Goal: Transaction & Acquisition: Purchase product/service

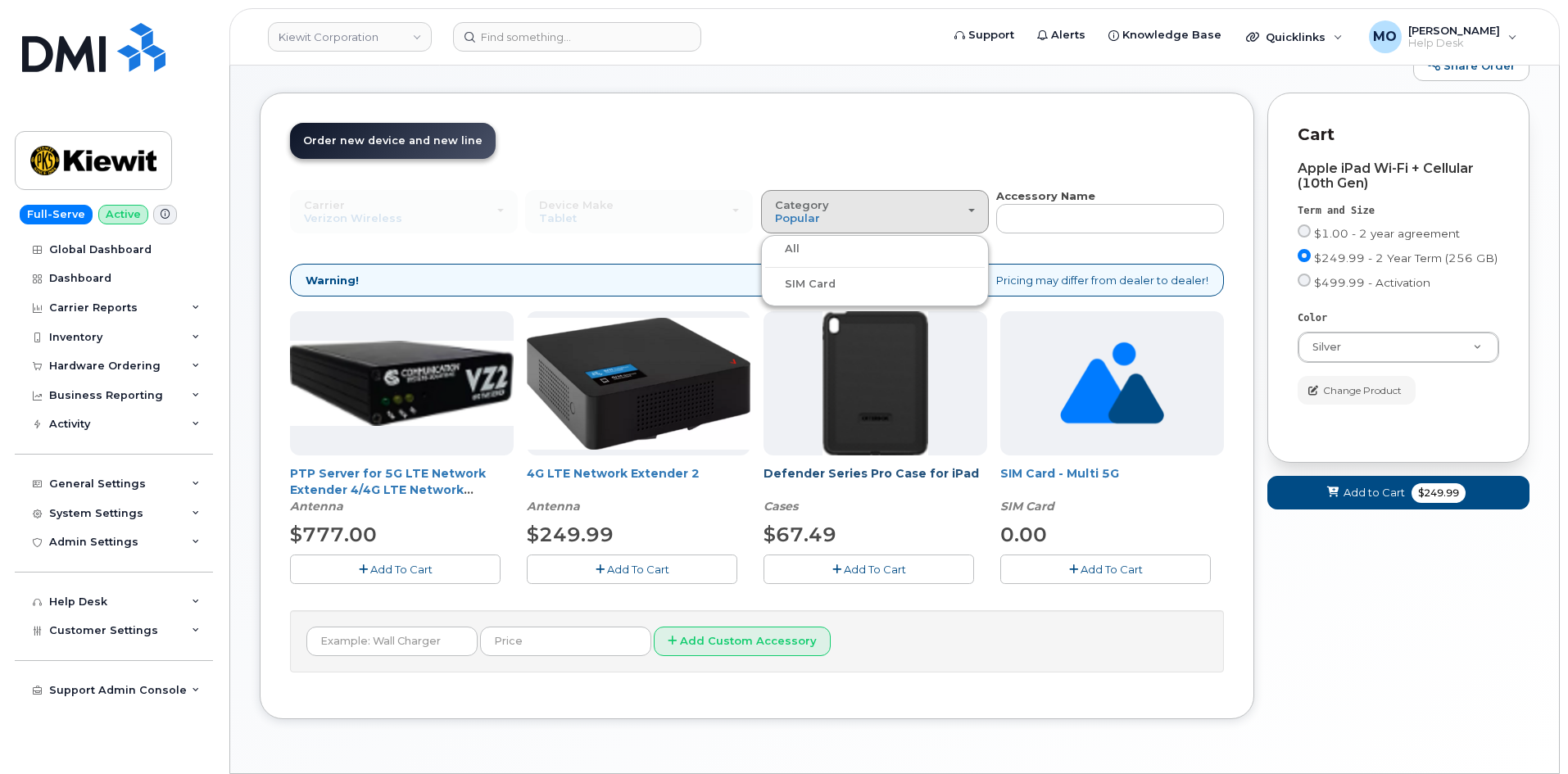
scroll to position [109, 0]
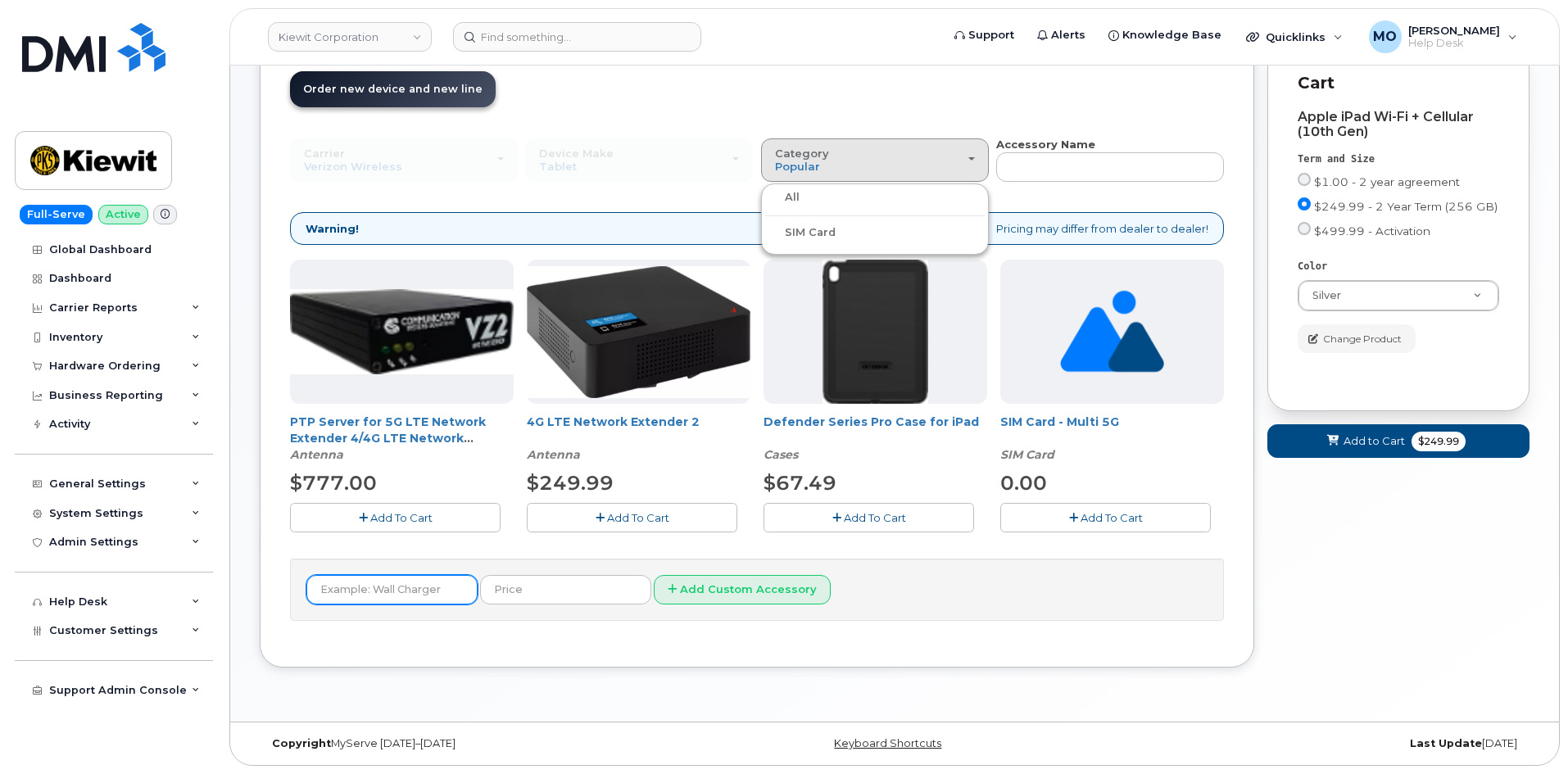
click at [447, 590] on input "text" at bounding box center [392, 590] width 171 height 30
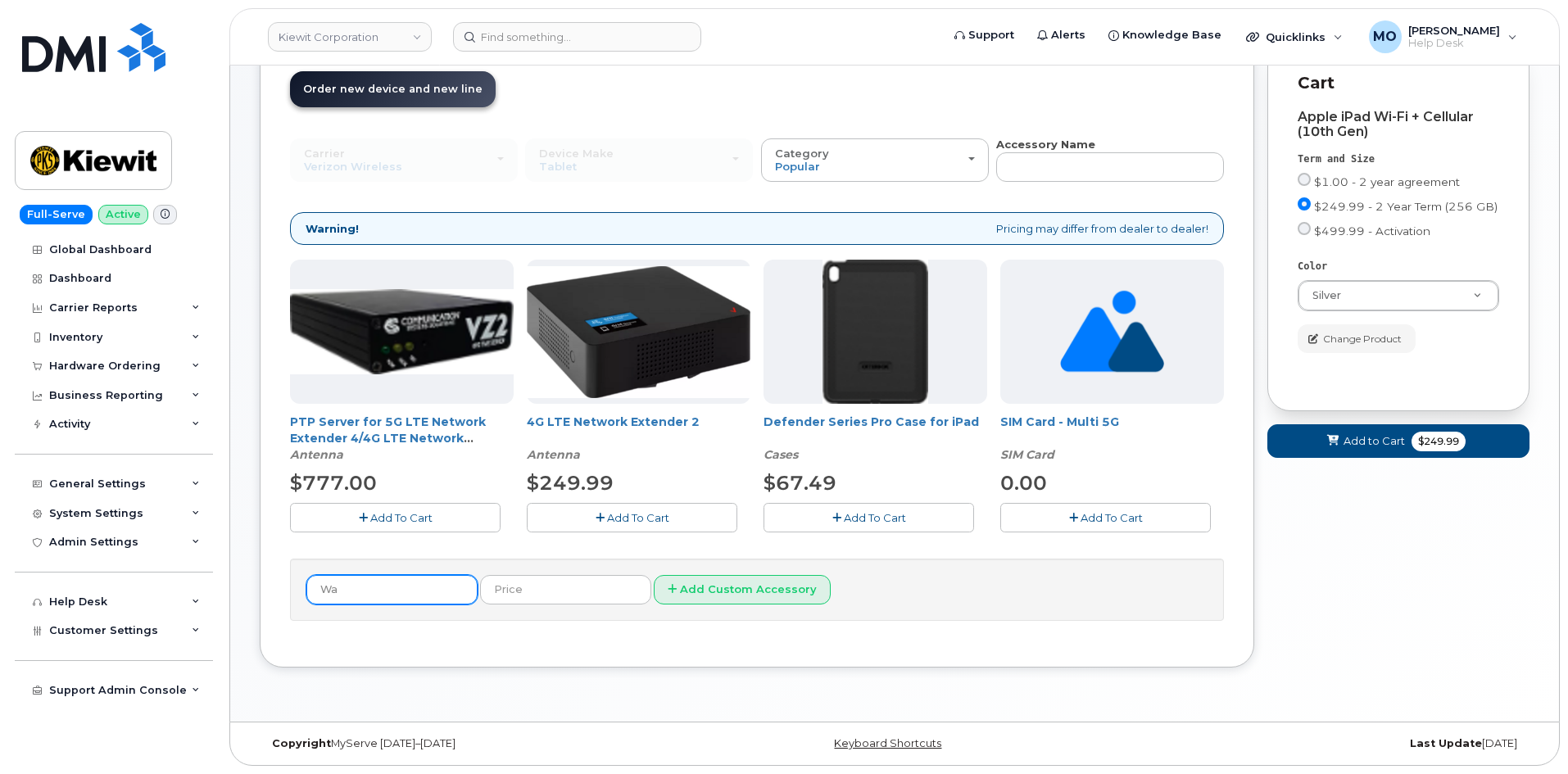
type input "W"
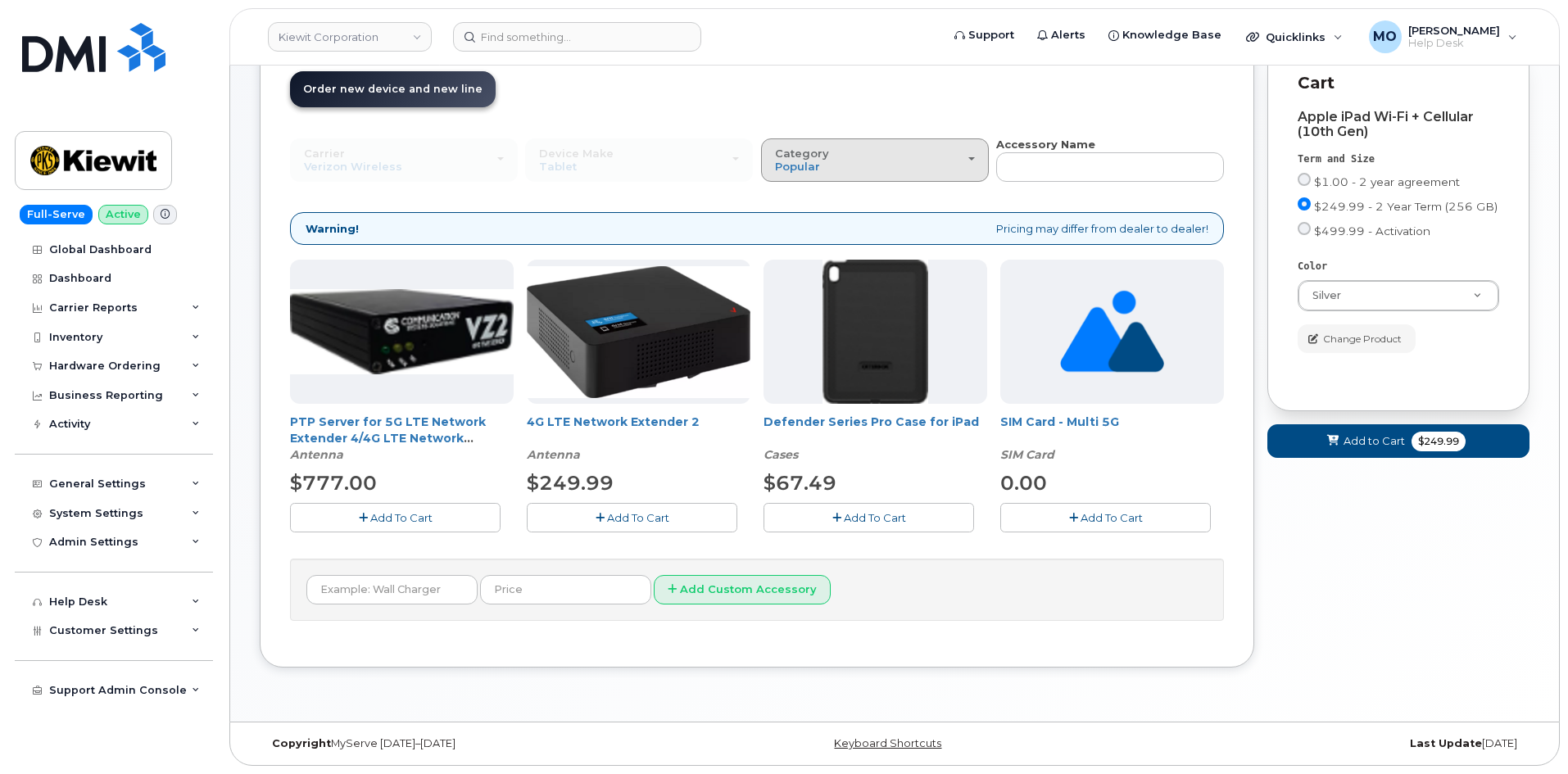
click at [803, 155] on span "Category" at bounding box center [802, 153] width 54 height 13
click at [815, 199] on div "All" at bounding box center [875, 197] width 220 height 20
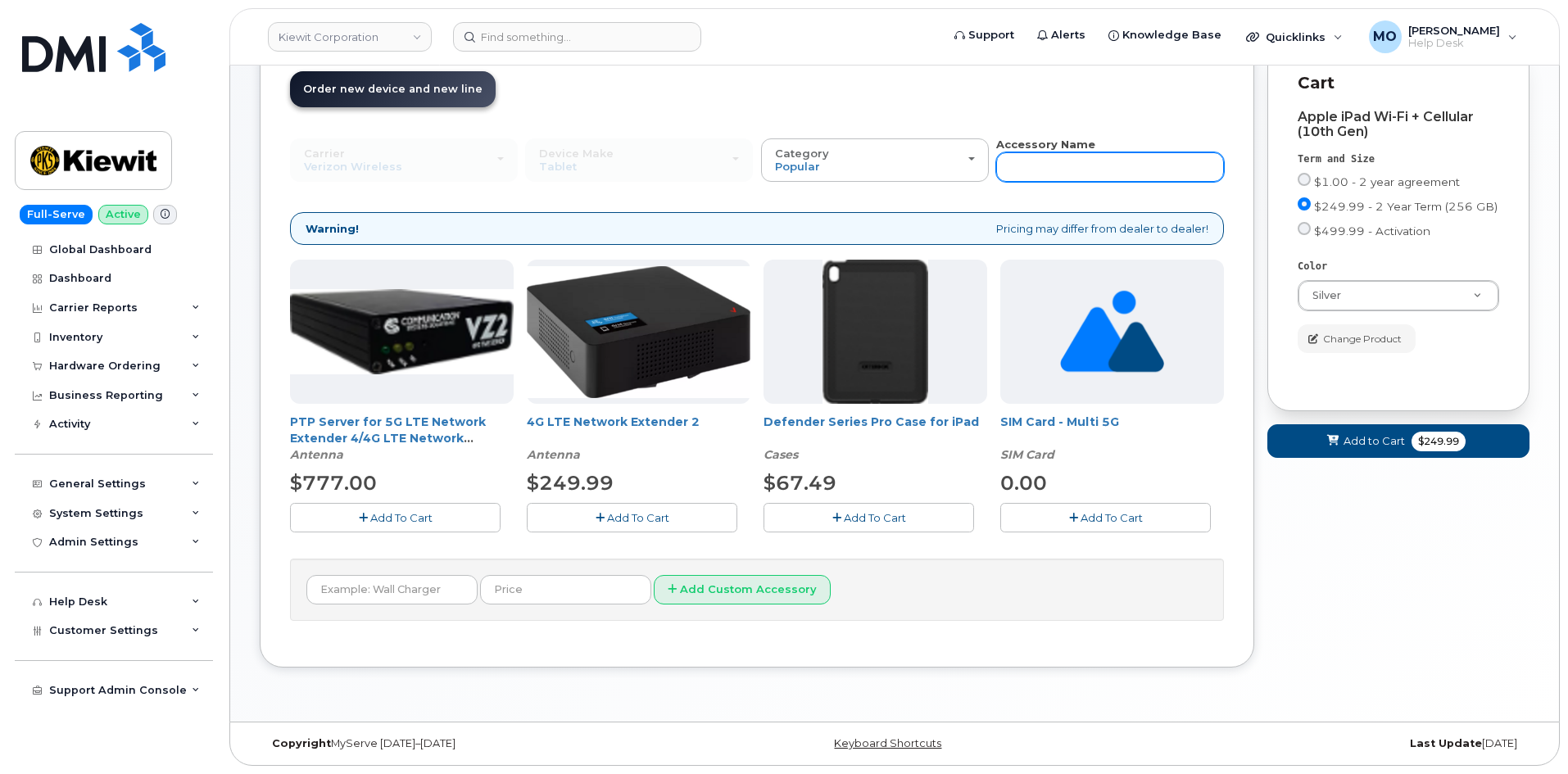
click at [1016, 163] on input "text" at bounding box center [1110, 168] width 227 height 30
type input "charger"
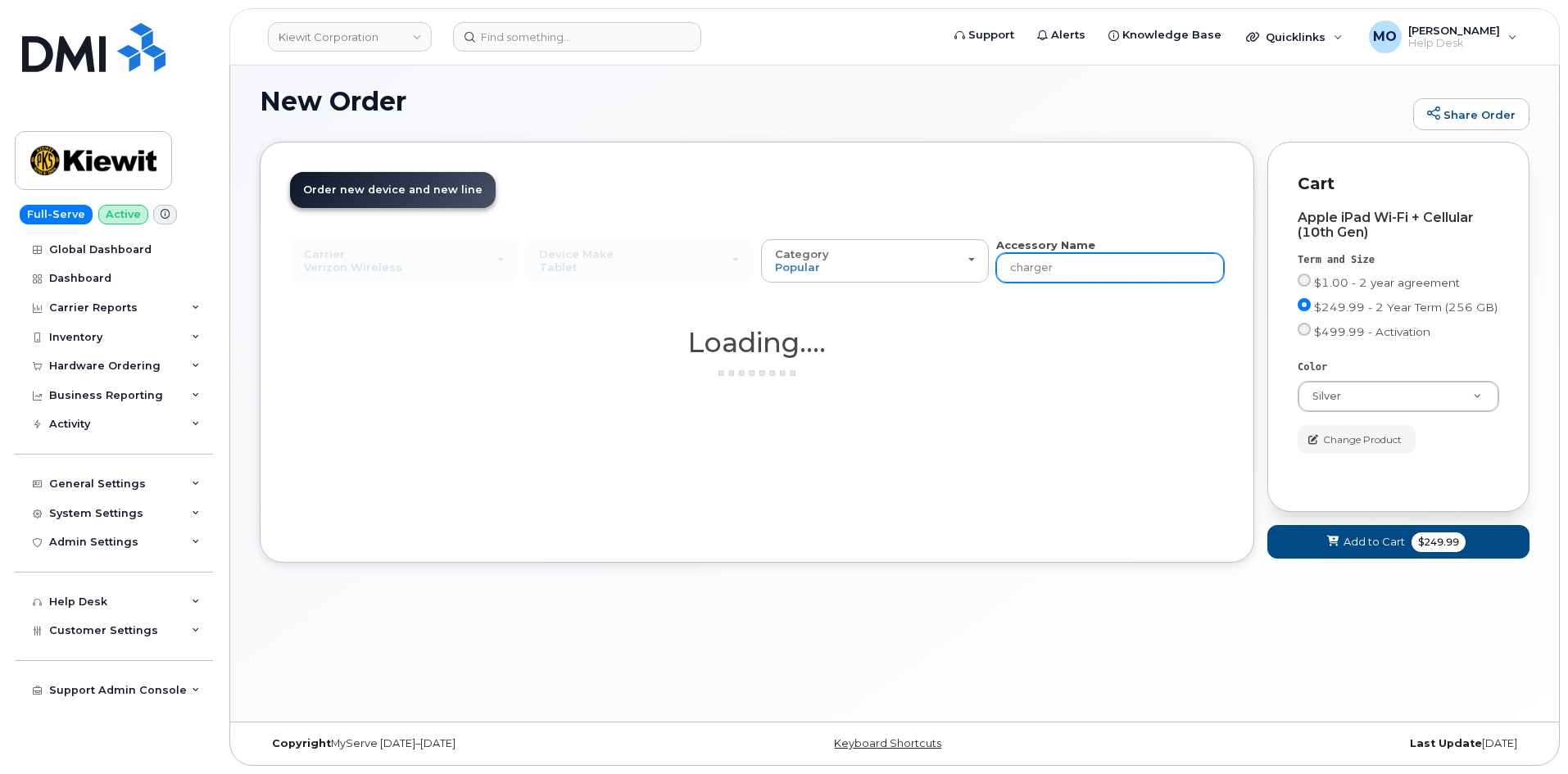
scroll to position [8, 0]
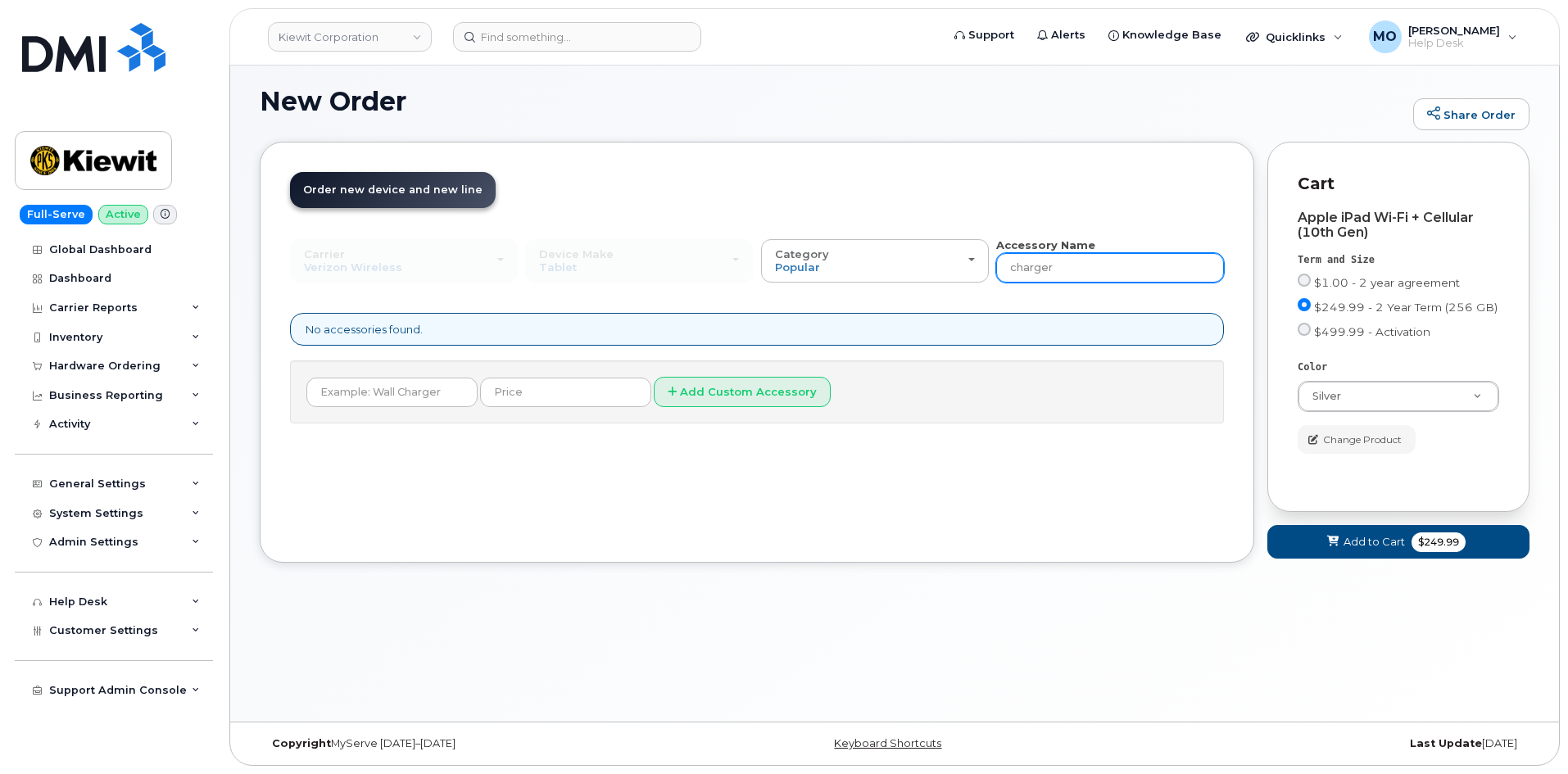
click at [1075, 274] on input "charger" at bounding box center [1110, 268] width 227 height 30
click at [1075, 273] on input "charger" at bounding box center [1110, 268] width 227 height 30
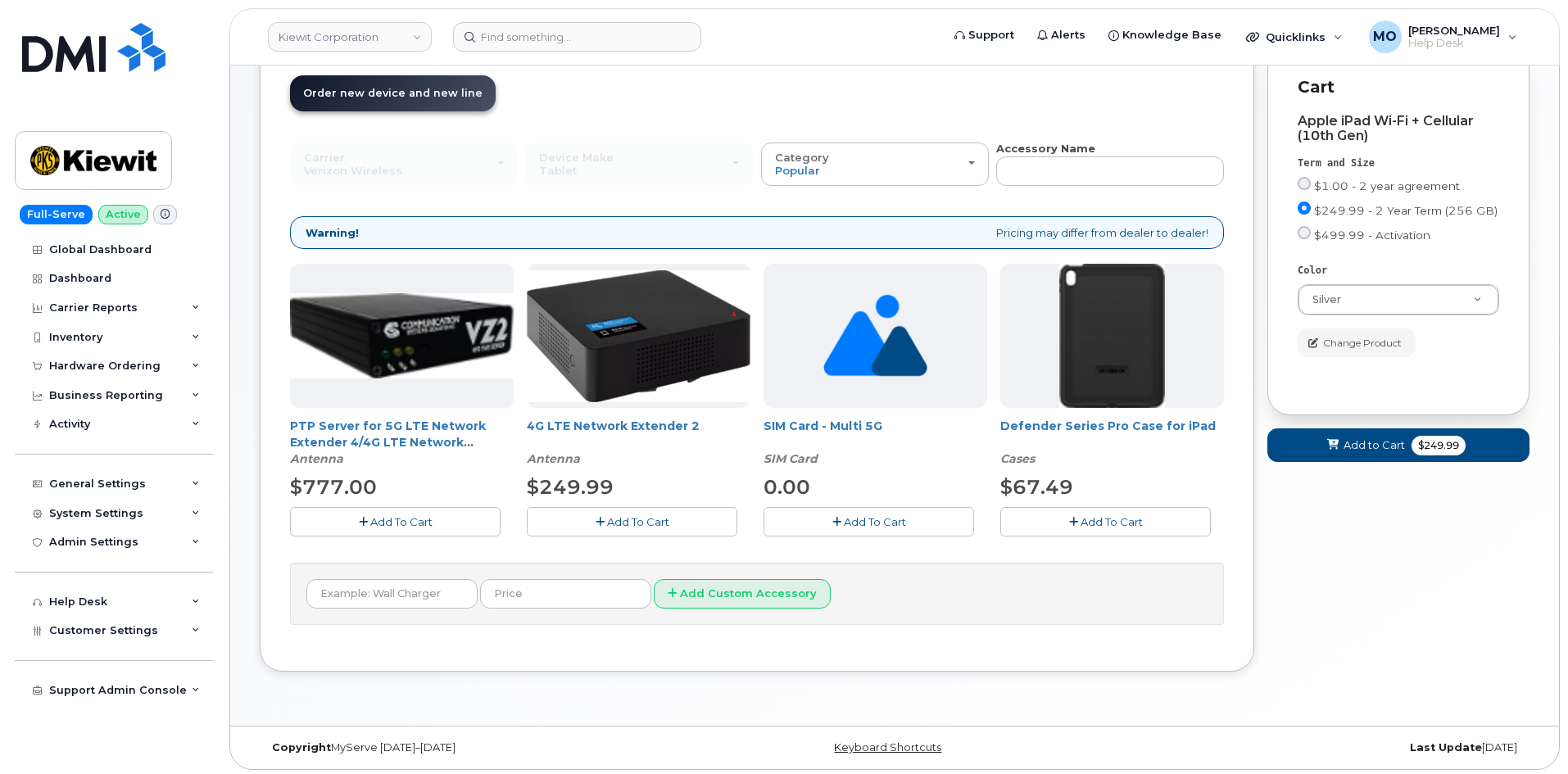
scroll to position [109, 0]
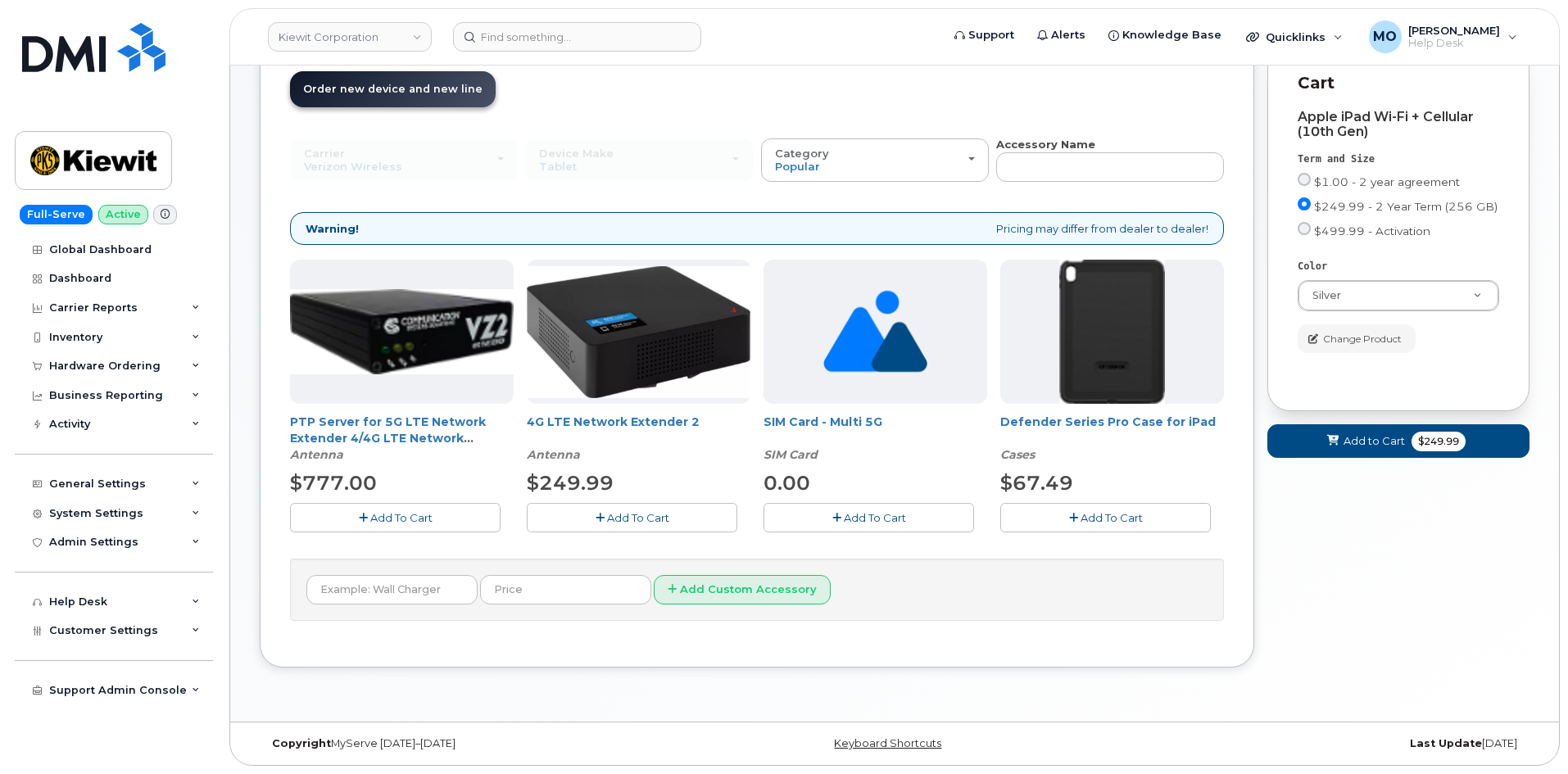
click at [1046, 513] on button "Add To Cart" at bounding box center [1106, 517] width 211 height 29
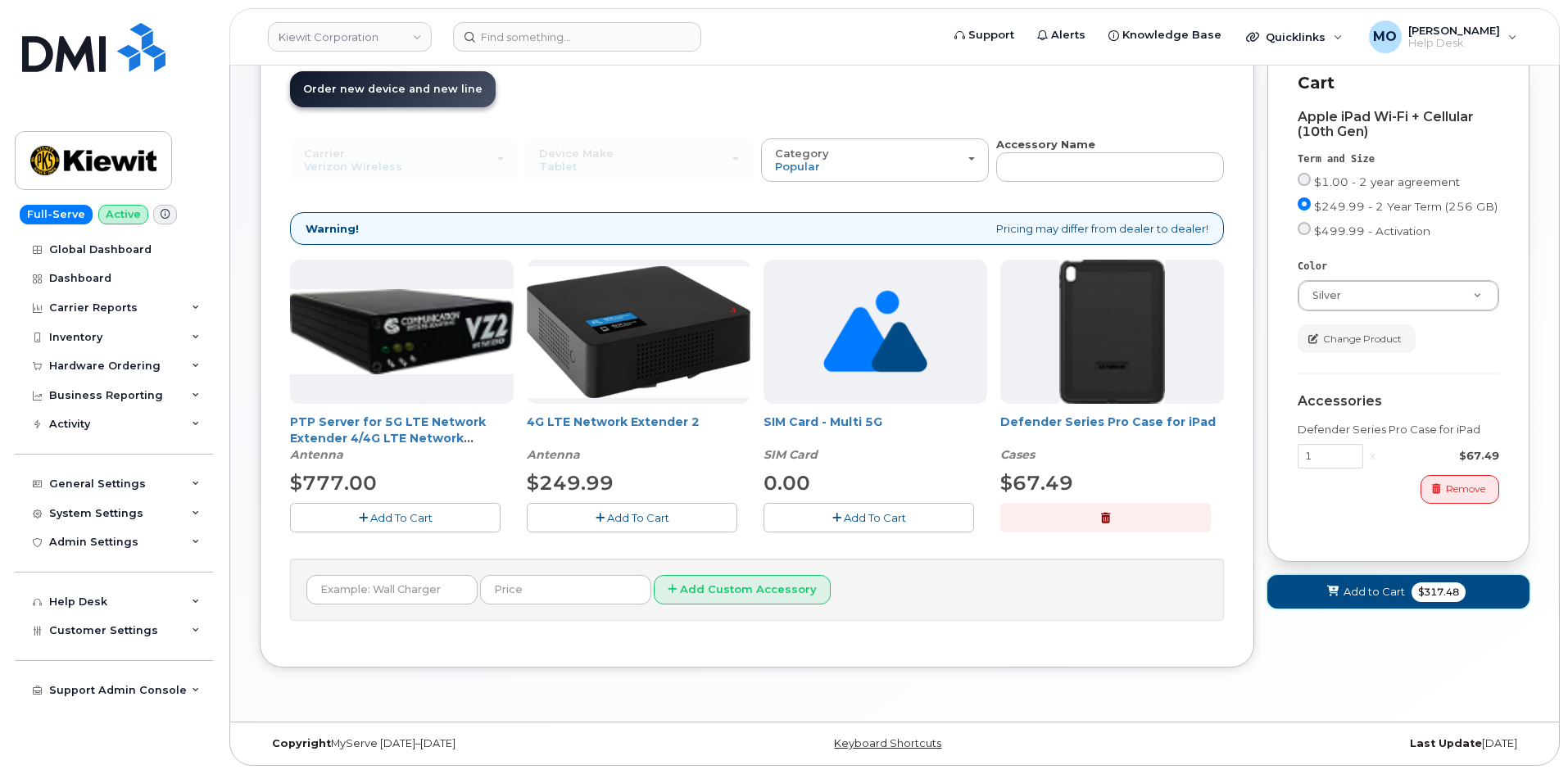
drag, startPoint x: 1396, startPoint y: 592, endPoint x: 1395, endPoint y: 584, distance: 8.1
click at [1395, 592] on span "Add to Cart" at bounding box center [1374, 591] width 61 height 16
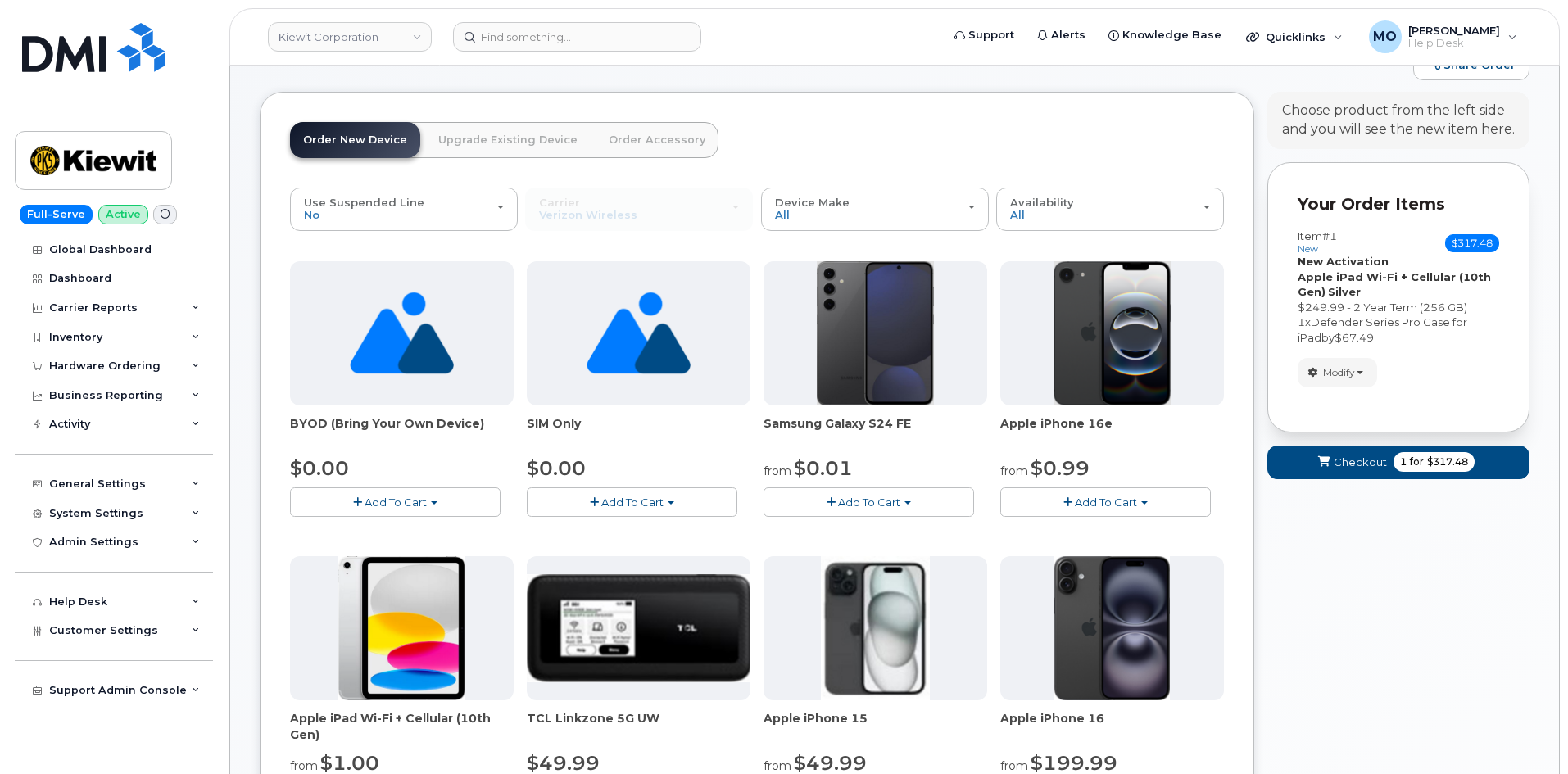
scroll to position [0, 0]
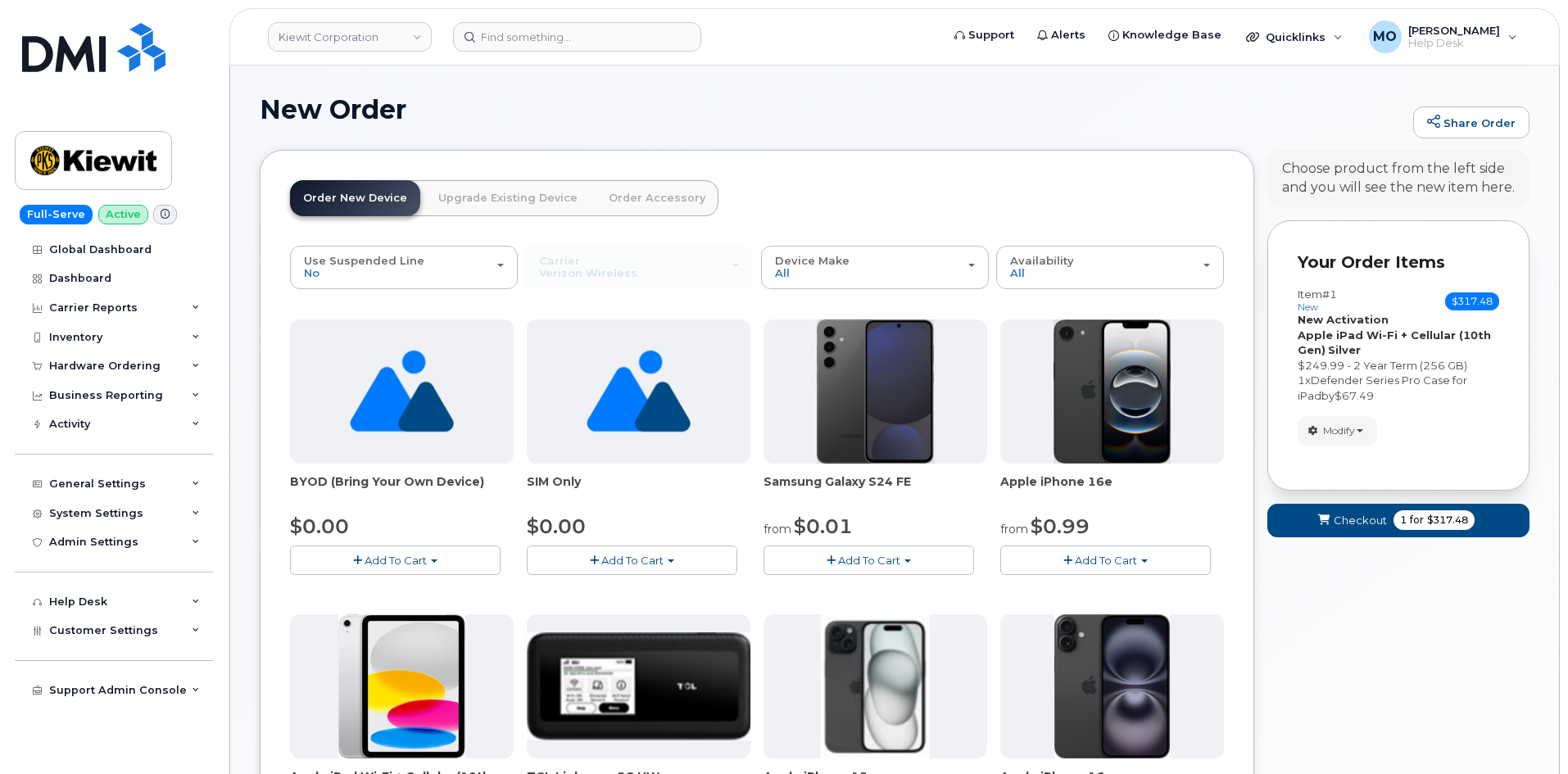
click at [680, 187] on link "Order Accessory" at bounding box center [657, 197] width 123 height 36
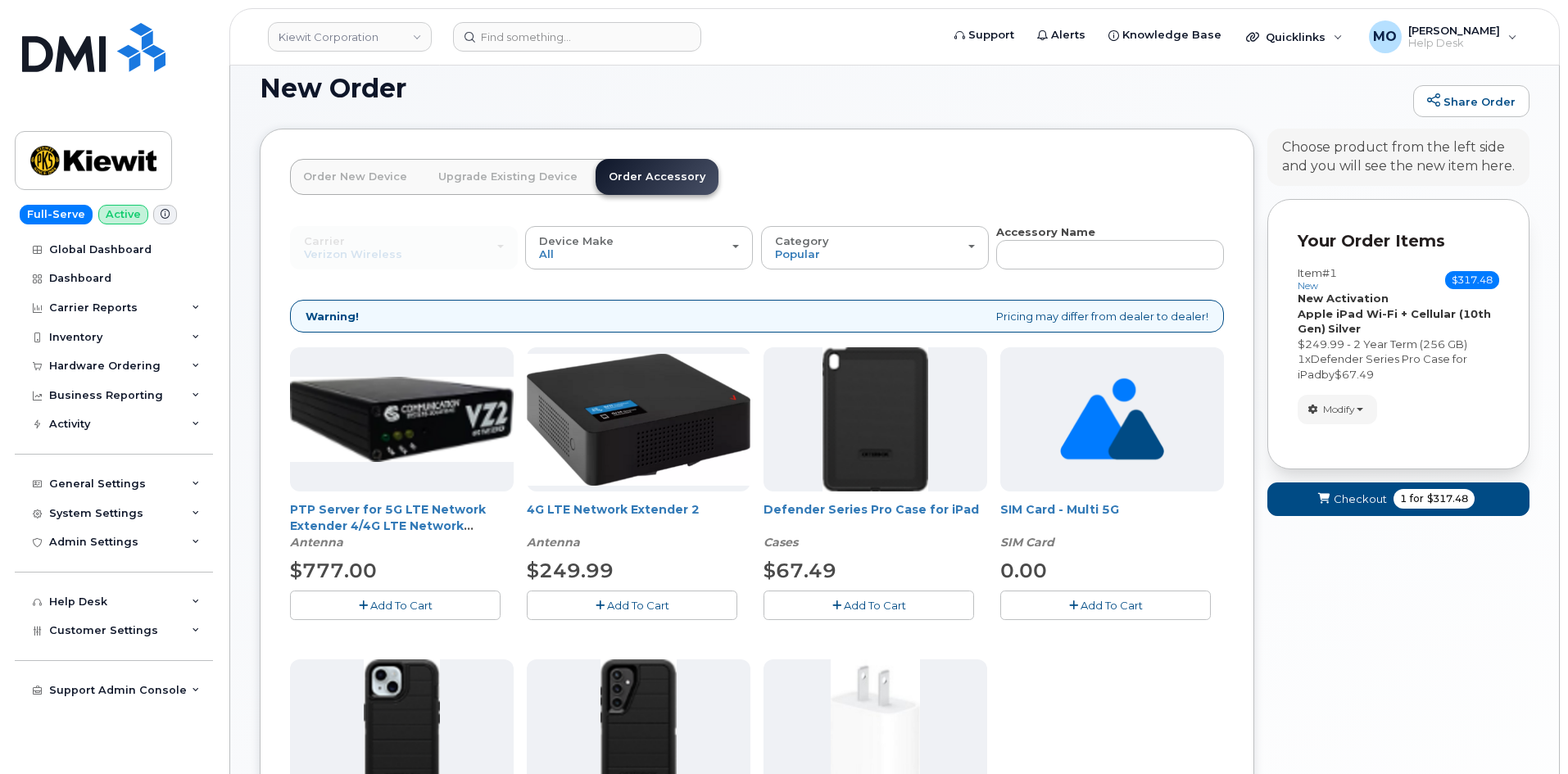
scroll to position [417, 0]
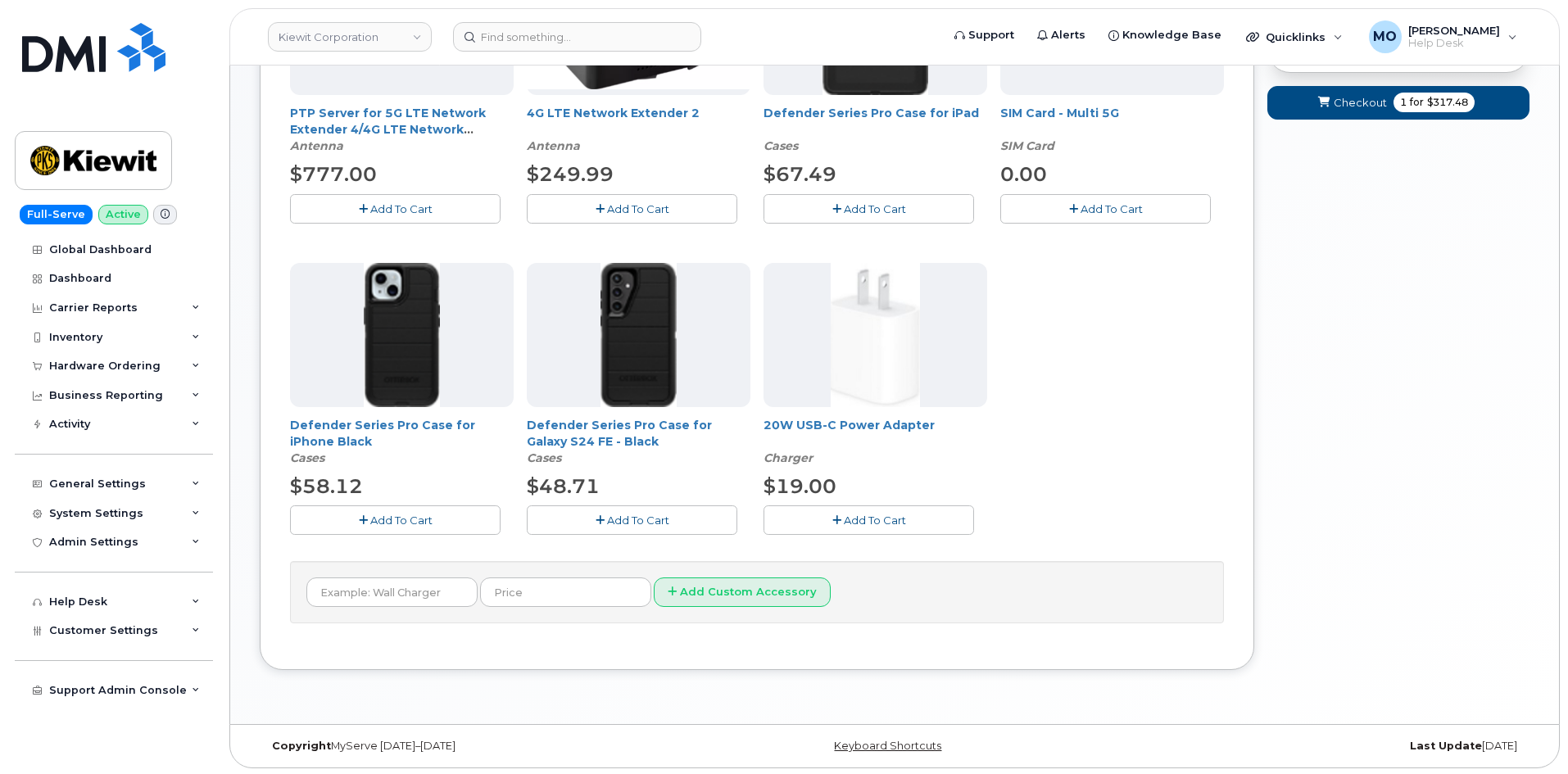
click at [879, 528] on button "Add To Cart" at bounding box center [869, 520] width 211 height 29
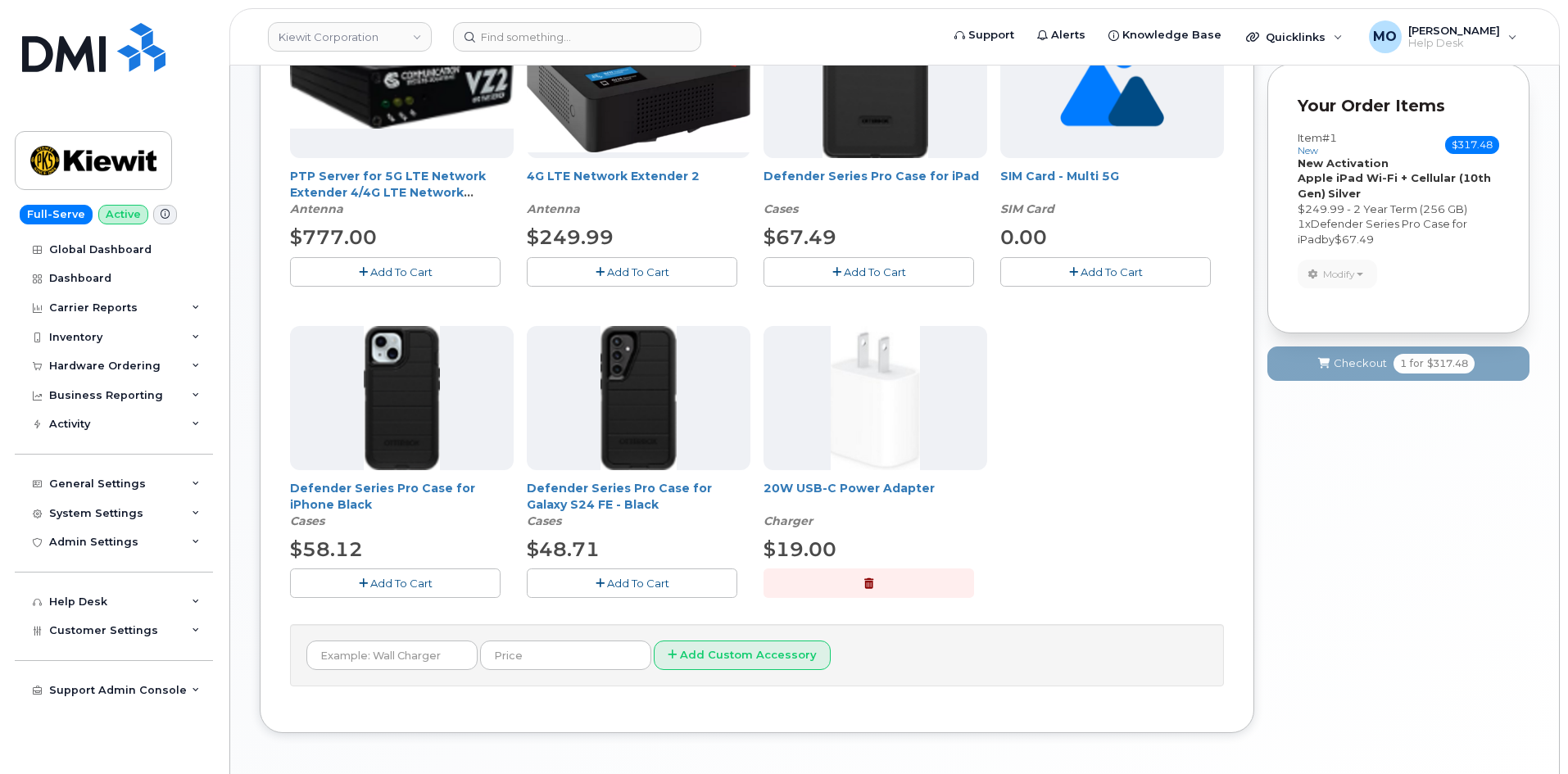
scroll to position [172, 0]
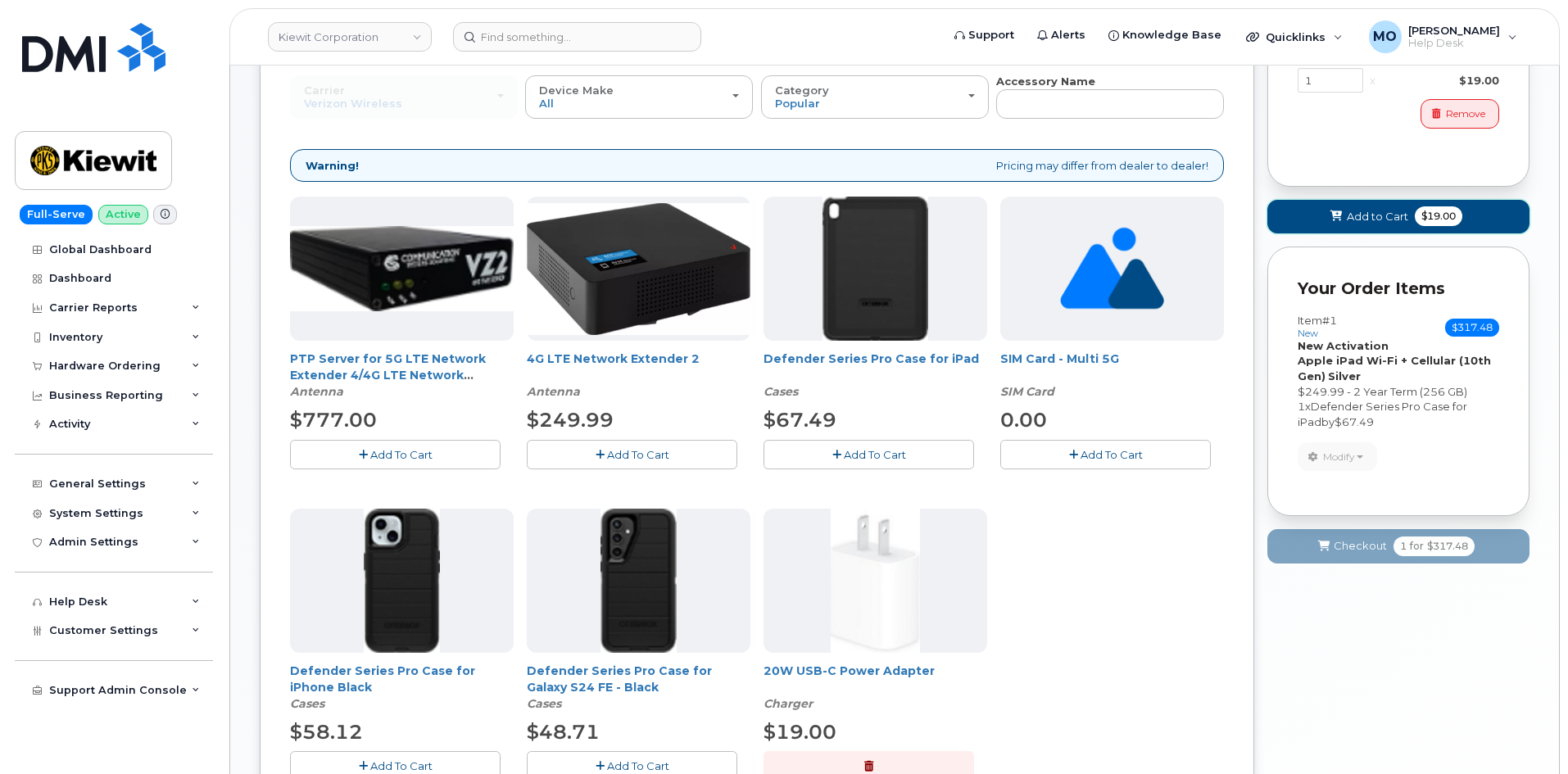
click at [1388, 215] on span "Add to Cart" at bounding box center [1378, 216] width 61 height 16
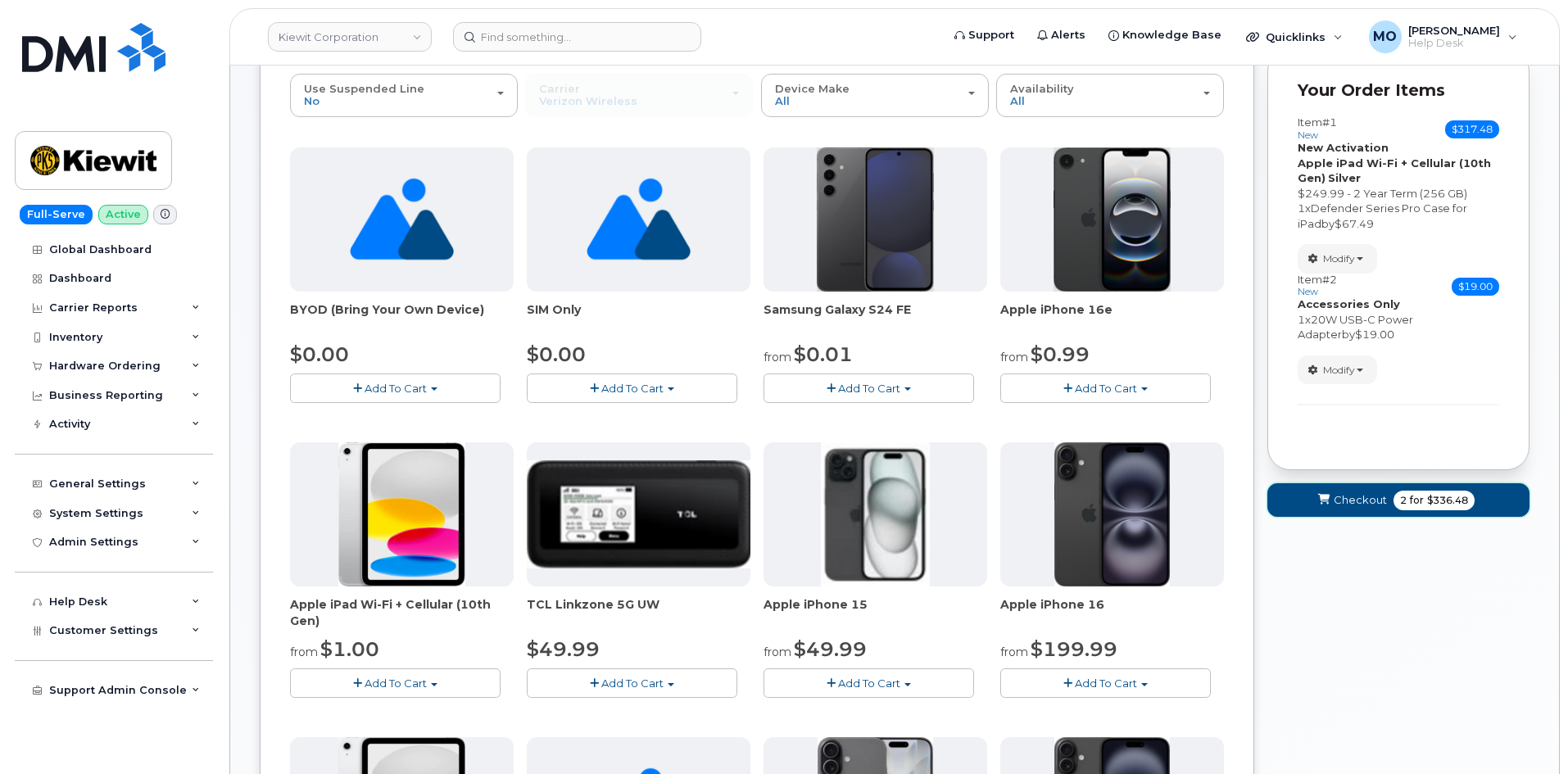
click at [1360, 501] on span "Checkout" at bounding box center [1359, 499] width 53 height 16
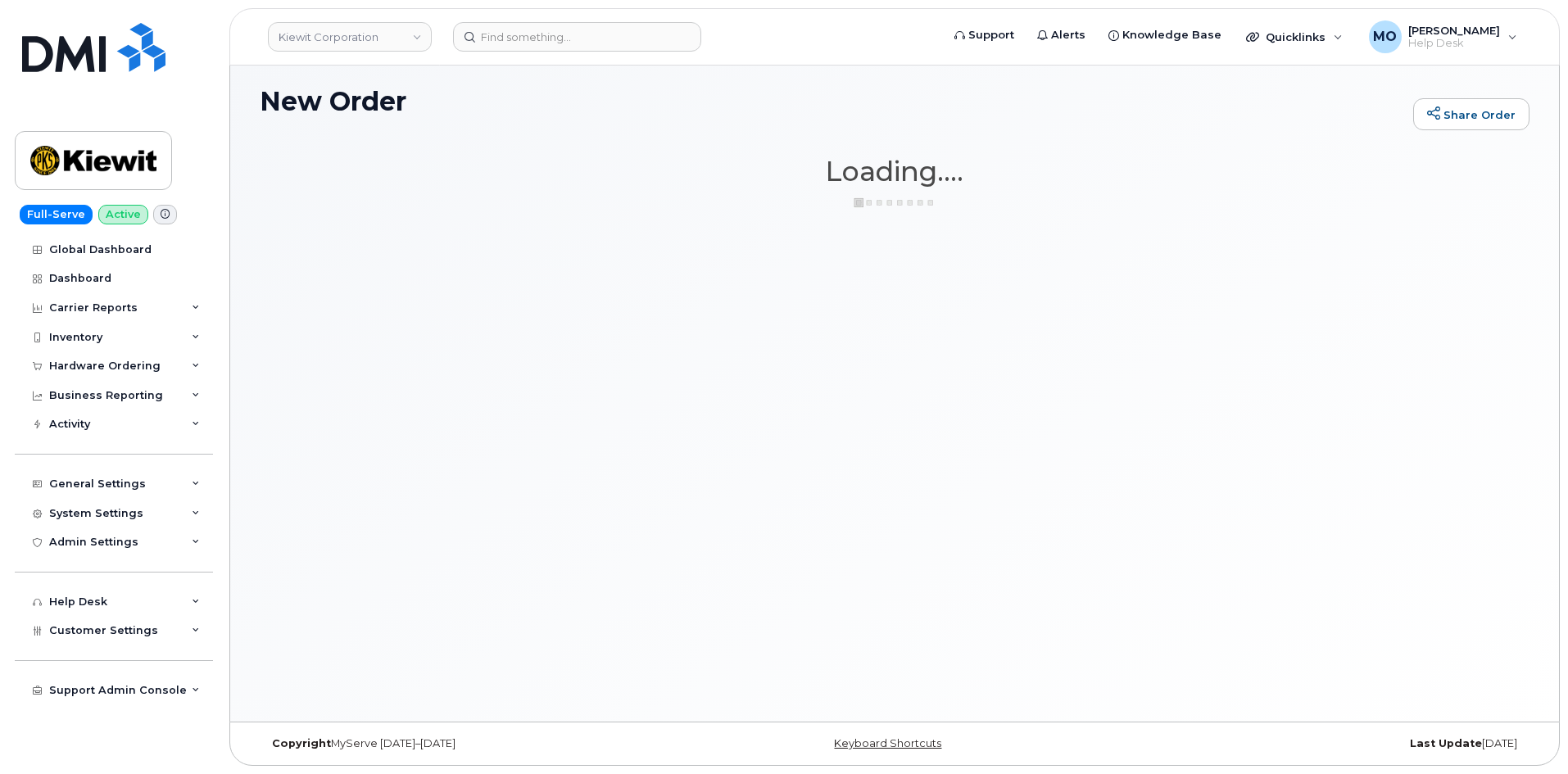
scroll to position [8, 0]
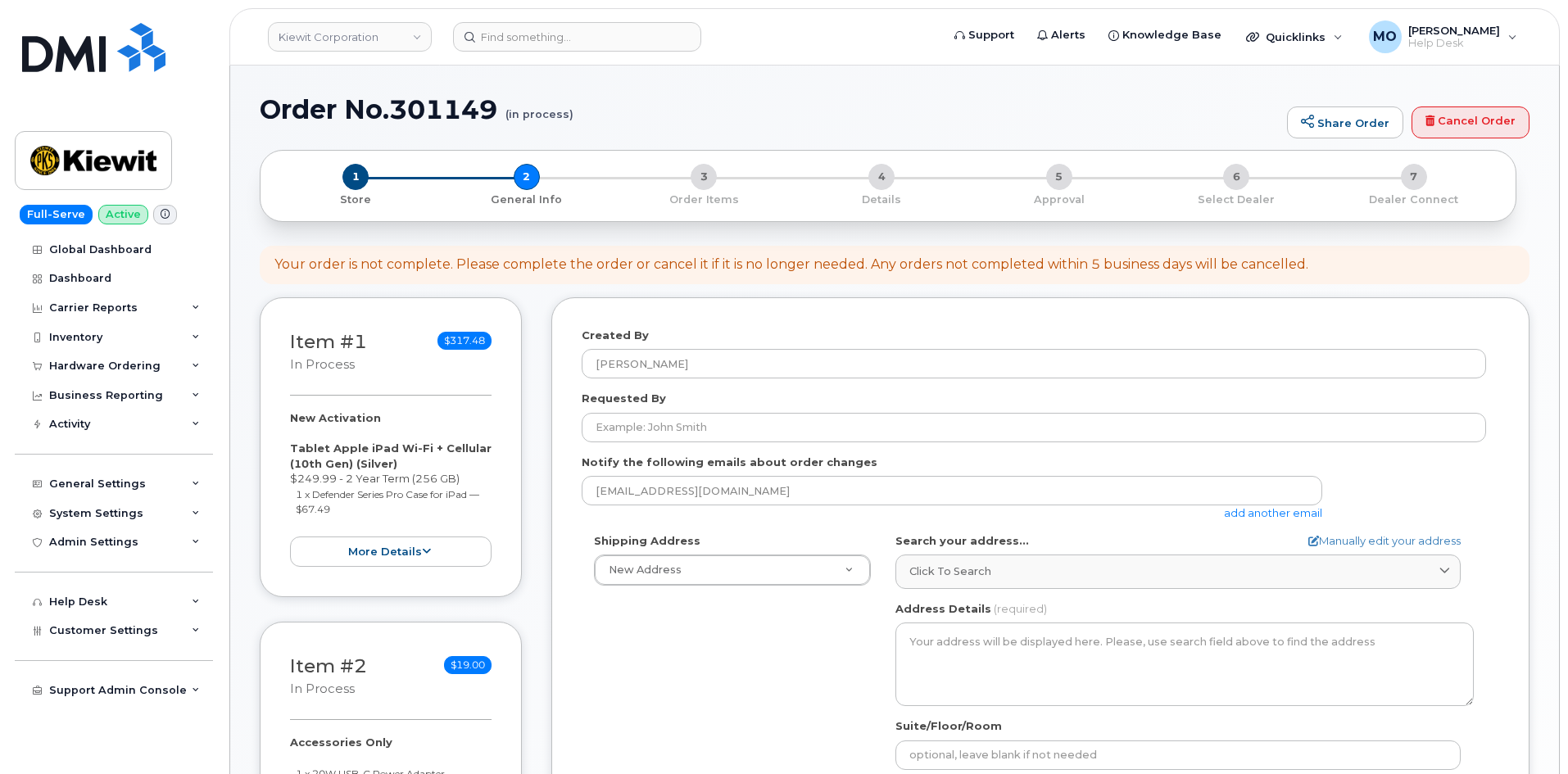
select select
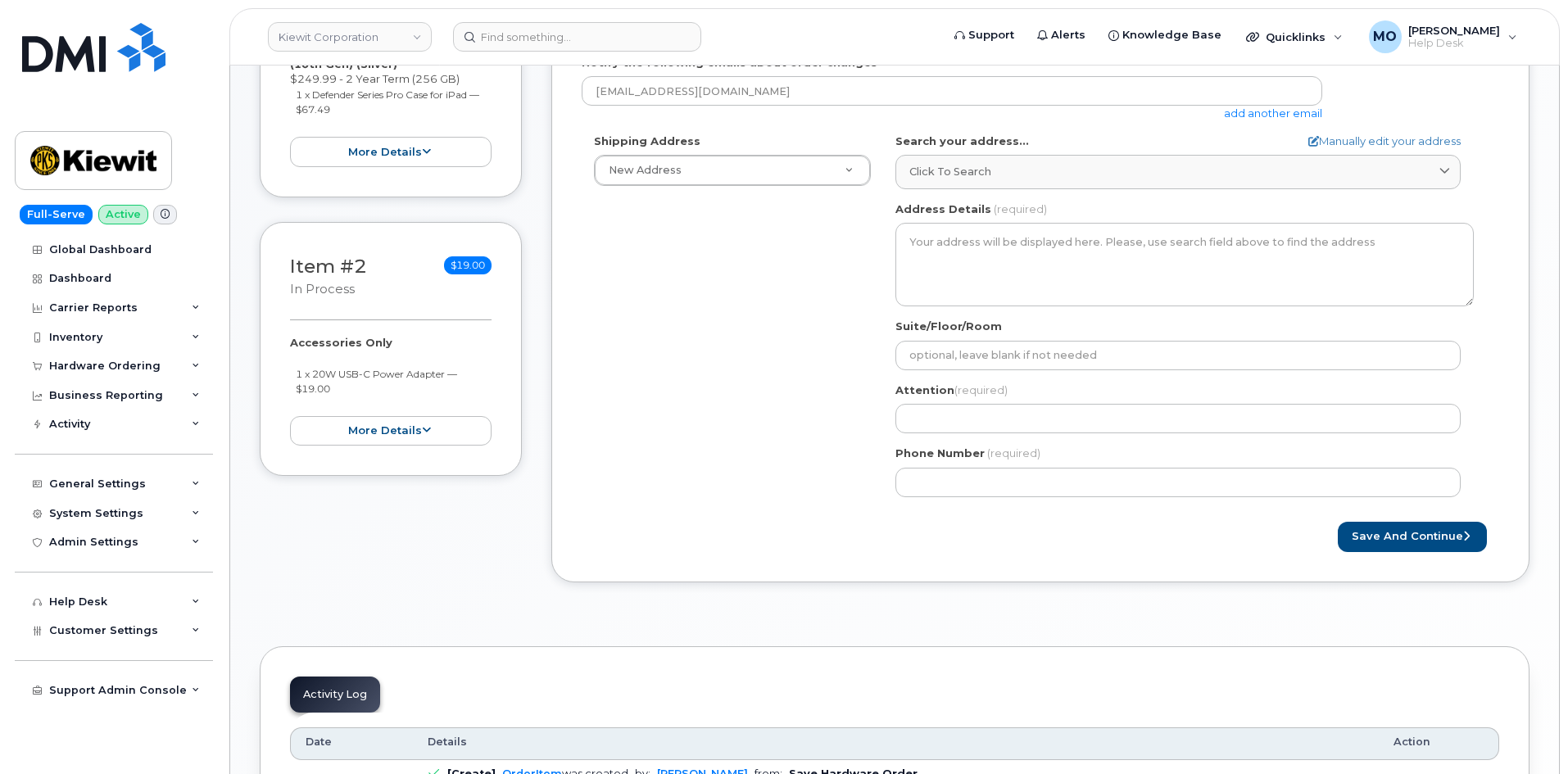
scroll to position [373, 0]
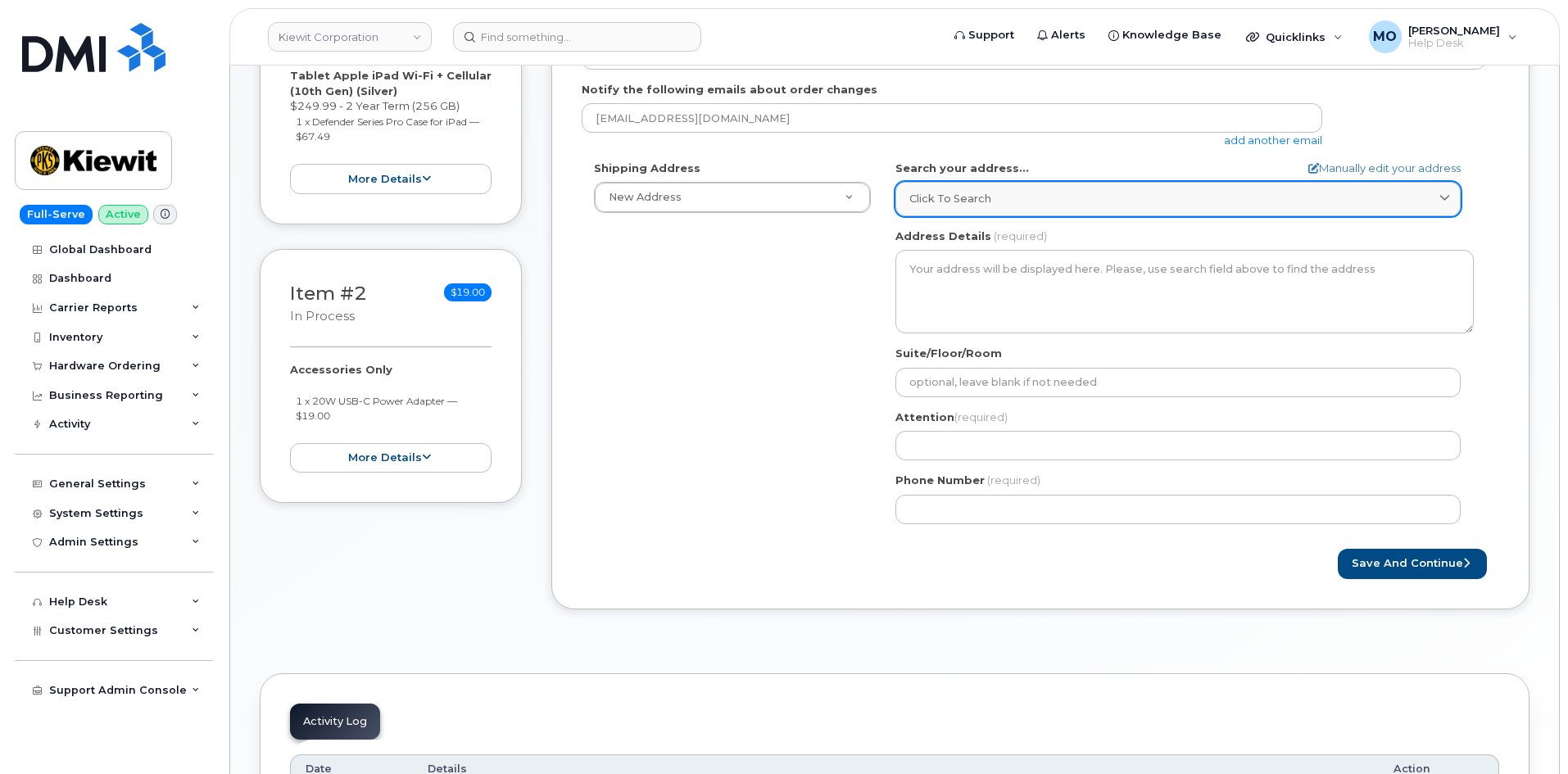
click at [981, 214] on link "Click to search" at bounding box center [1178, 198] width 566 height 34
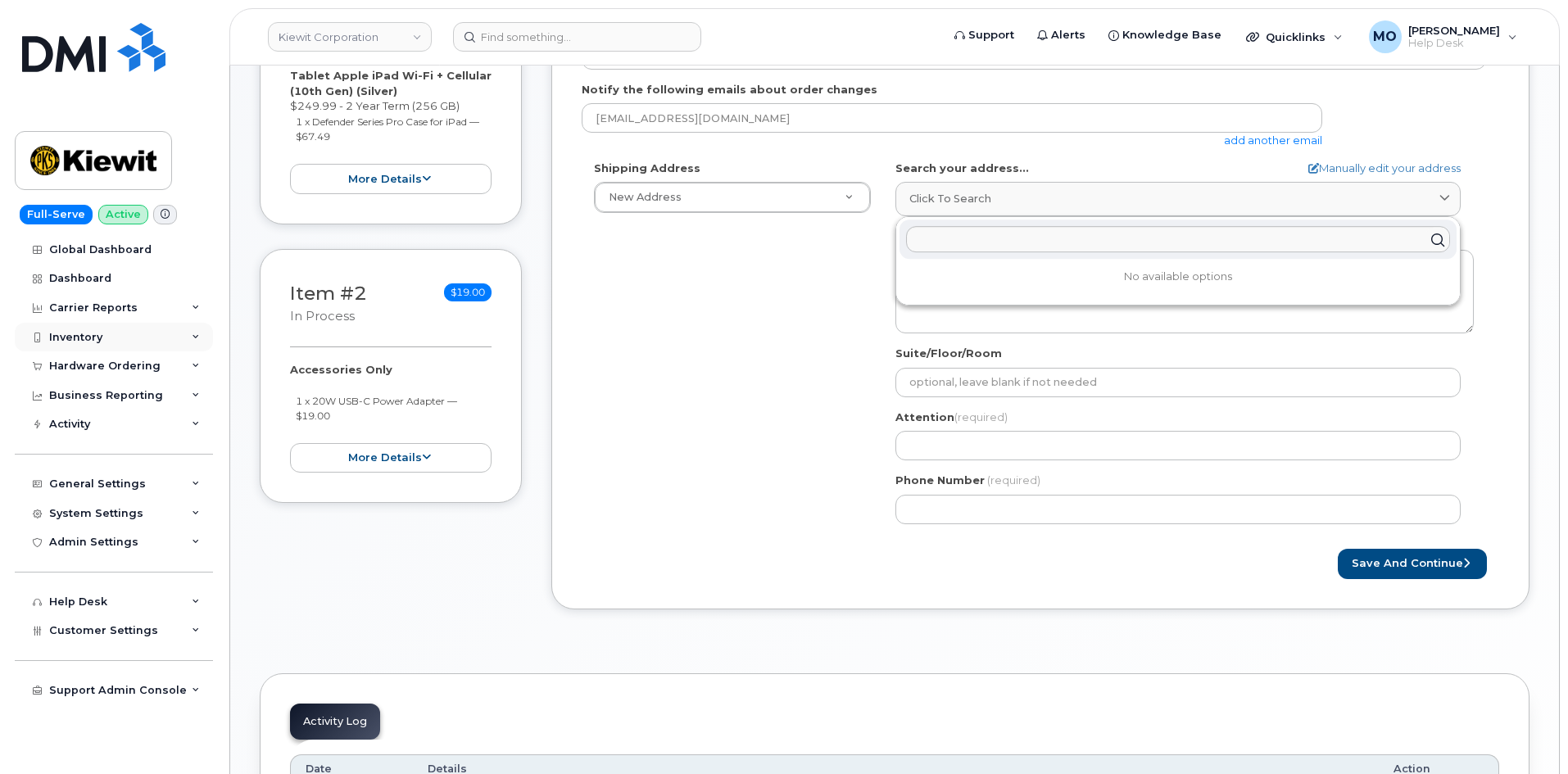
click at [219, 349] on body "Kiewit Corporation Support Alerts Knowledge Base Quicklinks Suspend / Cancel De…" at bounding box center [784, 387] width 1568 height 1520
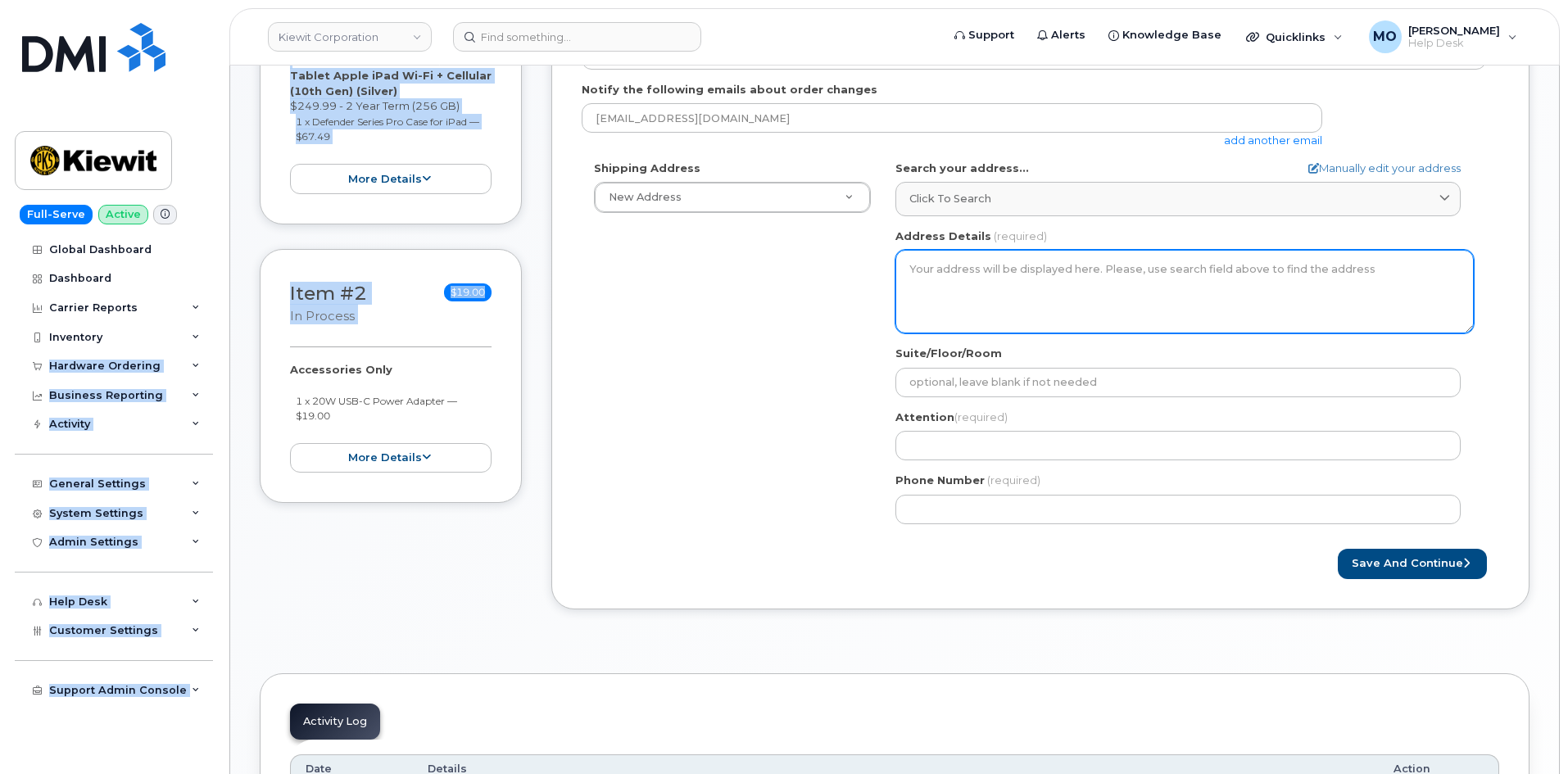
click at [1008, 282] on textarea "Address Details" at bounding box center [1184, 292] width 579 height 84
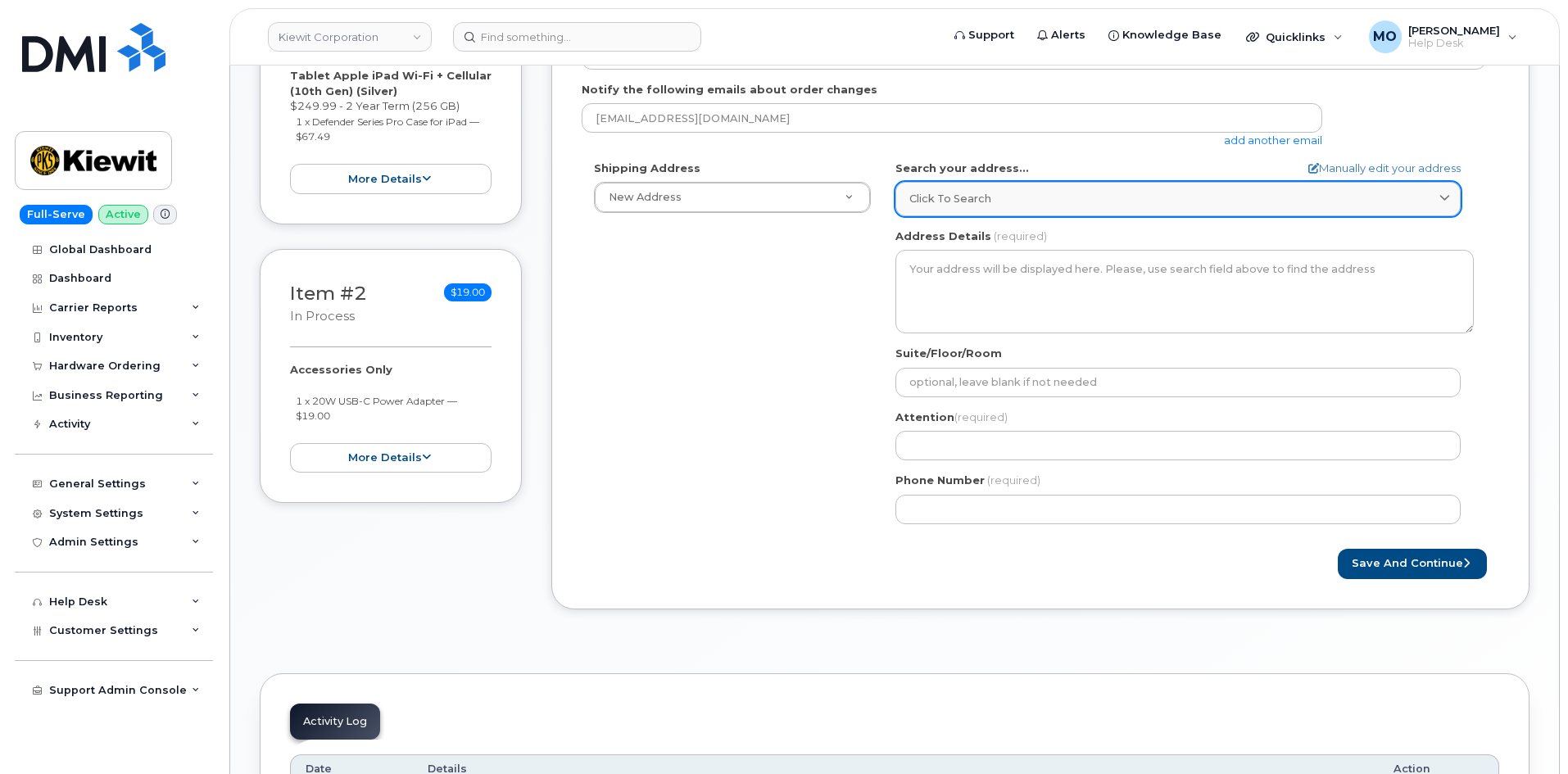
click at [1053, 198] on div "Click to search" at bounding box center [1178, 198] width 538 height 16
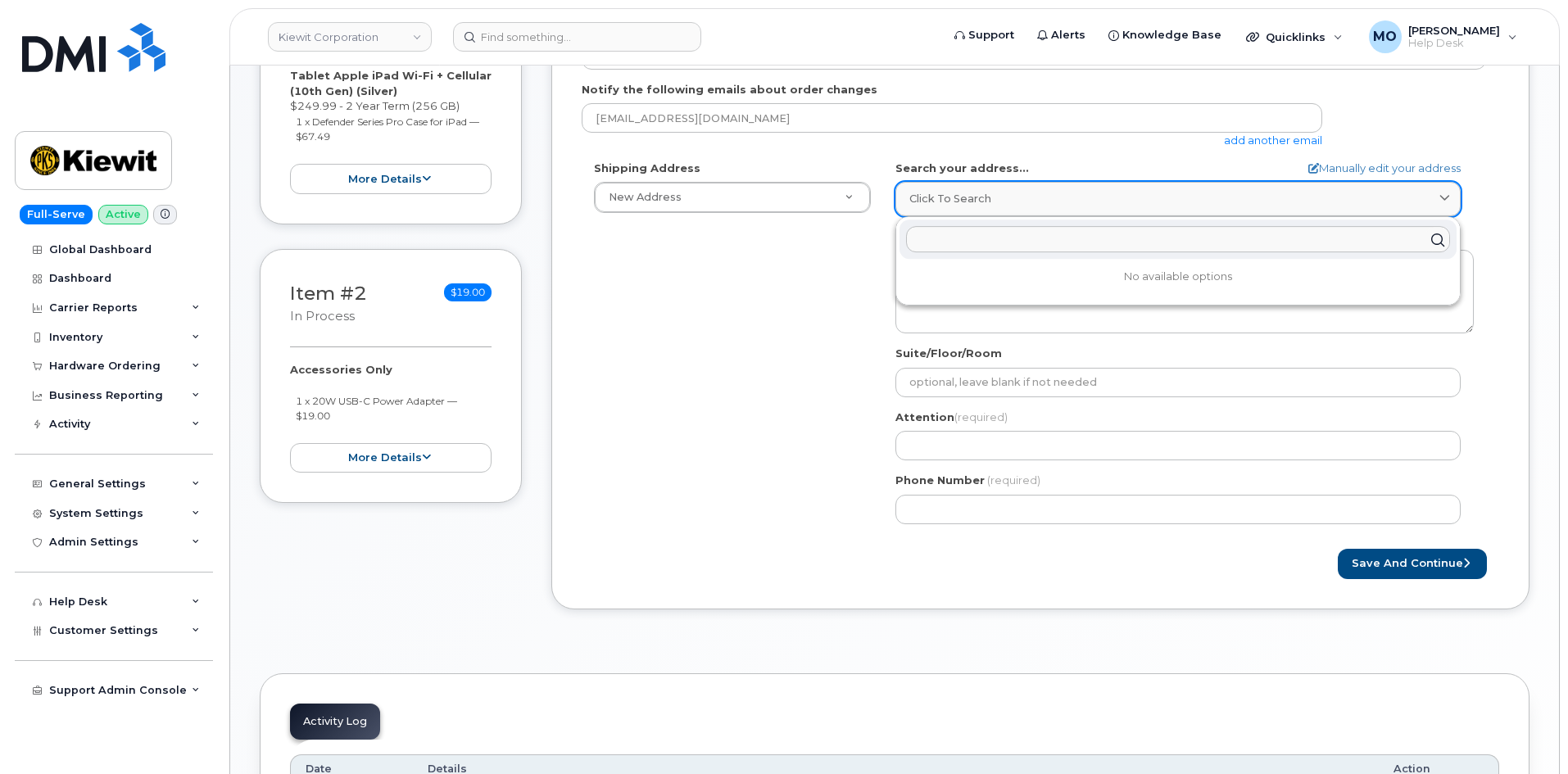
paste input "3456 North Ridge Ave Suite 400 Arlington Heights, IL 60004"
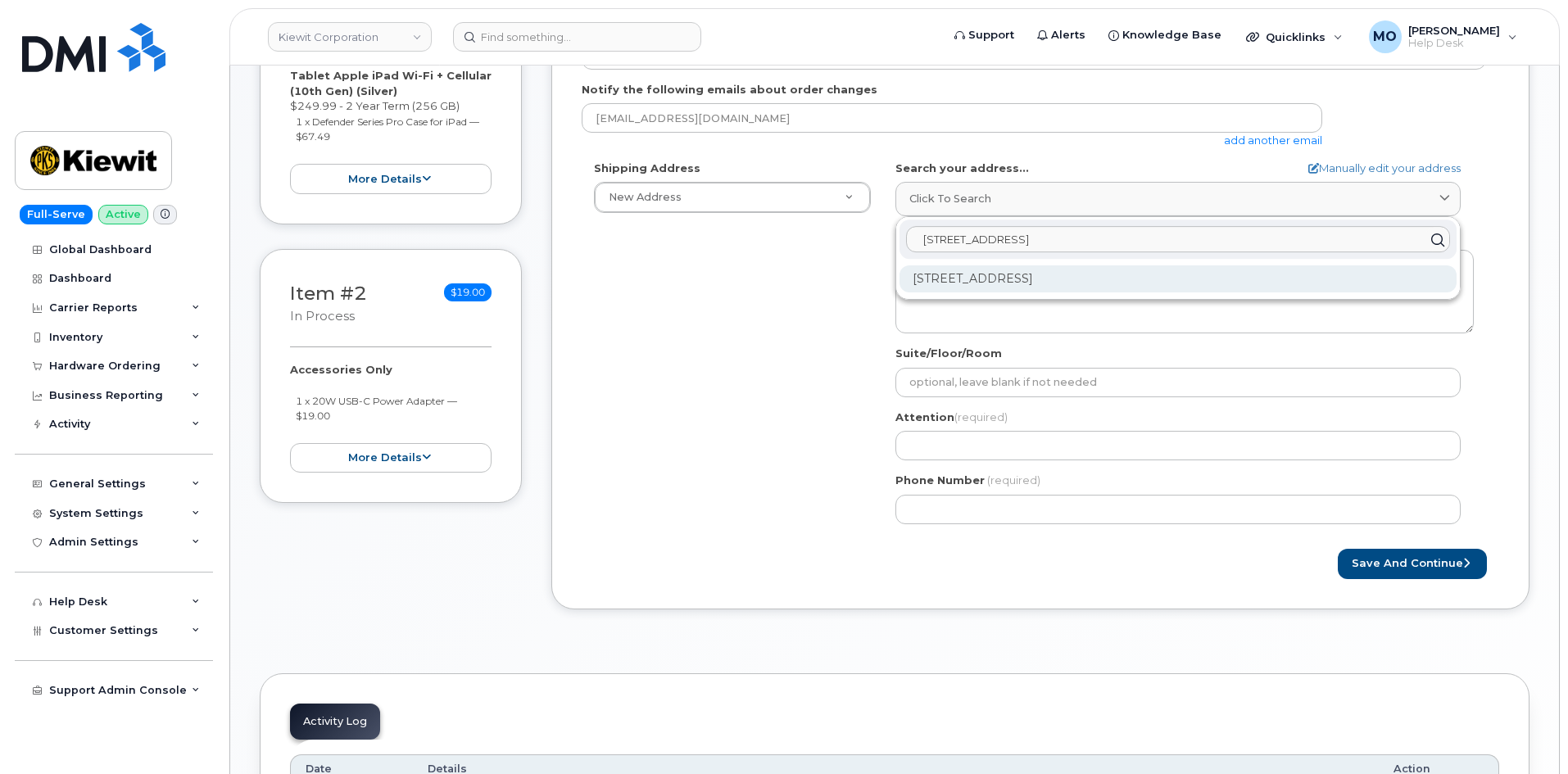
type input "3456 North Ridge Ave Suite 400 Arlington Heights, IL 60004"
click at [1014, 270] on div "3456 N Ridge Ave Ste 400 Arlington Heights IL 60004-7817" at bounding box center [1178, 278] width 557 height 27
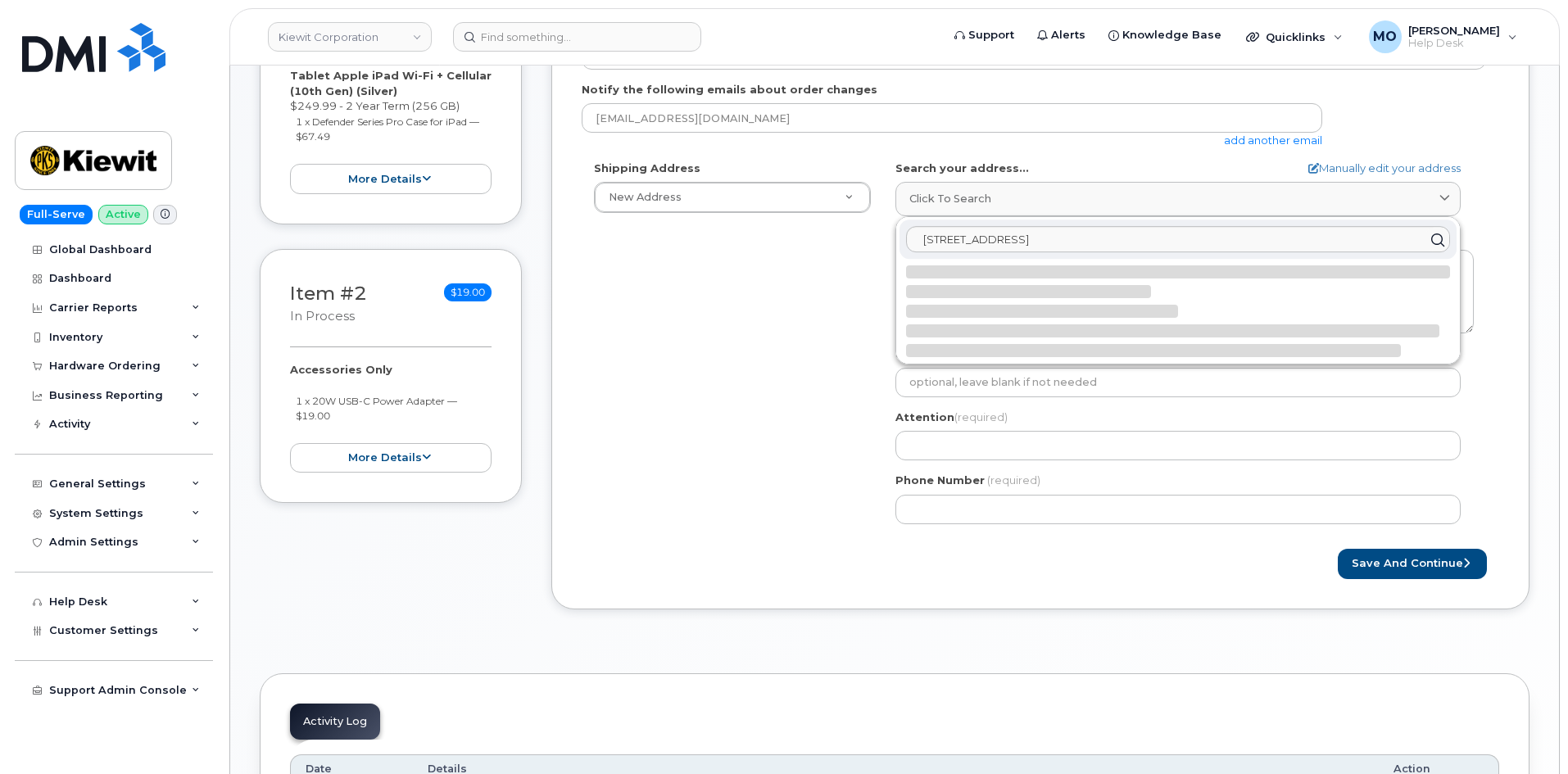
select select
type textarea "3456 N Ridge Ave Ste 400 ARLINGTON HEIGHTS IL 60004-7817 UNITED STATES"
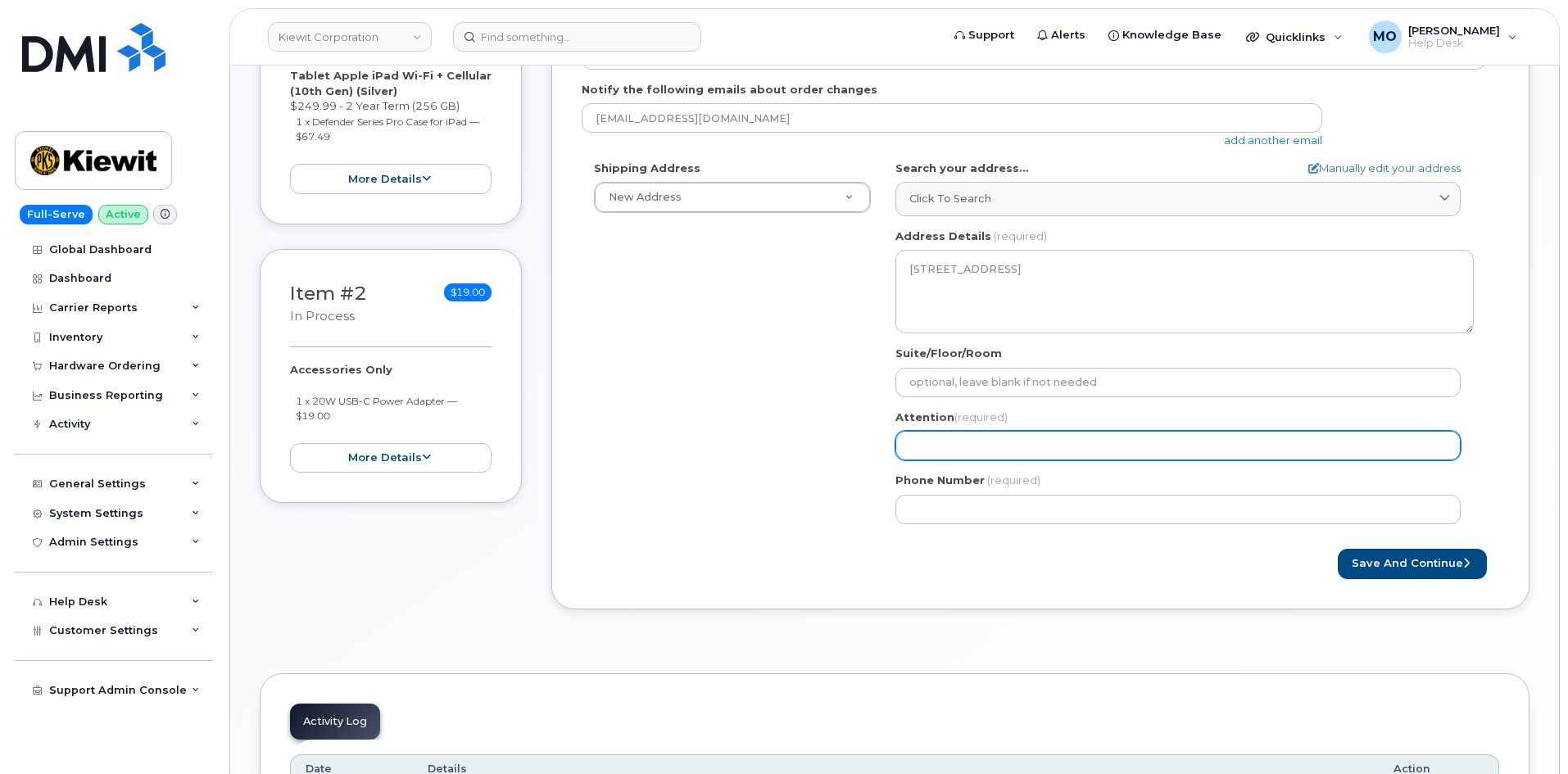
click at [964, 441] on input "Attention (required)" at bounding box center [1178, 446] width 566 height 30
type input "[PERSON_NAME][EMAIL_ADDRESS][PERSON_NAME][PERSON_NAME][DOMAIN_NAME]"
select select
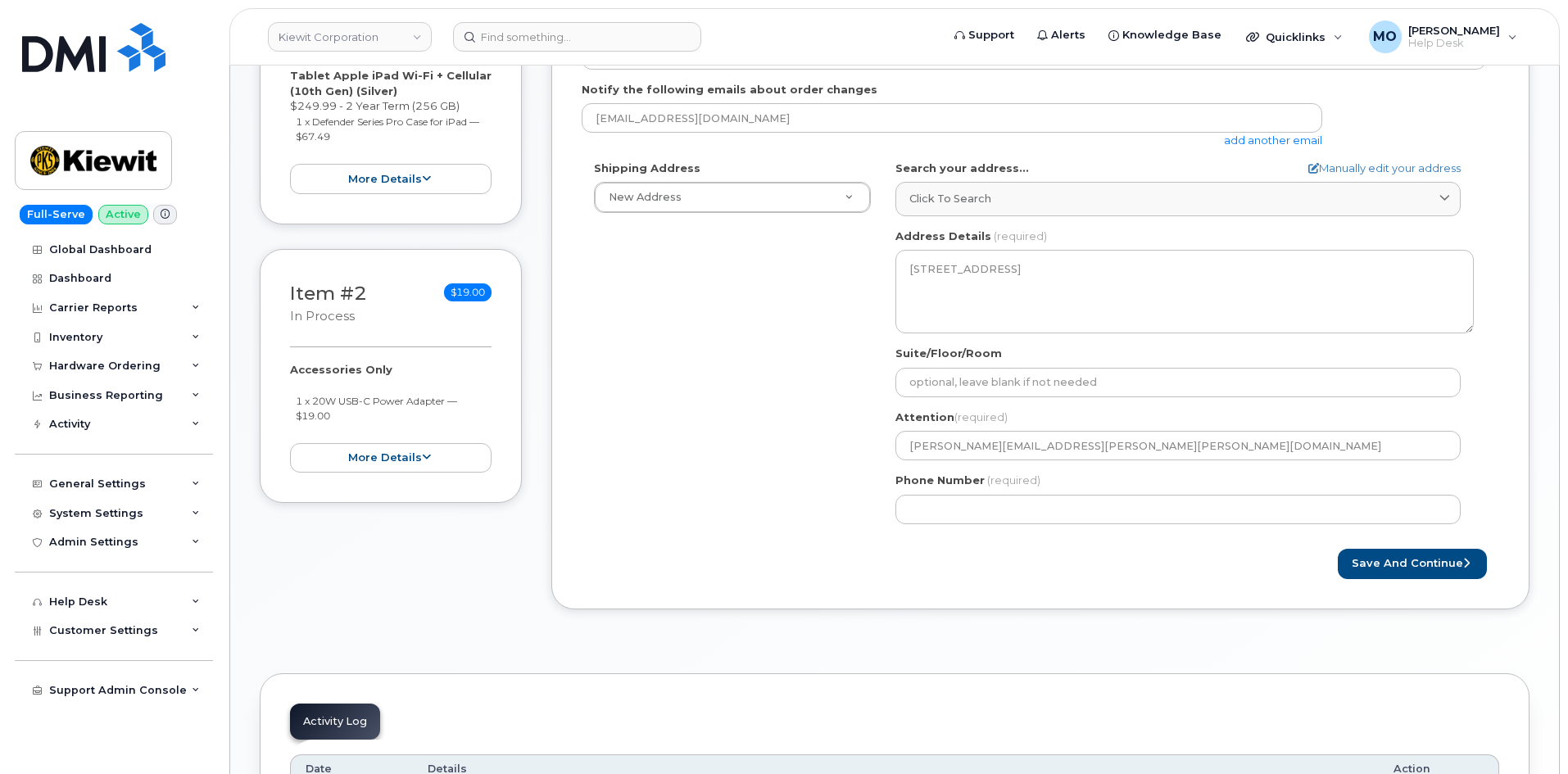
click at [193, 43] on div "Full-Serve Active Global Dashboard Dashboard Carrier Reports Monthly Billing Da…" at bounding box center [111, 387] width 222 height 774
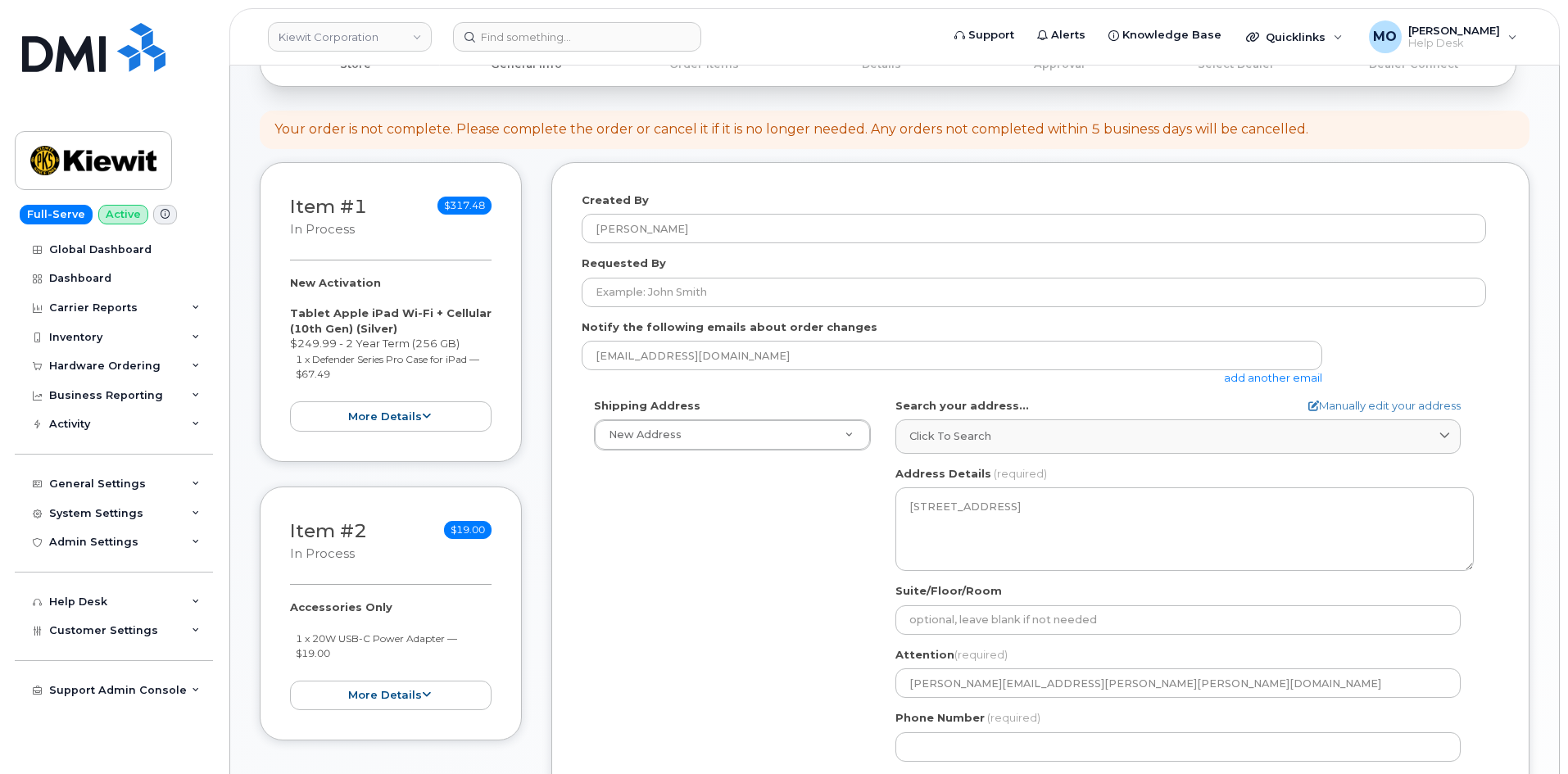
scroll to position [127, 0]
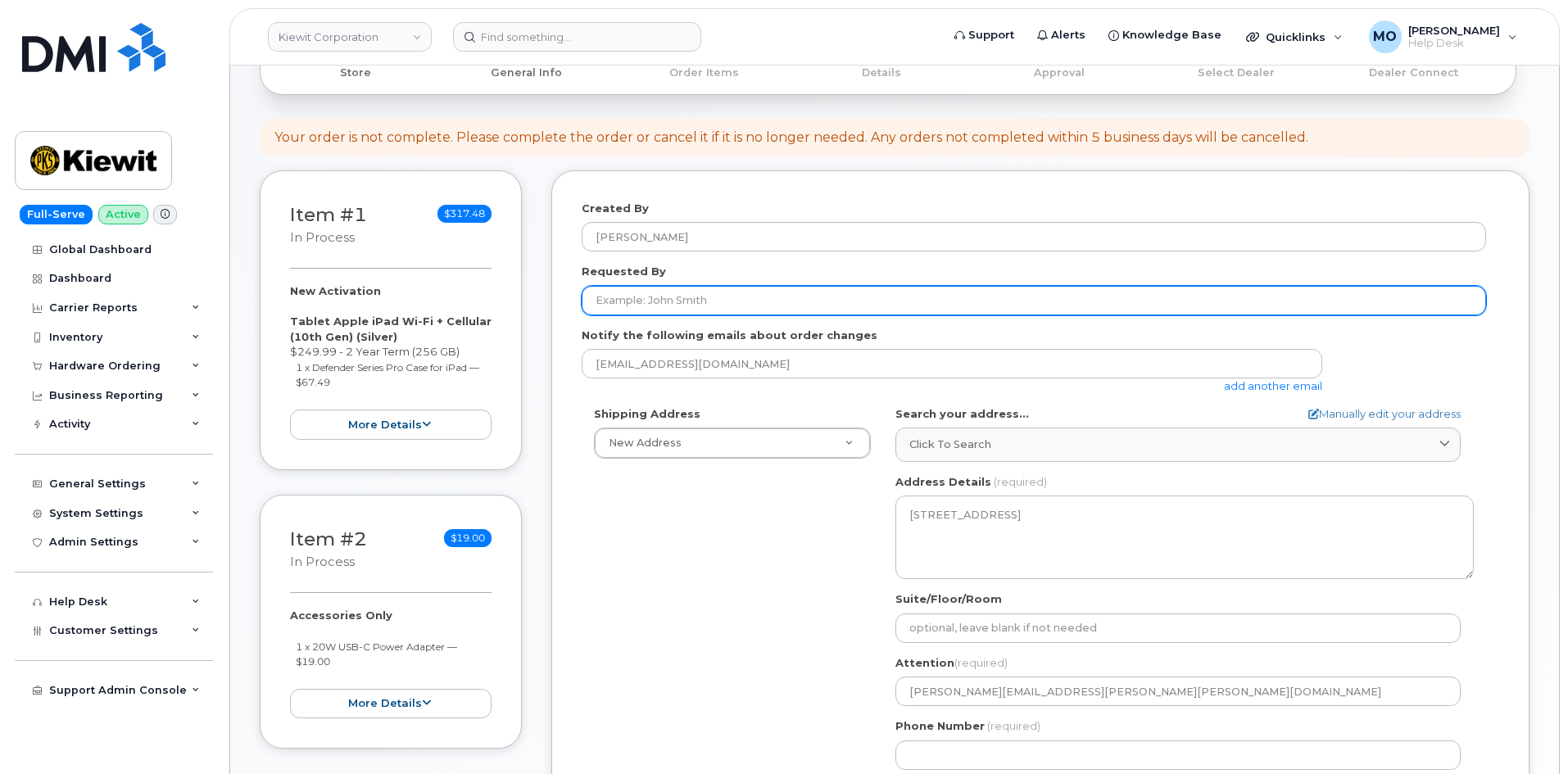
click at [748, 296] on input "Requested By" at bounding box center [1033, 301] width 905 height 30
type input "[PERSON_NAME]"
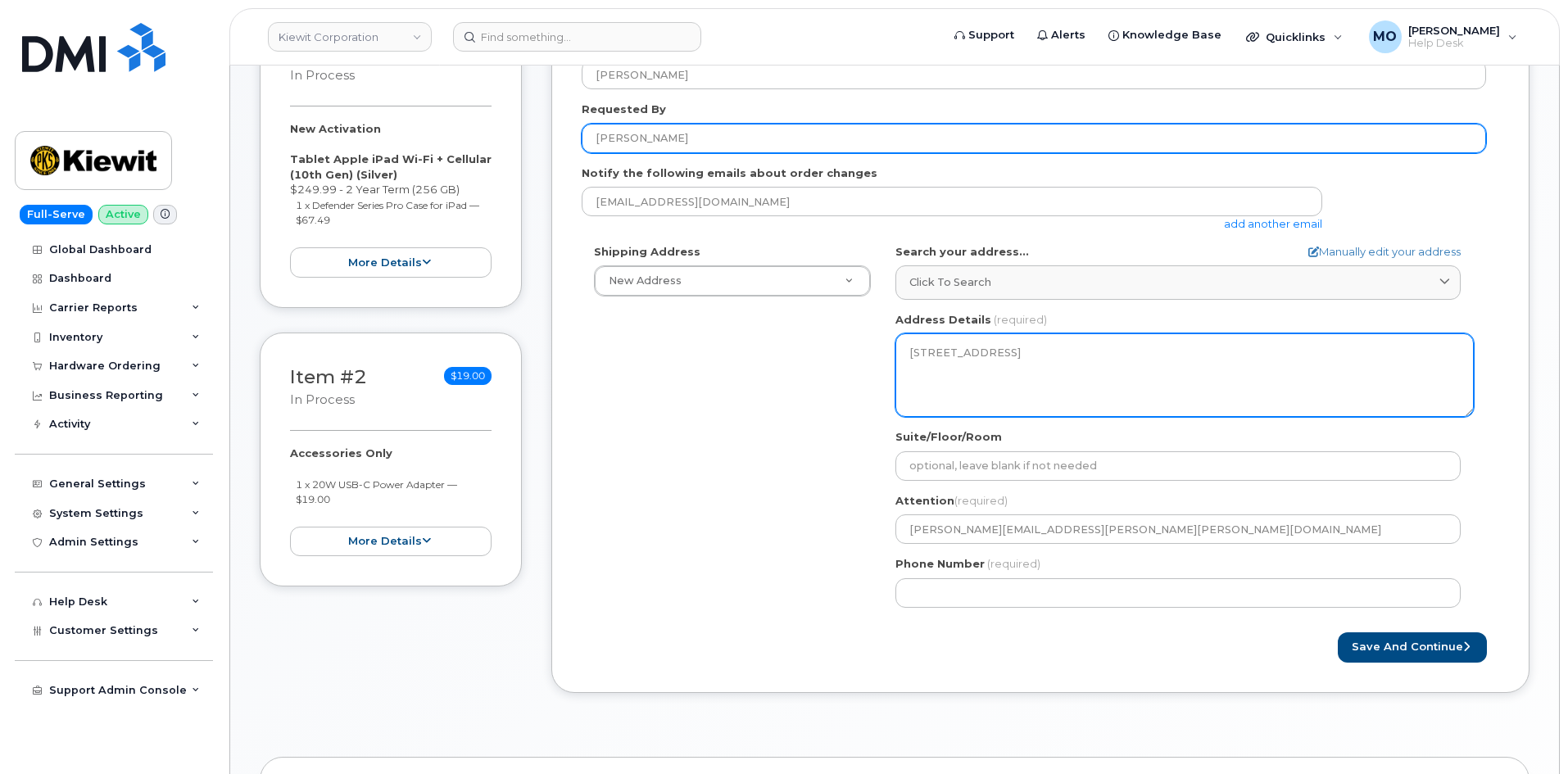
scroll to position [291, 0]
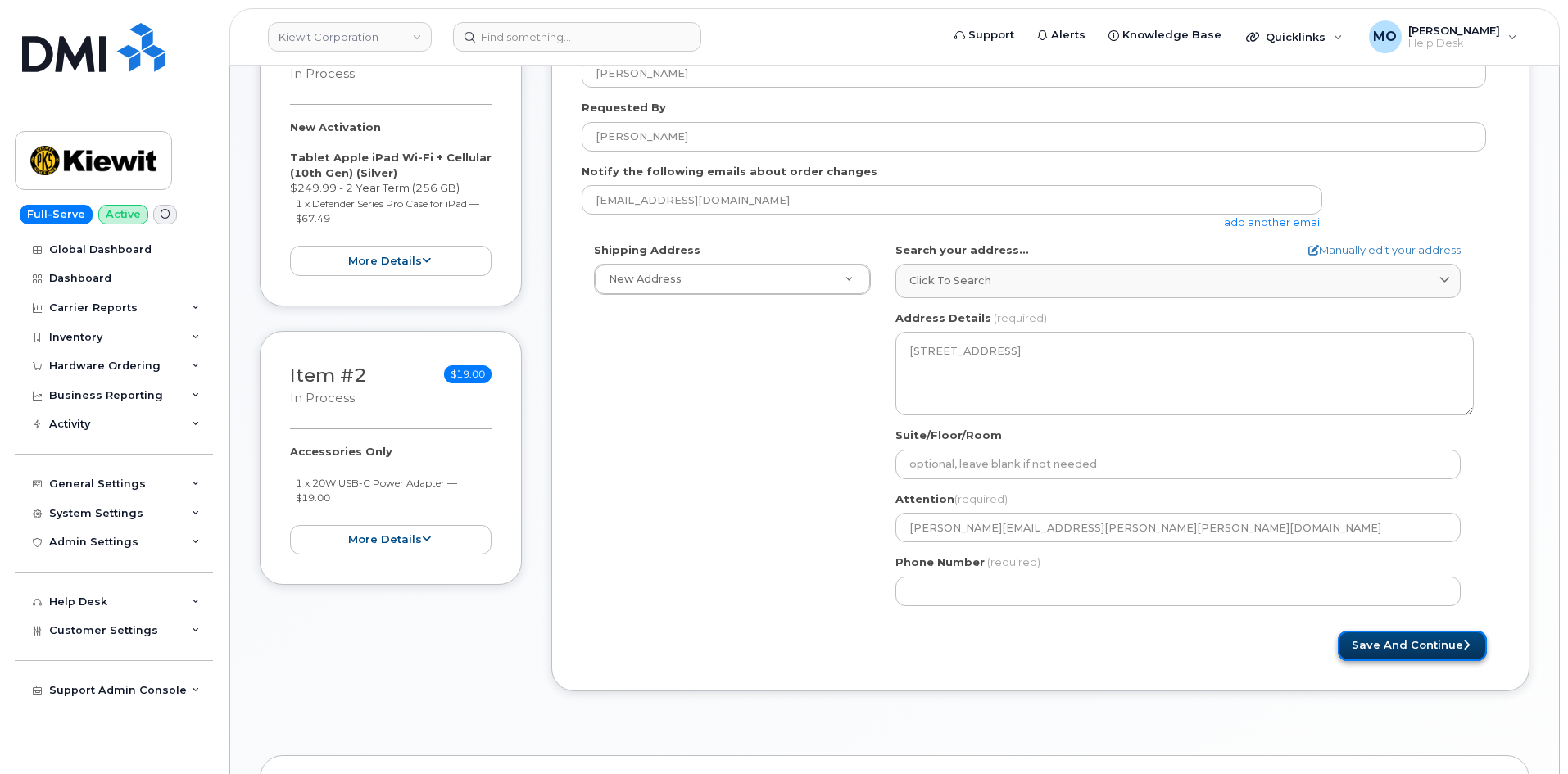
click at [1386, 643] on button "Save and Continue" at bounding box center [1412, 645] width 149 height 31
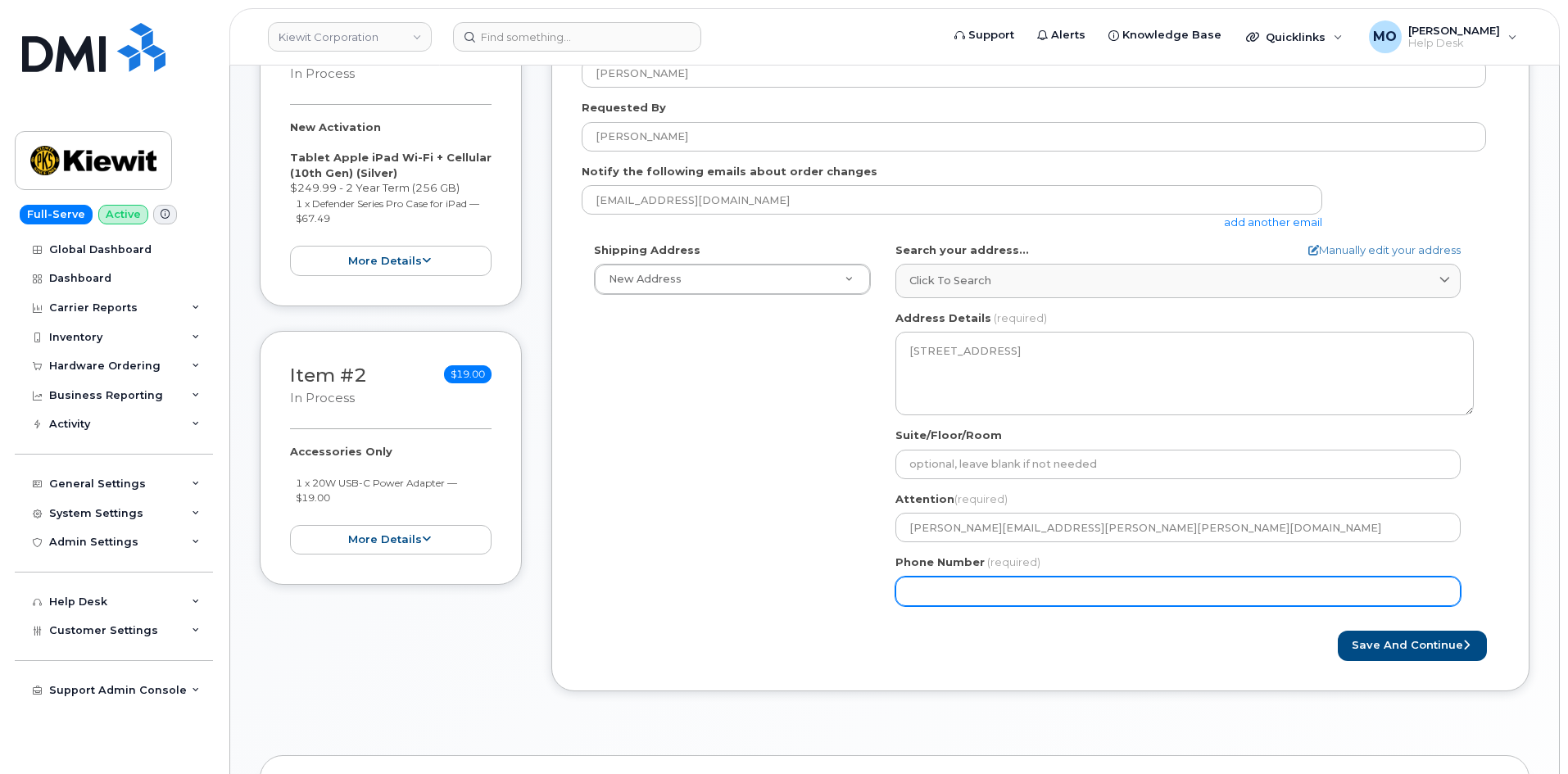
paste input "7138172495"
select select
type input "7138172495"
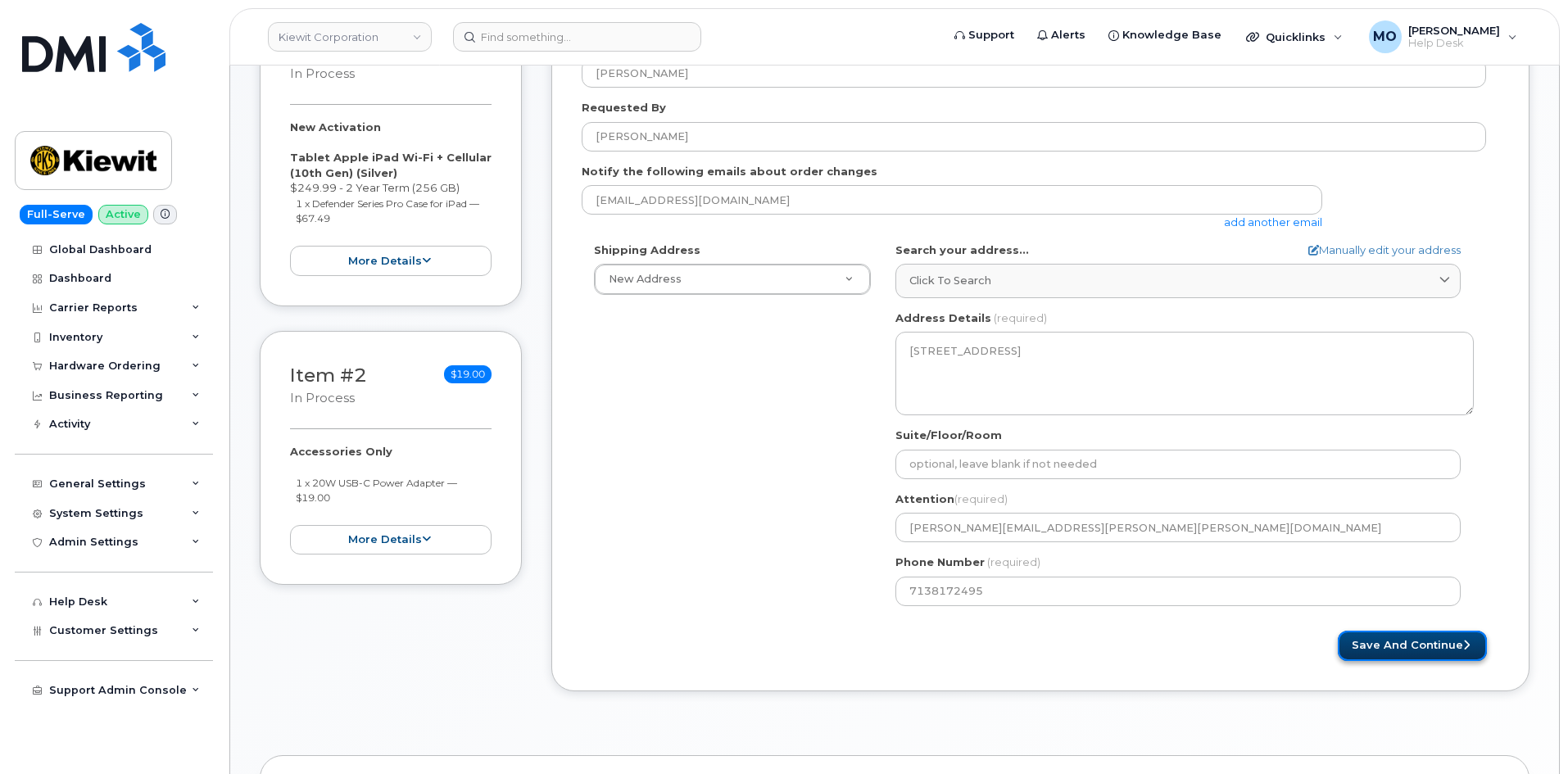
click at [1377, 640] on button "Save and Continue" at bounding box center [1412, 645] width 149 height 31
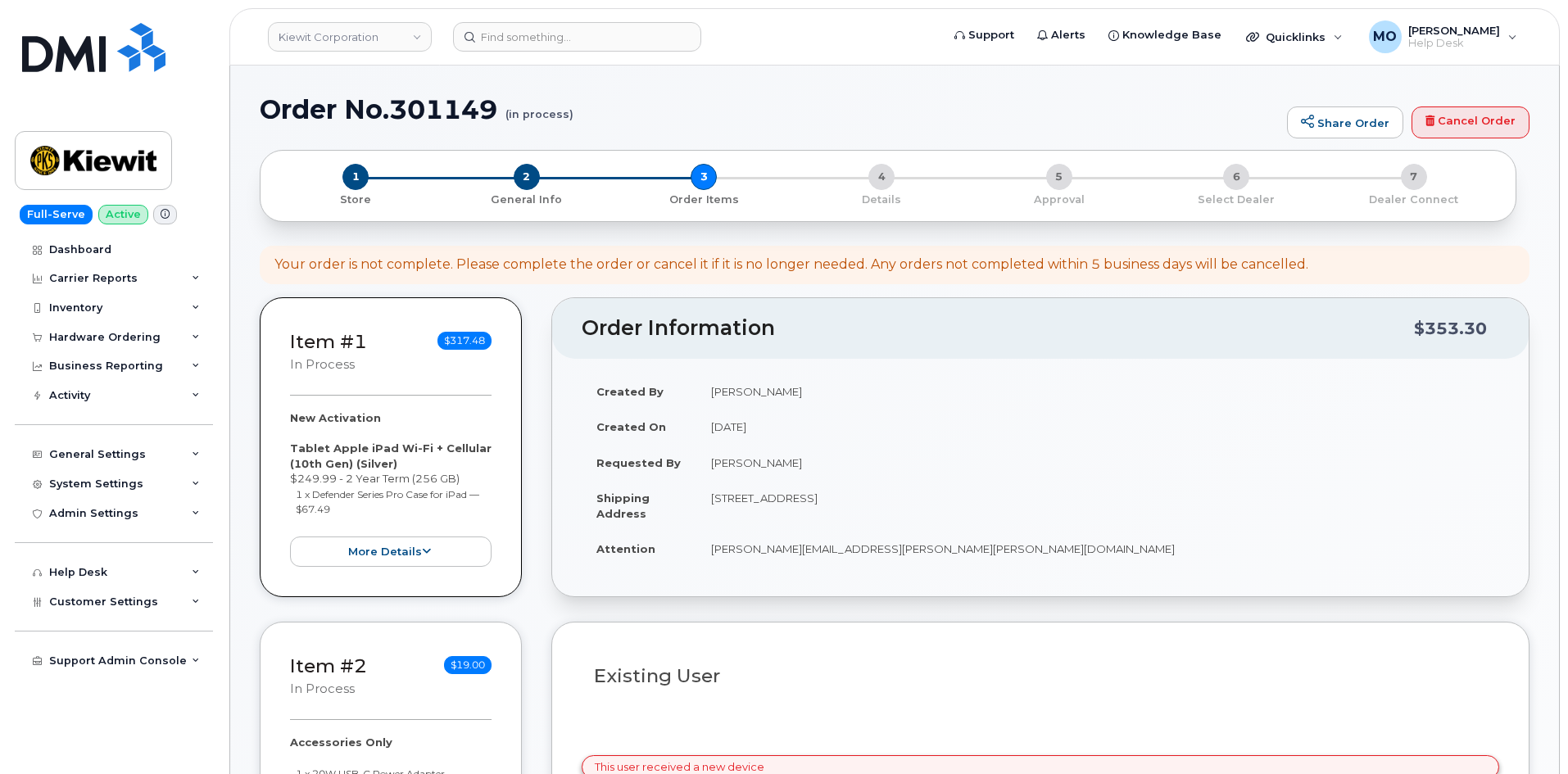
select select
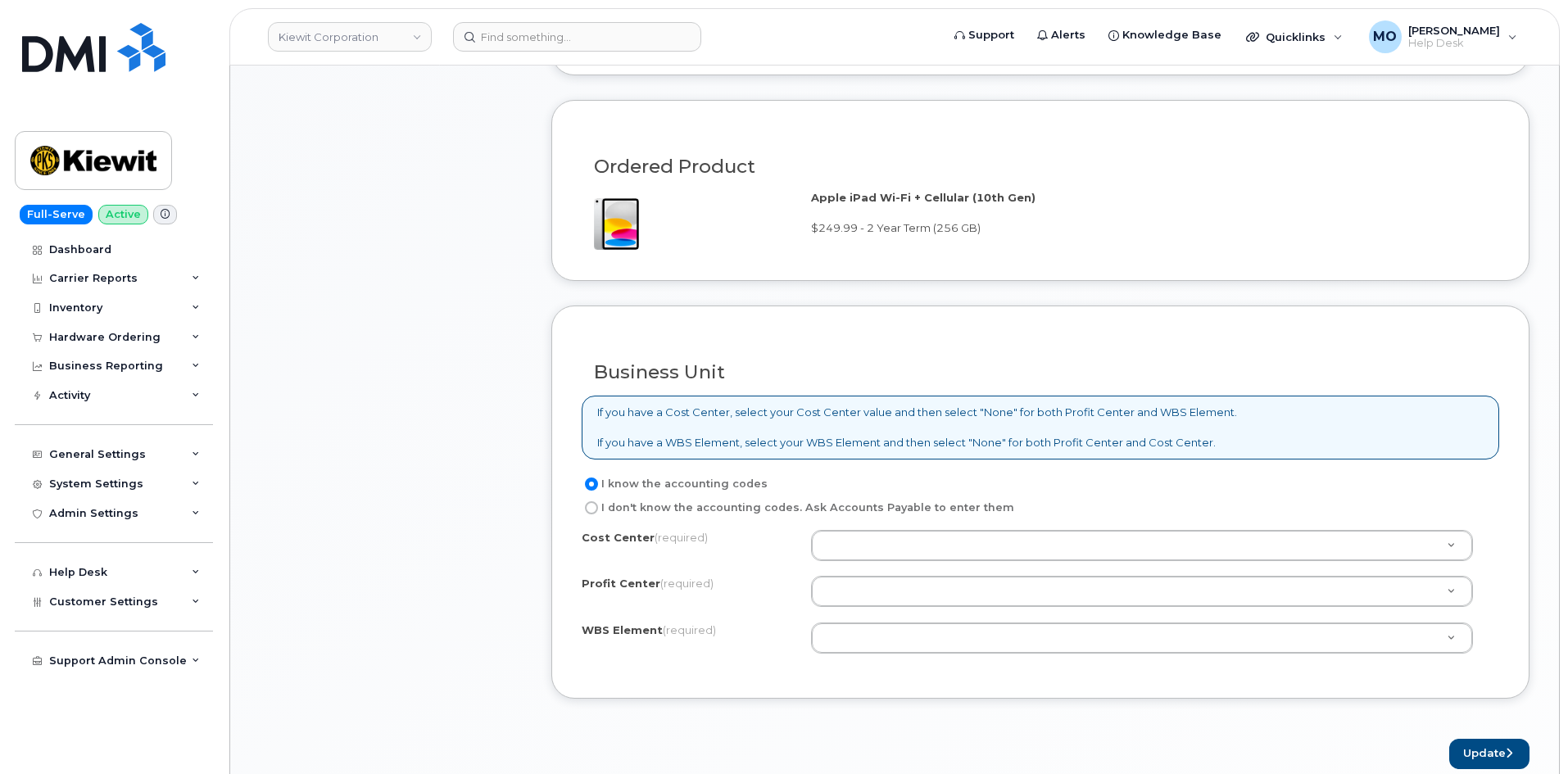
scroll to position [1065, 0]
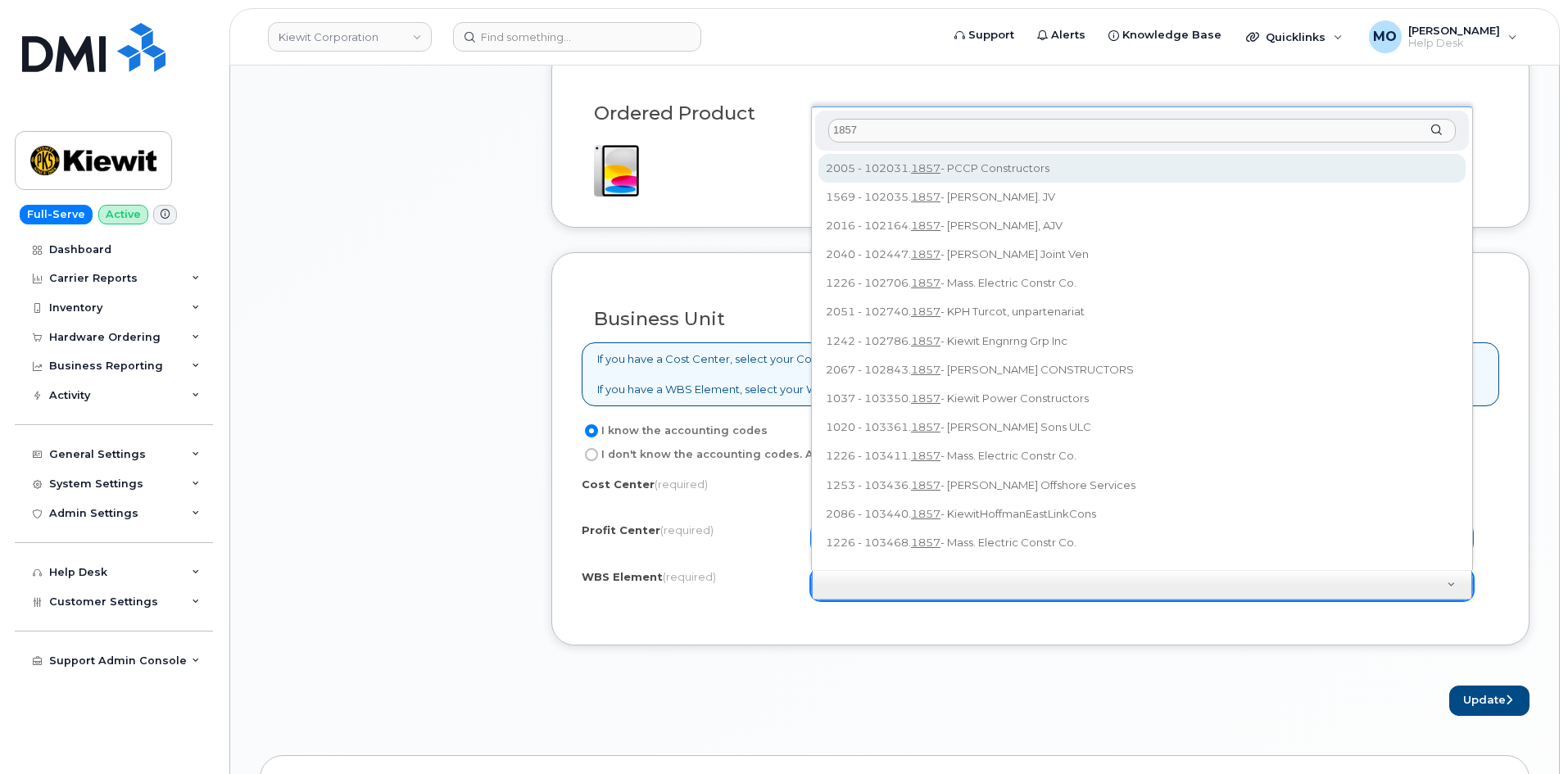
type input "1857"
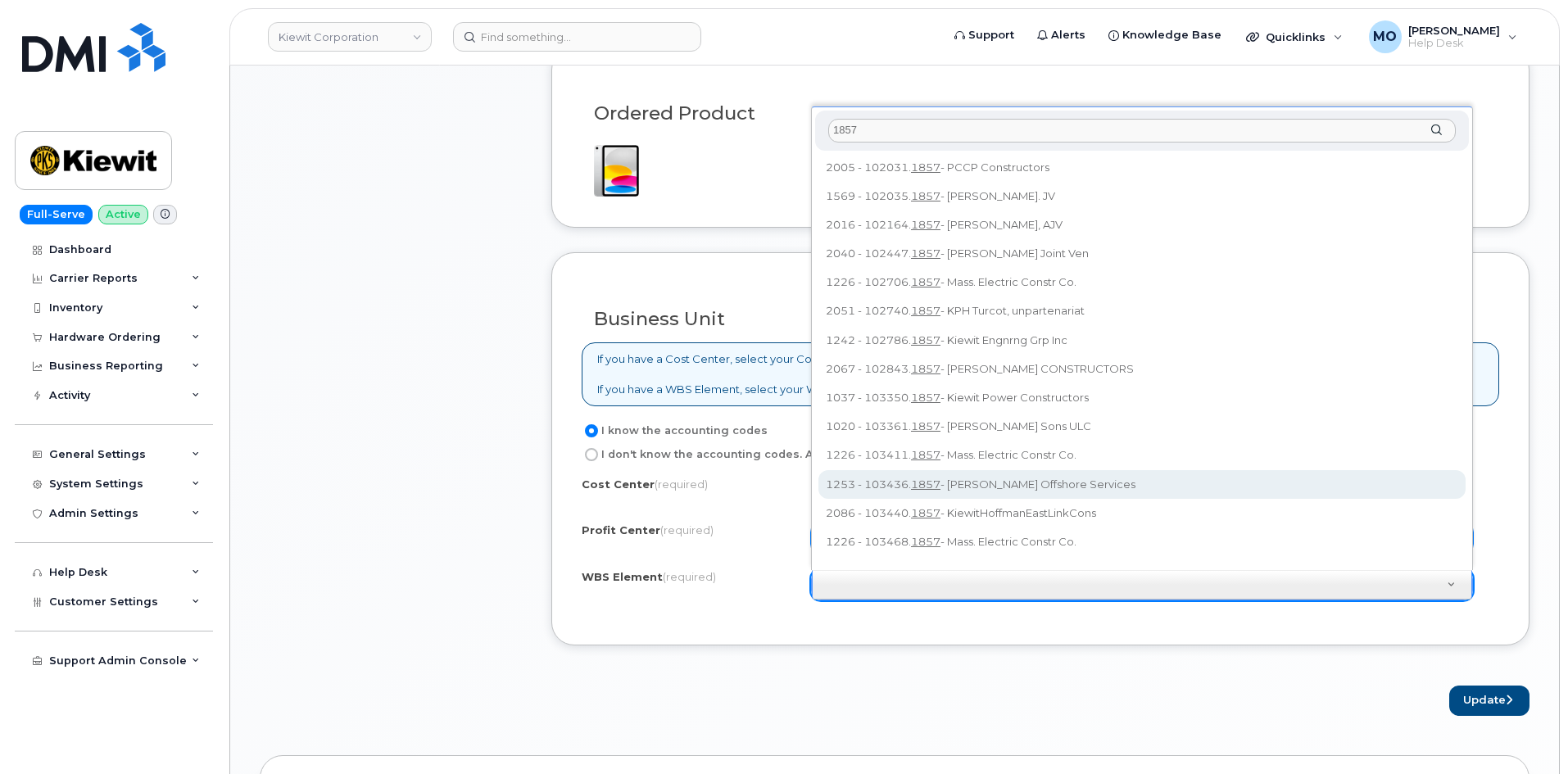
scroll to position [0, 0]
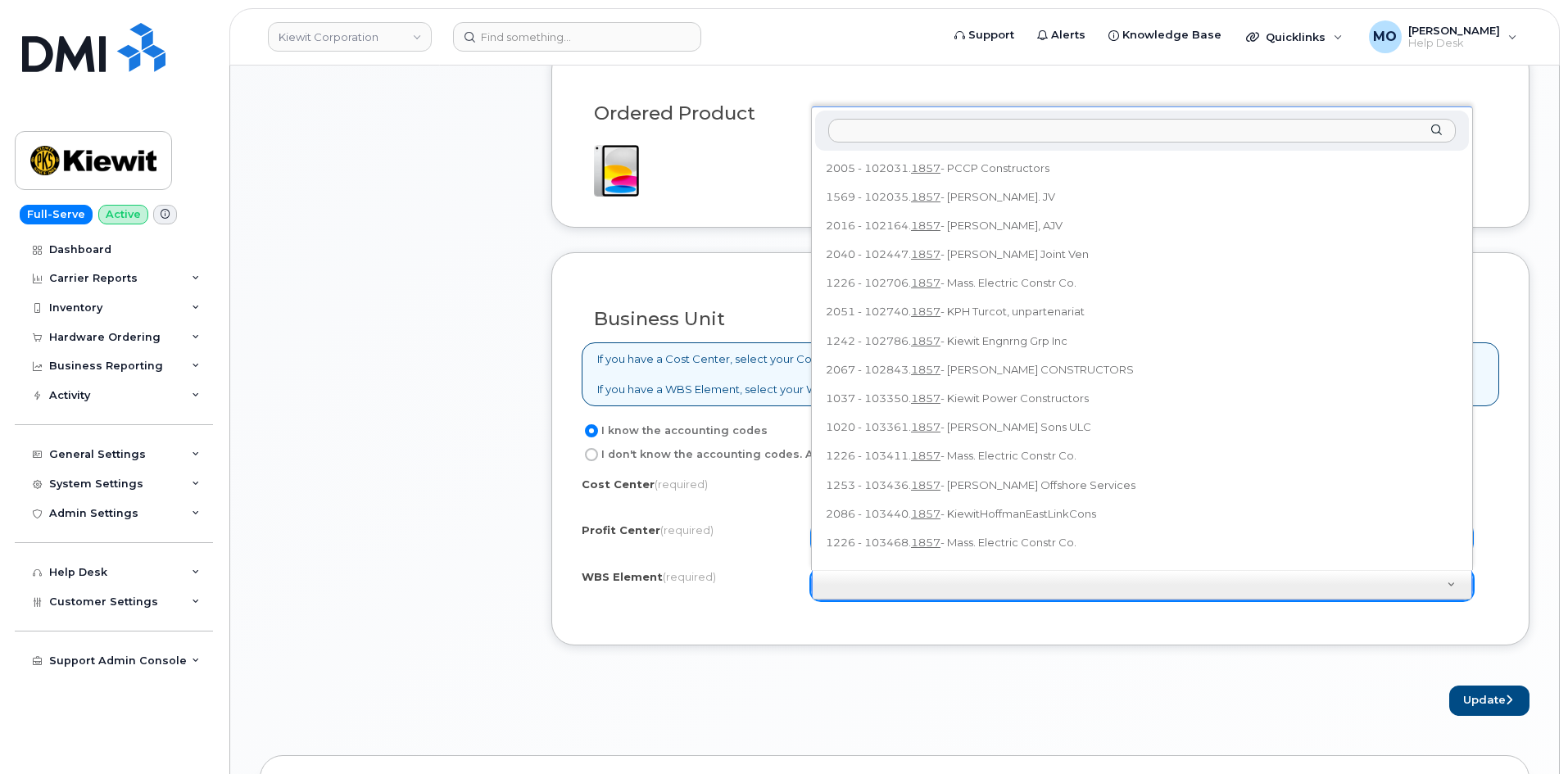
drag, startPoint x: 721, startPoint y: 268, endPoint x: 721, endPoint y: 277, distance: 9.0
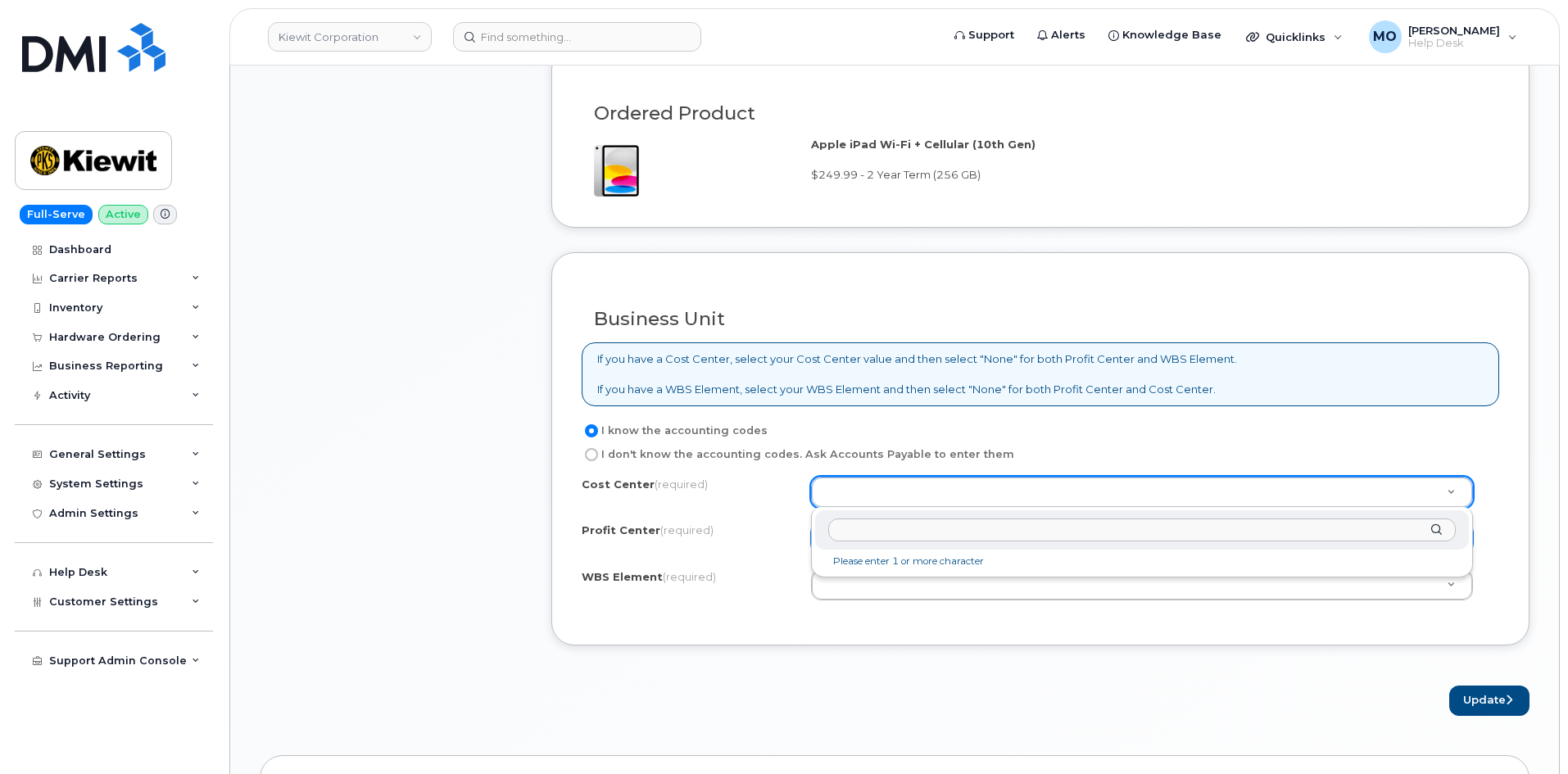
paste input "2171"
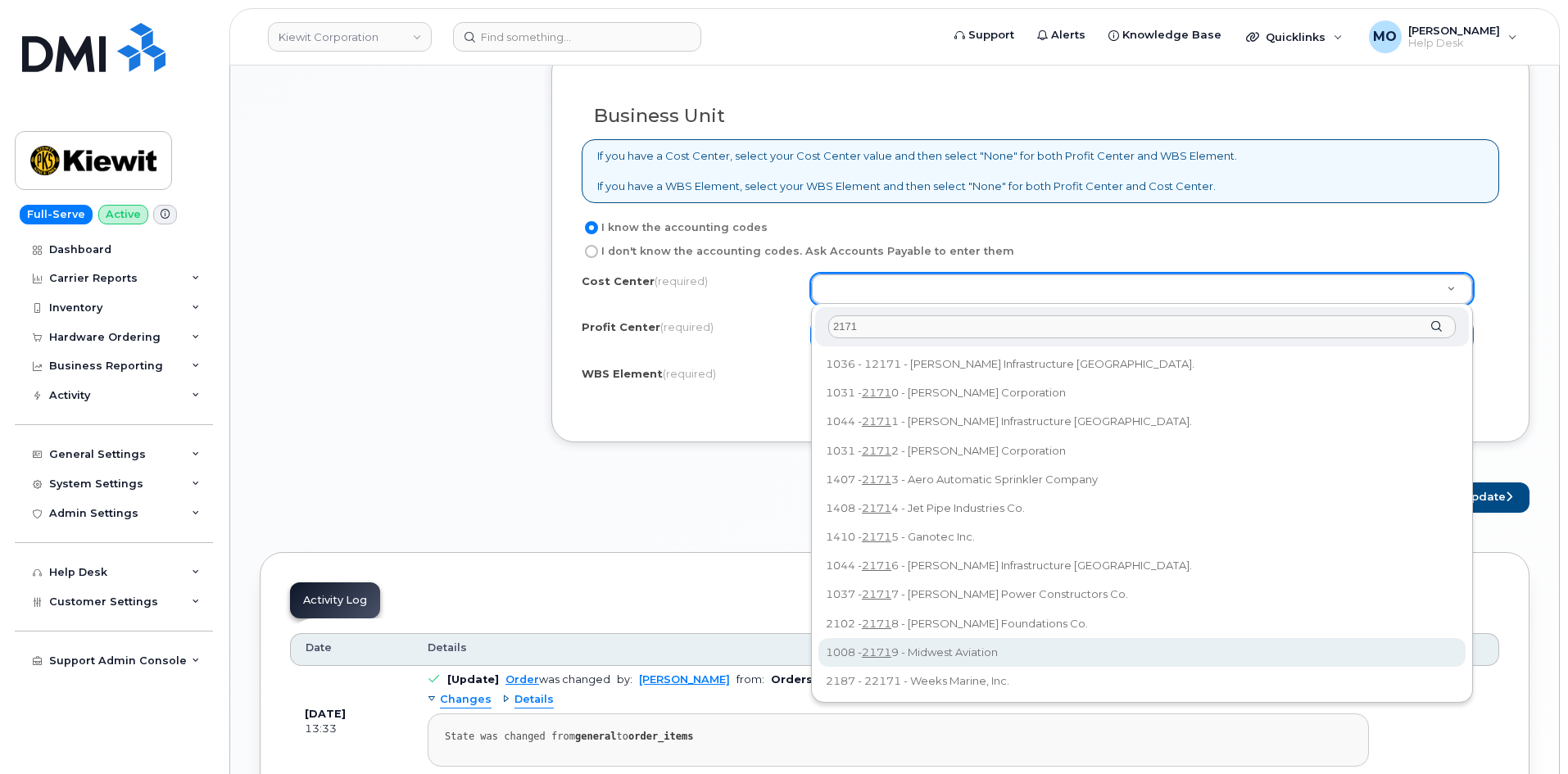
scroll to position [1229, 0]
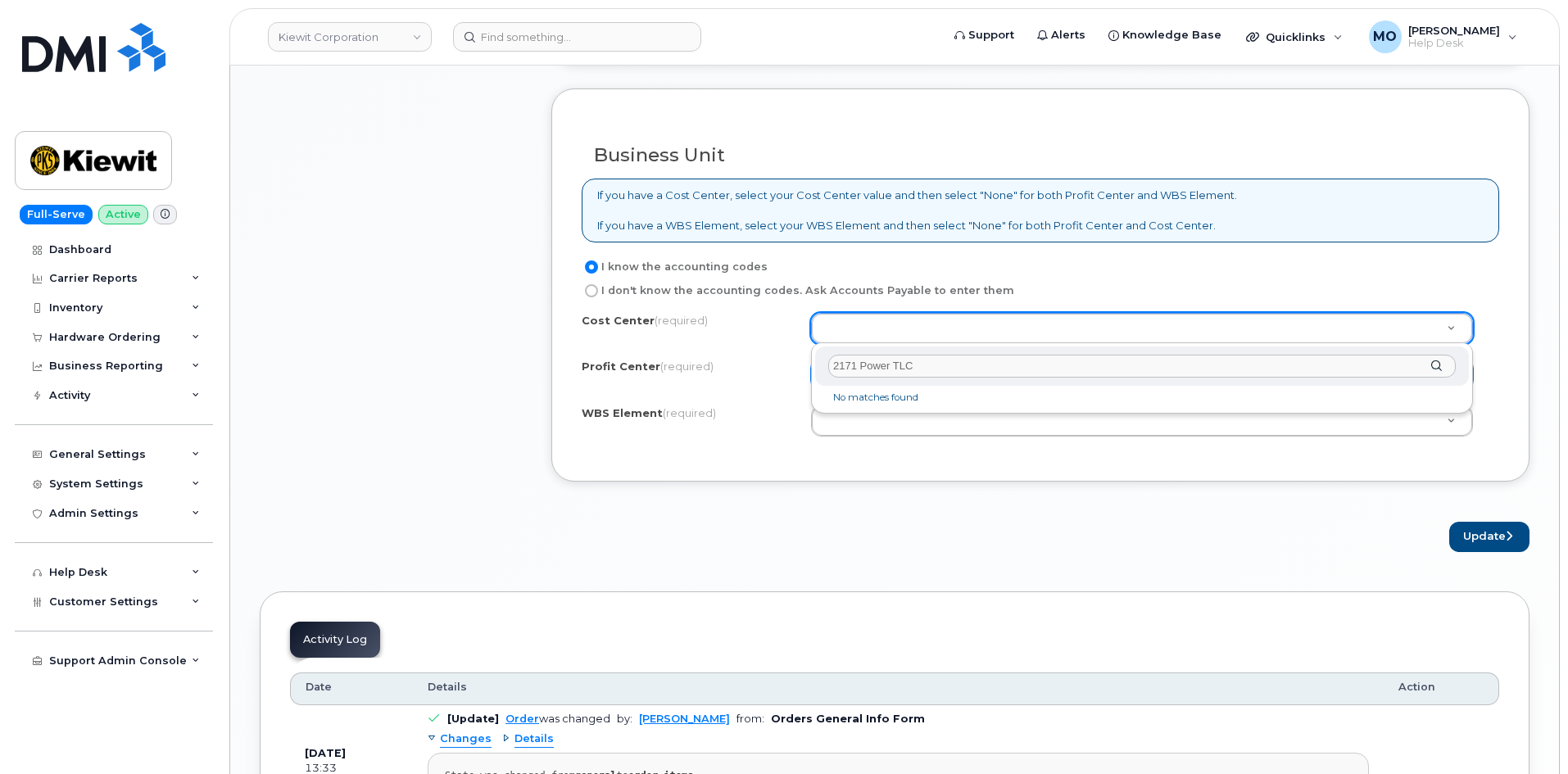
click at [957, 368] on input "2171 Power TLC" at bounding box center [1142, 366] width 628 height 23
click at [957, 369] on input "2171 Power TLC" at bounding box center [1142, 366] width 628 height 23
drag, startPoint x: 965, startPoint y: 371, endPoint x: 831, endPoint y: 370, distance: 134.0
click at [831, 370] on input "TLC Power Partners" at bounding box center [1142, 366] width 628 height 23
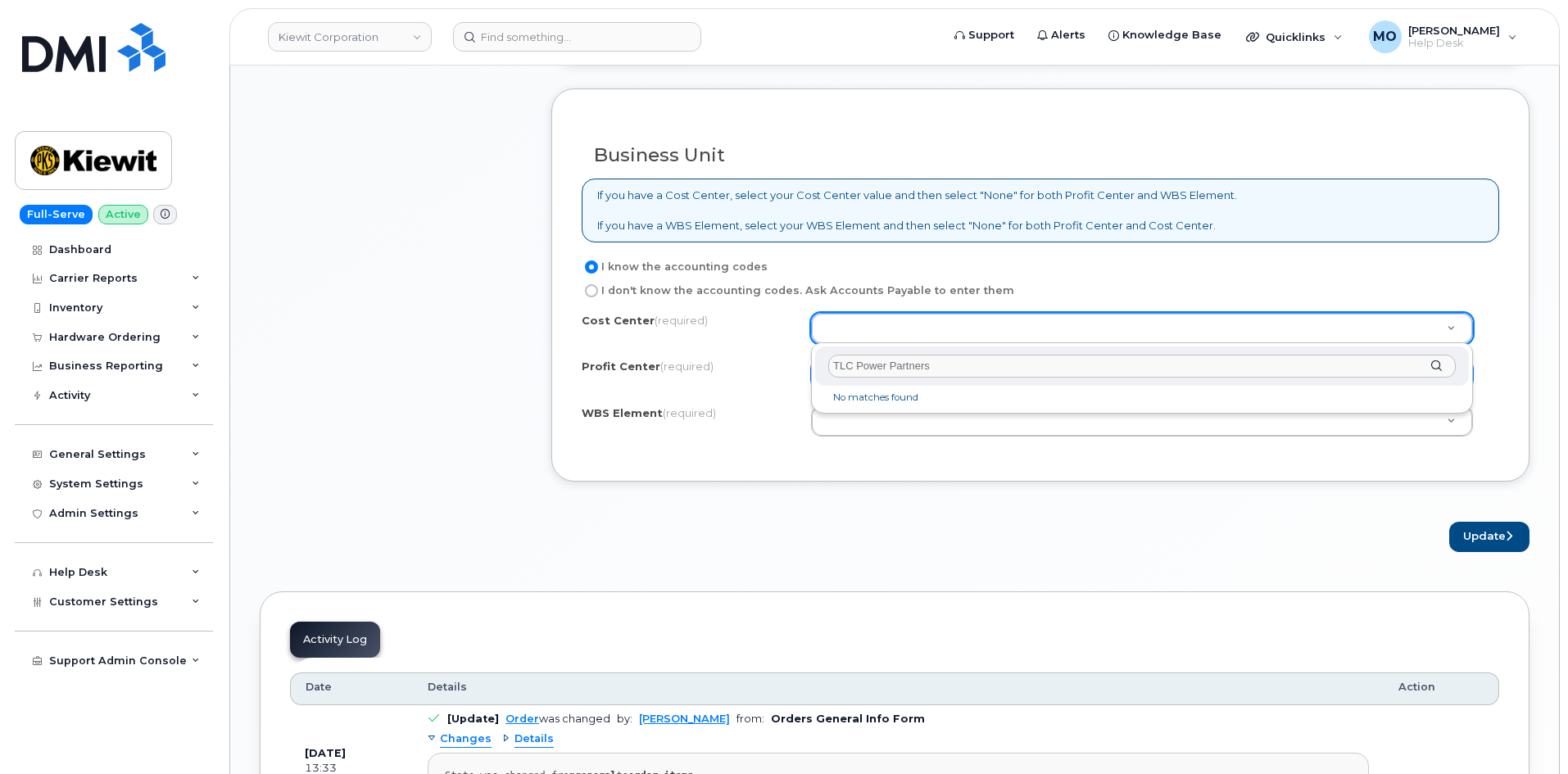
type input "TLC Power Partners"
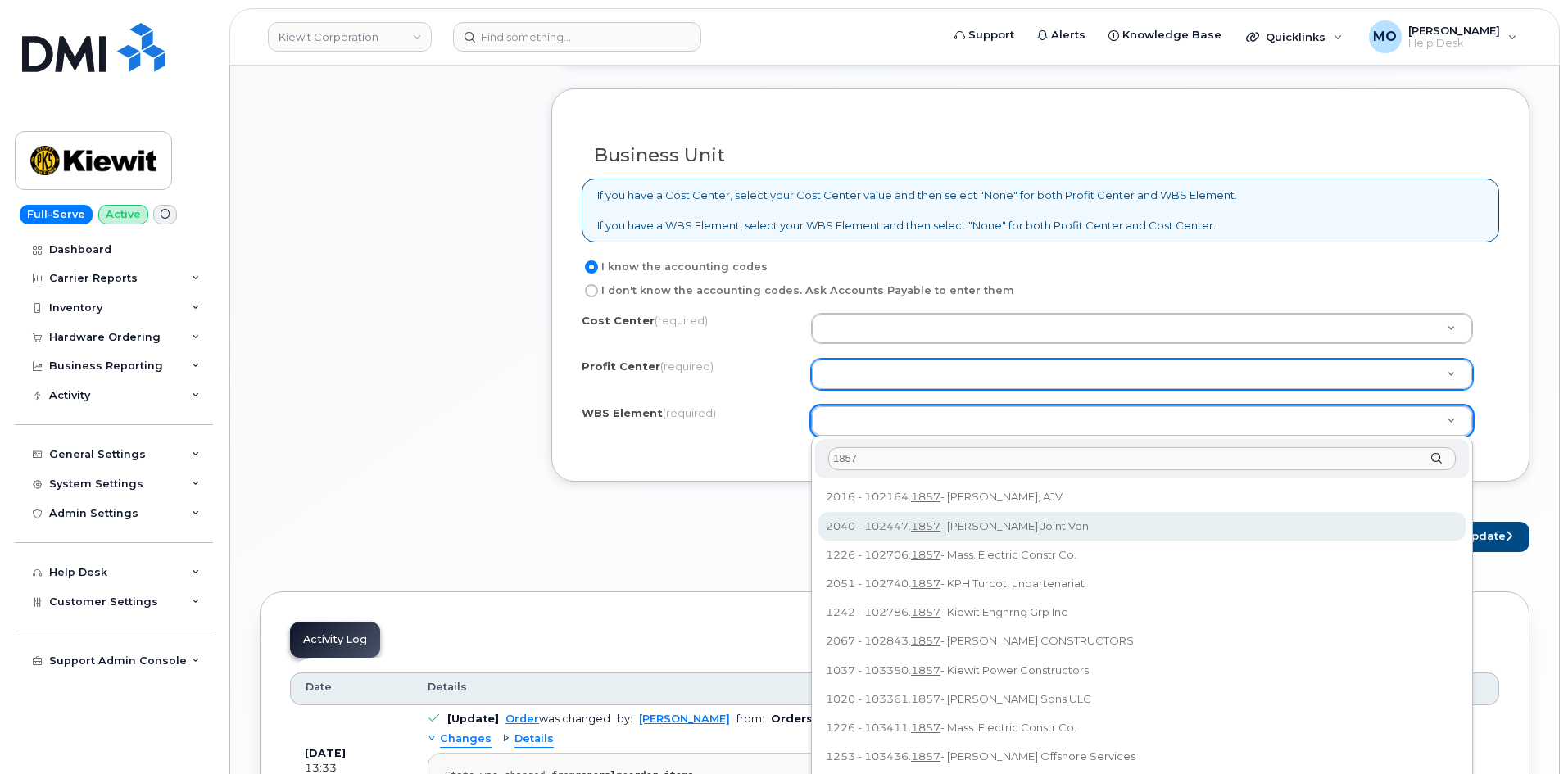
scroll to position [82, 0]
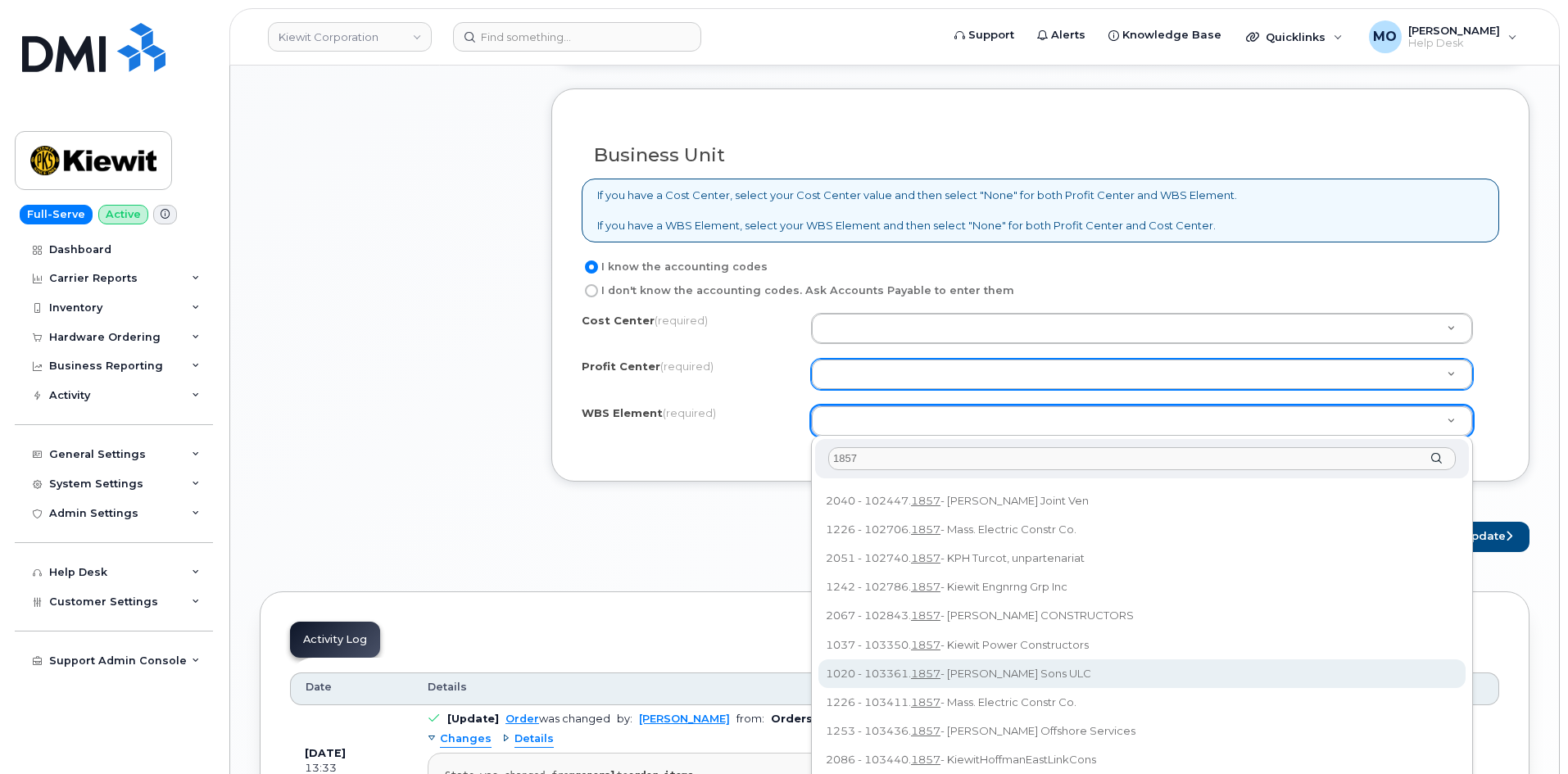
type input "1857"
type input "103361.1857"
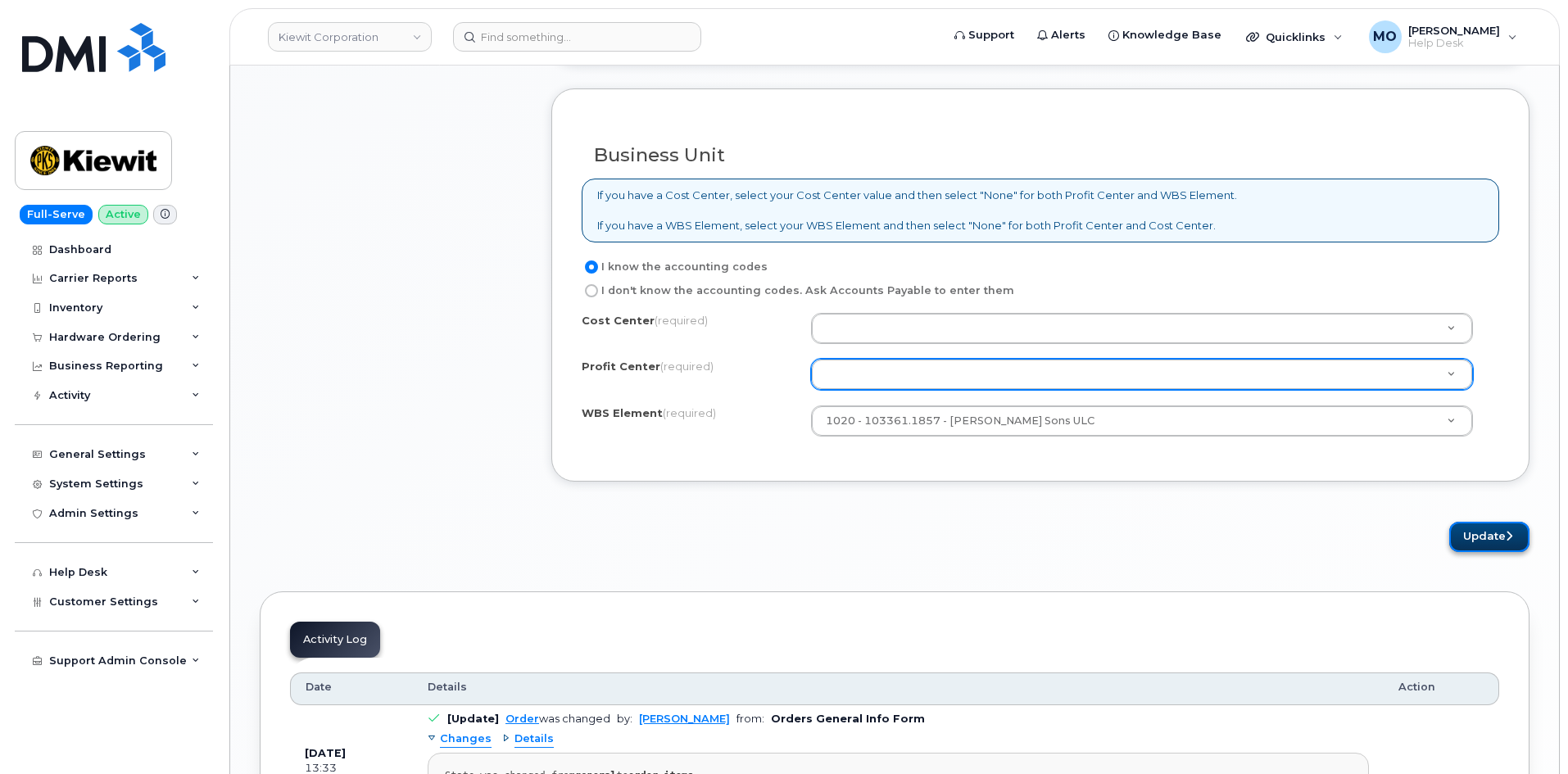
click at [1463, 534] on button "Update" at bounding box center [1489, 536] width 80 height 31
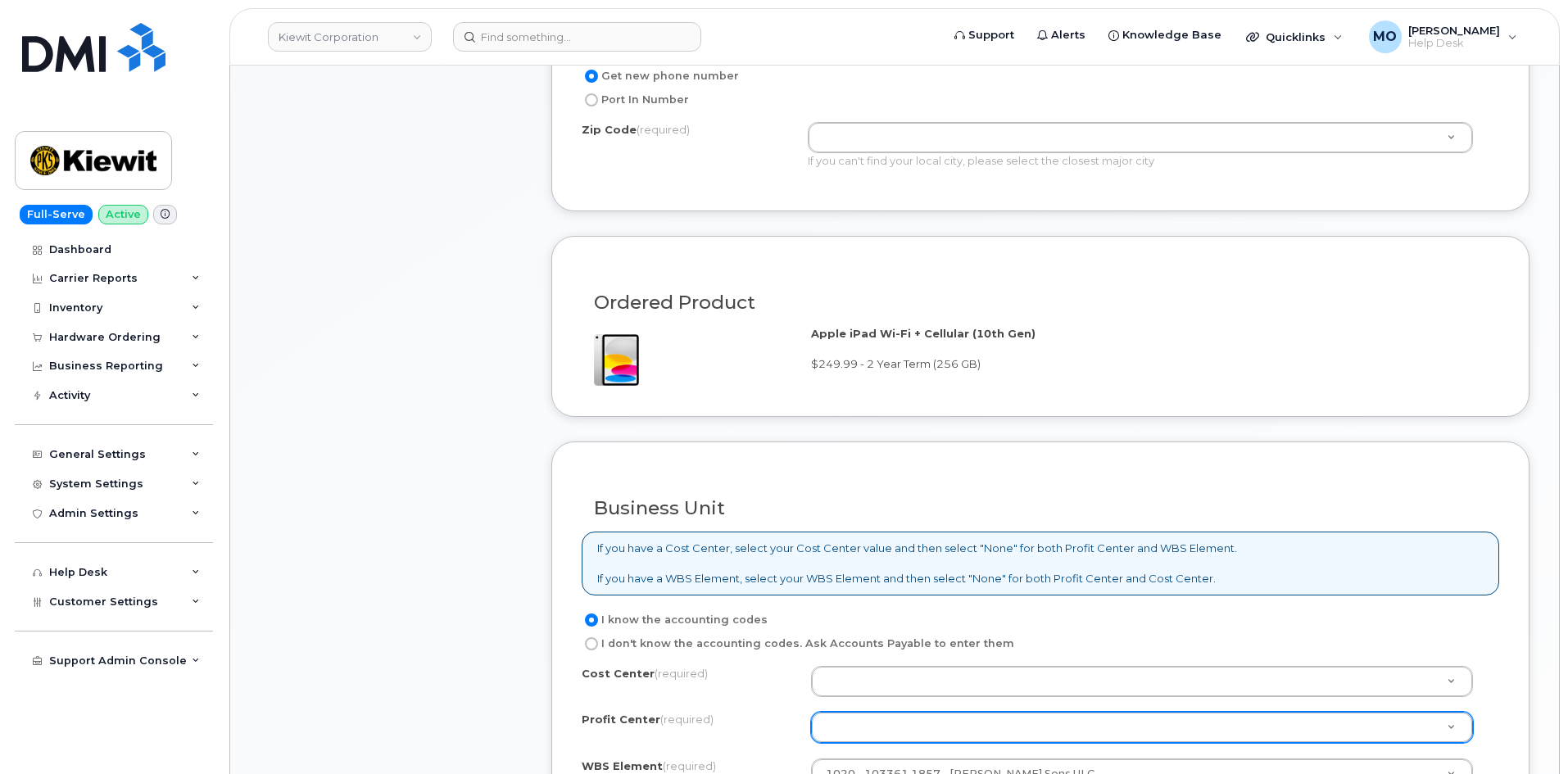
scroll to position [1001, 0]
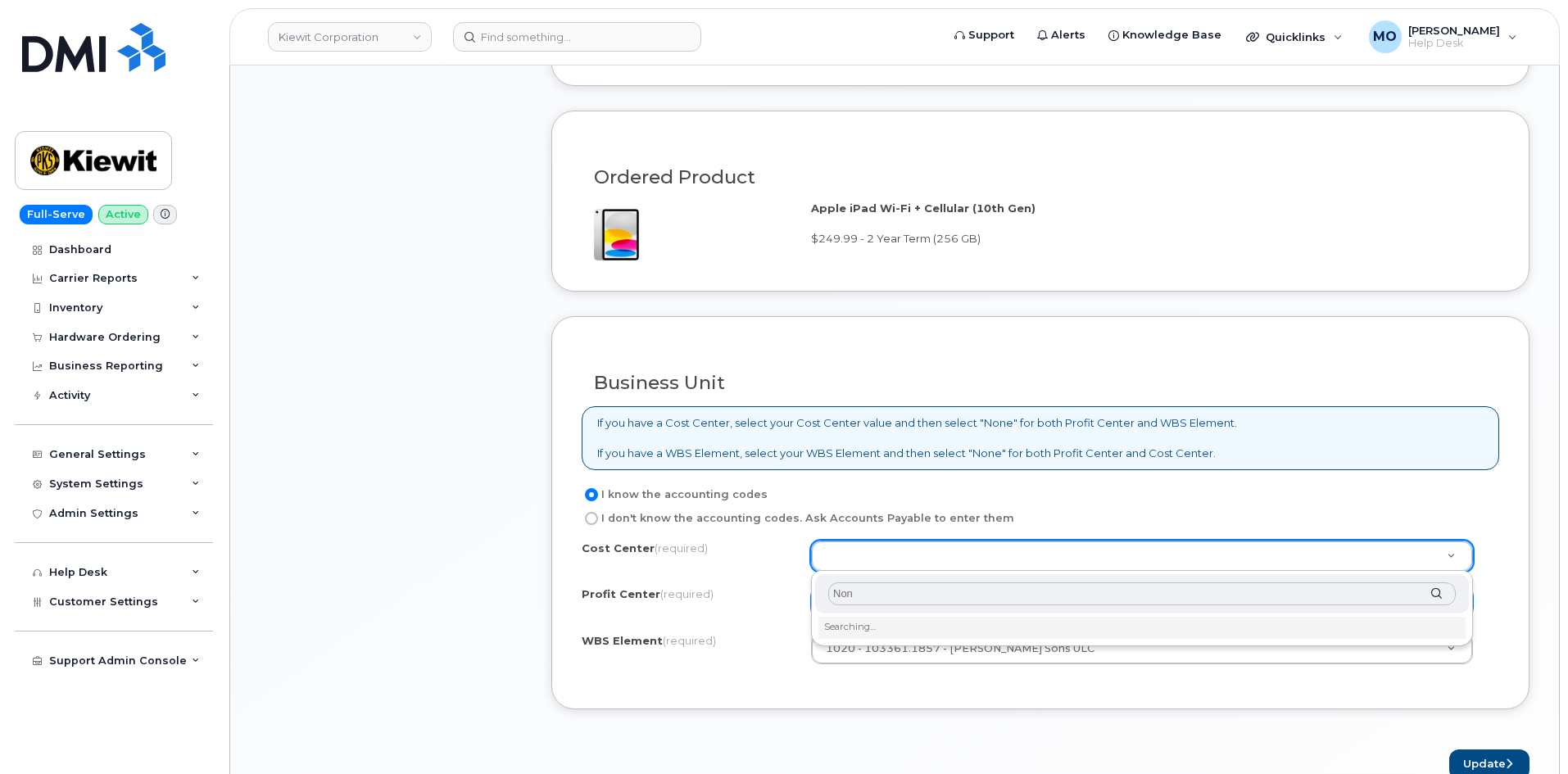
type input "None"
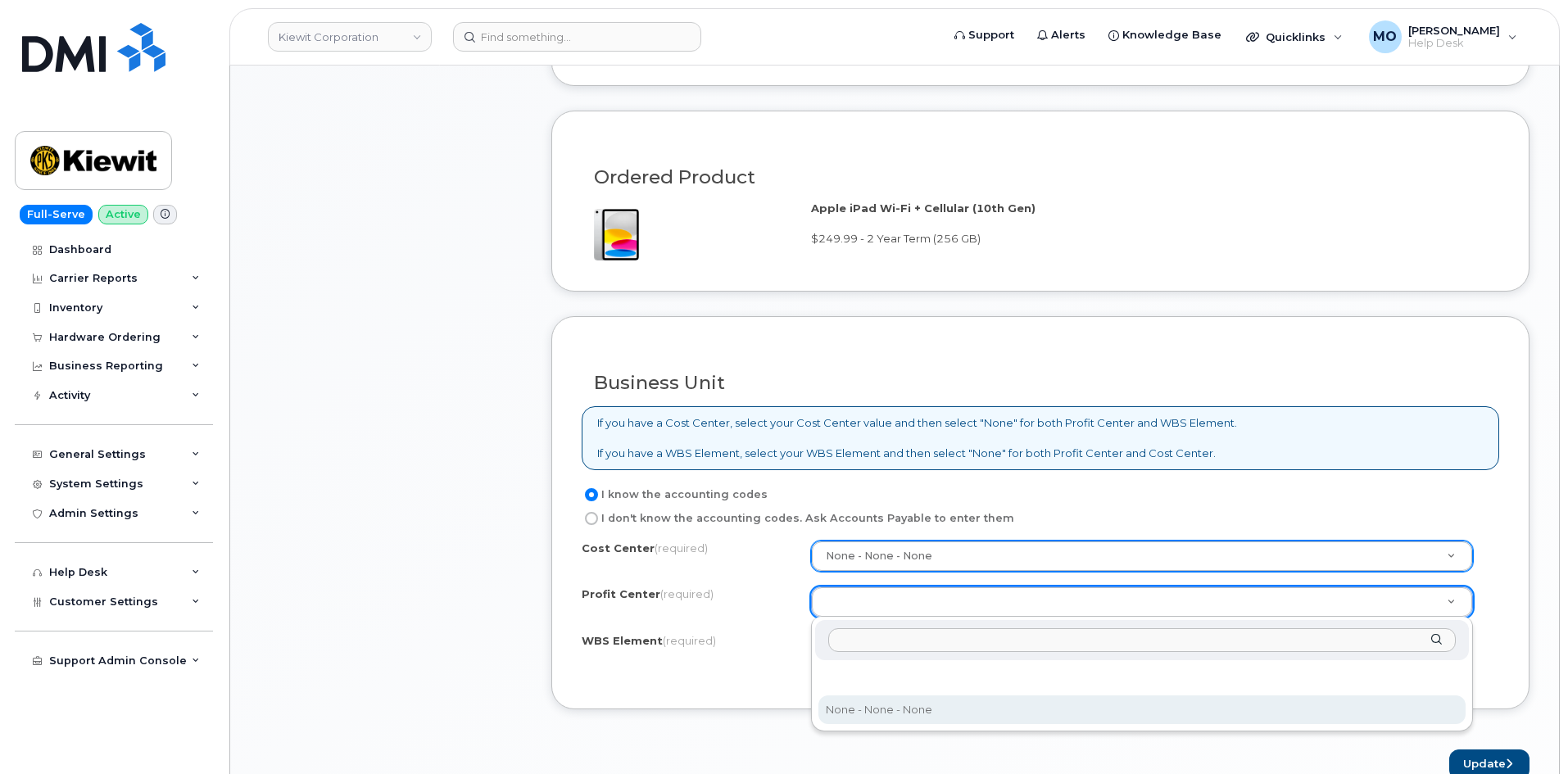
select select "None"
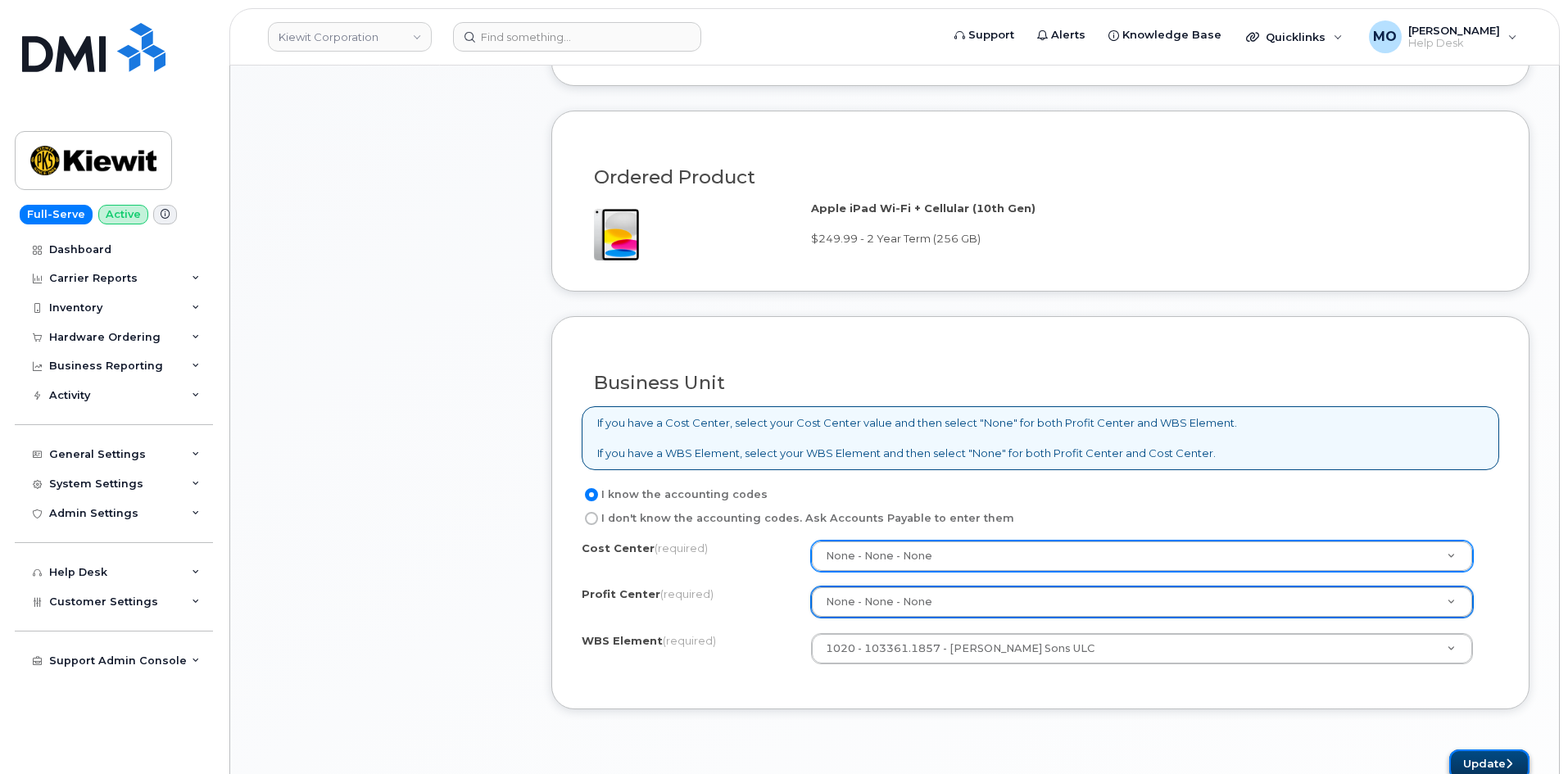
click at [1475, 763] on button "Update" at bounding box center [1489, 765] width 80 height 31
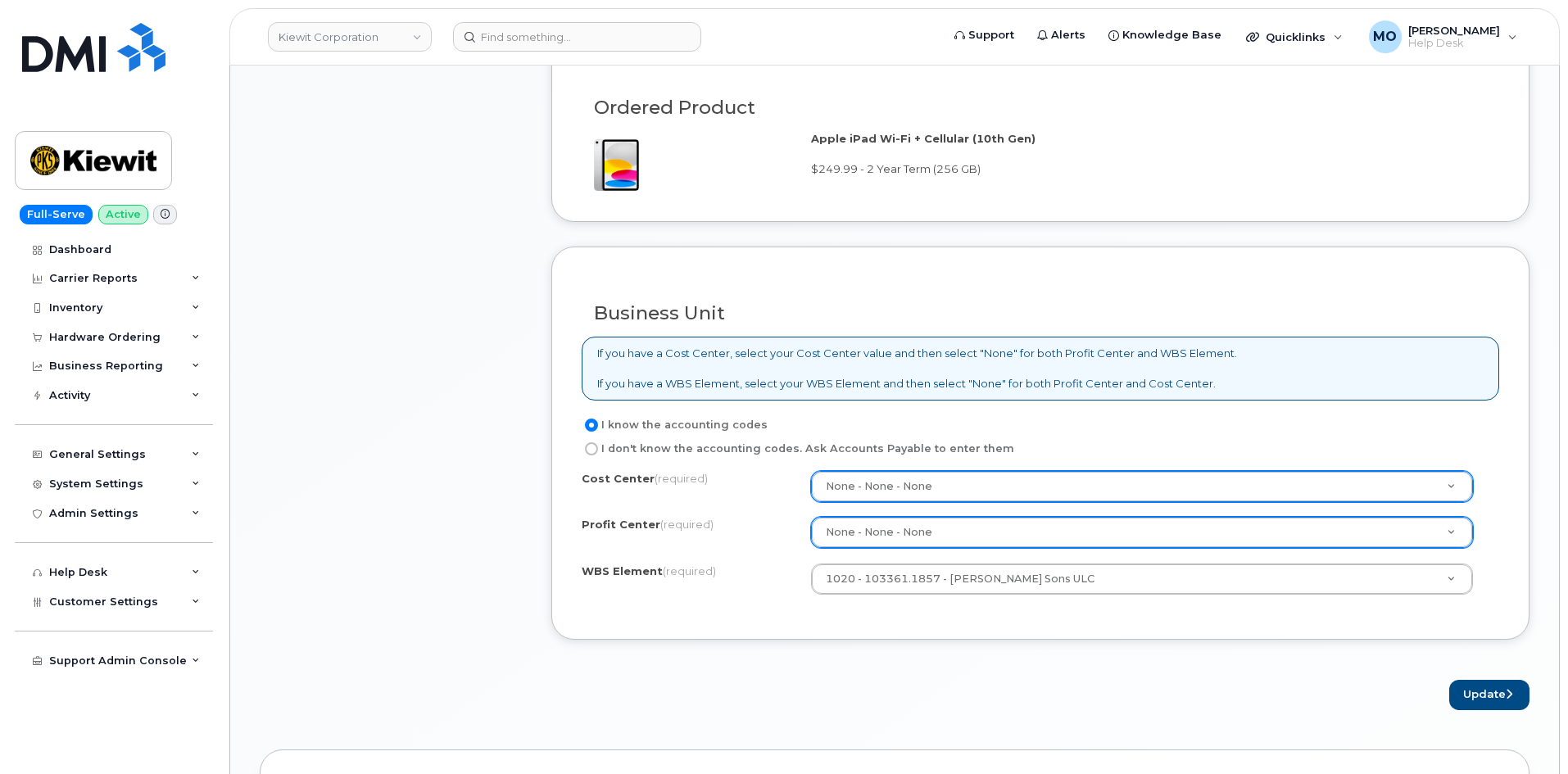
scroll to position [1164, 0]
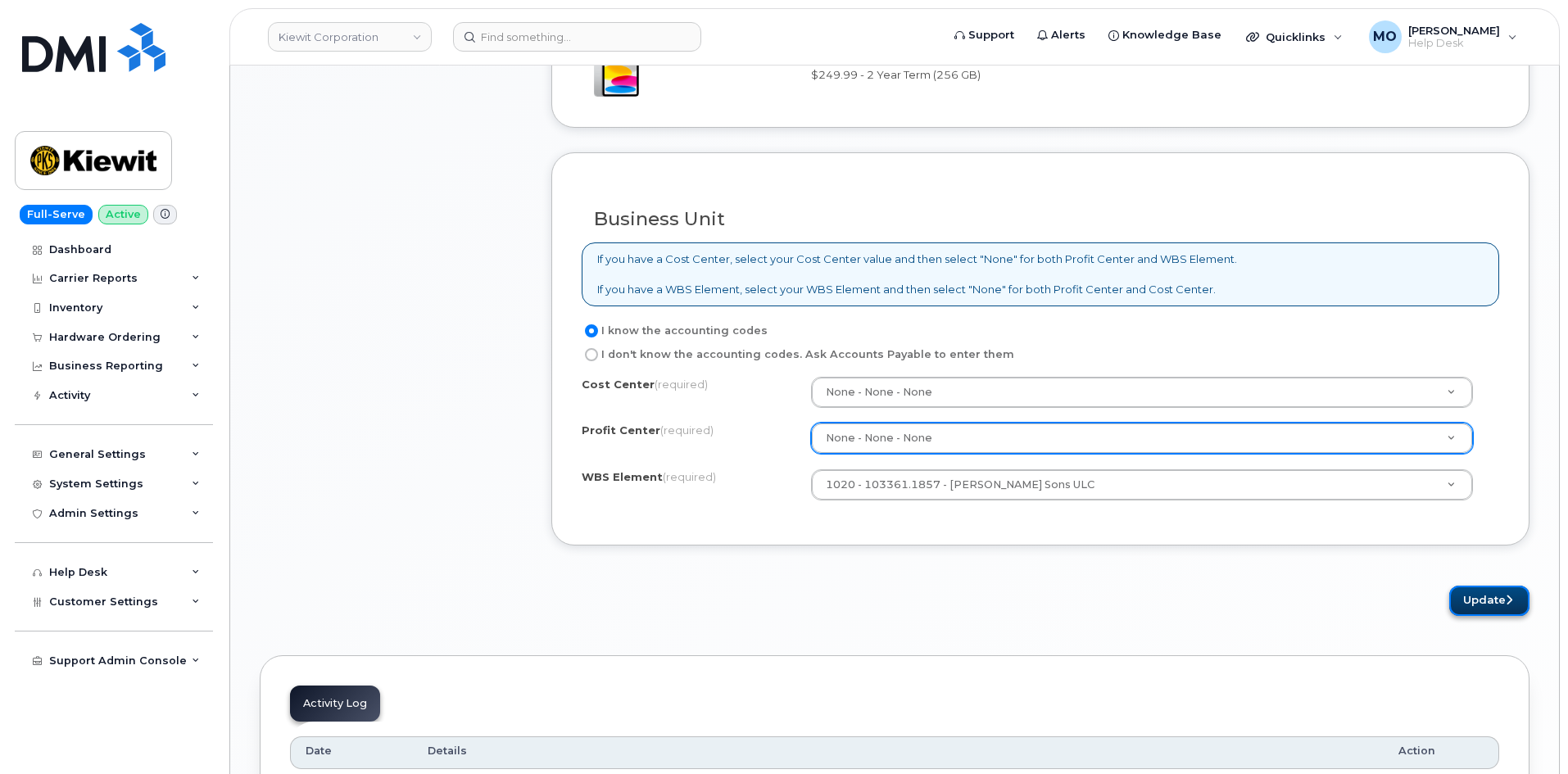
click at [1469, 603] on button "Update" at bounding box center [1489, 601] width 80 height 31
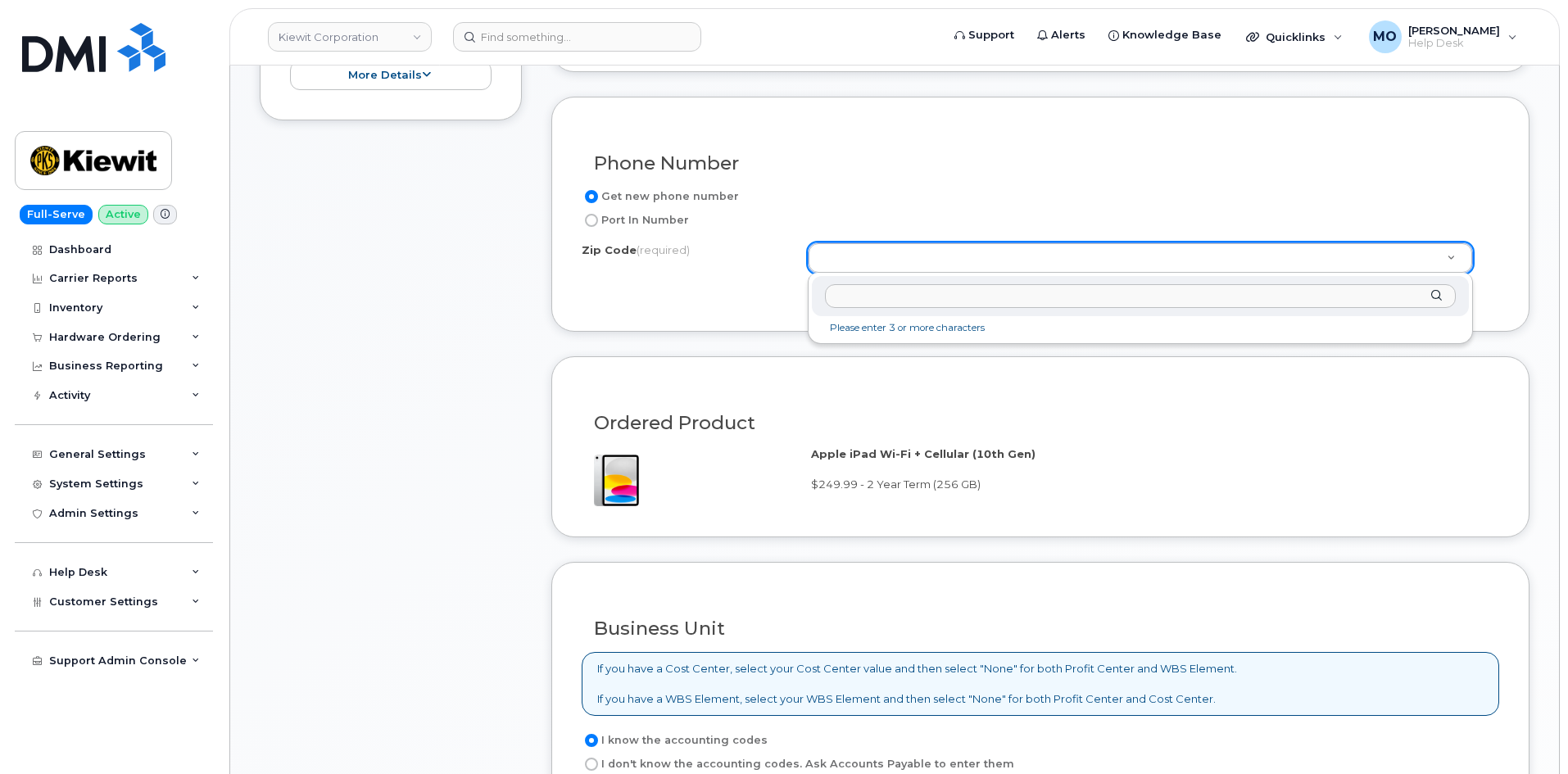
click at [848, 285] on input "Zip Code (required)" at bounding box center [1139, 295] width 631 height 23
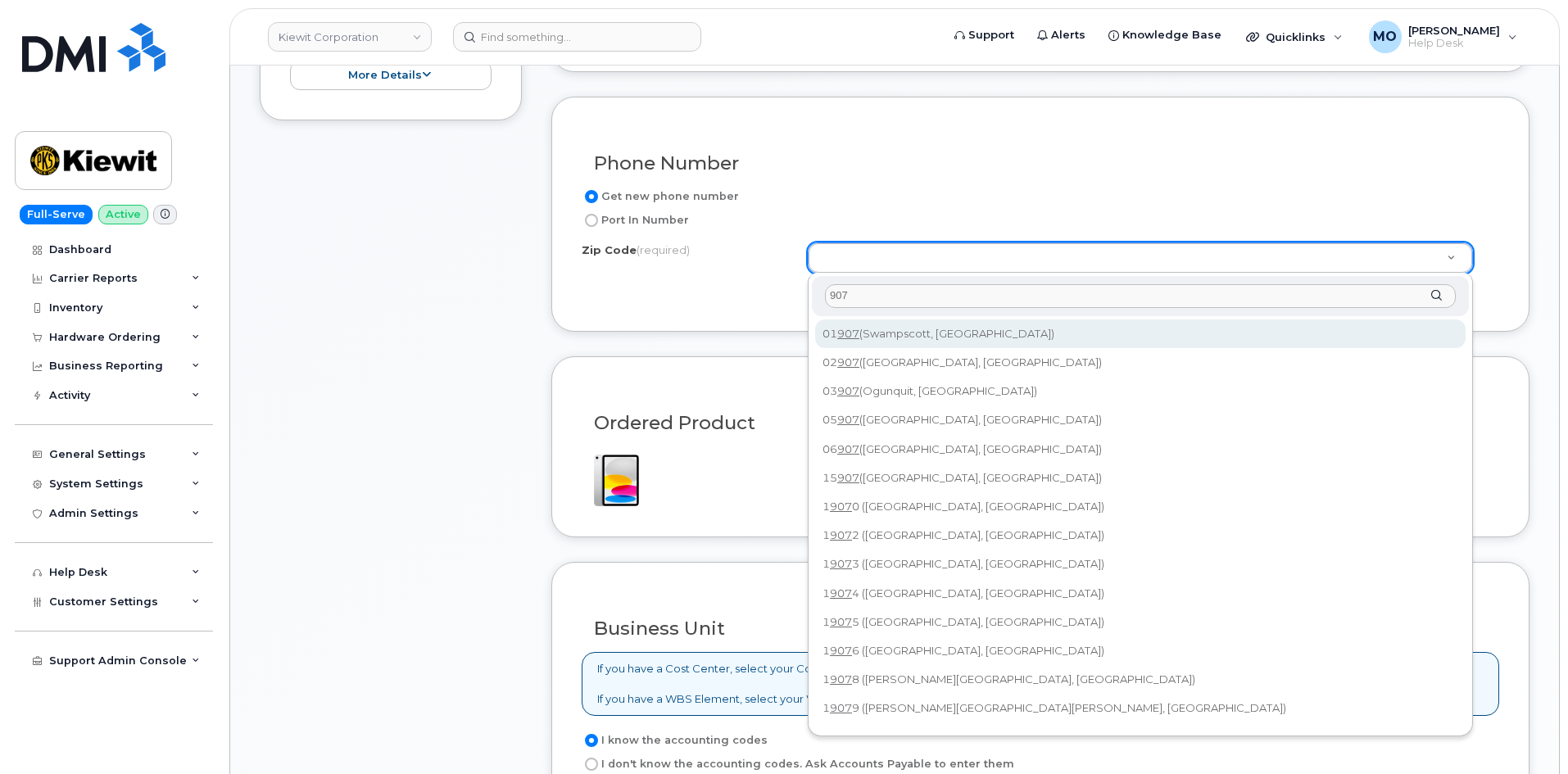
type input "907"
type input "01907 (Swampscott, MA)"
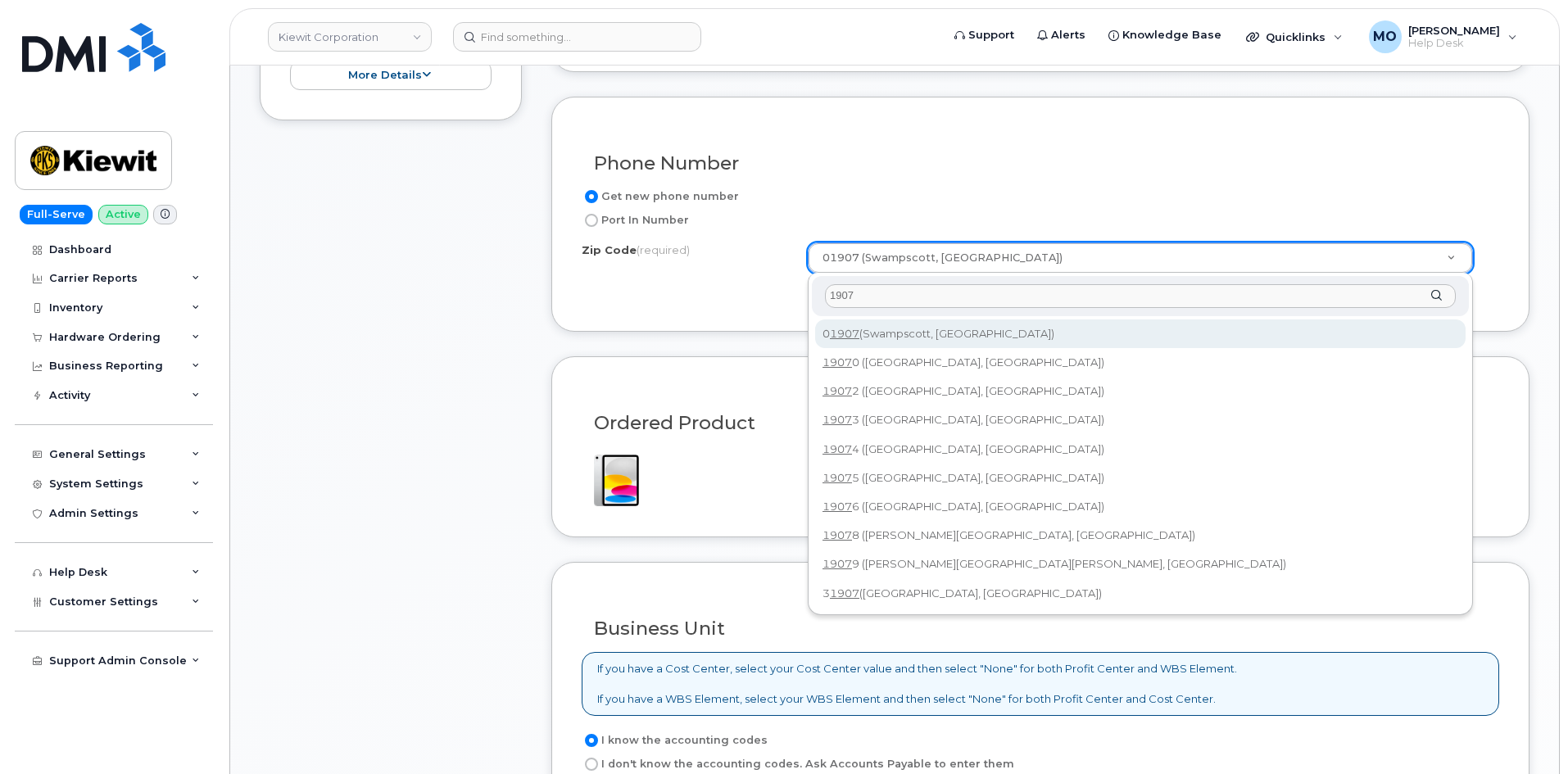
type input "1907"
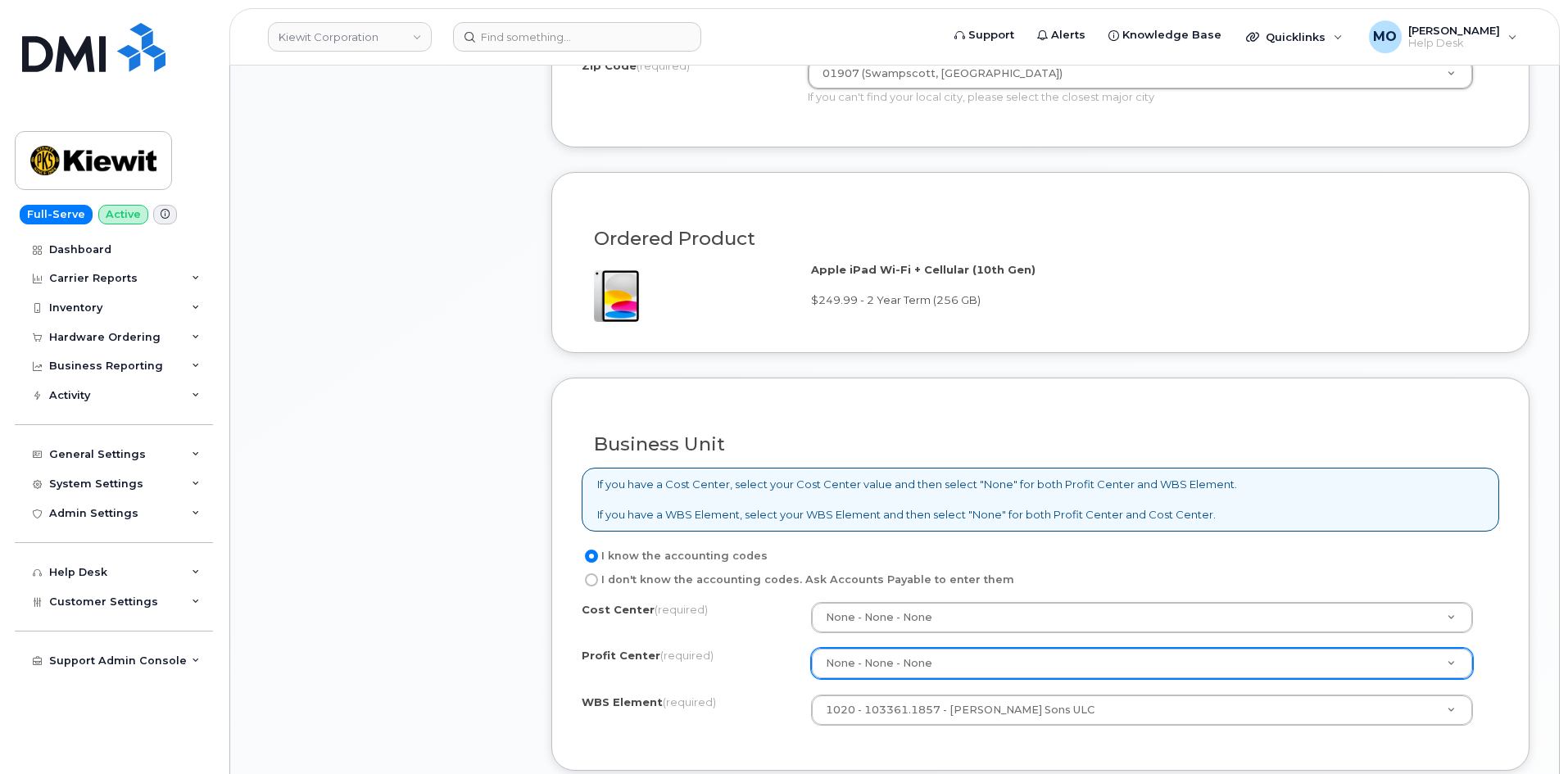
scroll to position [1001, 0]
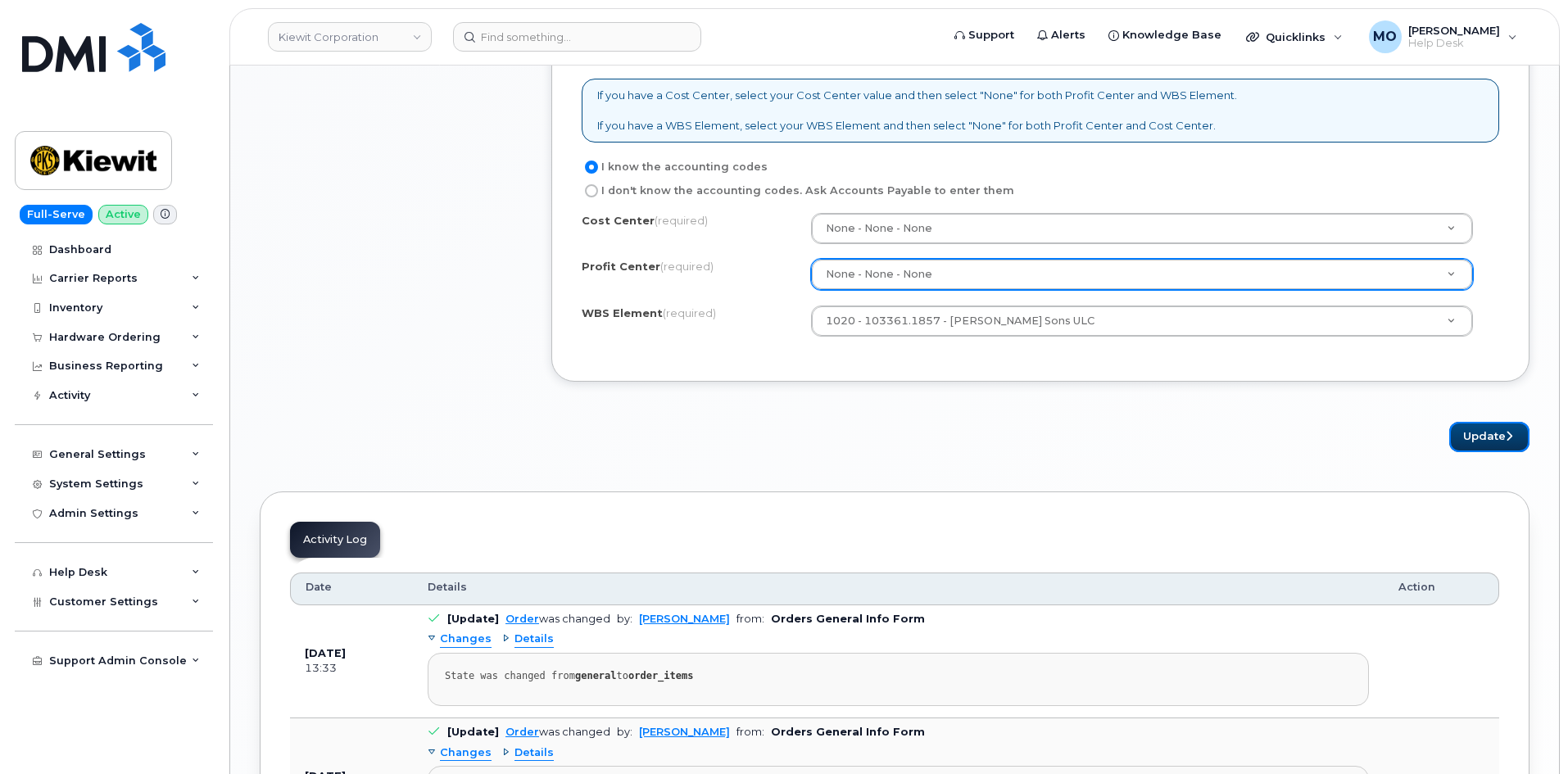
click at [1491, 434] on button "Update" at bounding box center [1489, 437] width 80 height 31
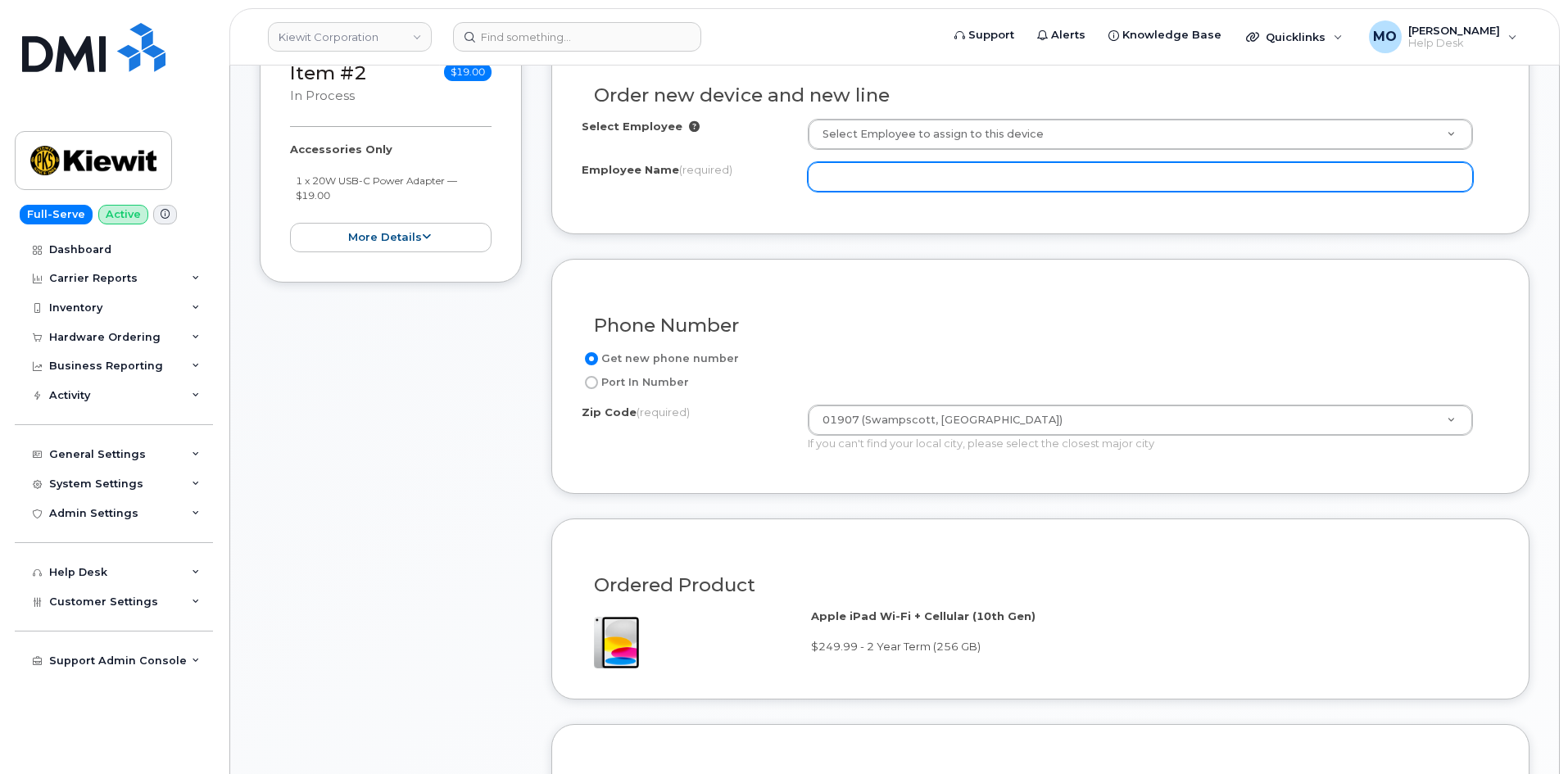
scroll to position [591, 0]
click at [998, 189] on input "Employee Name (required)" at bounding box center [1140, 179] width 665 height 30
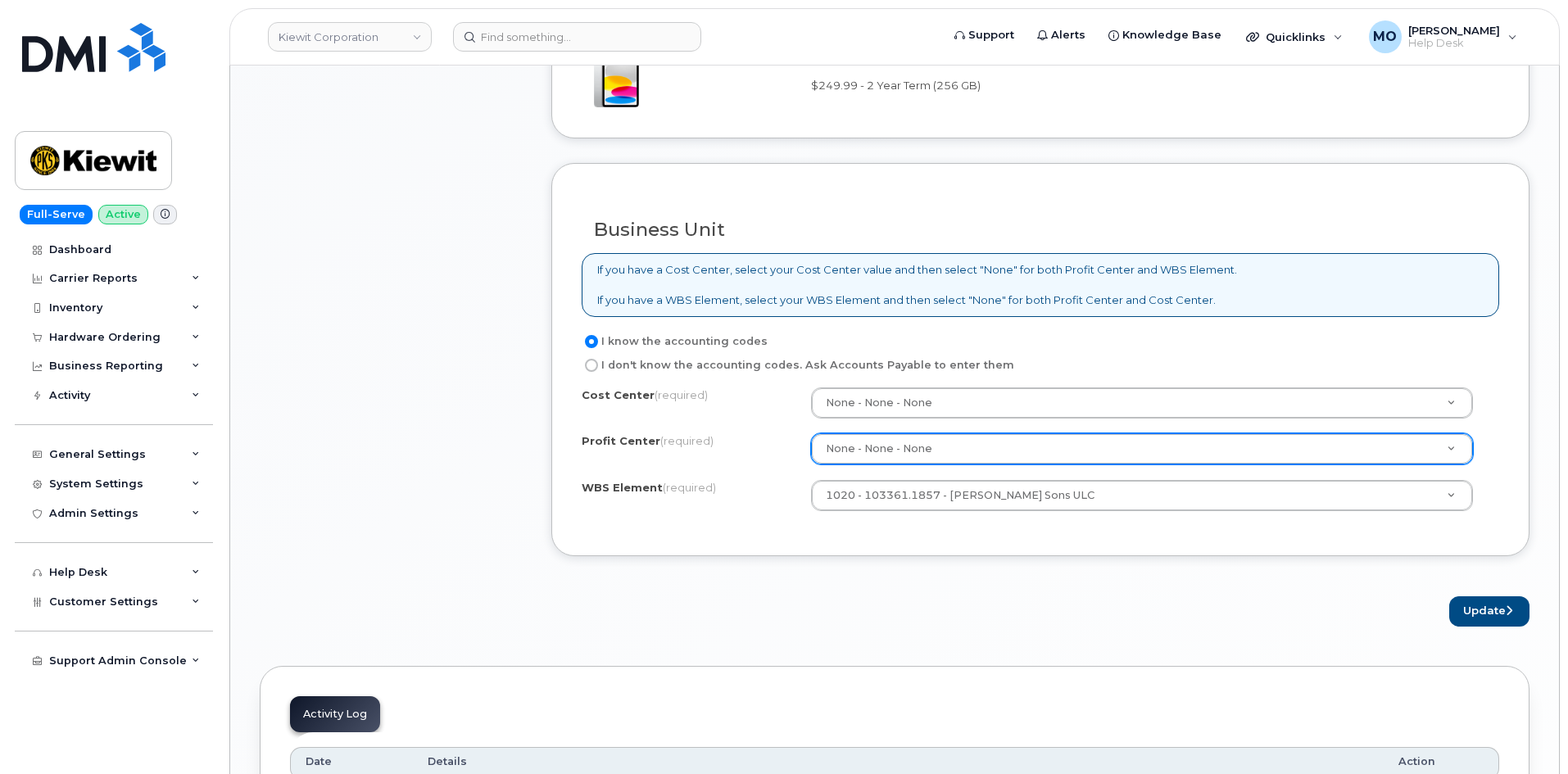
scroll to position [1492, 0]
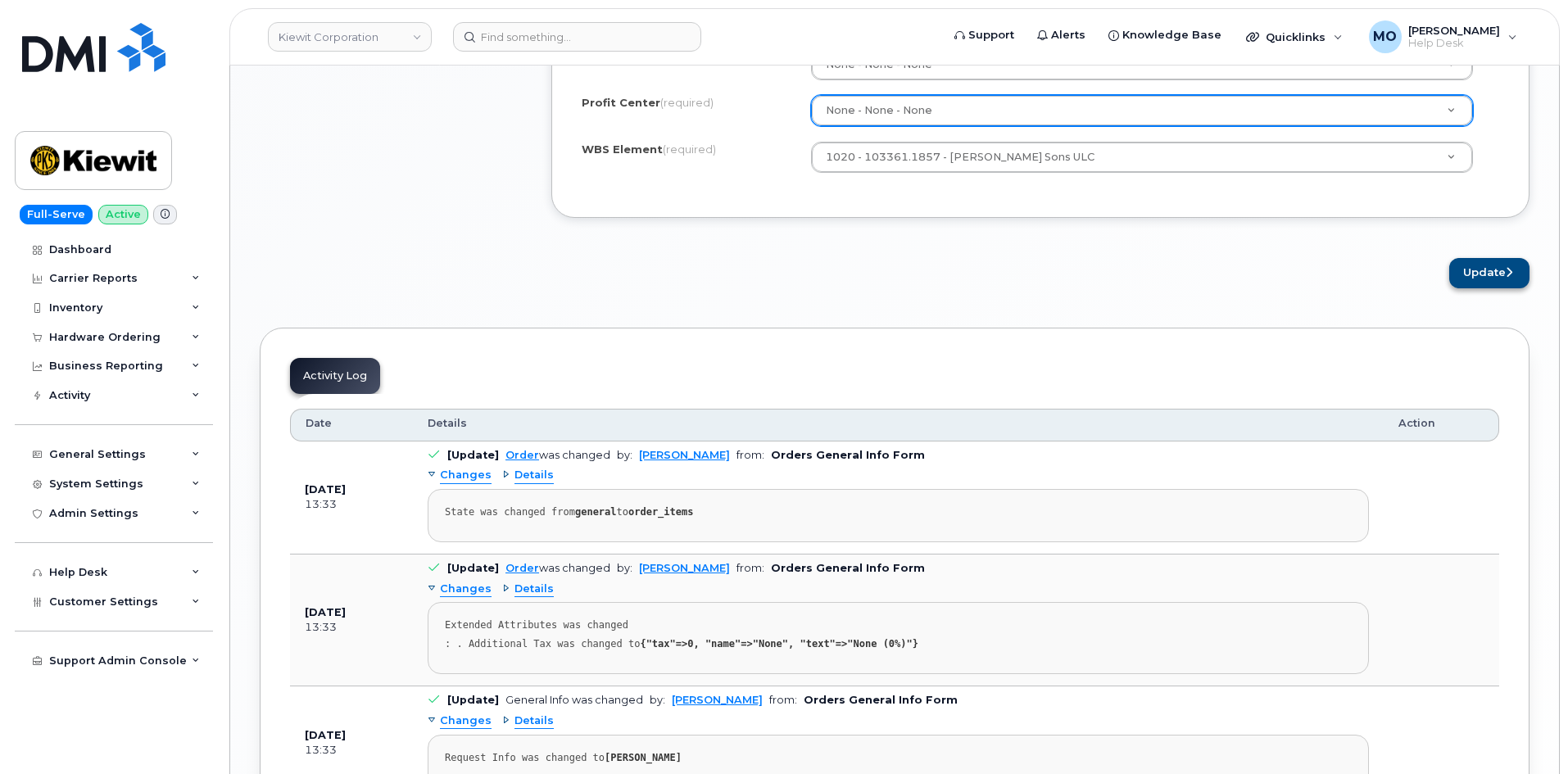
type input "[PERSON_NAME]"
click at [1495, 275] on button "Update" at bounding box center [1489, 273] width 80 height 31
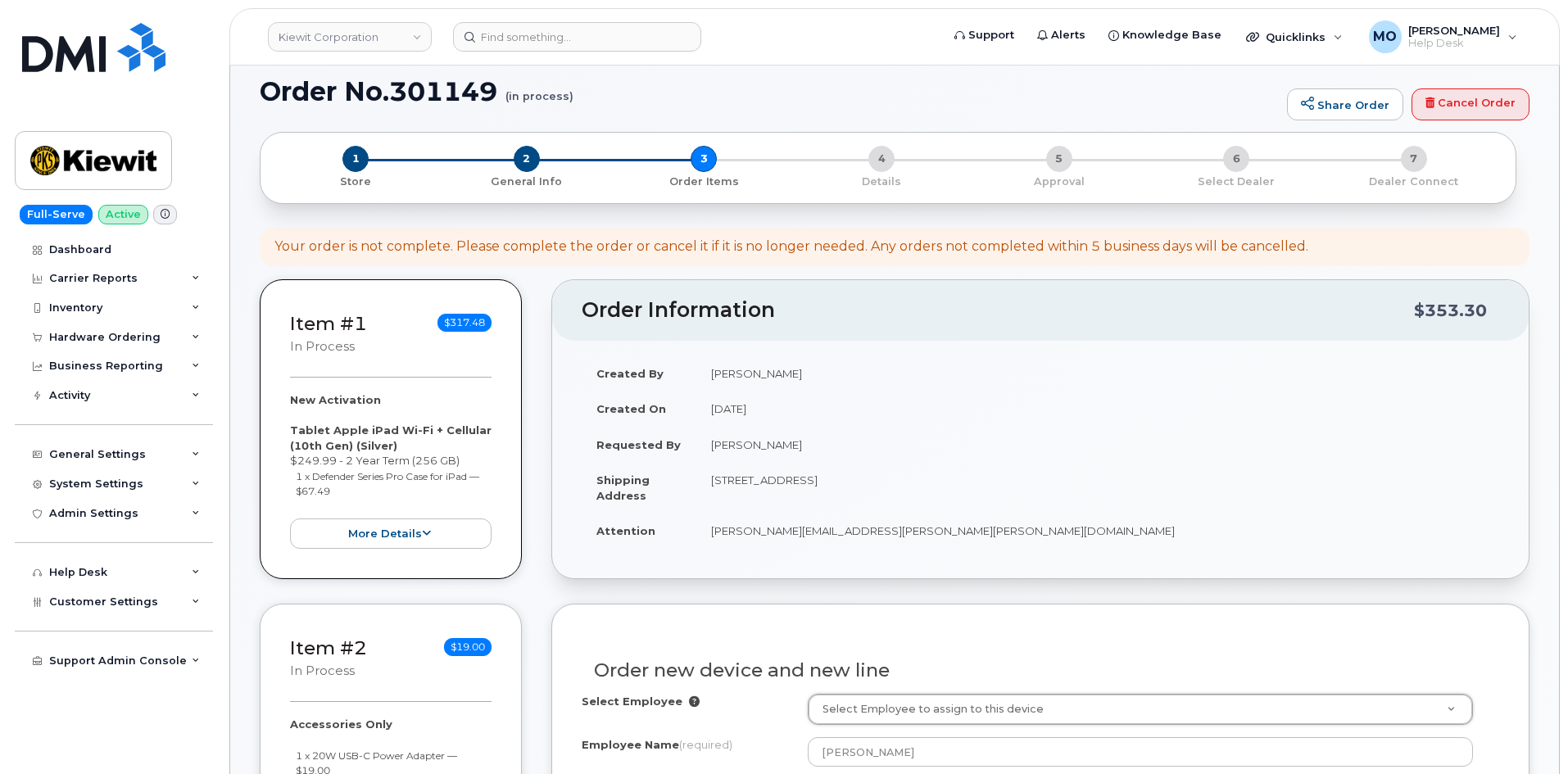
scroll to position [0, 0]
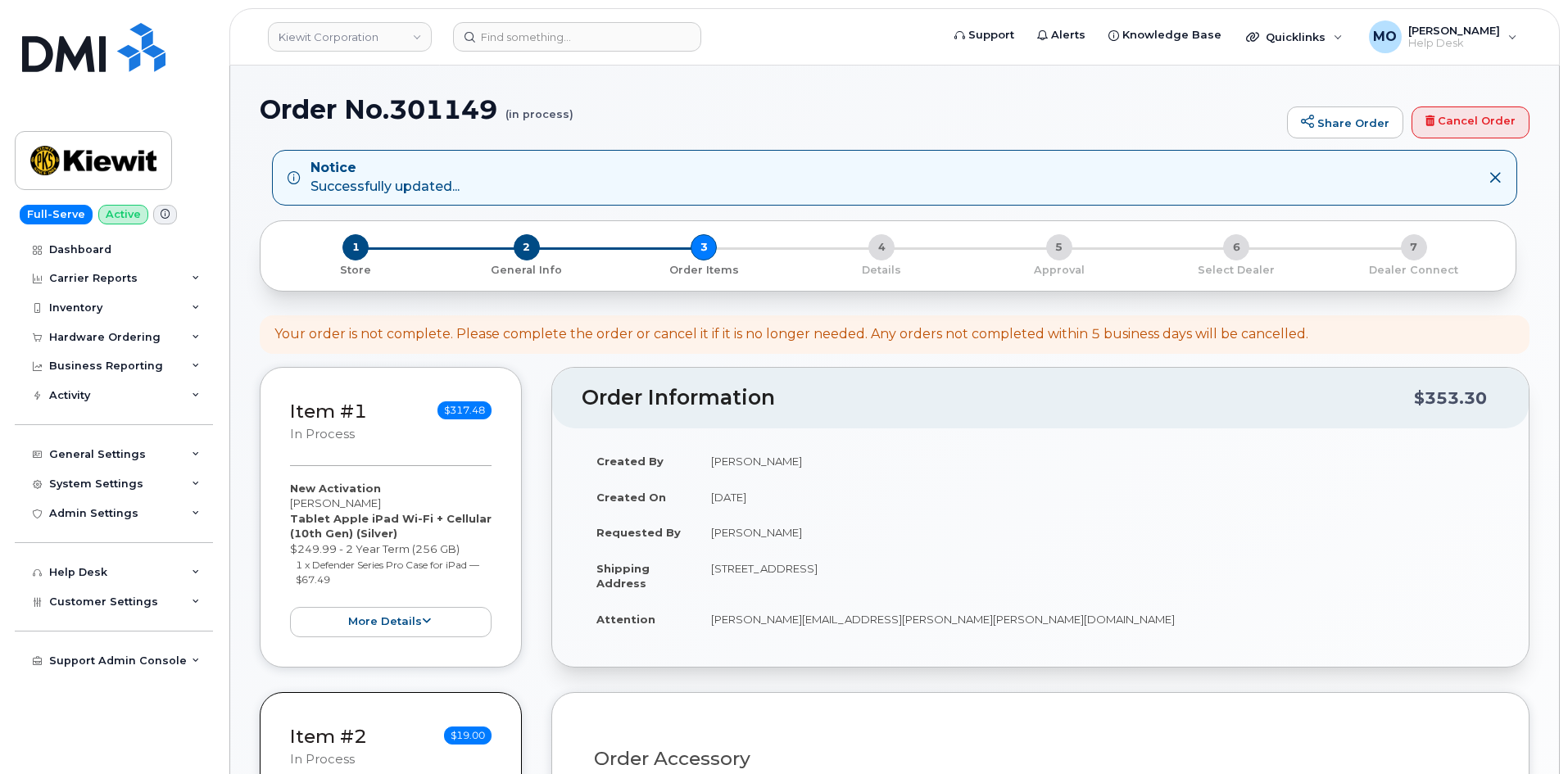
select select
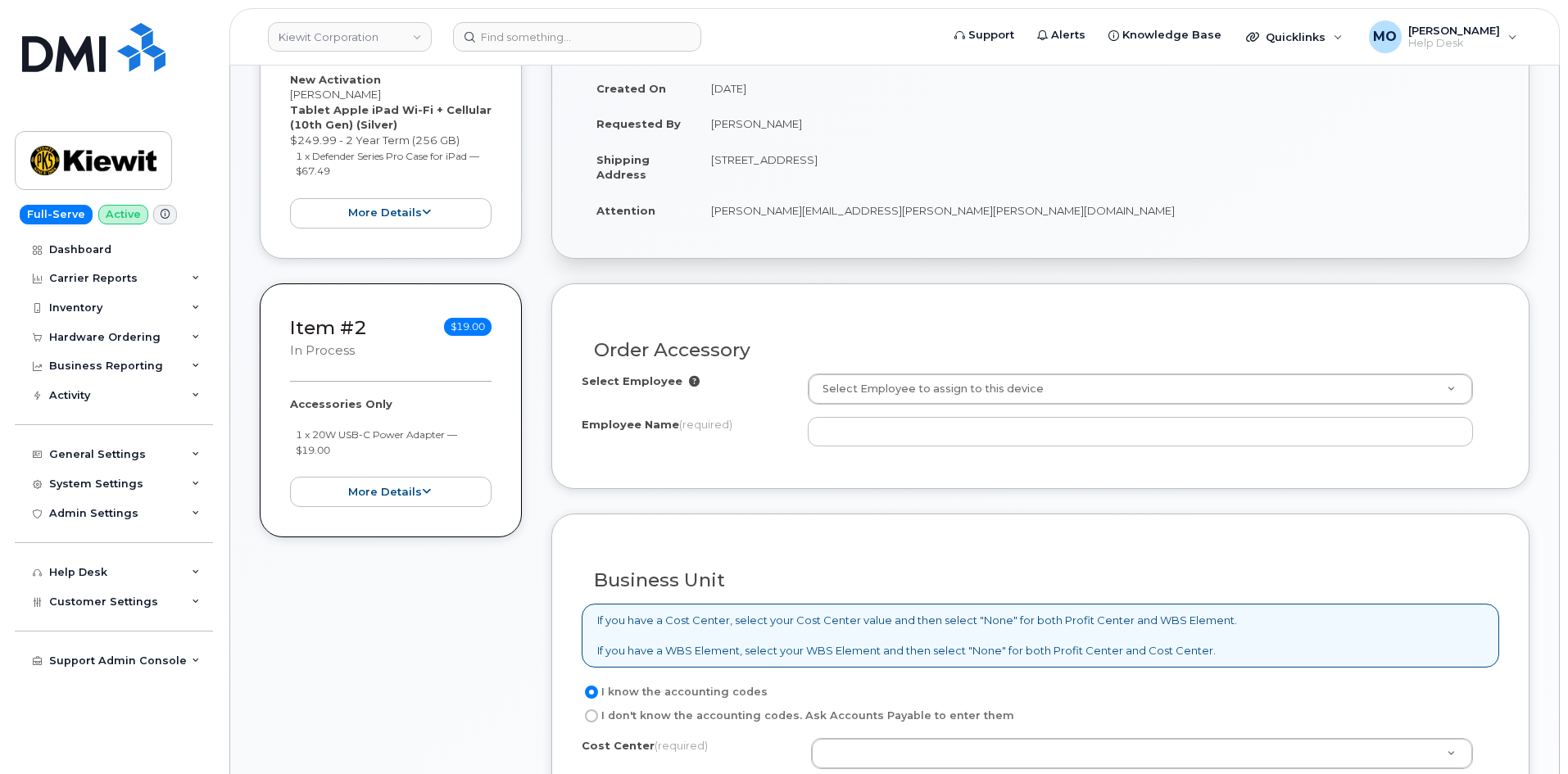
scroll to position [410, 0]
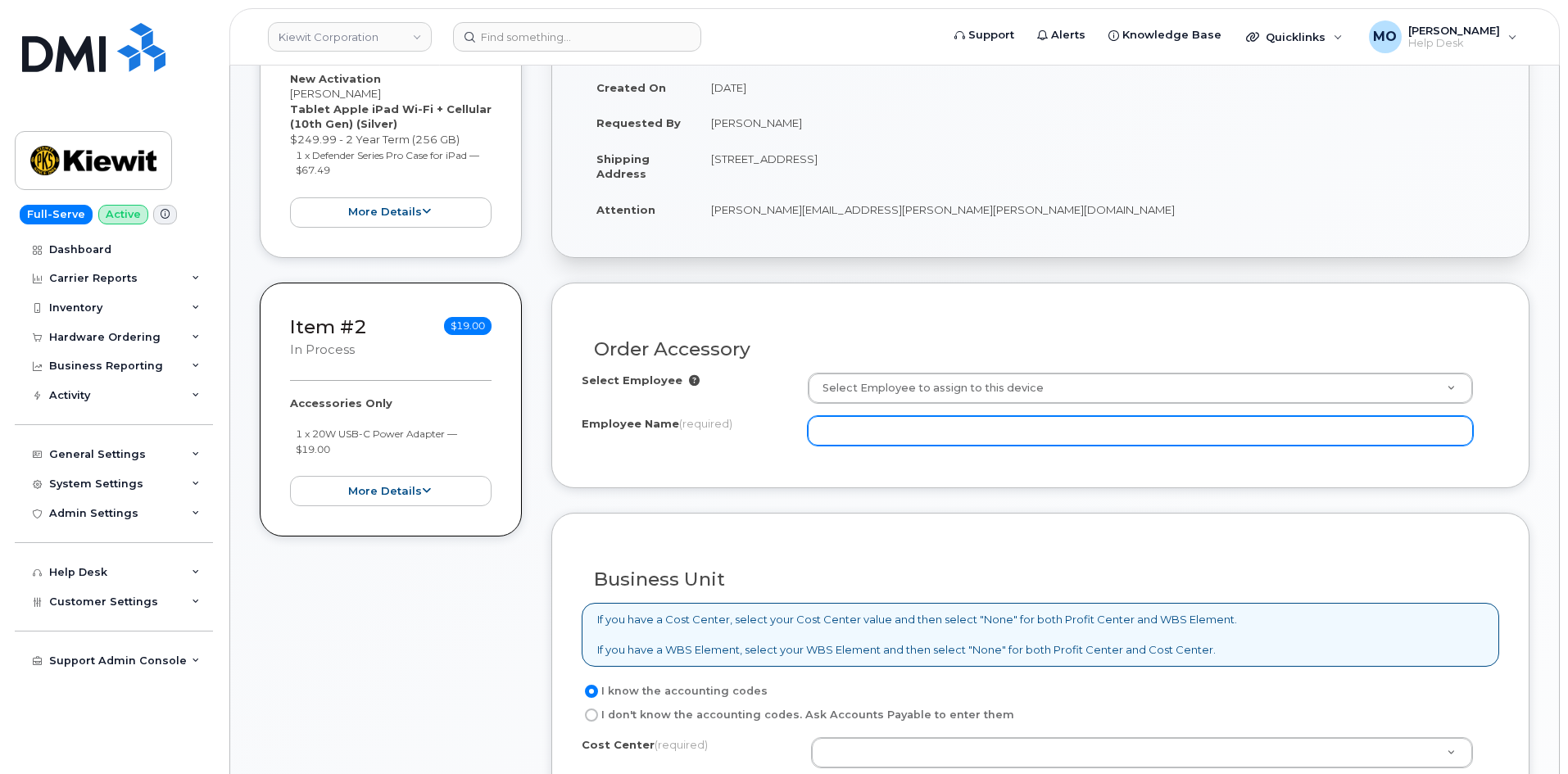
click at [863, 425] on input "Employee Name (required)" at bounding box center [1140, 431] width 665 height 30
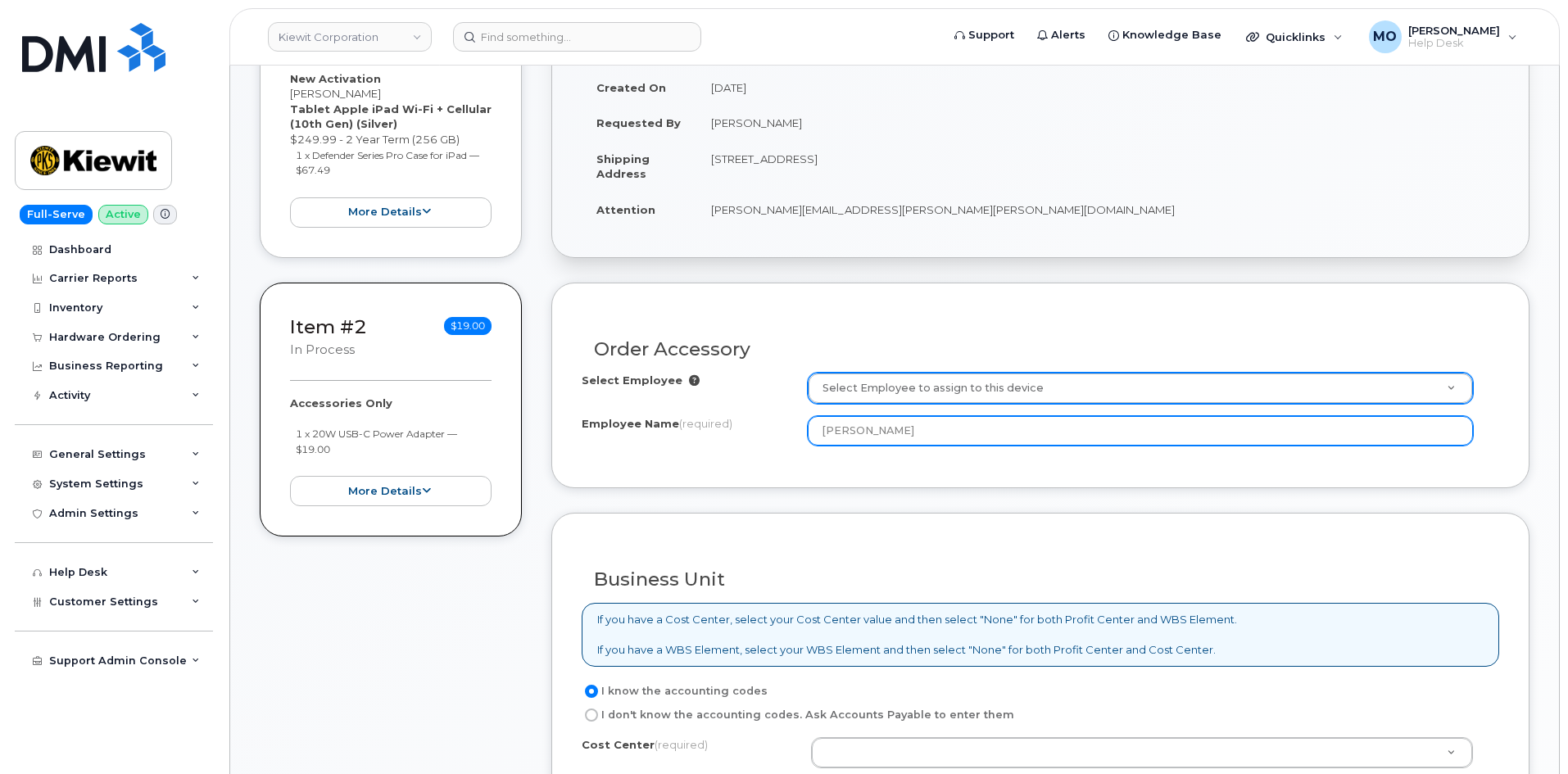
type input "[PERSON_NAME]"
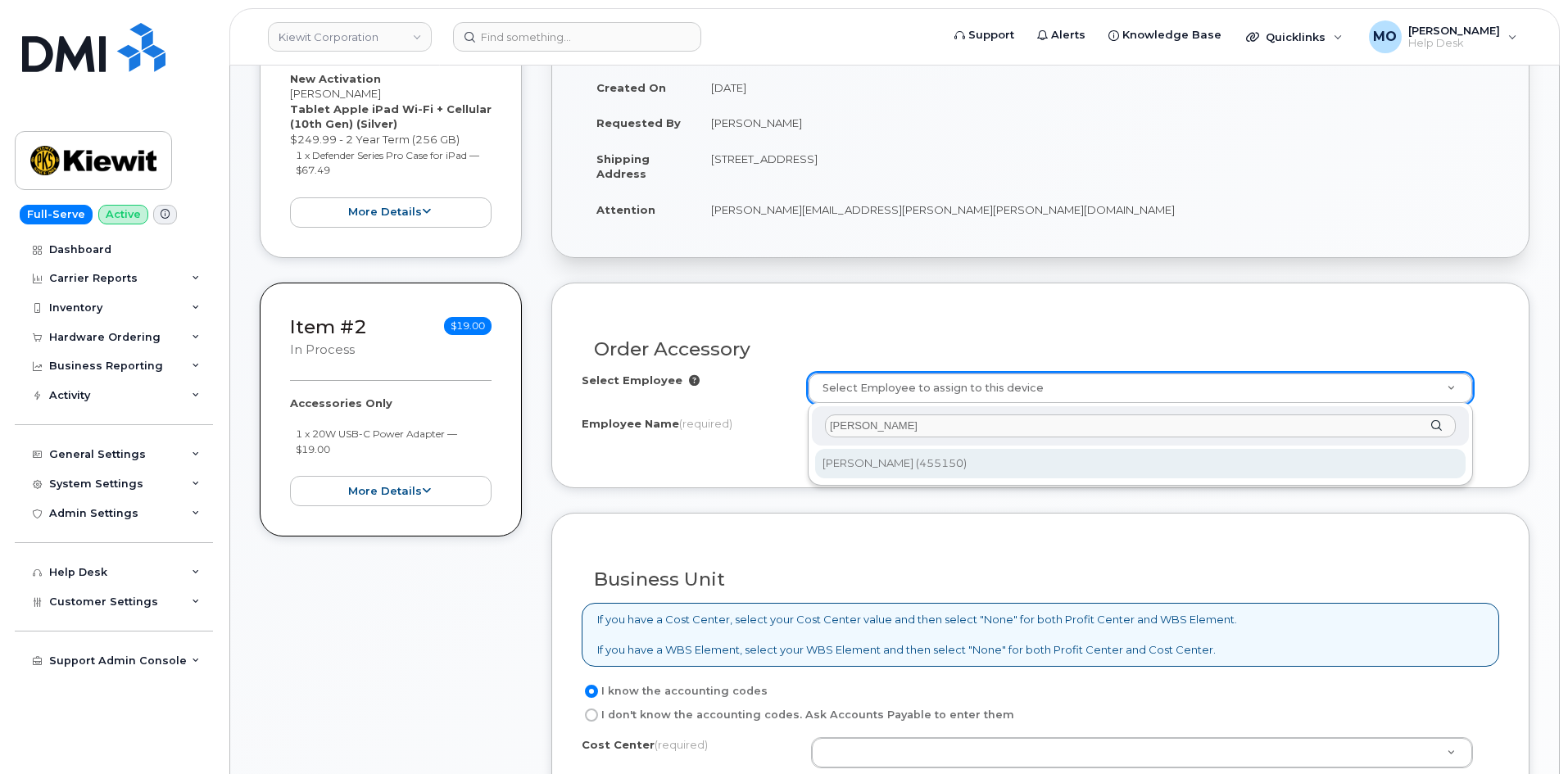
type input "[PERSON_NAME]"
type input "2275925"
type input "[PERSON_NAME]"
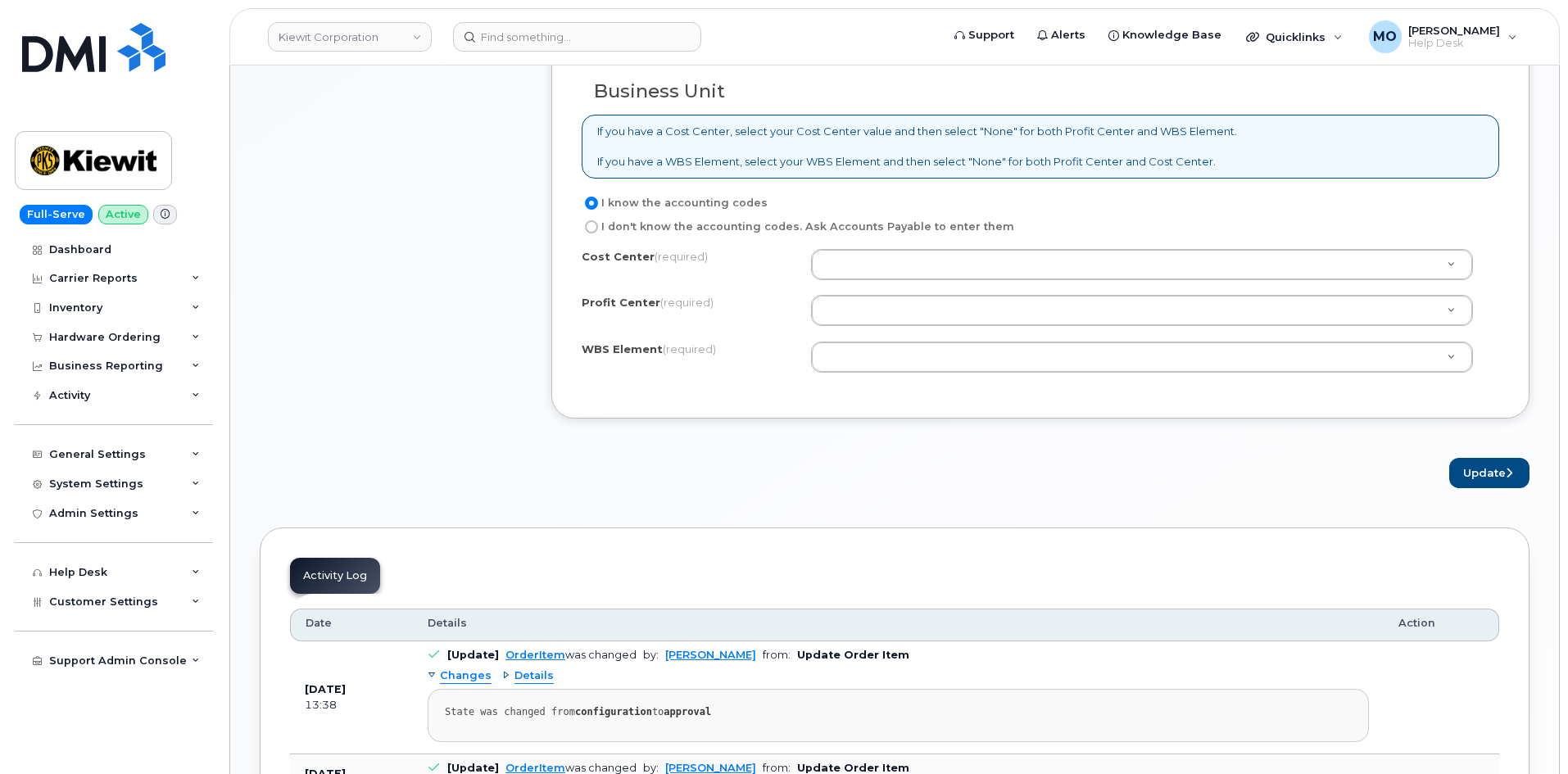
scroll to position [901, 0]
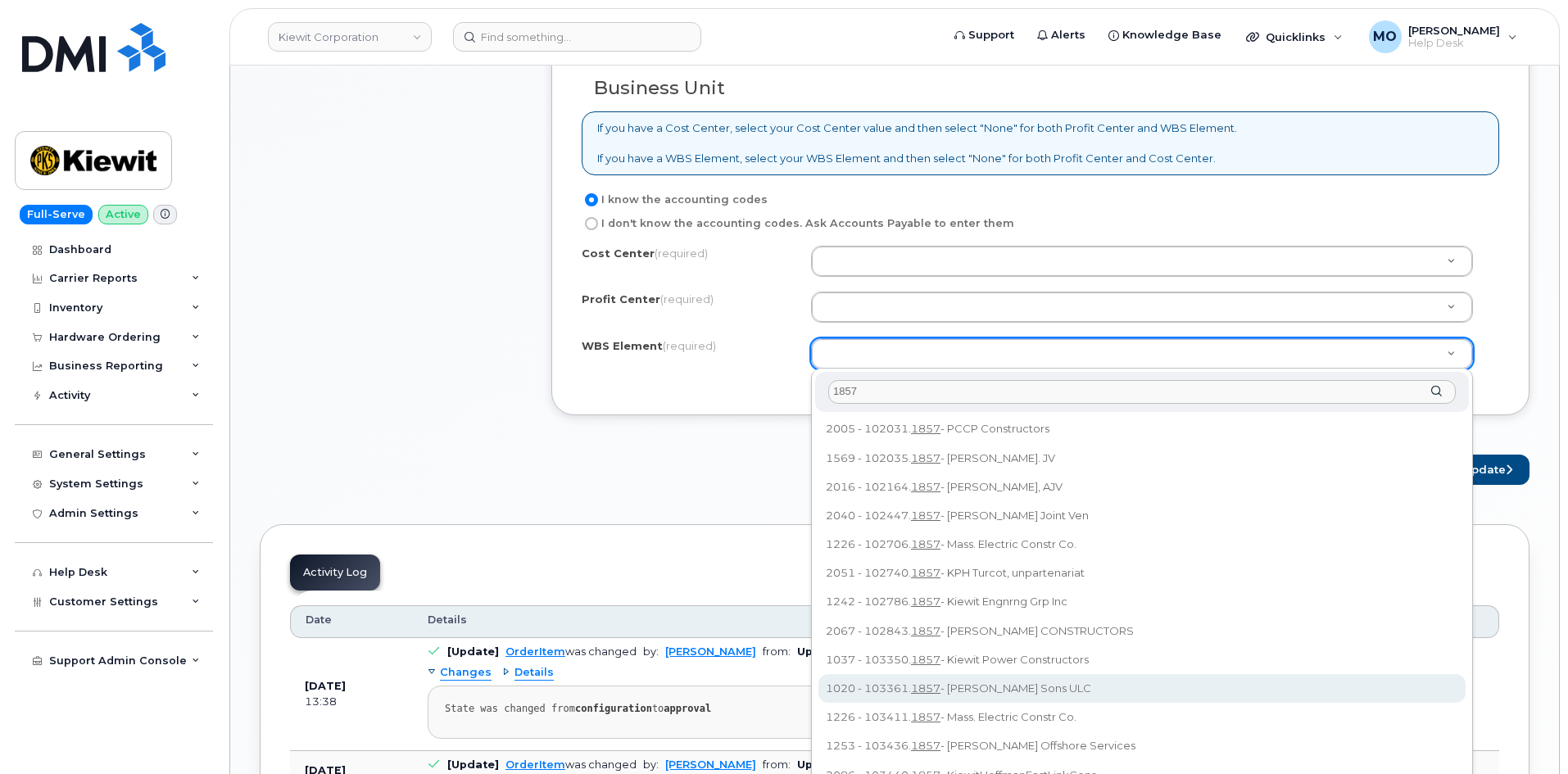
type input "1857"
type input "103361.1857"
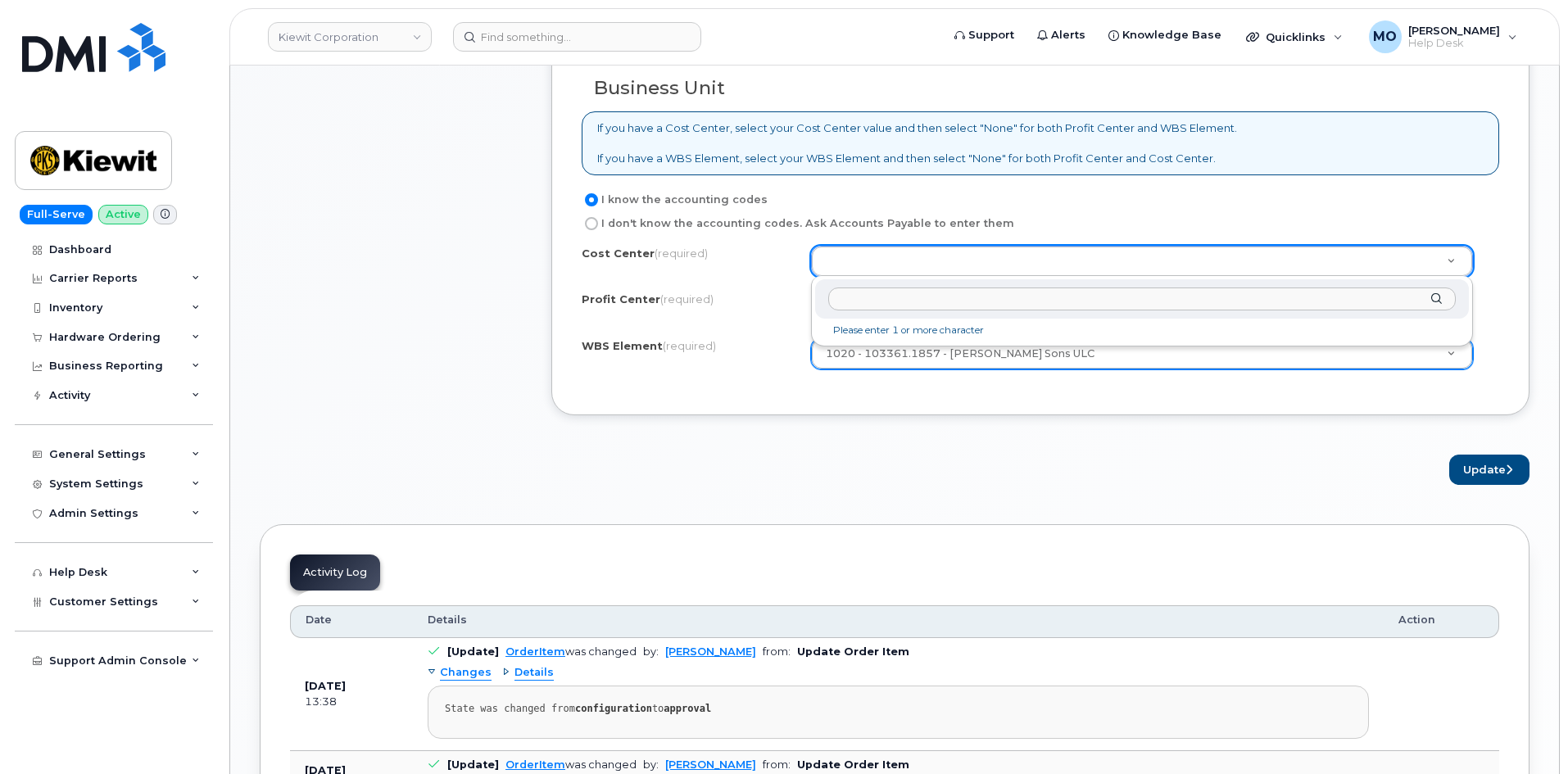
drag, startPoint x: 1111, startPoint y: 275, endPoint x: 1111, endPoint y: 267, distance: 8.0
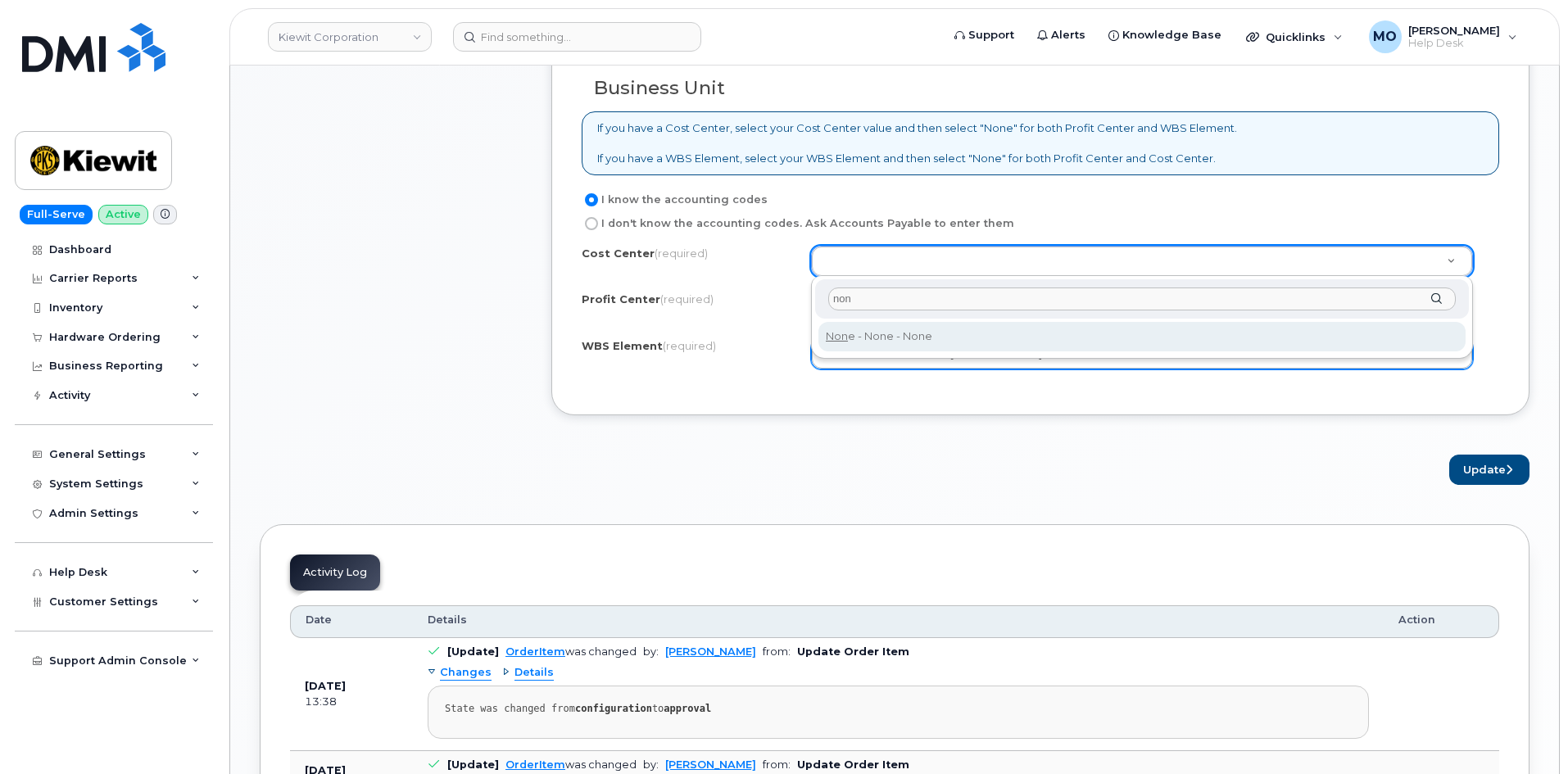
type input "non"
type input "None"
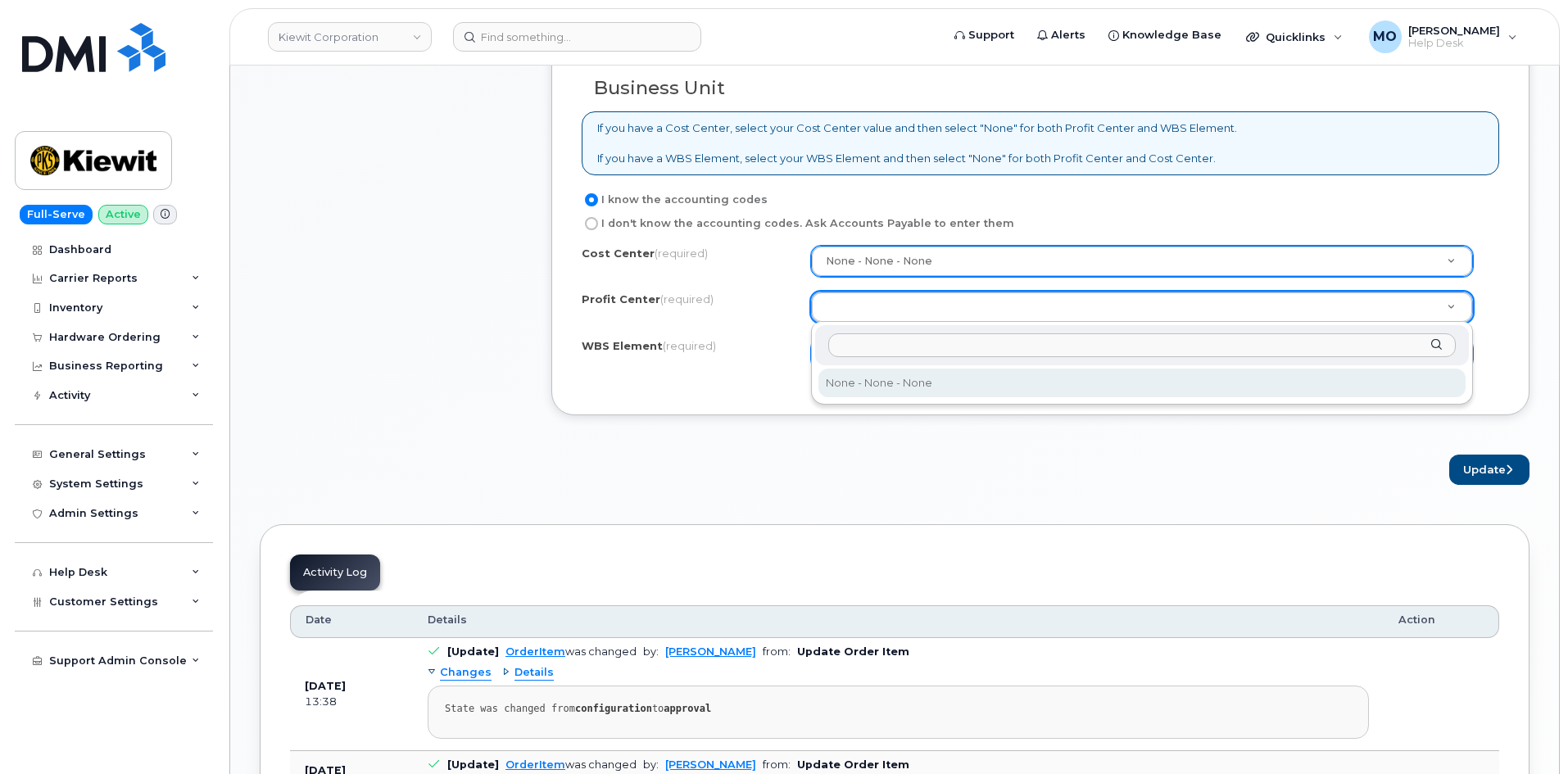
select select "None"
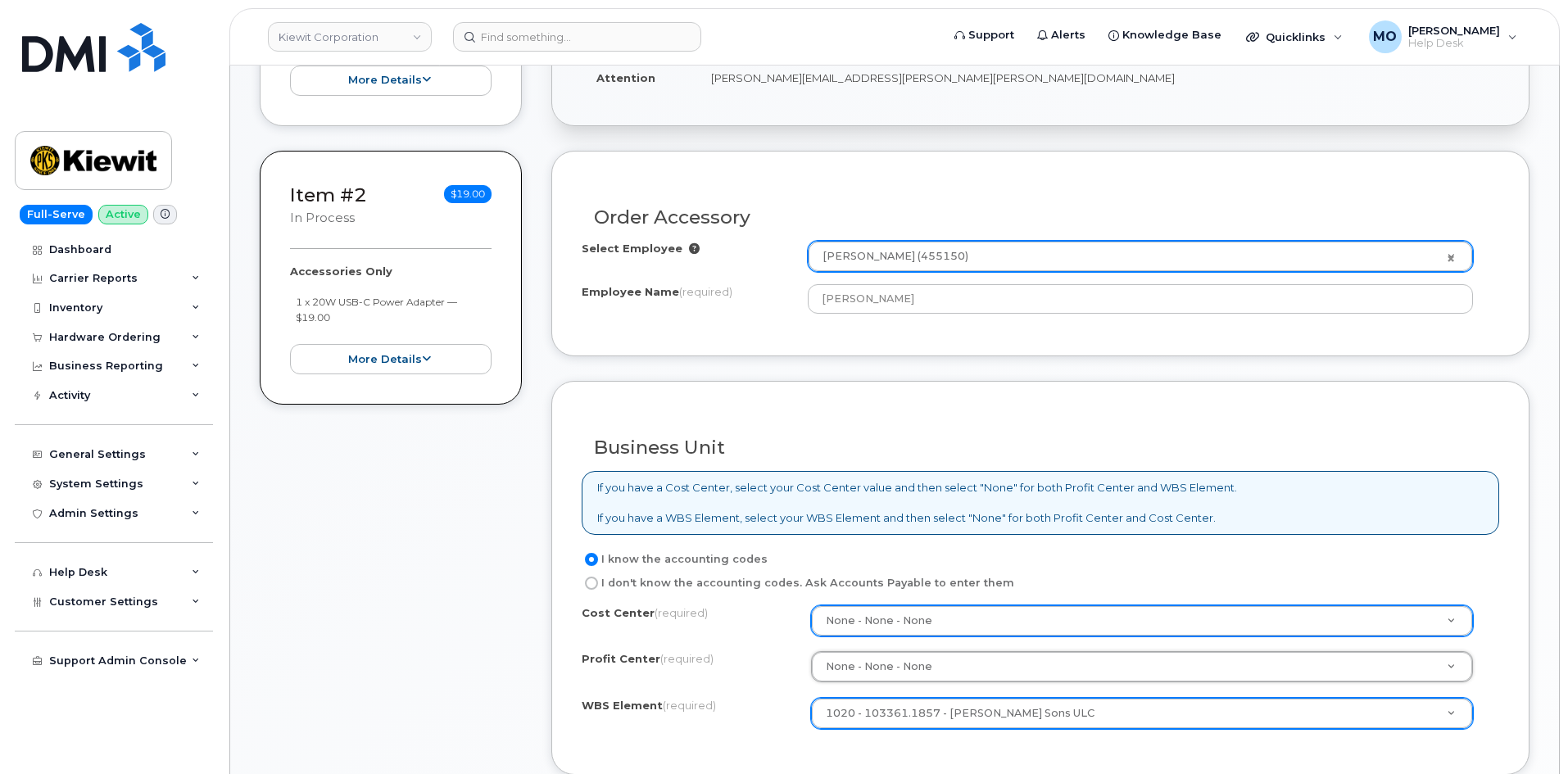
scroll to position [819, 0]
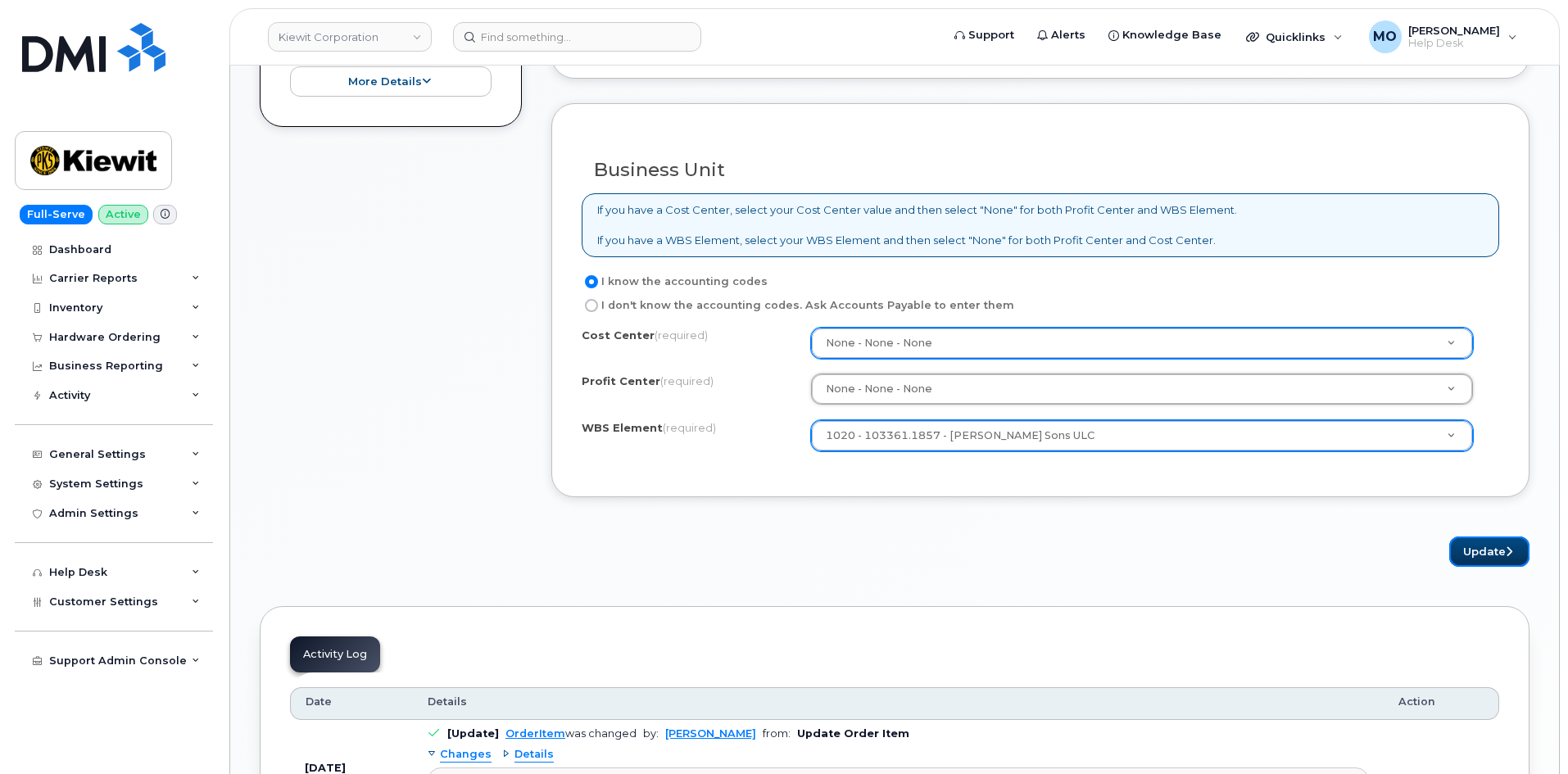
click at [1466, 542] on button "Update" at bounding box center [1489, 551] width 80 height 31
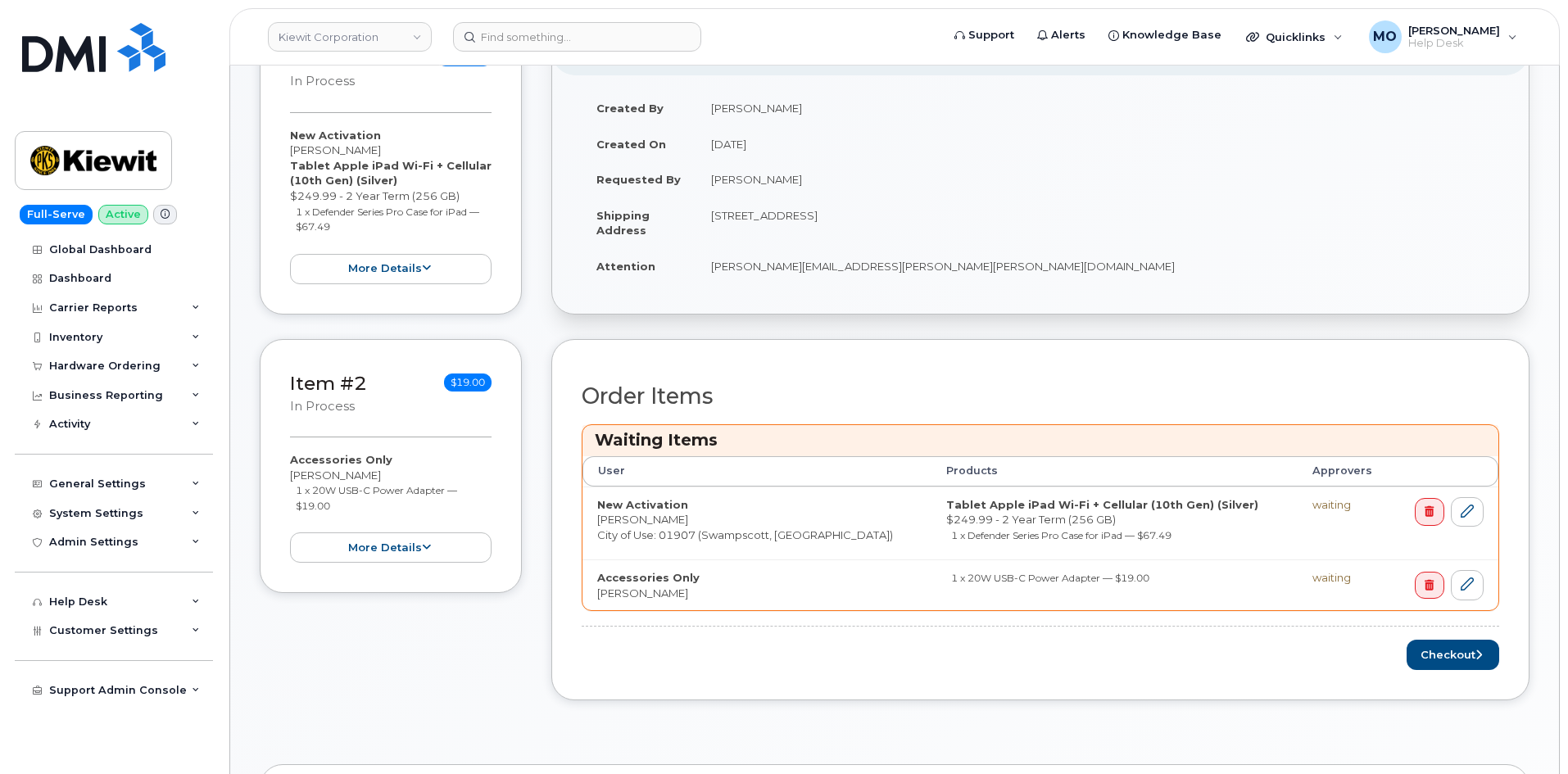
scroll to position [328, 0]
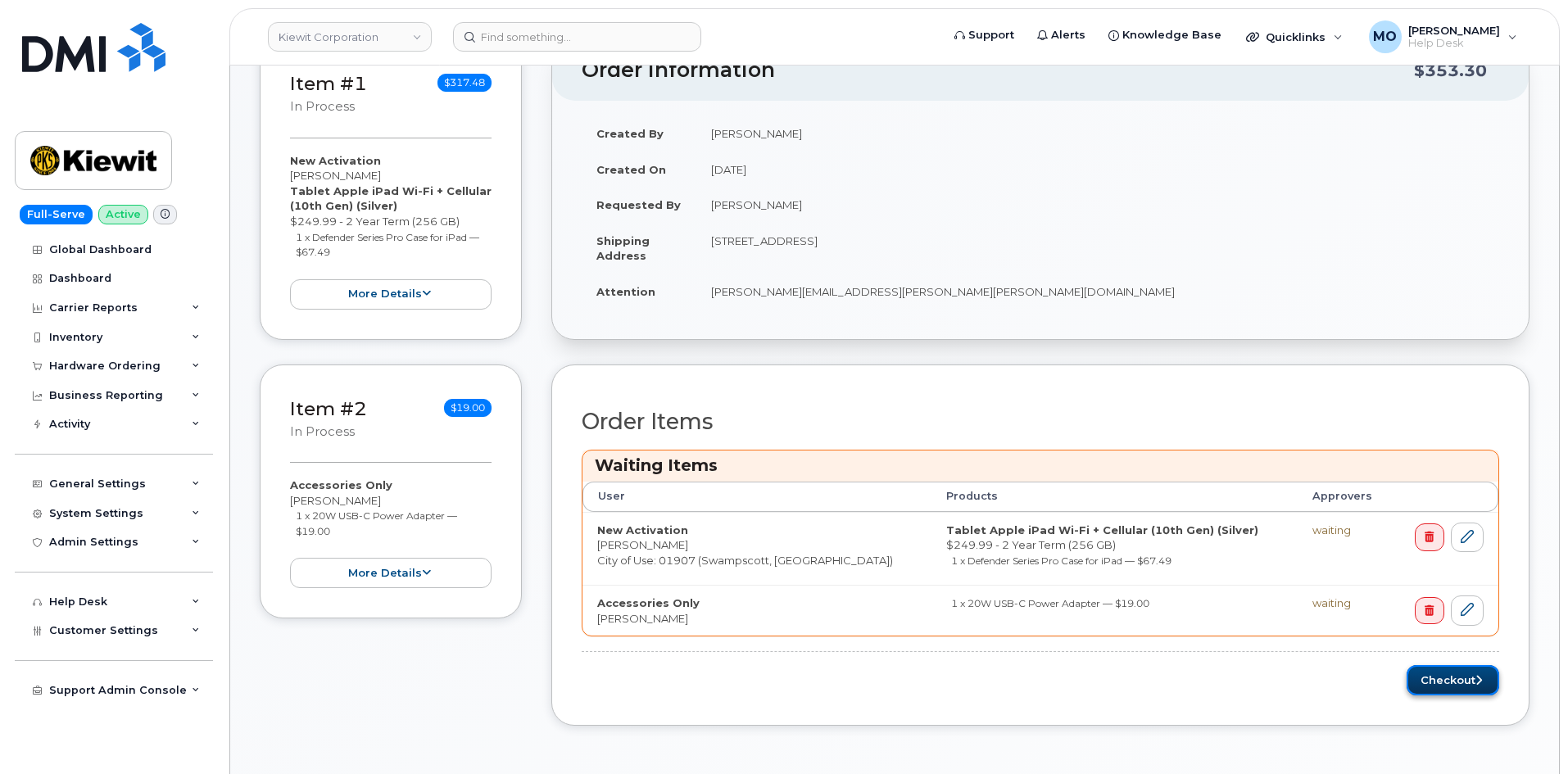
click at [1413, 683] on button "Checkout" at bounding box center [1452, 680] width 92 height 31
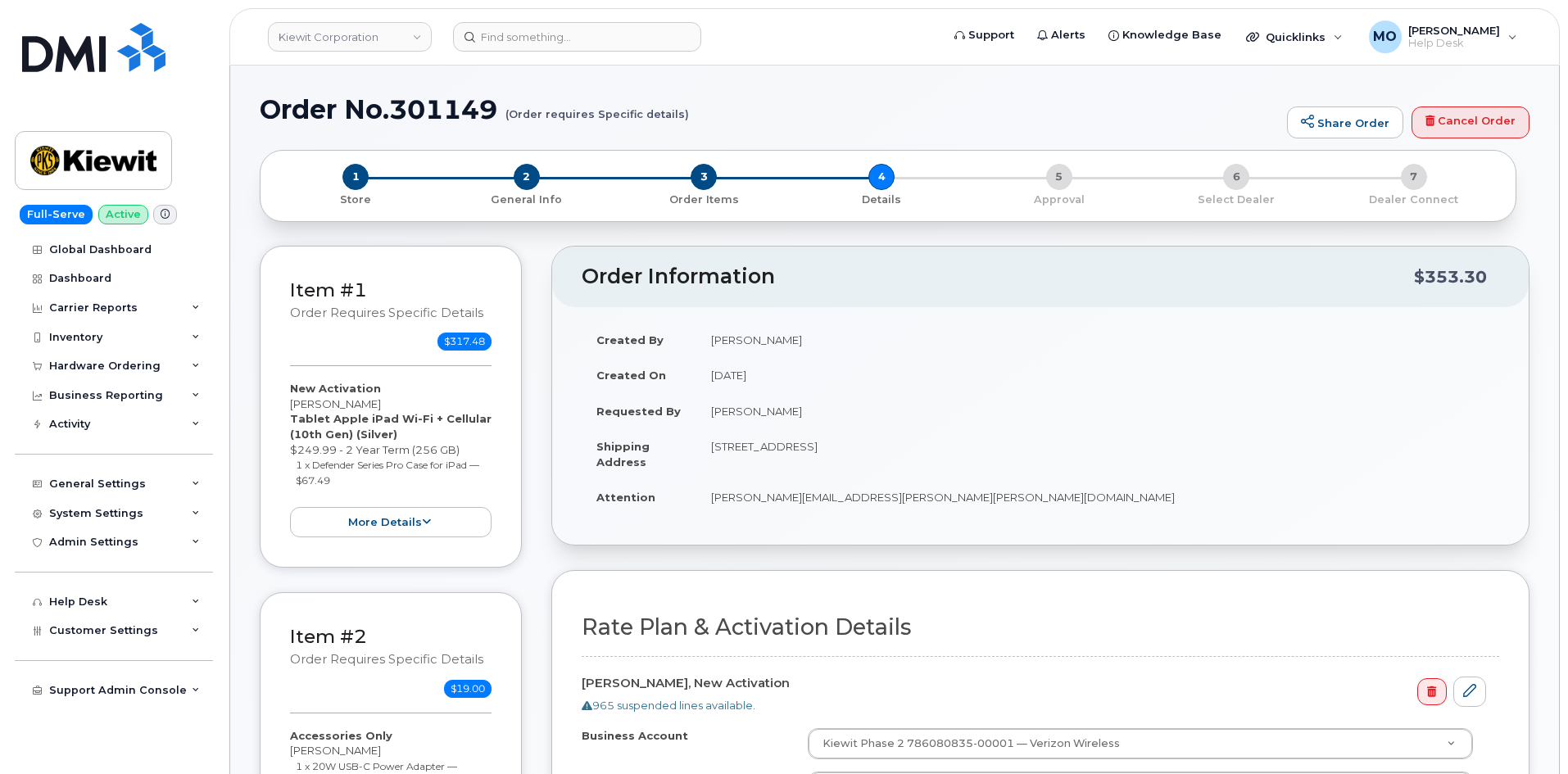
click at [1483, 553] on div "Order Information $353.30 Created By Mark Oyekunie Created On September 18, 202…" at bounding box center [1041, 624] width 978 height 757
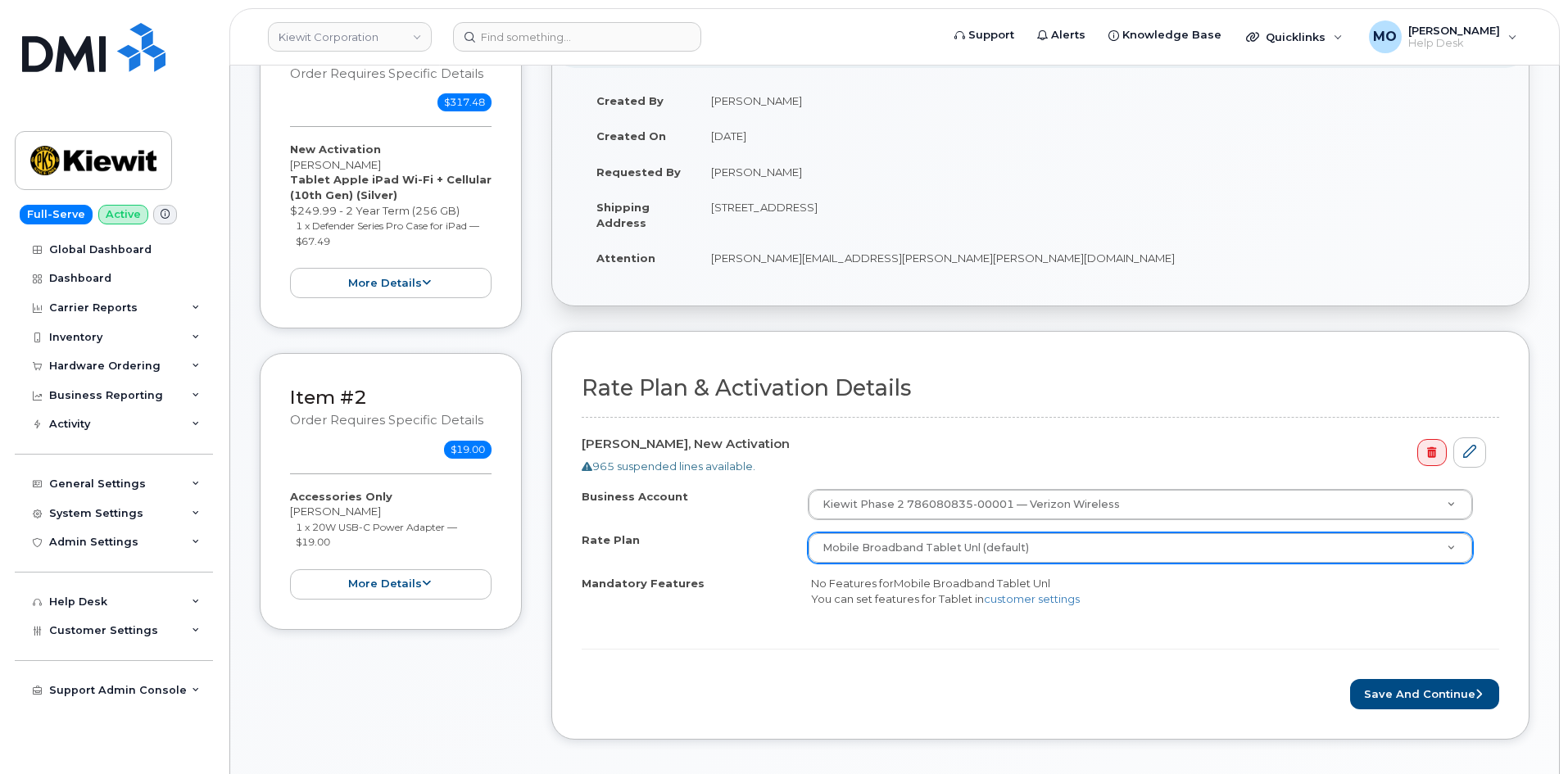
scroll to position [246, 0]
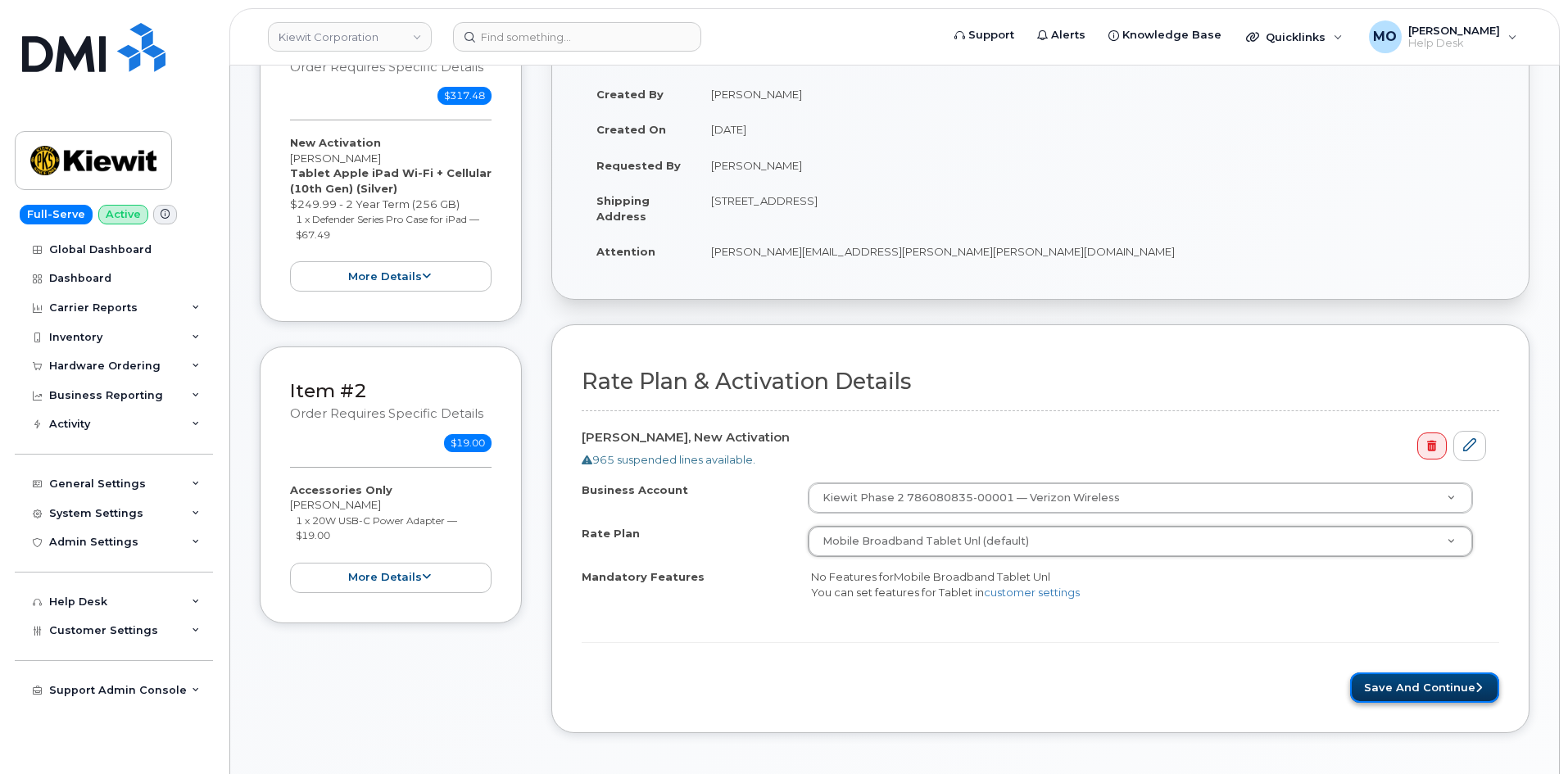
click at [1375, 676] on button "Save and Continue" at bounding box center [1425, 687] width 149 height 31
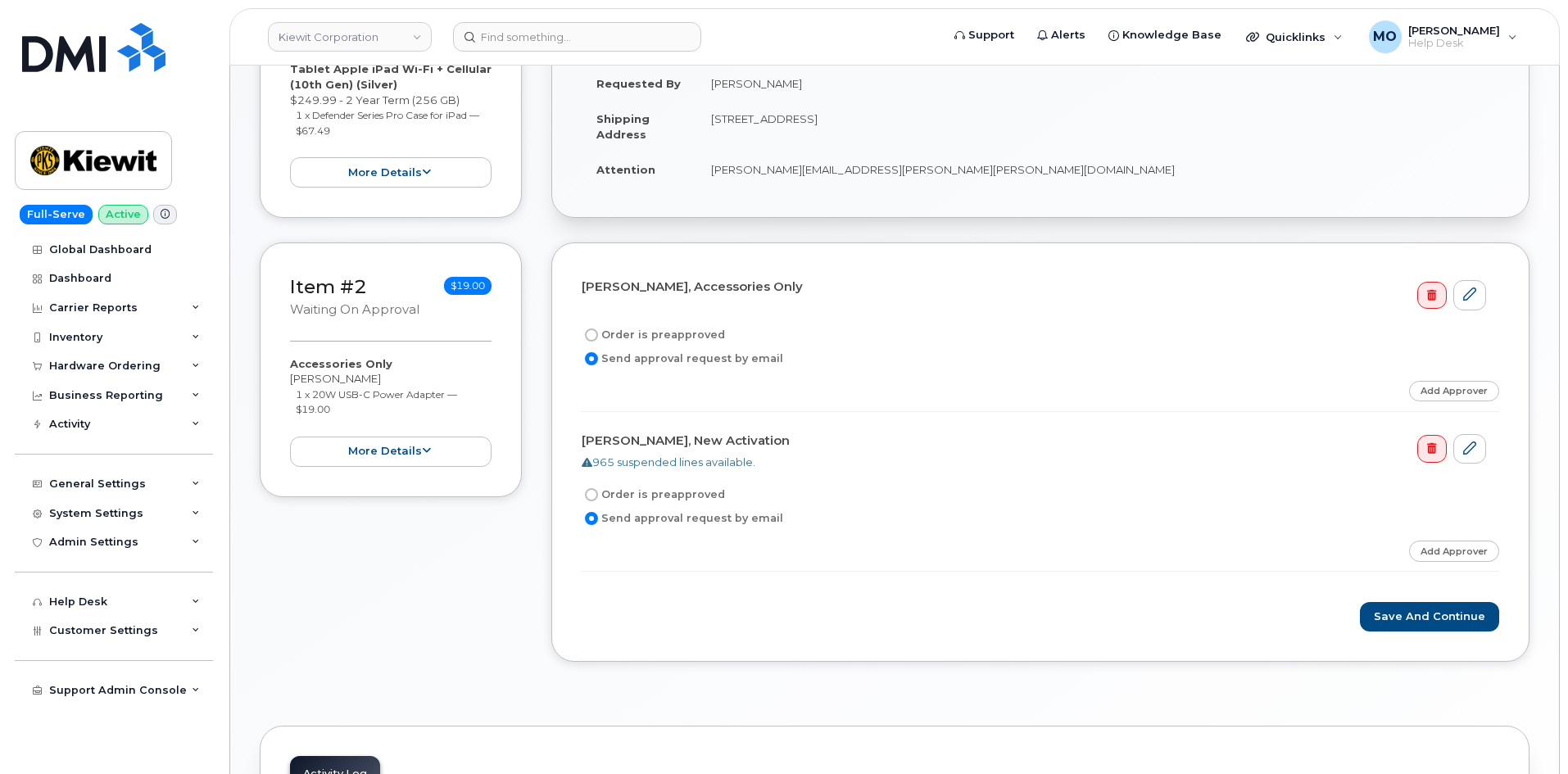
scroll to position [410, 0]
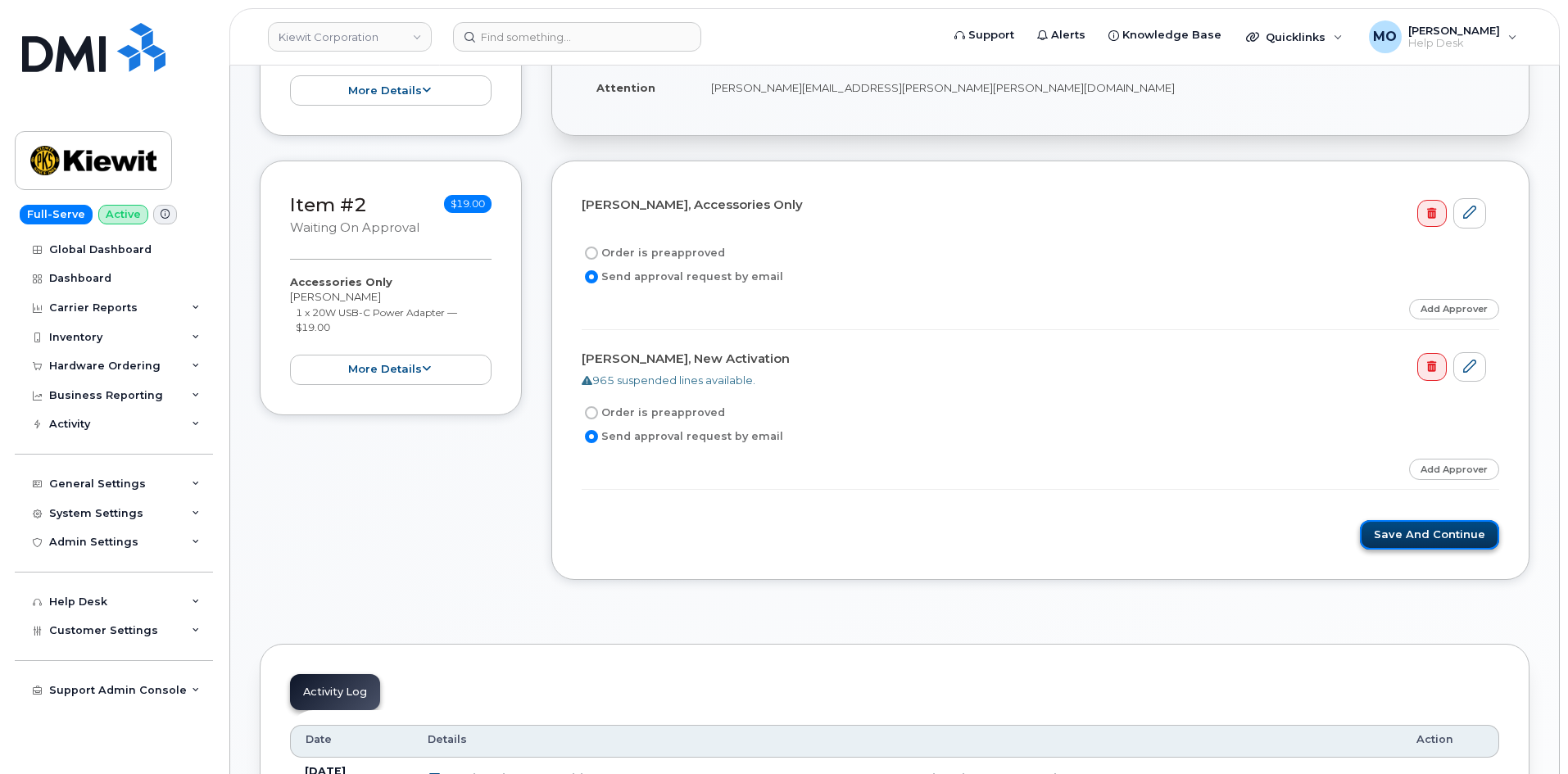
click at [1389, 534] on button "Save and Continue" at bounding box center [1429, 535] width 139 height 31
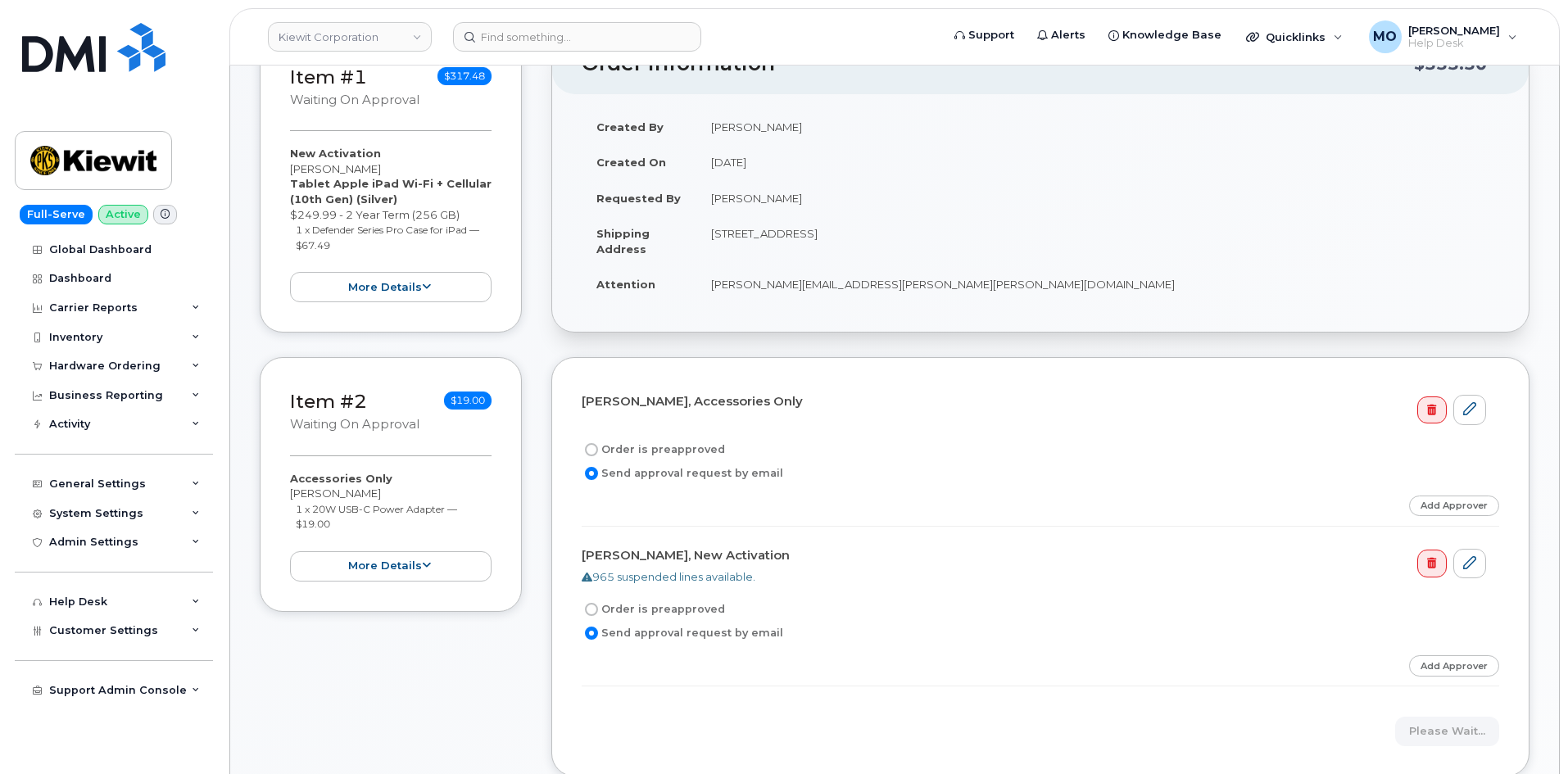
scroll to position [0, 0]
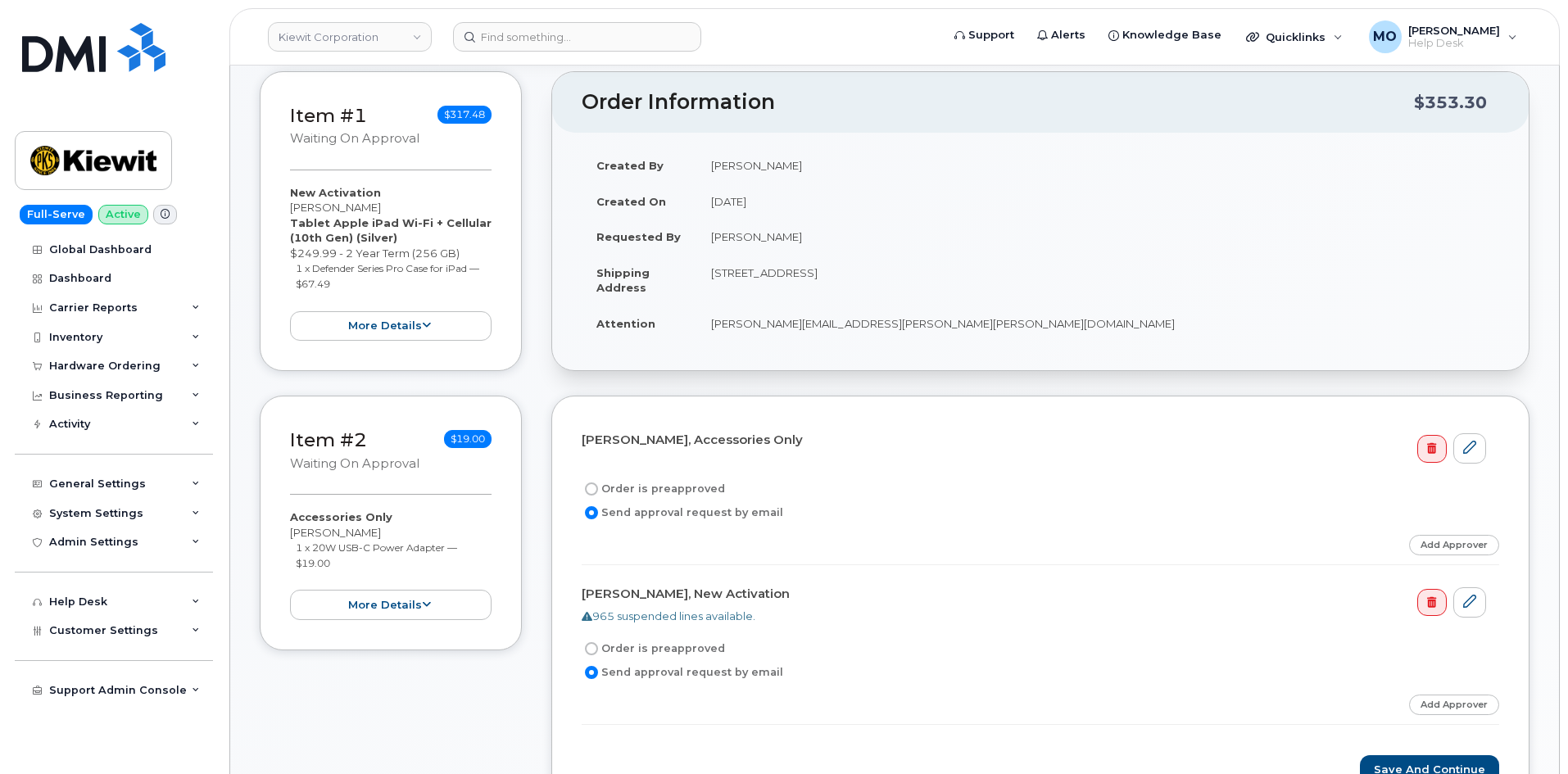
scroll to position [492, 0]
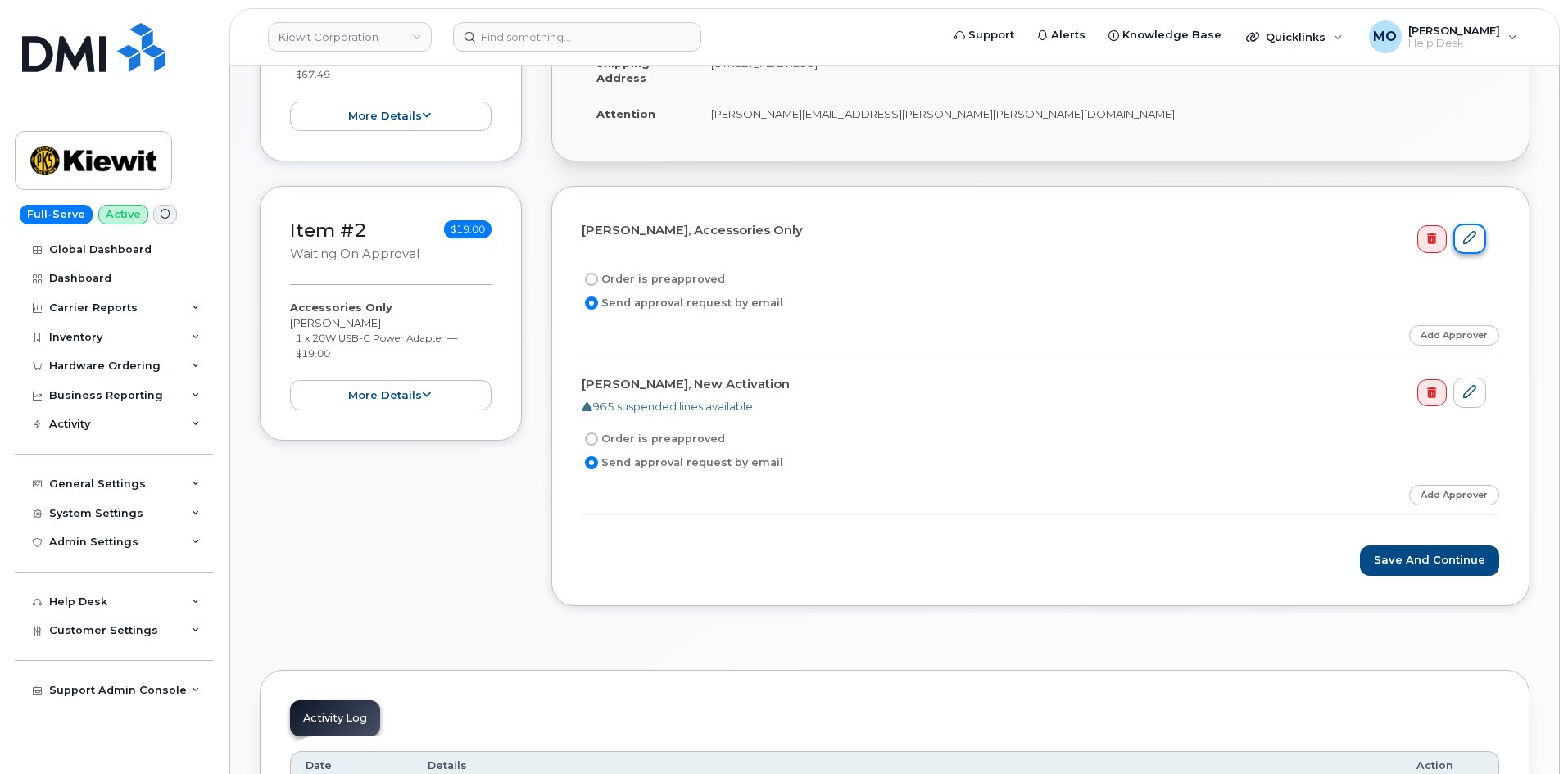
click at [1469, 234] on icon at bounding box center [1469, 238] width 13 height 13
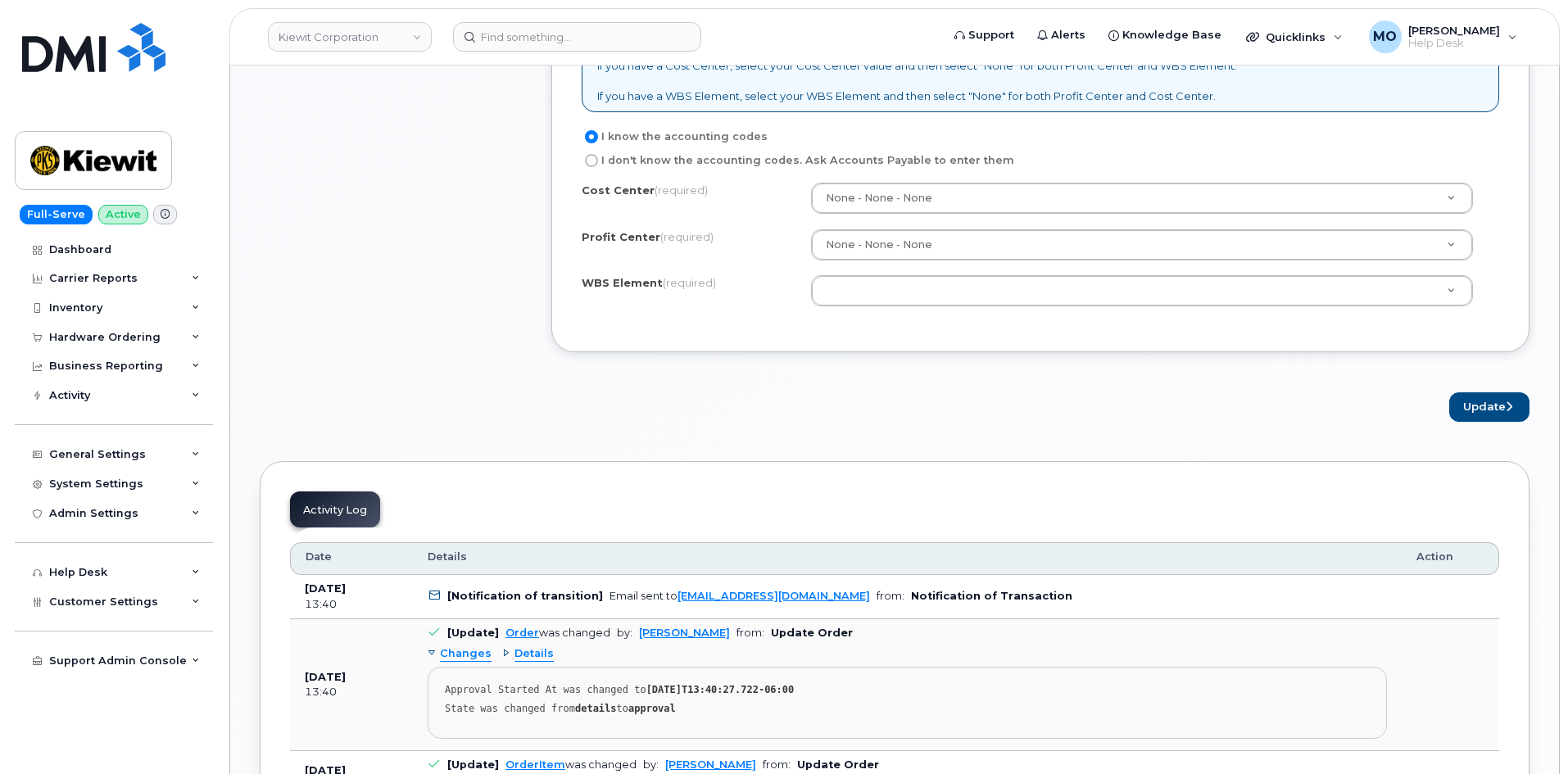
scroll to position [983, 0]
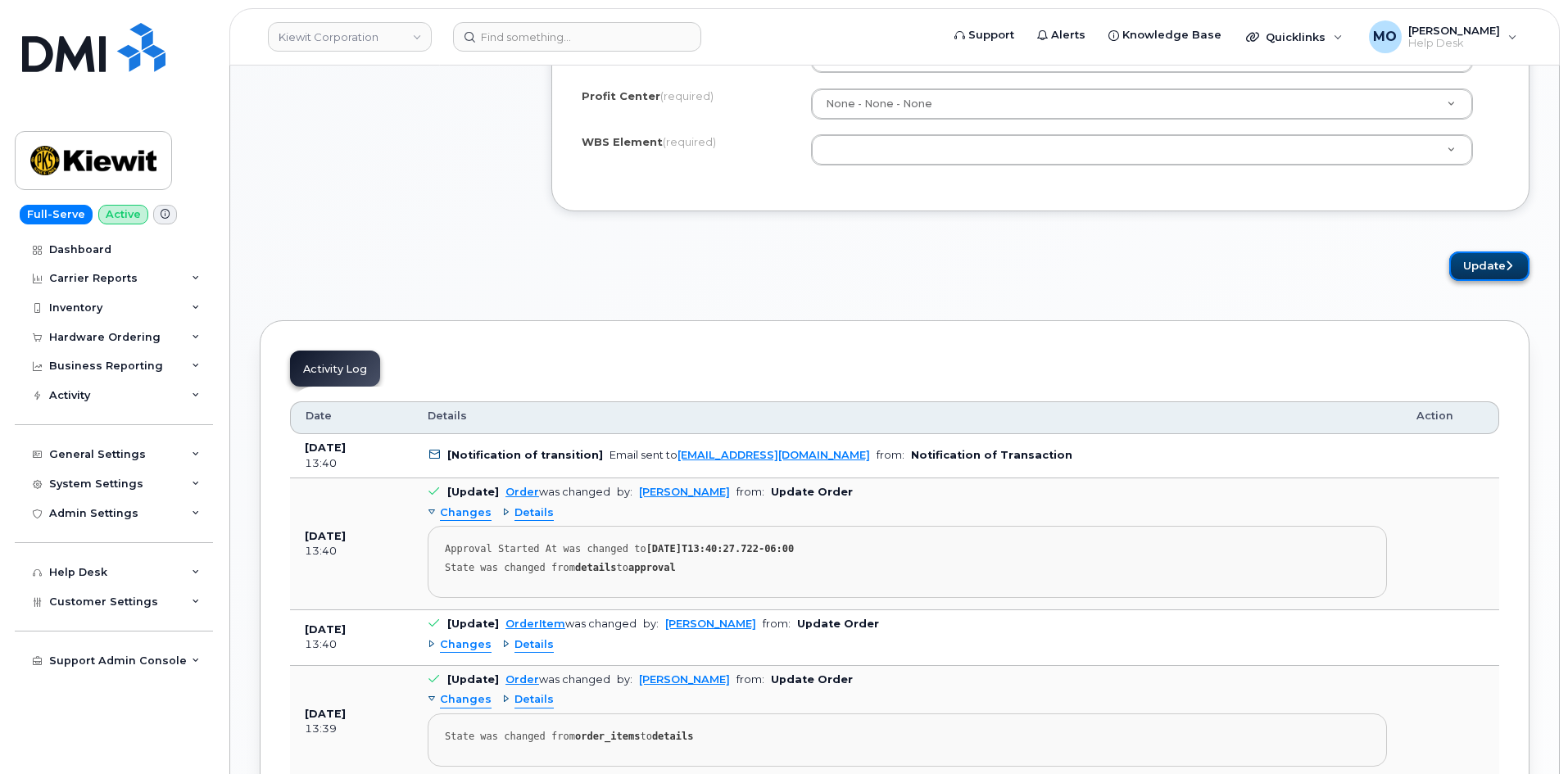
click at [1470, 270] on button "Update" at bounding box center [1489, 266] width 80 height 31
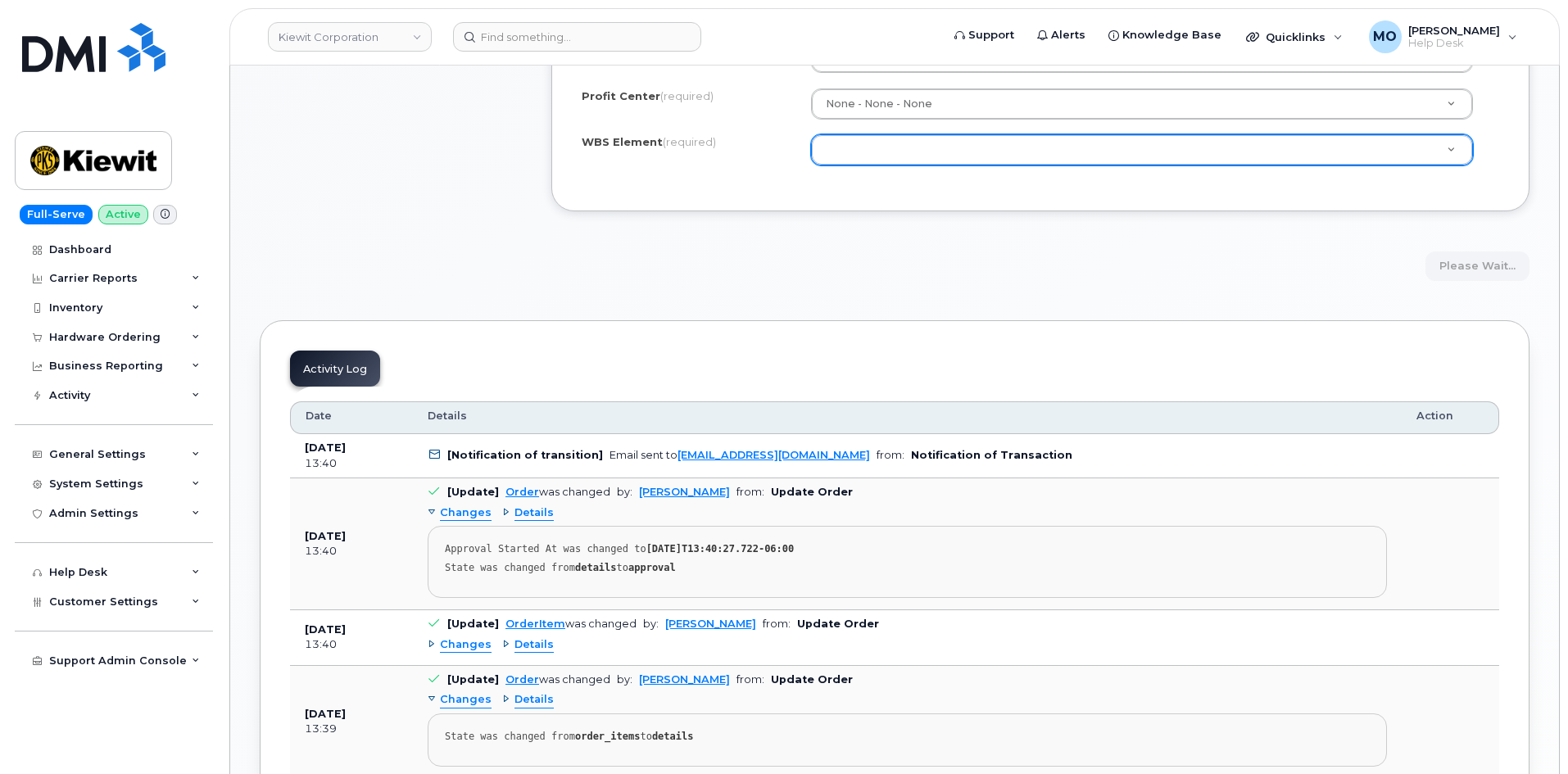
drag, startPoint x: 998, startPoint y: 156, endPoint x: 993, endPoint y: 171, distance: 15.8
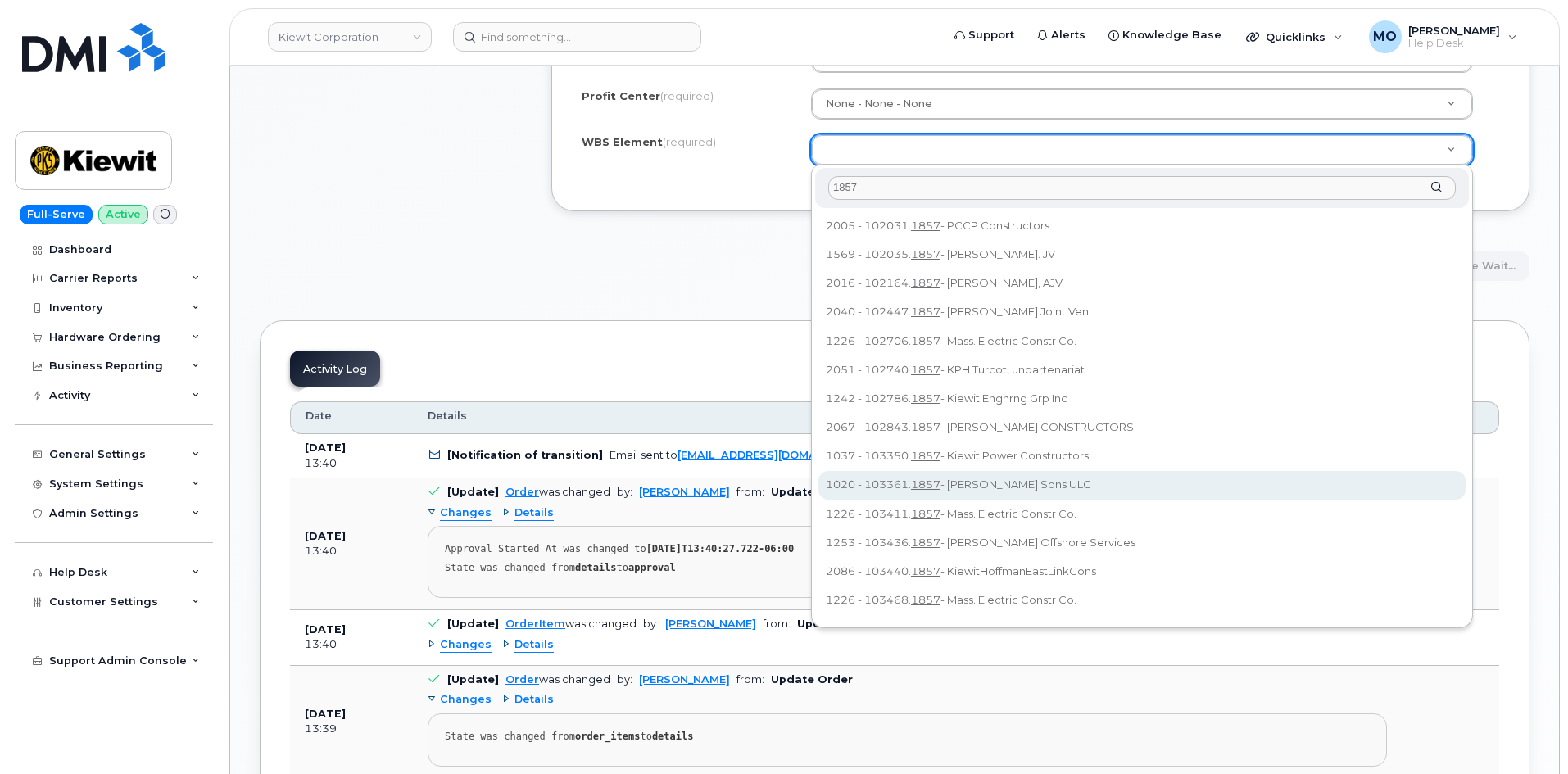
type input "1857"
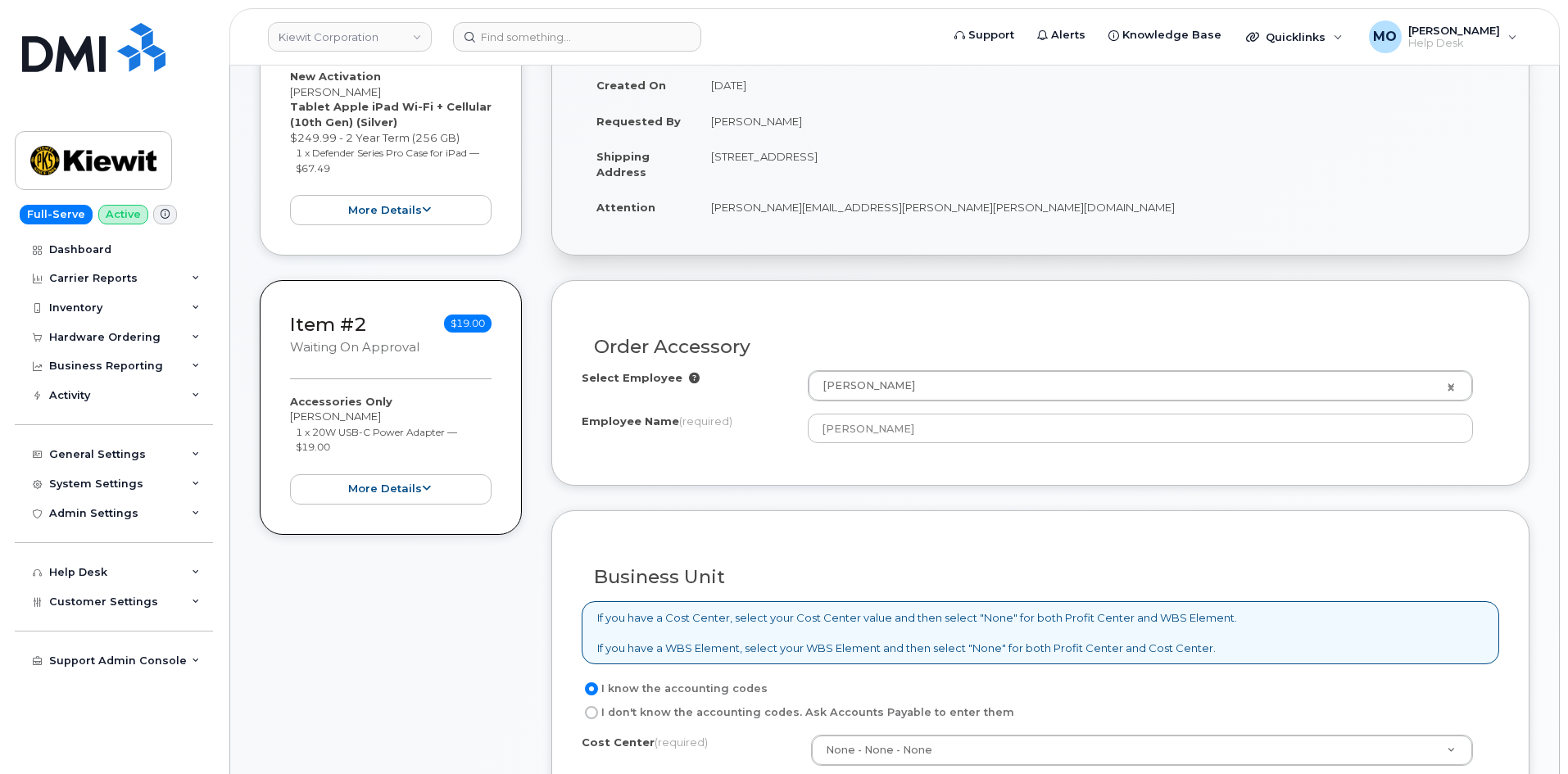
scroll to position [82, 0]
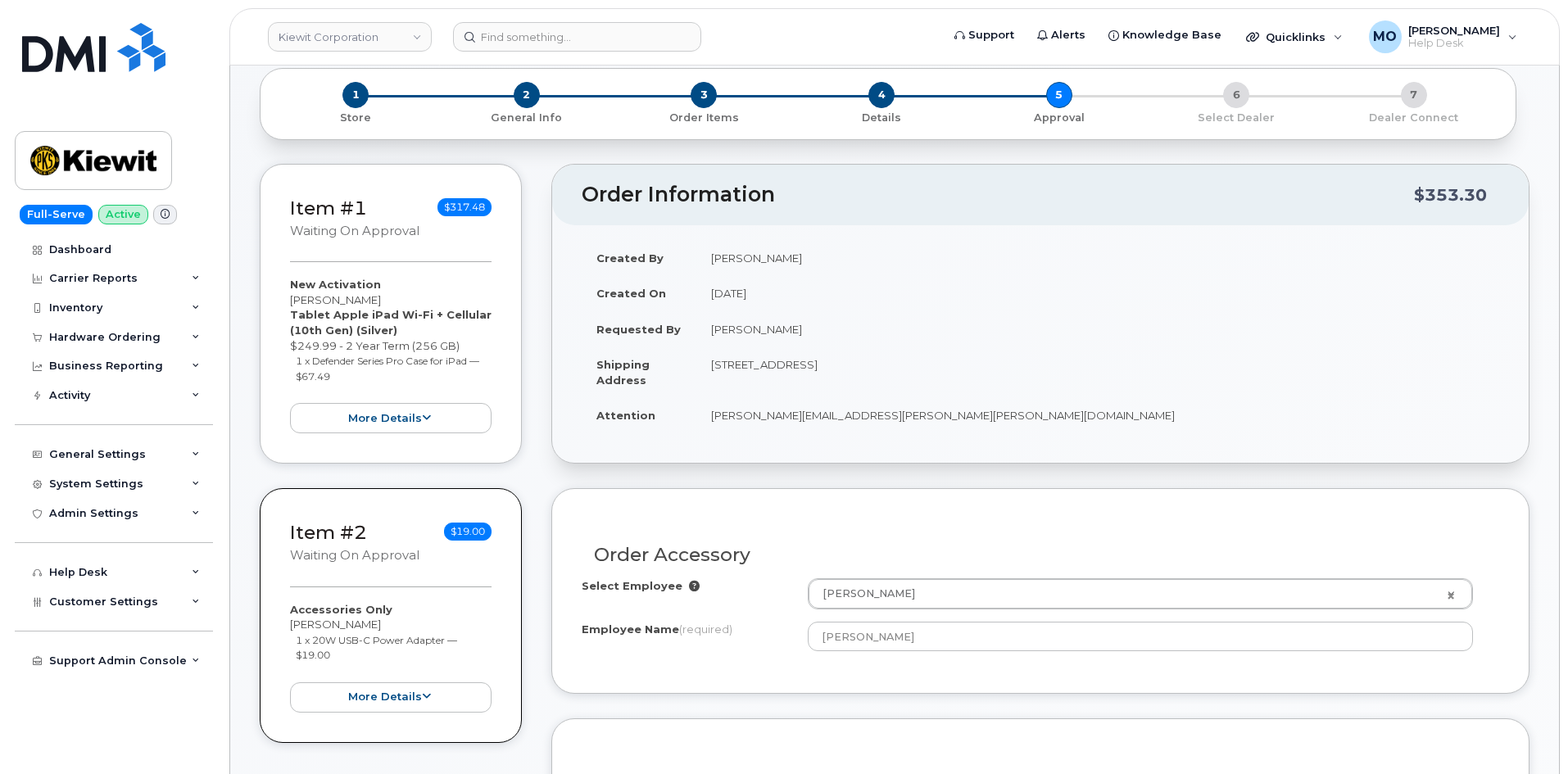
click at [1062, 98] on div "1 Store 2 General Info 3 Order Items 4 Details 5 Approval 6 Select Dealer 7 Dea…" at bounding box center [888, 103] width 1229 height 44
click at [1059, 98] on div "1 Store 2 General Info 3 Order Items 4 Details 5 Approval 6 Select Dealer 7 Dea…" at bounding box center [888, 103] width 1229 height 44
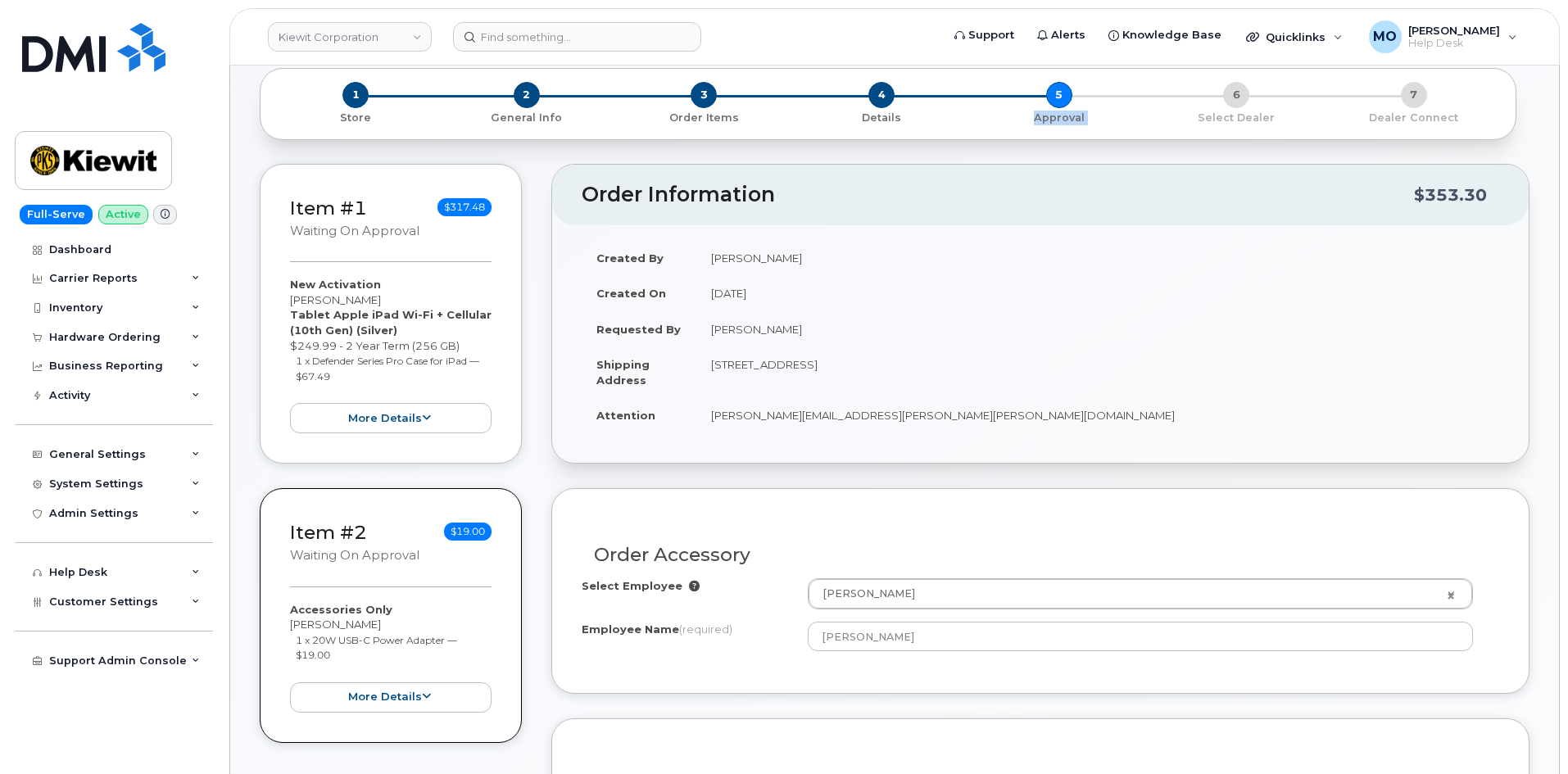
click at [1058, 98] on div "1 Store 2 General Info 3 Order Items 4 Details 5 Approval 6 Select Dealer 7 Dea…" at bounding box center [888, 103] width 1229 height 44
click at [1057, 98] on div "1 Store 2 General Info 3 Order Items 4 Details 5 Approval 6 Select Dealer 7 Dea…" at bounding box center [888, 103] width 1229 height 44
click at [1088, 180] on header "Order Information $353.30" at bounding box center [1041, 195] width 976 height 61
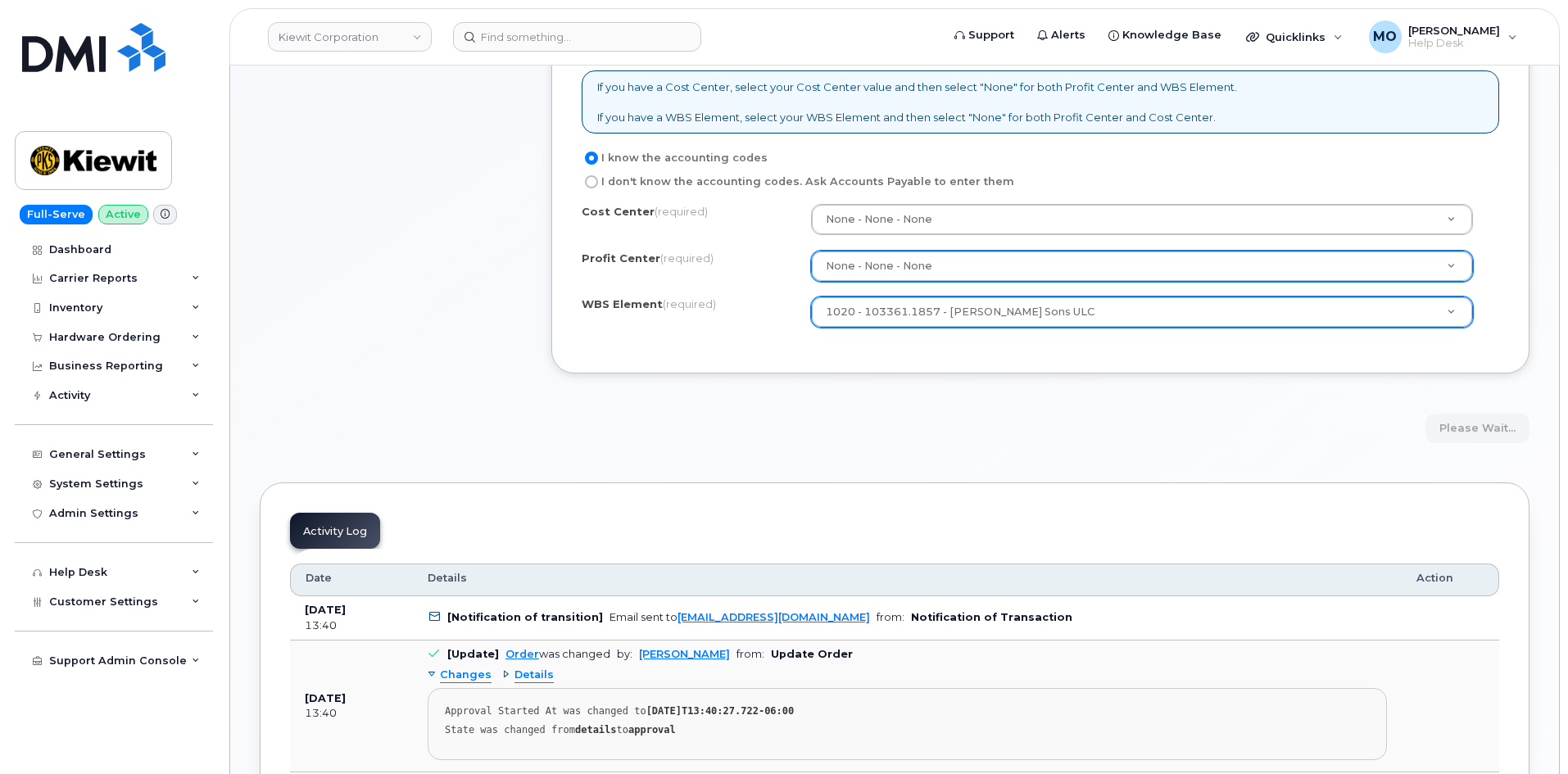
scroll to position [819, 0]
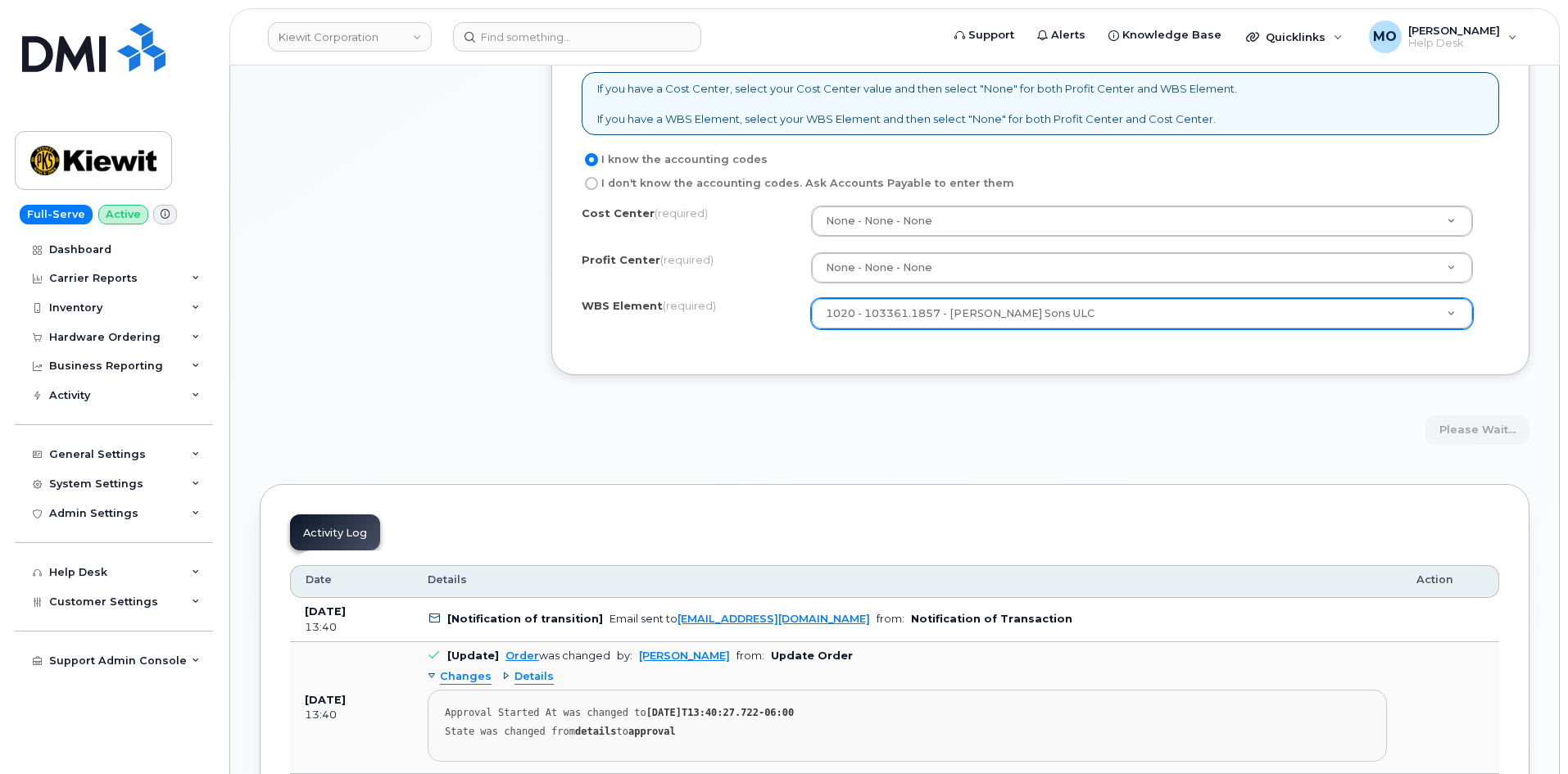
click at [1487, 436] on div "Please wait..." at bounding box center [1041, 430] width 978 height 31
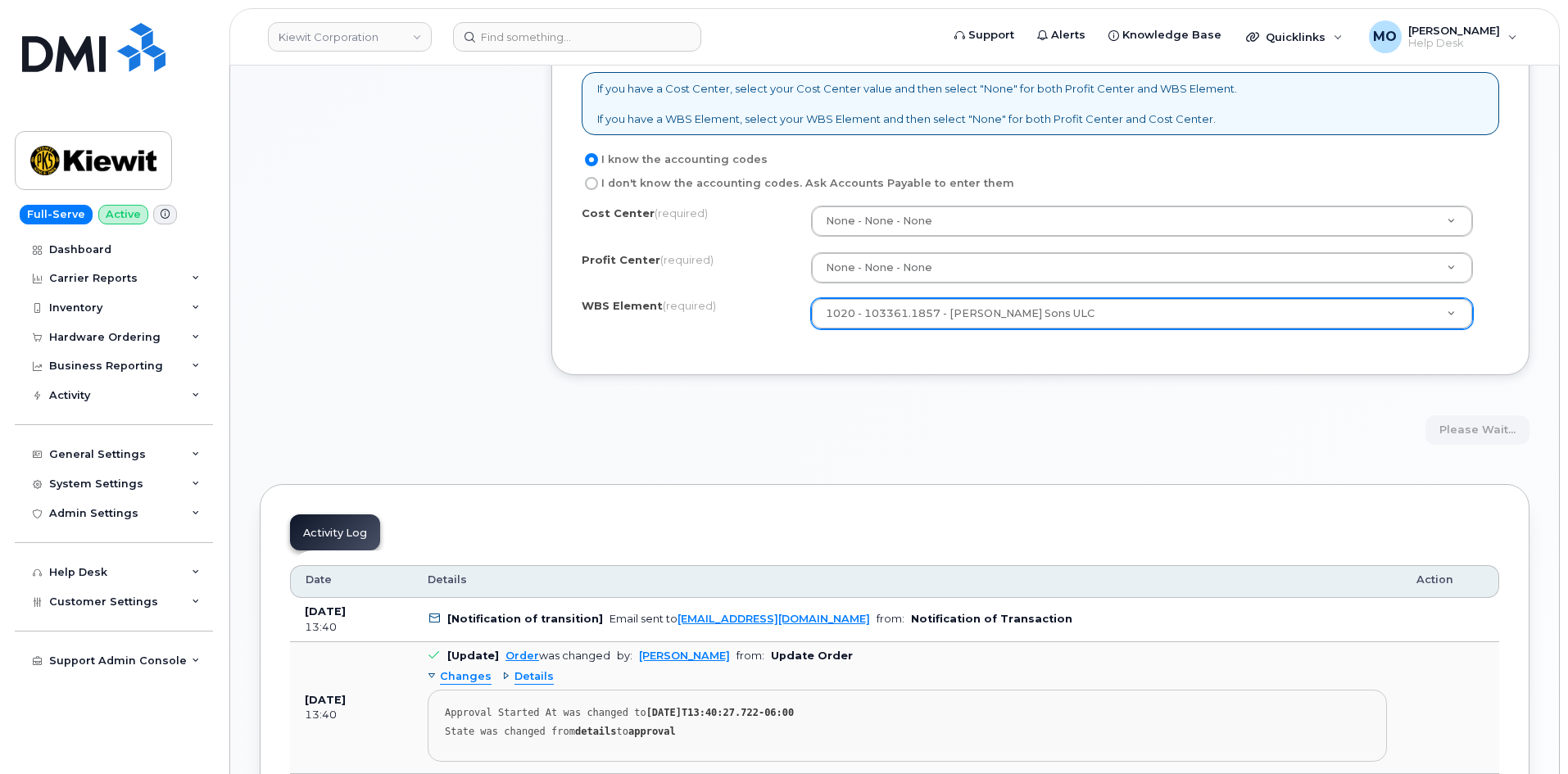
click at [1487, 436] on div "Please wait..." at bounding box center [1041, 430] width 978 height 31
click at [1486, 436] on div "Please wait..." at bounding box center [1041, 430] width 978 height 31
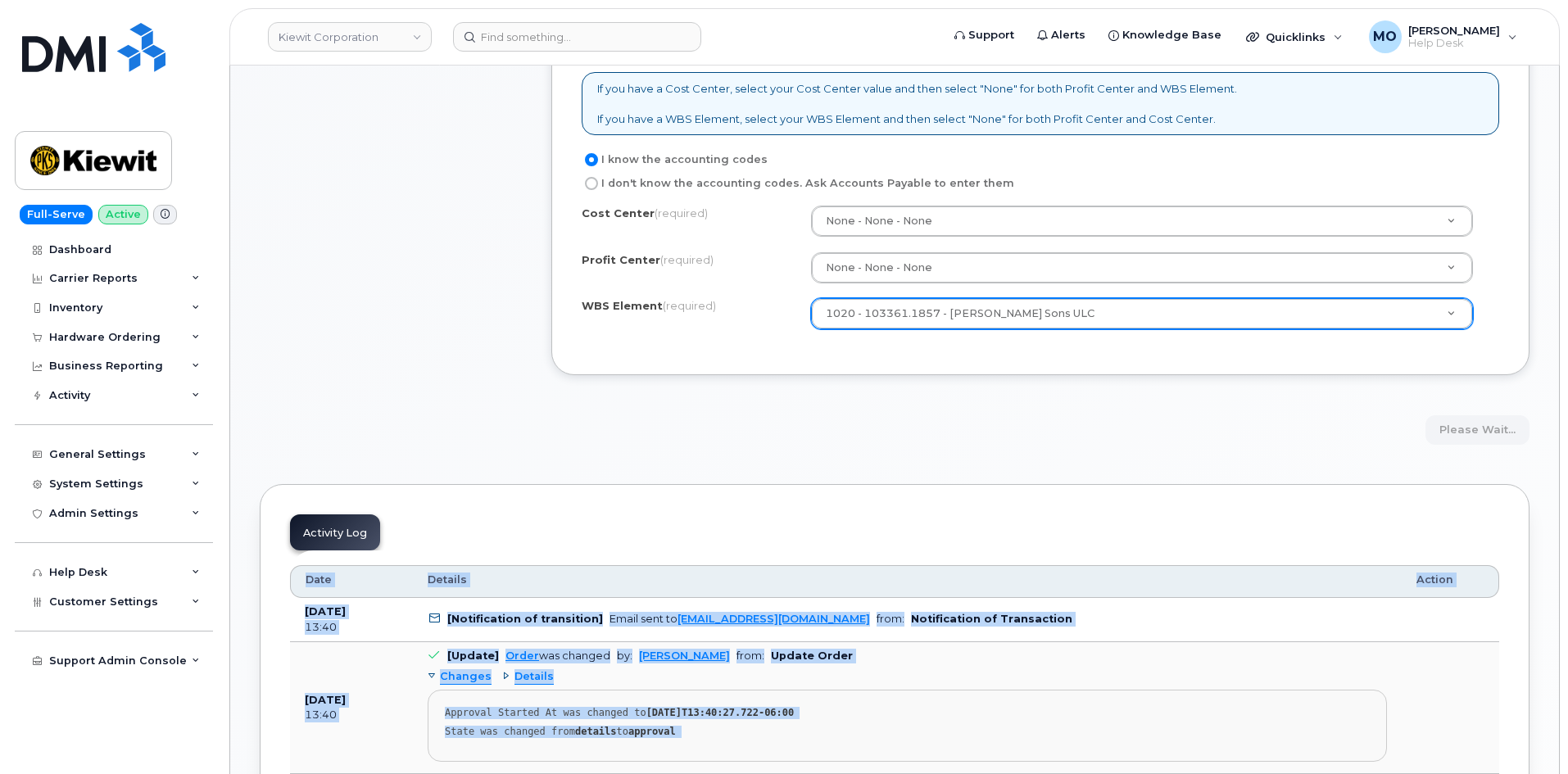
click at [1484, 436] on div "Please wait..." at bounding box center [1041, 430] width 978 height 31
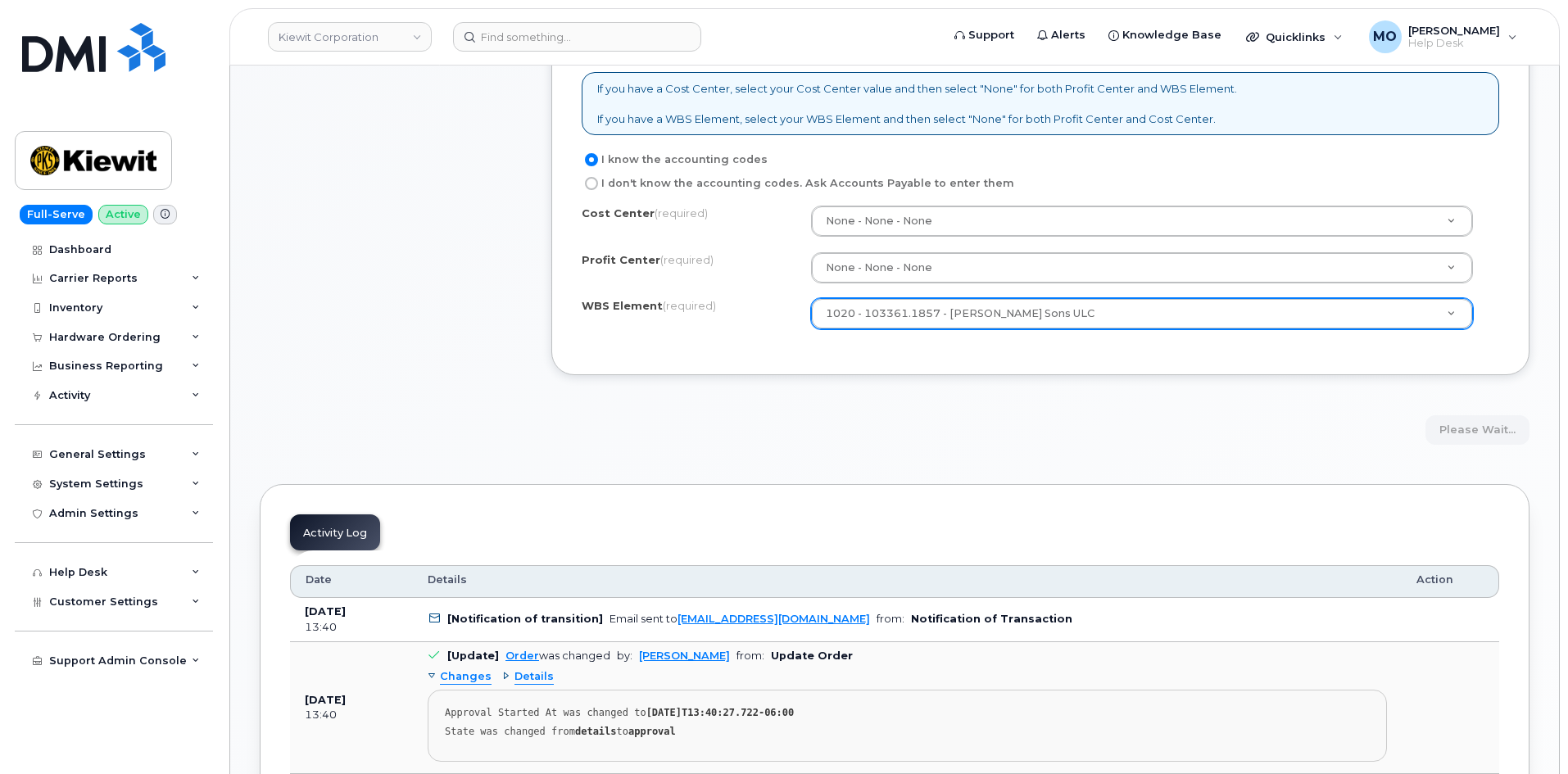
click at [1484, 436] on div "Please wait..." at bounding box center [1041, 430] width 978 height 31
click at [1483, 432] on div "Please wait..." at bounding box center [1041, 430] width 978 height 31
click at [1482, 431] on div "Please wait..." at bounding box center [1041, 430] width 978 height 31
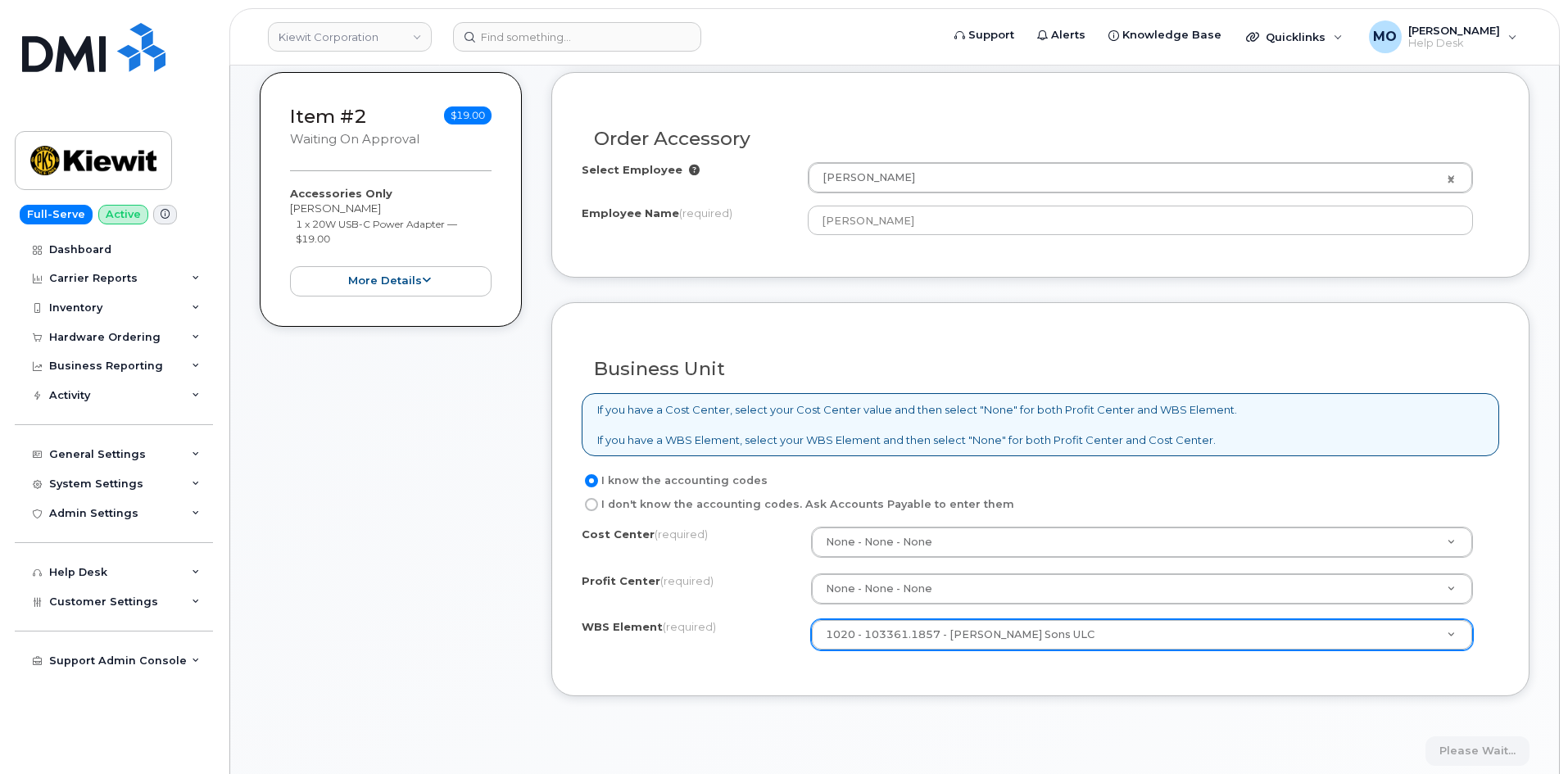
scroll to position [492, 0]
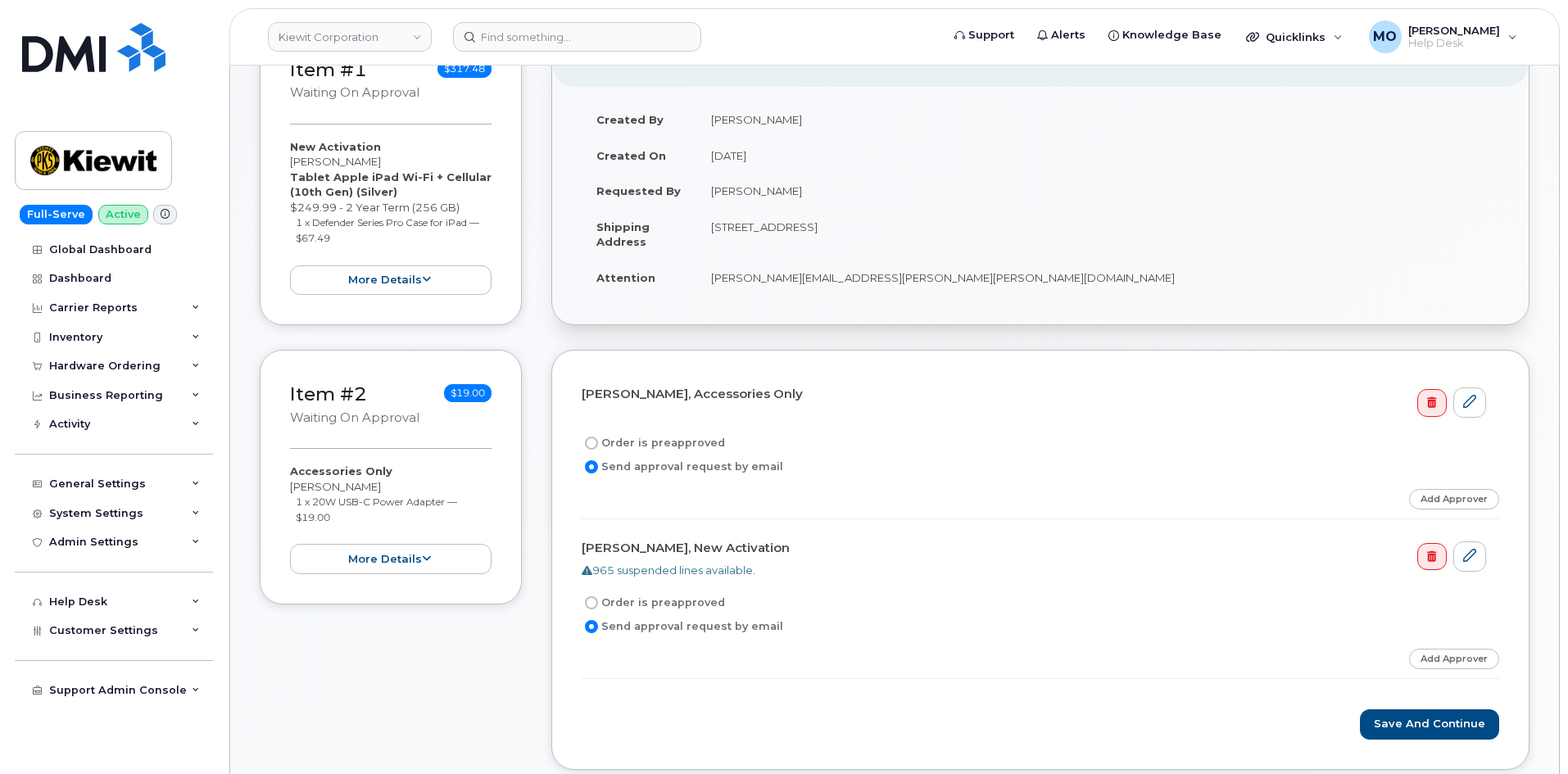
scroll to position [410, 0]
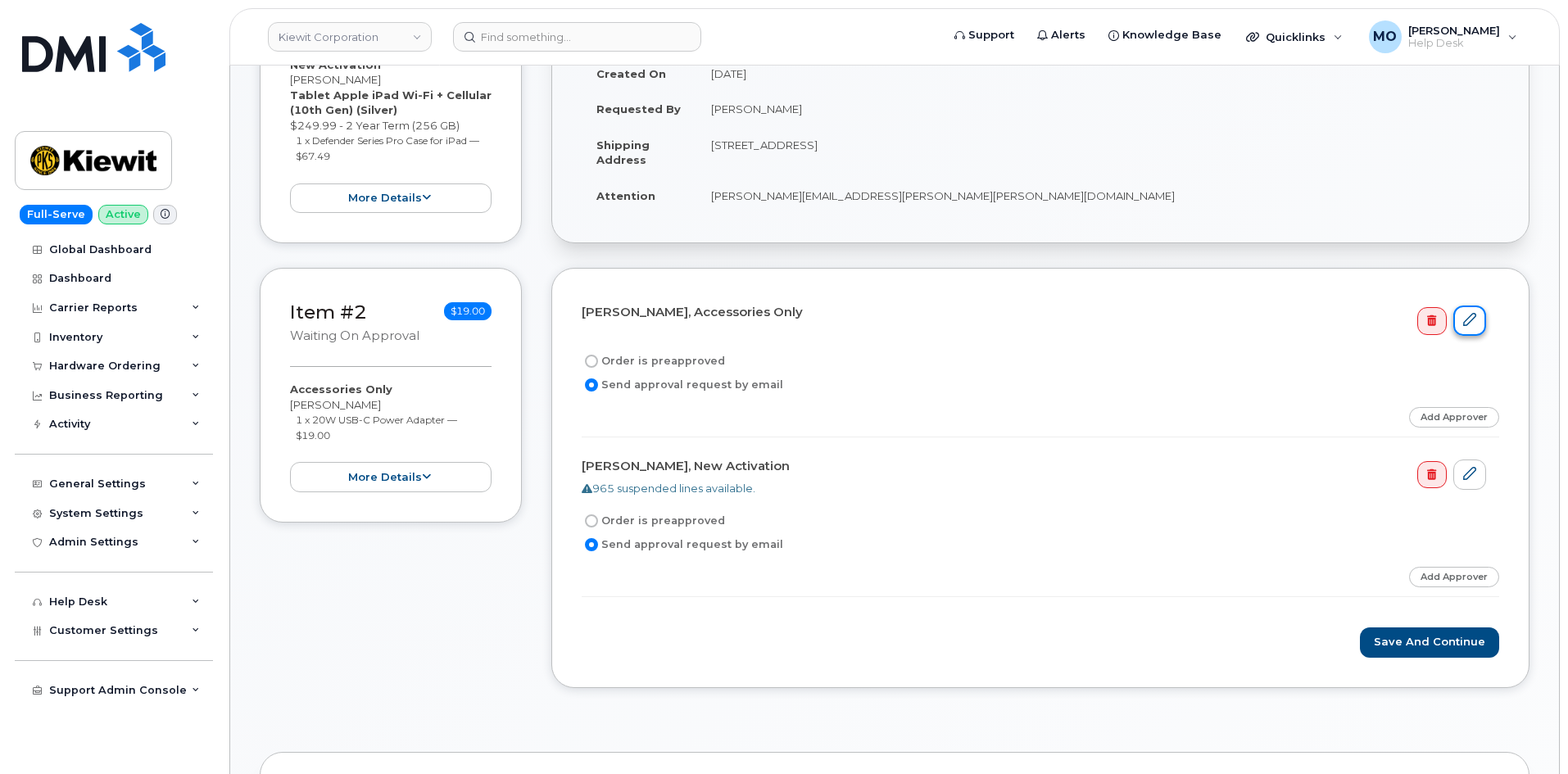
click at [1467, 316] on icon at bounding box center [1469, 319] width 13 height 13
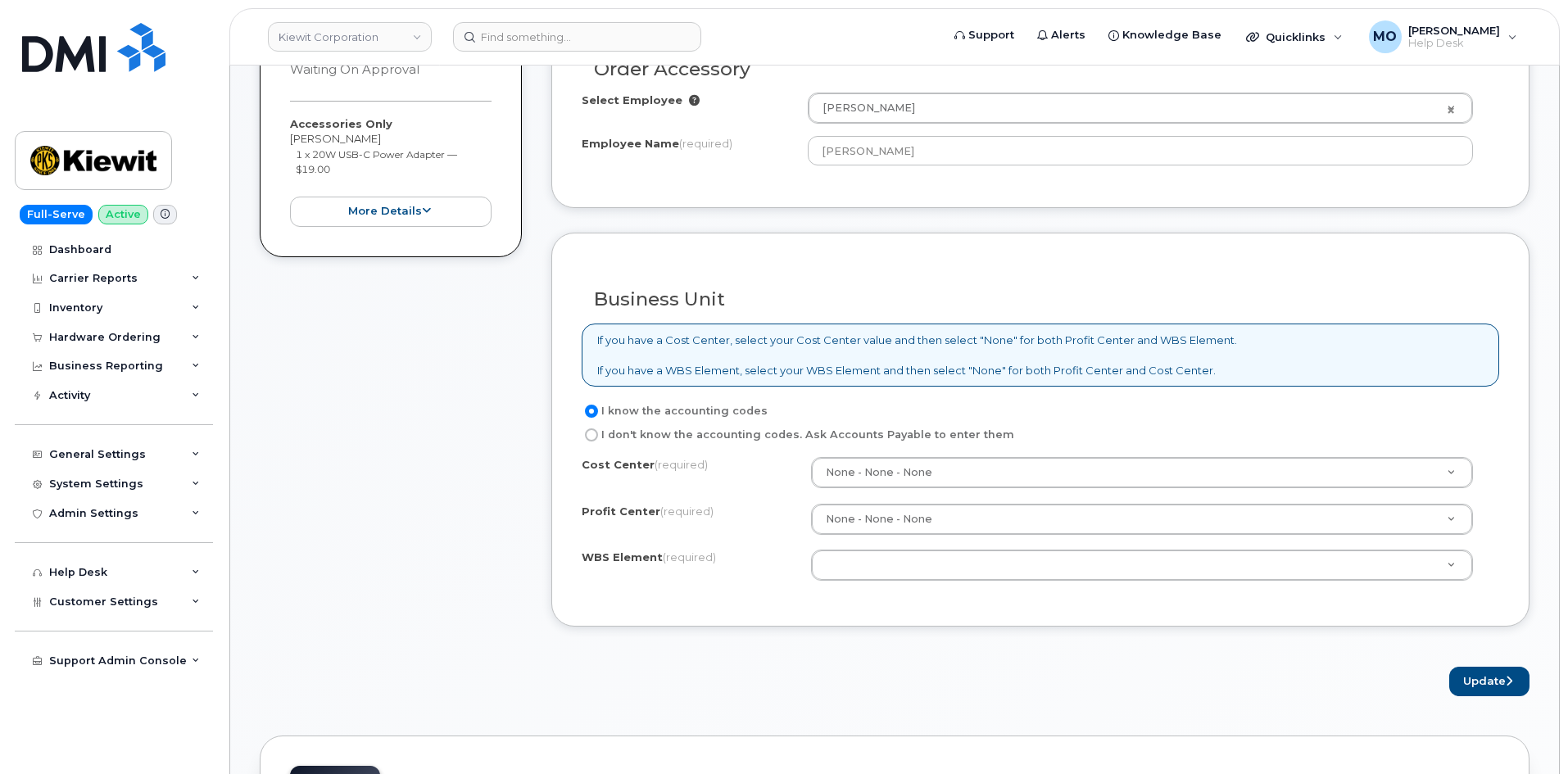
scroll to position [819, 0]
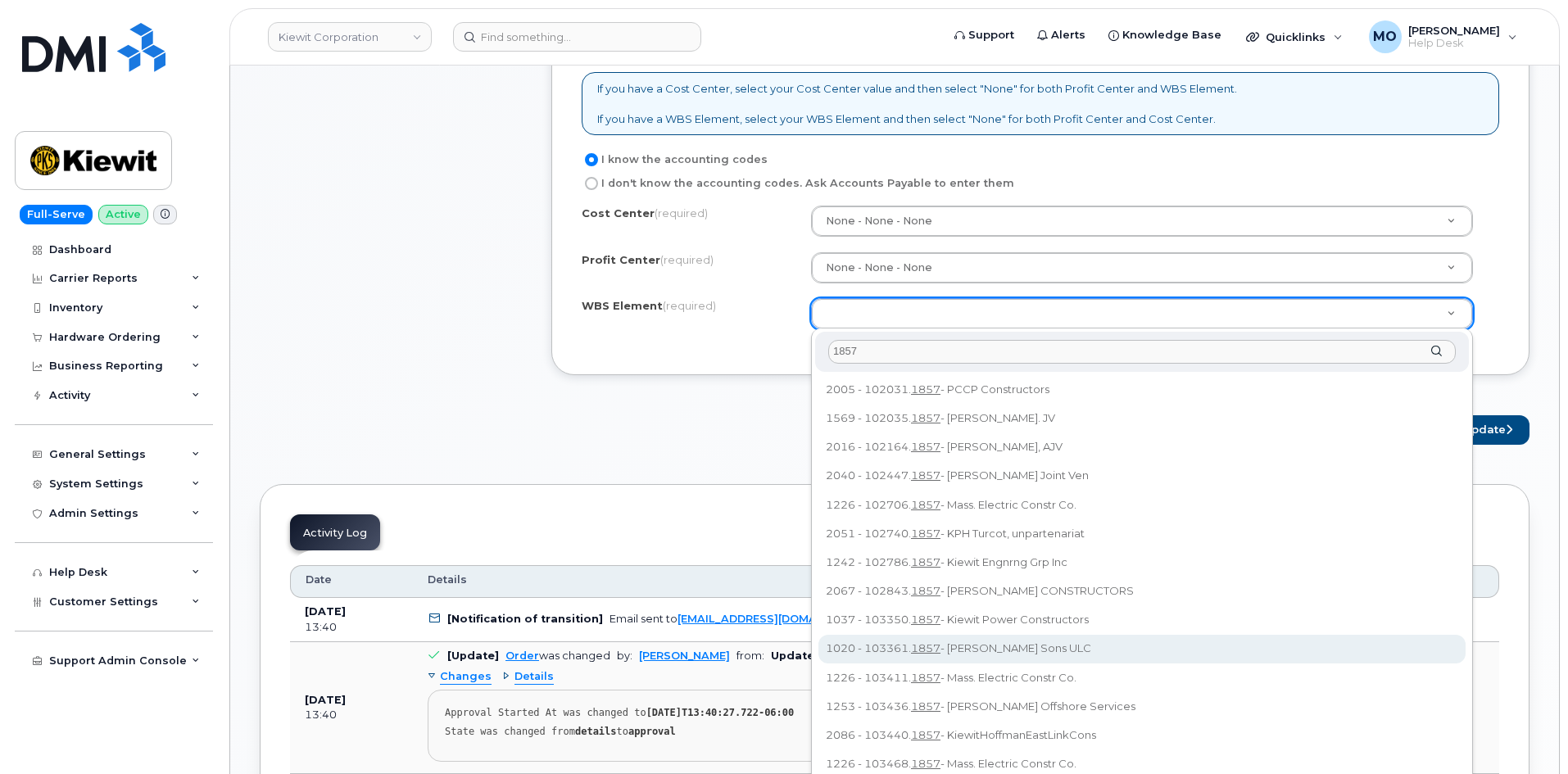
type input "1857"
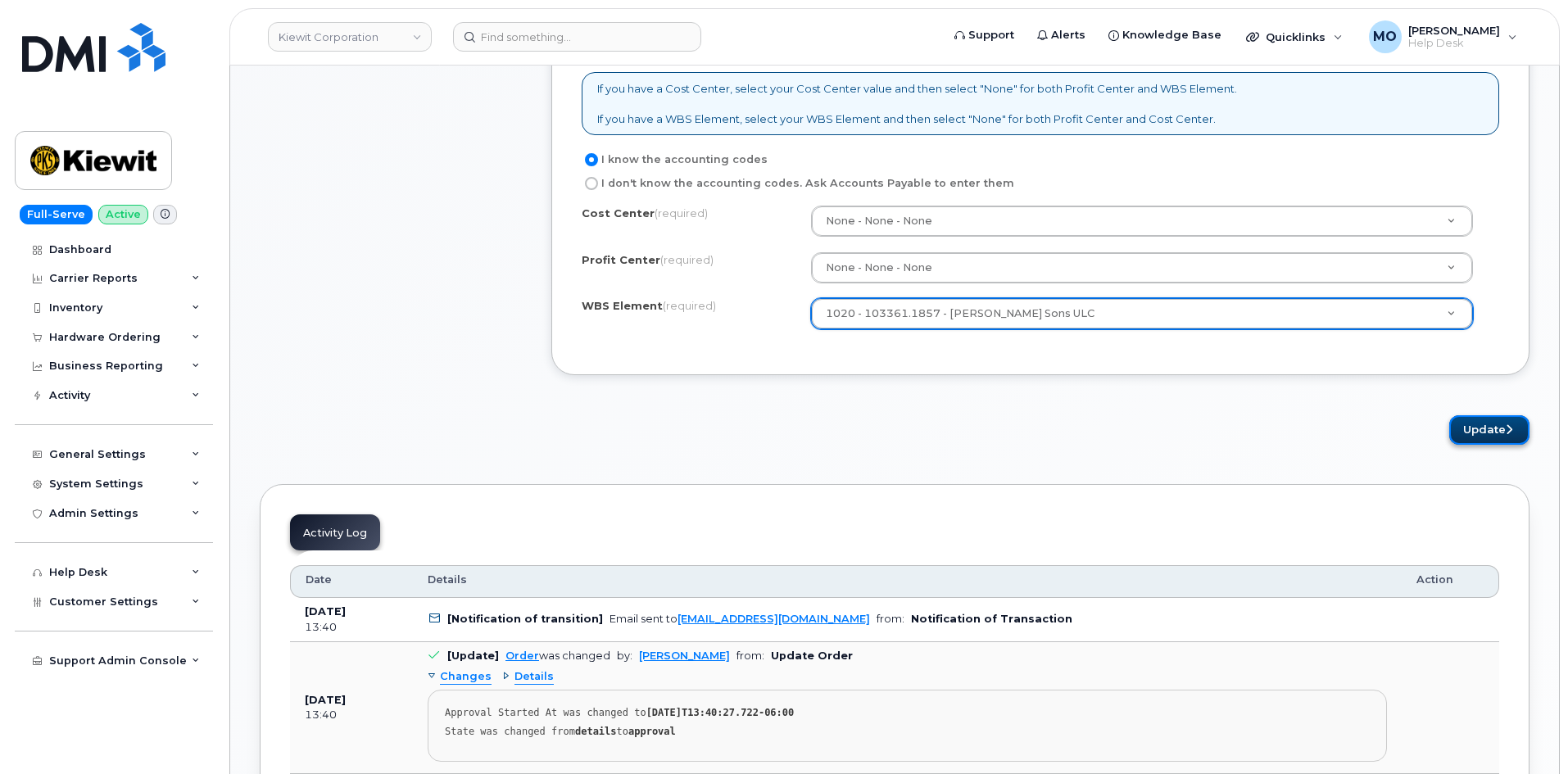
click at [1488, 438] on button "Update" at bounding box center [1489, 430] width 80 height 31
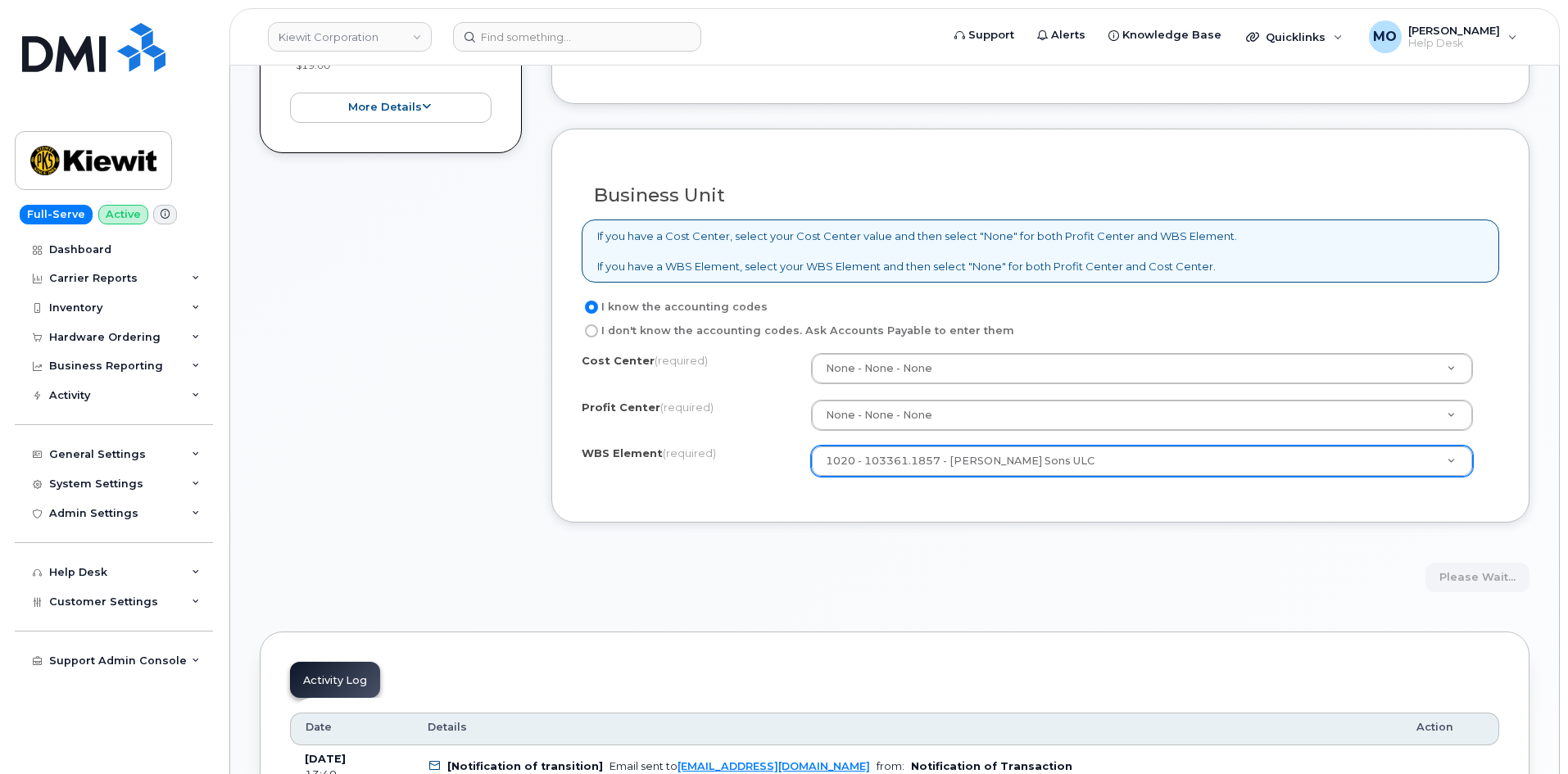
scroll to position [655, 0]
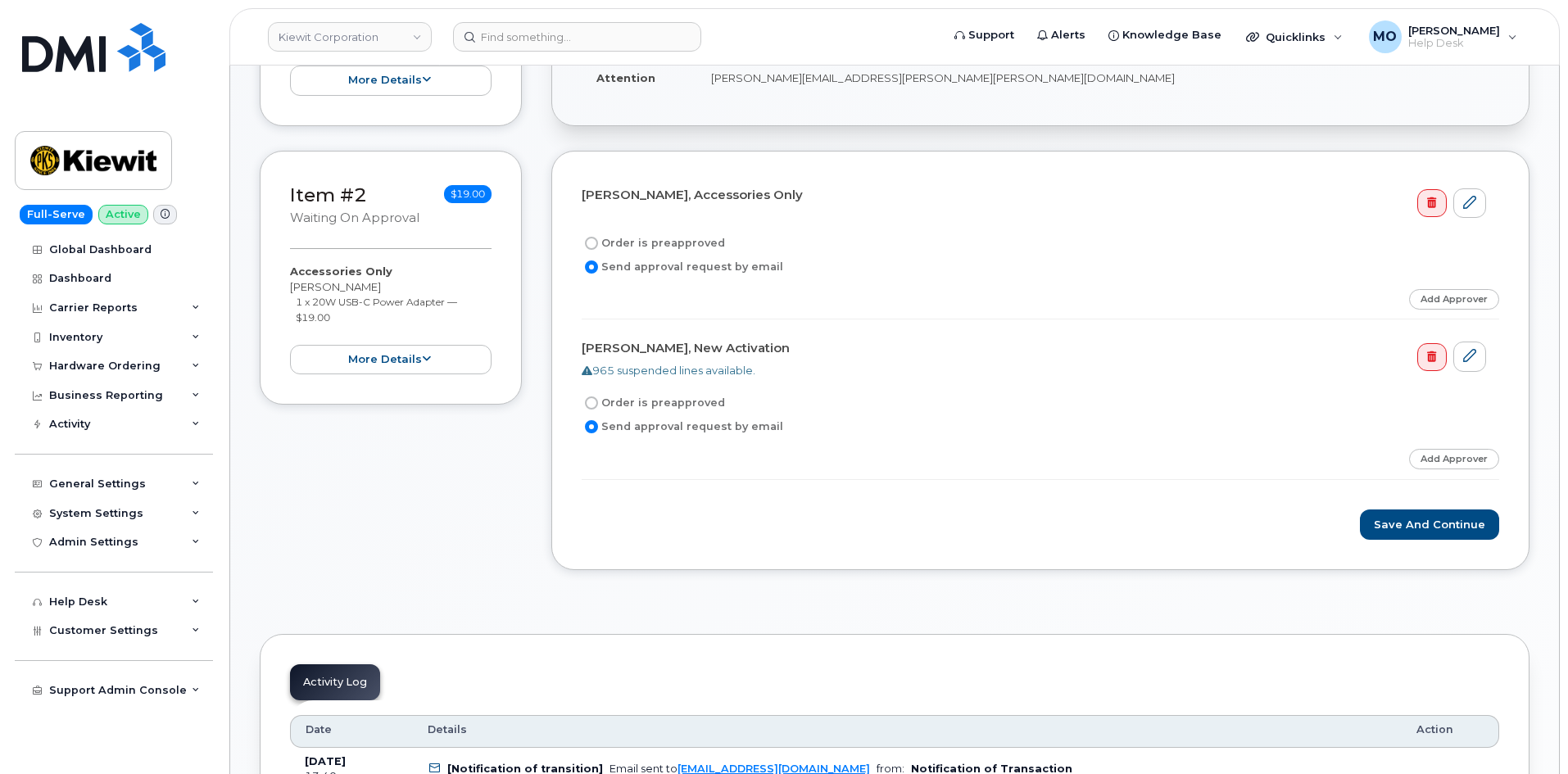
scroll to position [492, 0]
click at [1400, 520] on button "Save and Continue" at bounding box center [1429, 523] width 139 height 31
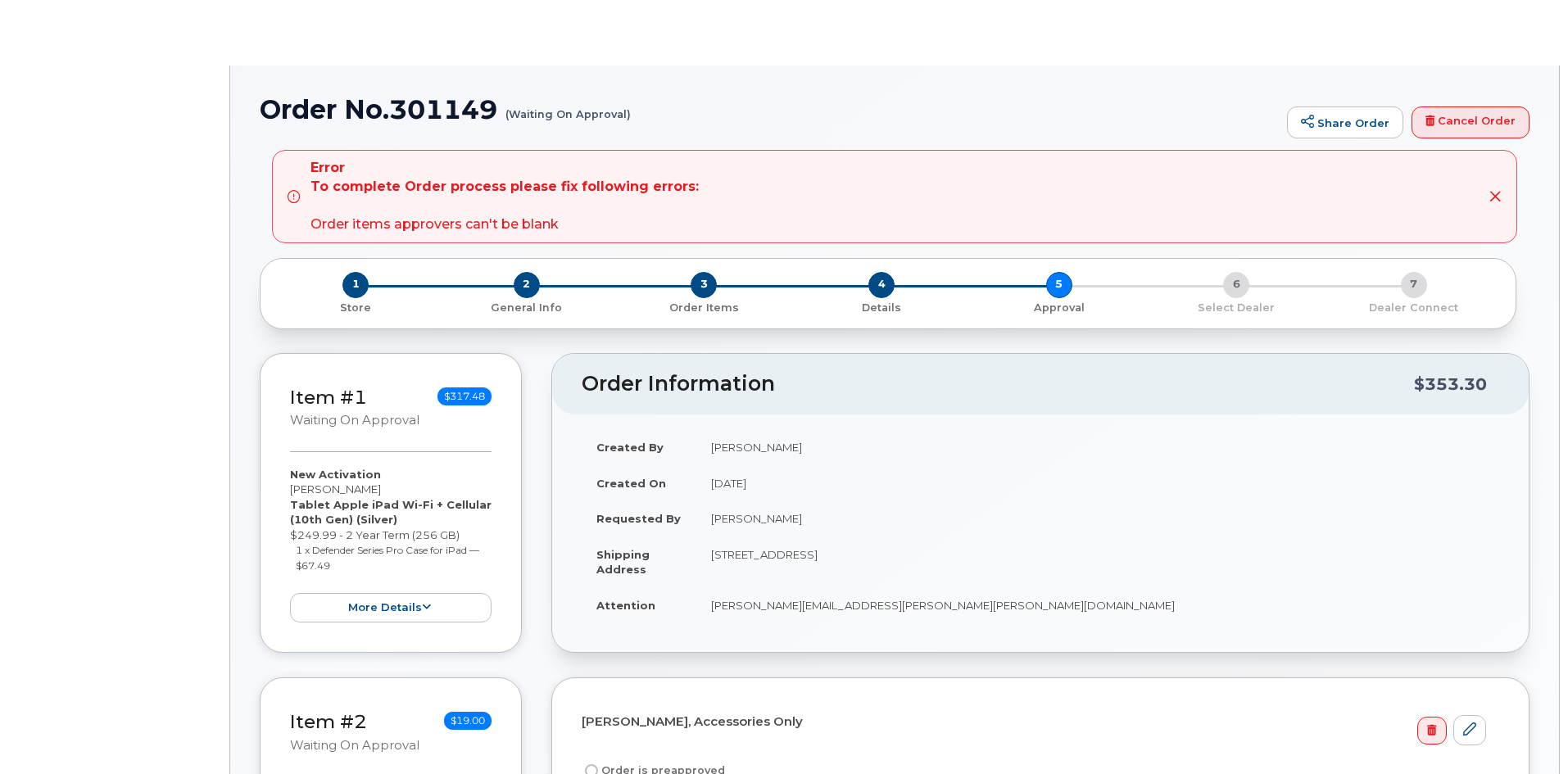
radio input "true"
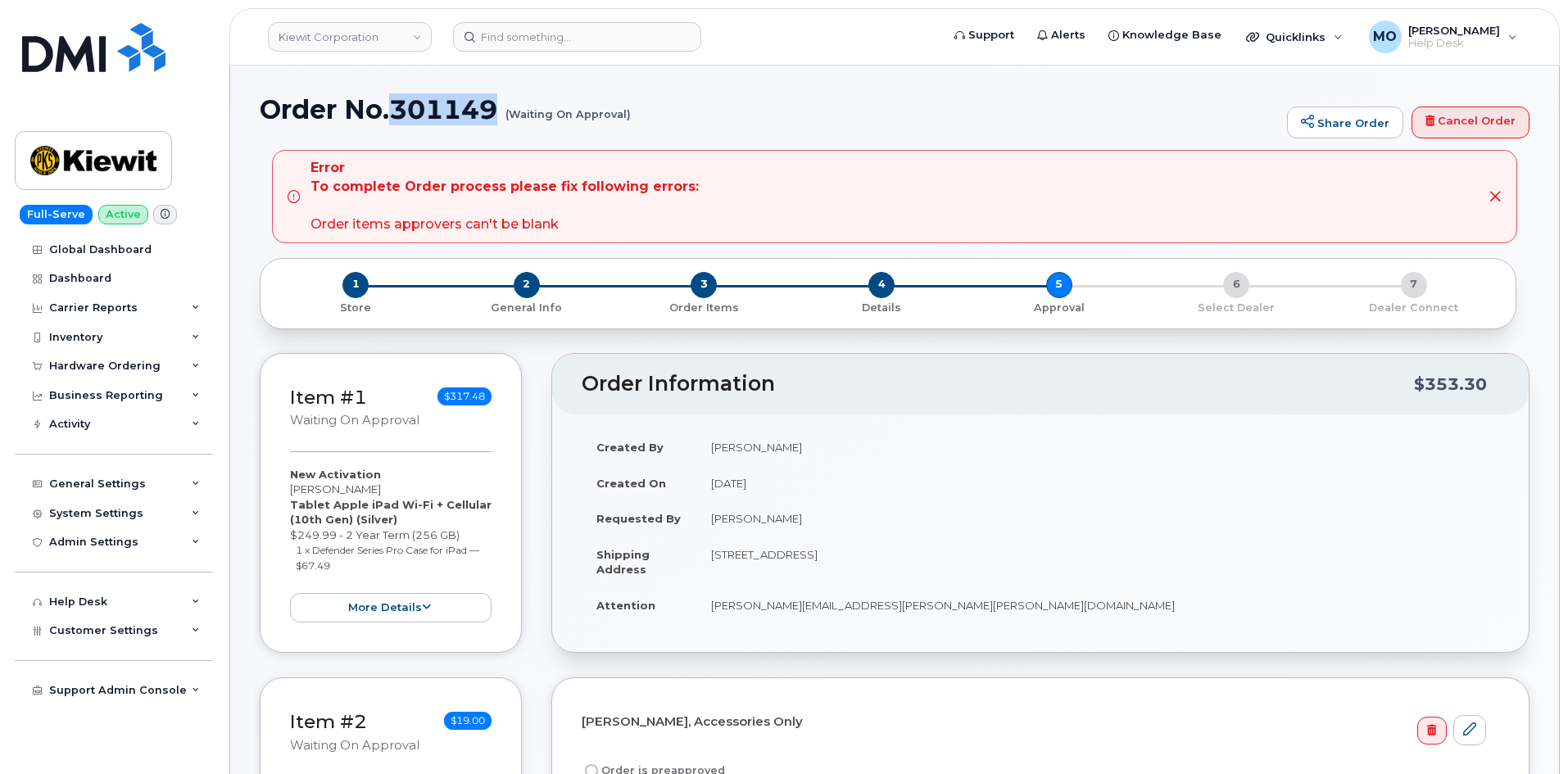
drag, startPoint x: 397, startPoint y: 114, endPoint x: 501, endPoint y: 114, distance: 104.0
click at [501, 114] on h1 "Order No.301149 (Waiting On Approval)" at bounding box center [770, 109] width 1019 height 29
copy h1 "301149"
click at [1526, 288] on div "1 Store 2 General Info 3 Order Items 4 Details 5 Approval 6 Select Dealer 7 Dea…" at bounding box center [894, 293] width 1270 height 71
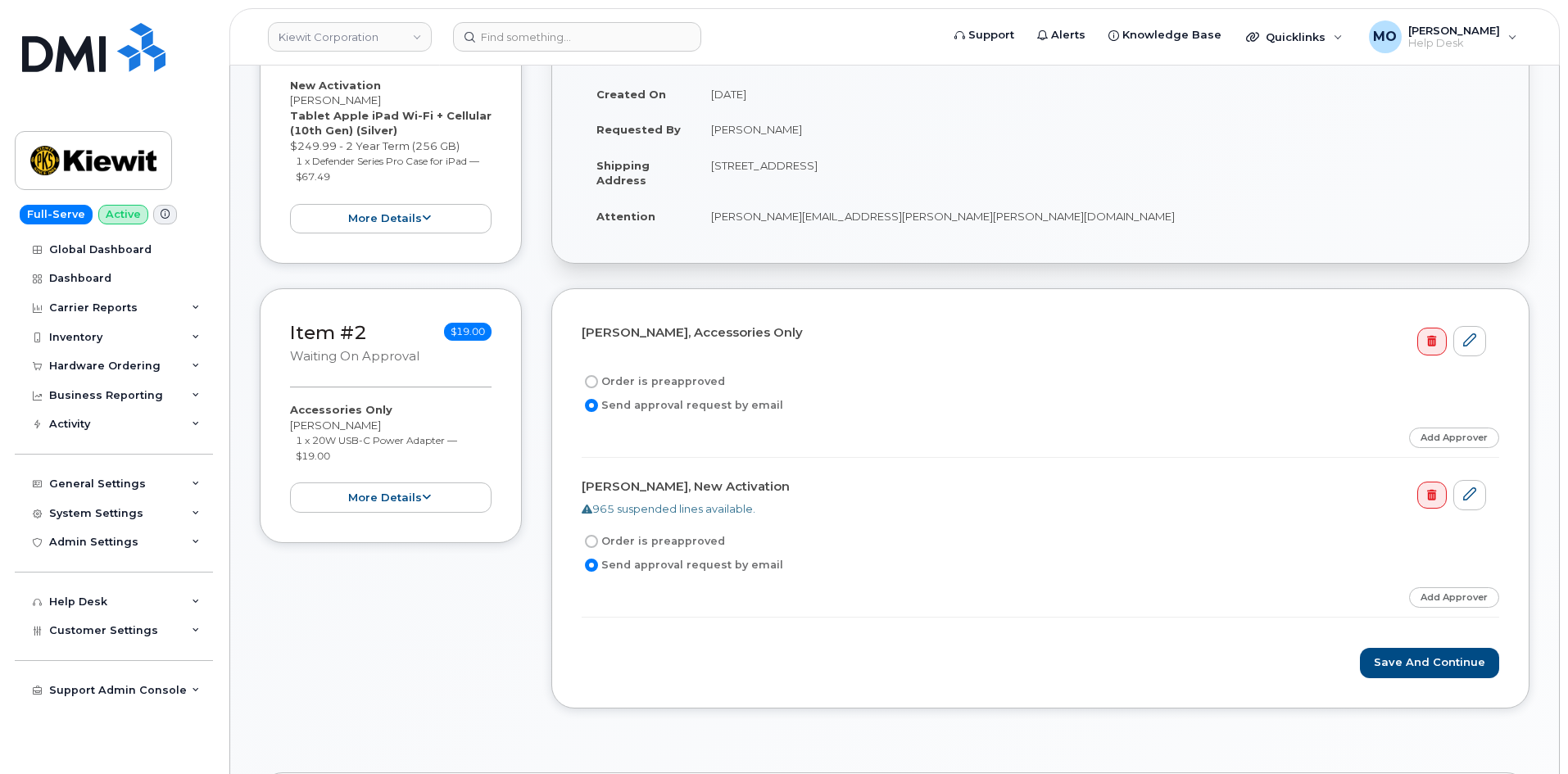
scroll to position [410, 0]
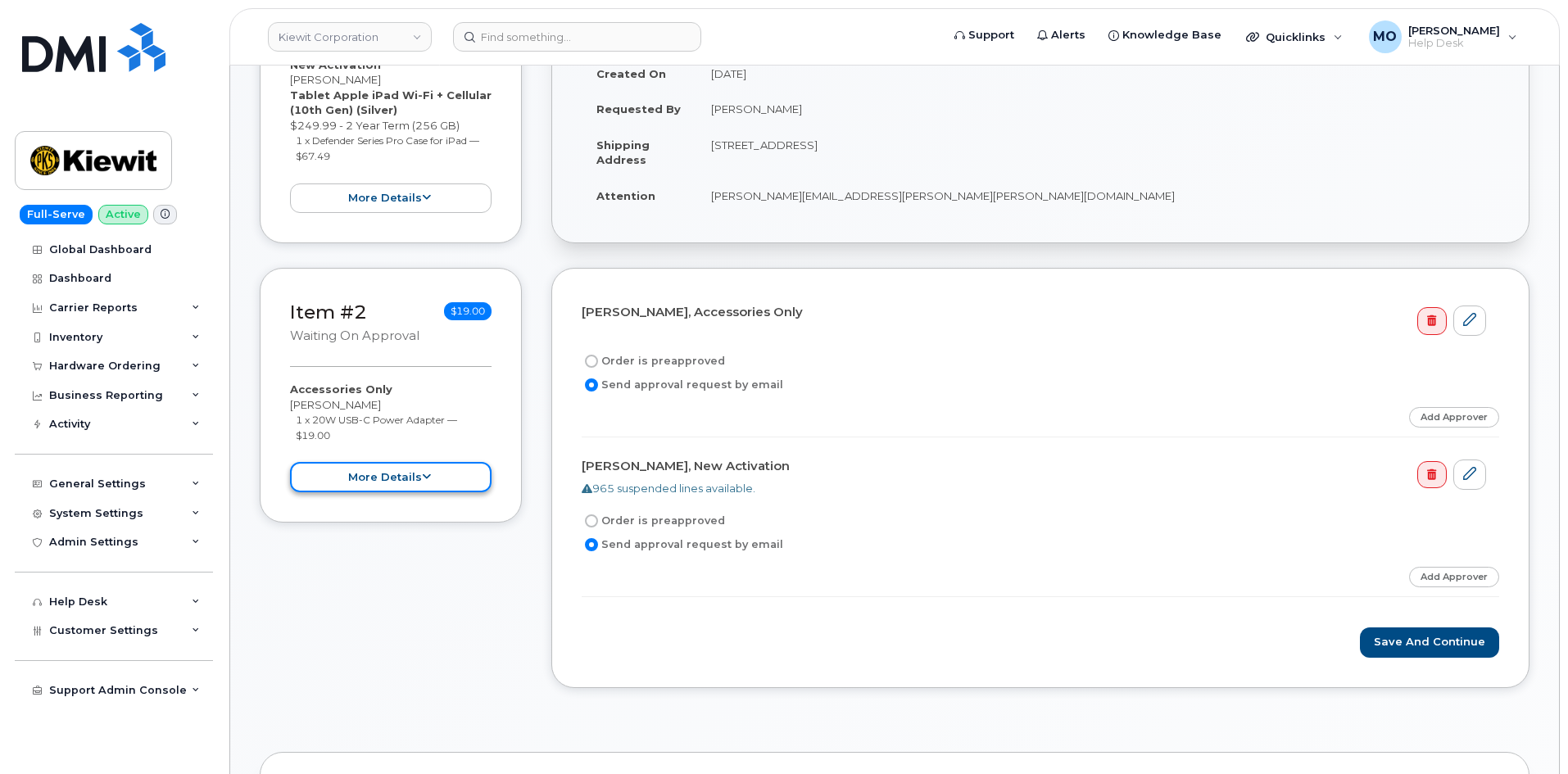
click at [438, 483] on button "more details" at bounding box center [390, 477] width 201 height 31
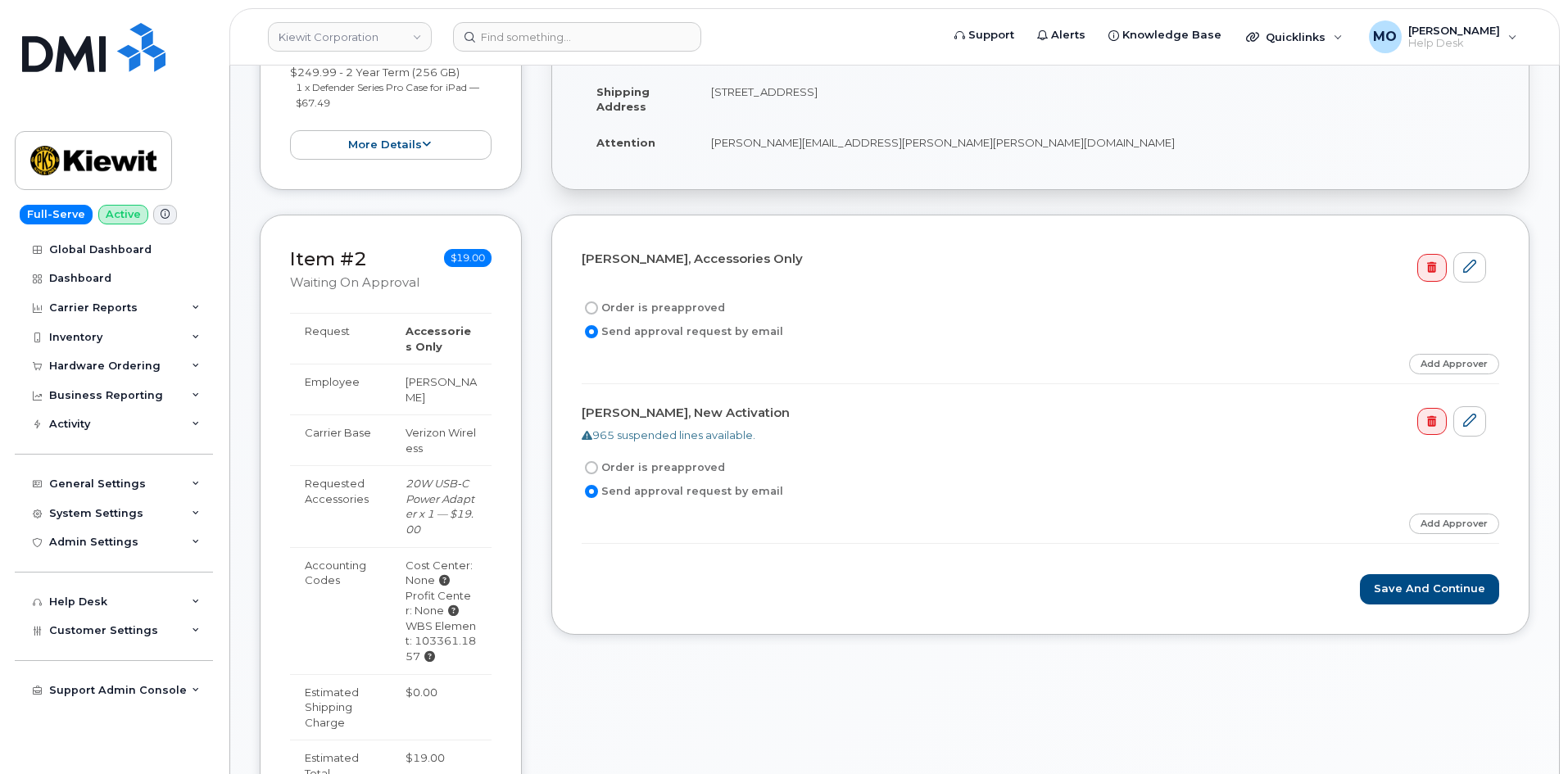
scroll to position [492, 0]
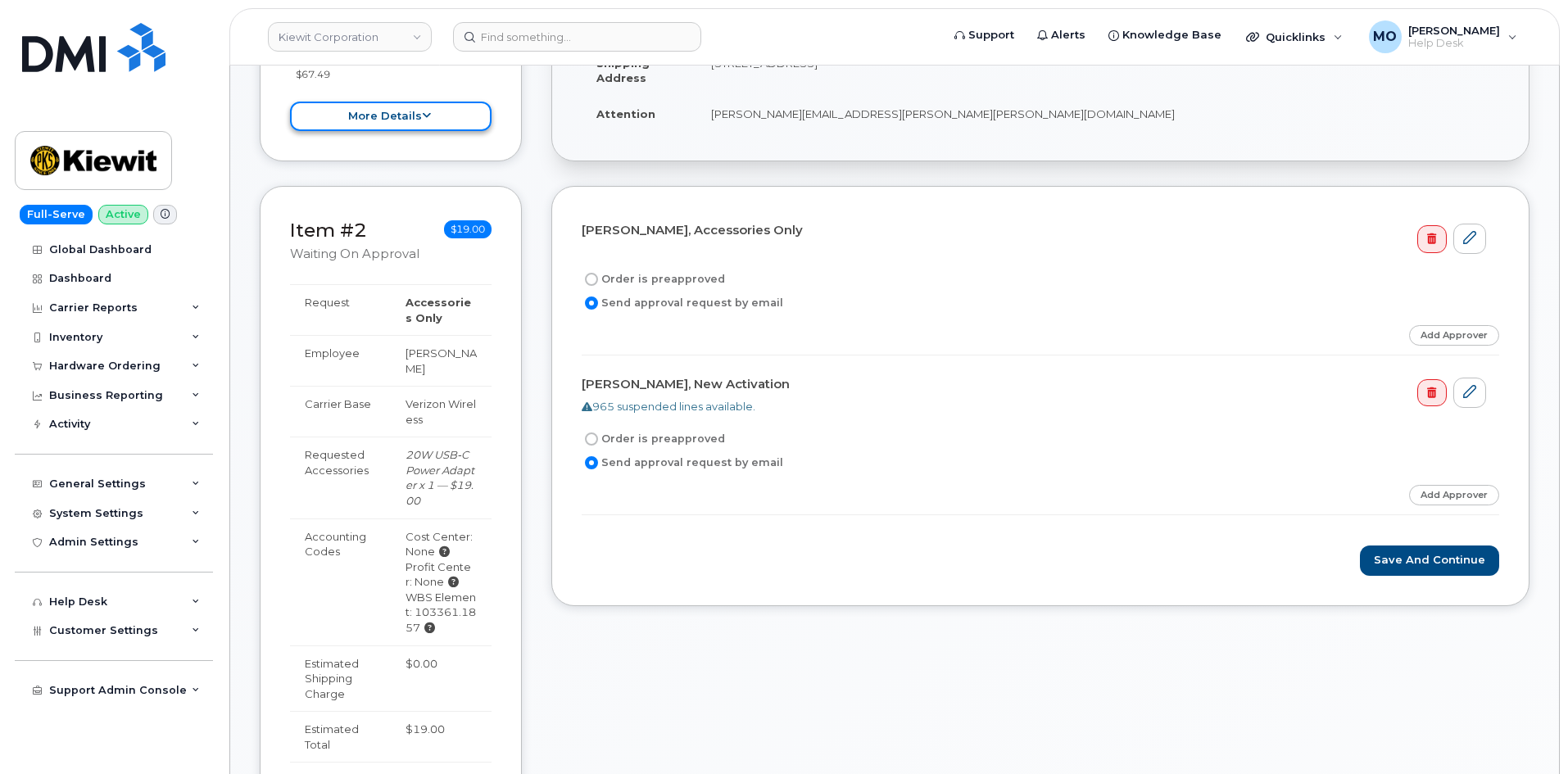
click at [418, 115] on button "more details" at bounding box center [390, 116] width 201 height 31
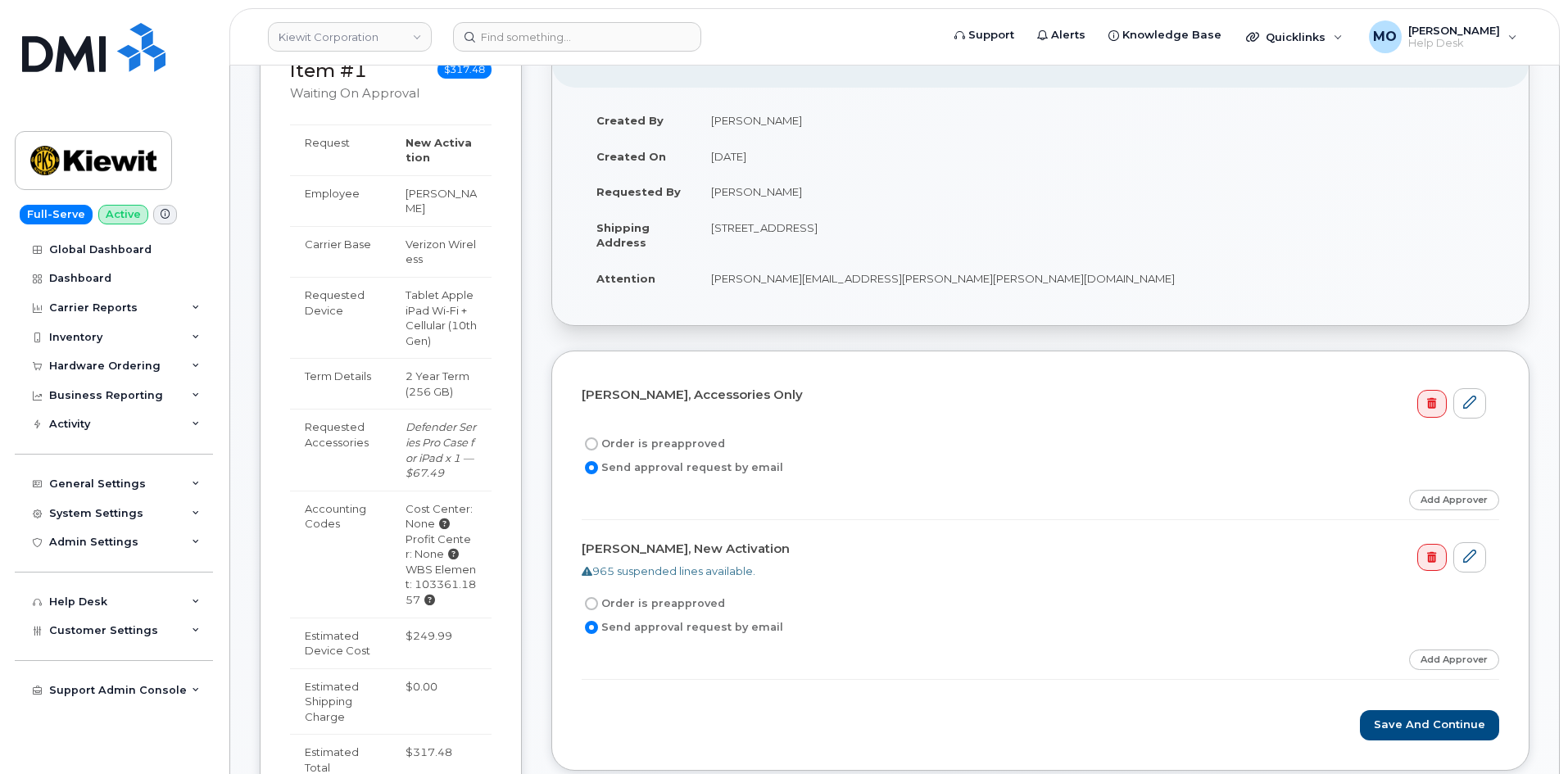
scroll to position [328, 0]
click at [1466, 411] on link at bounding box center [1469, 402] width 33 height 31
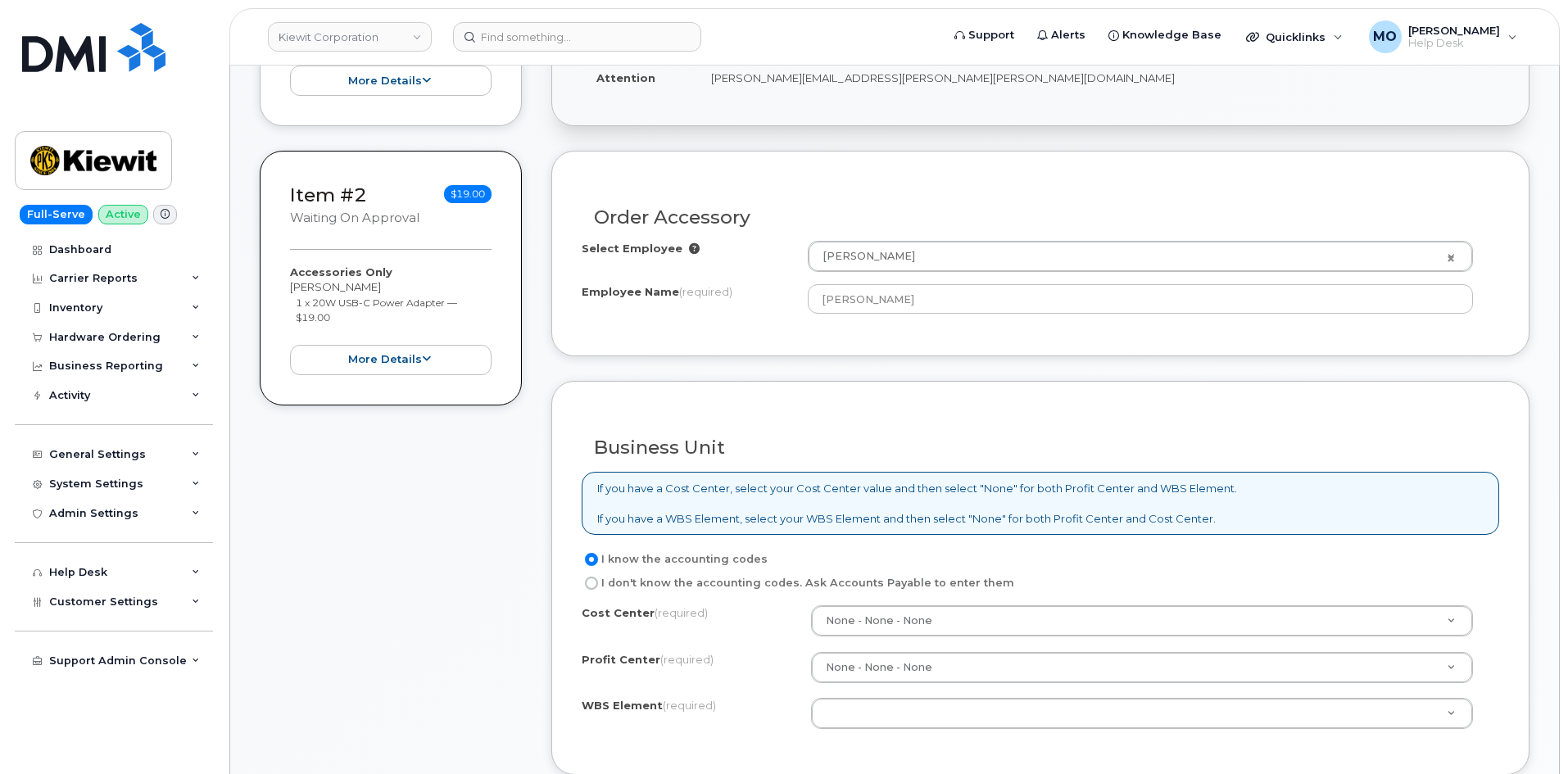
scroll to position [655, 0]
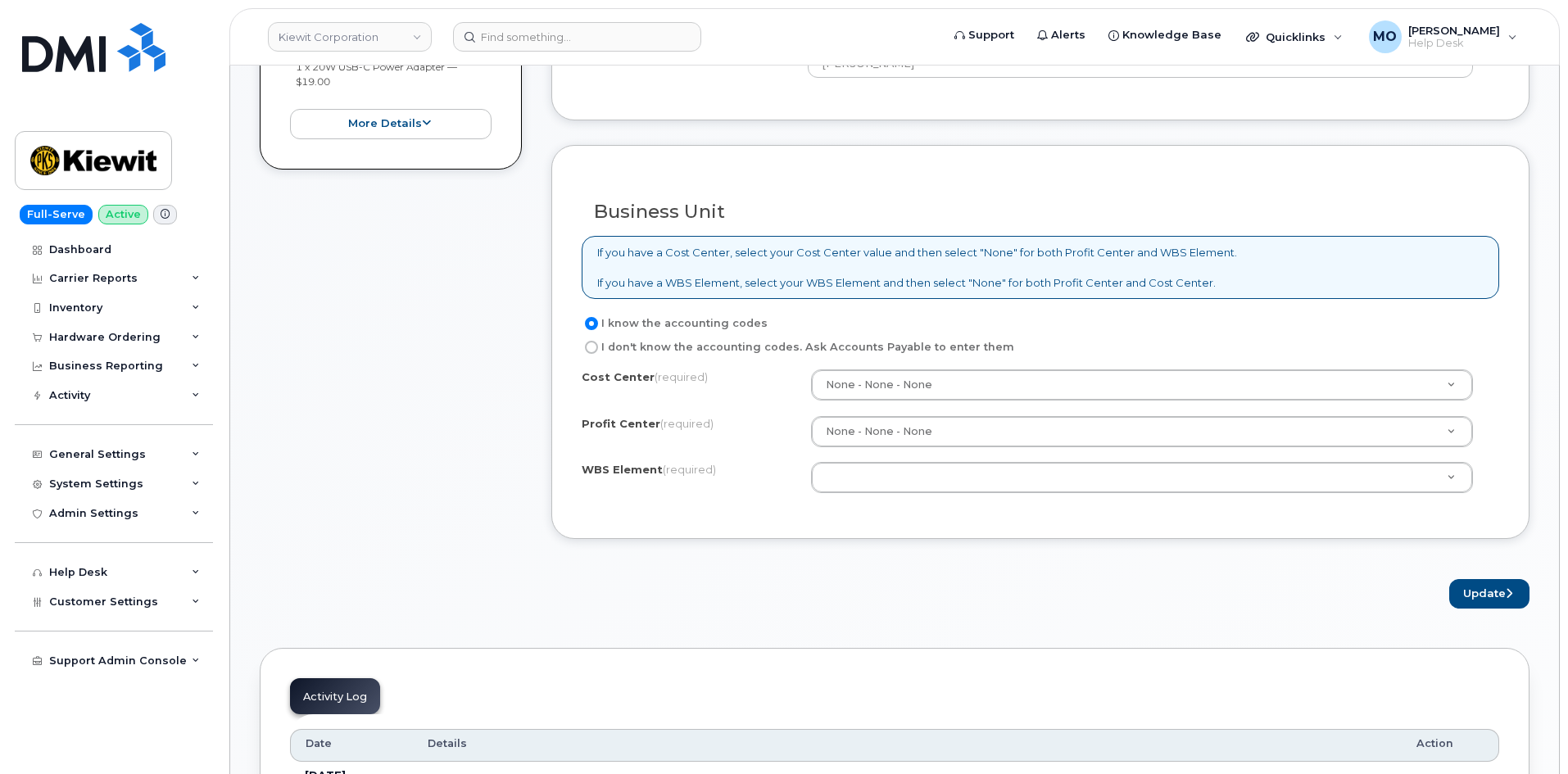
click at [980, 505] on div "Cost Center (required) None - None - None None Profit Center (required) None - …" at bounding box center [1040, 439] width 918 height 139
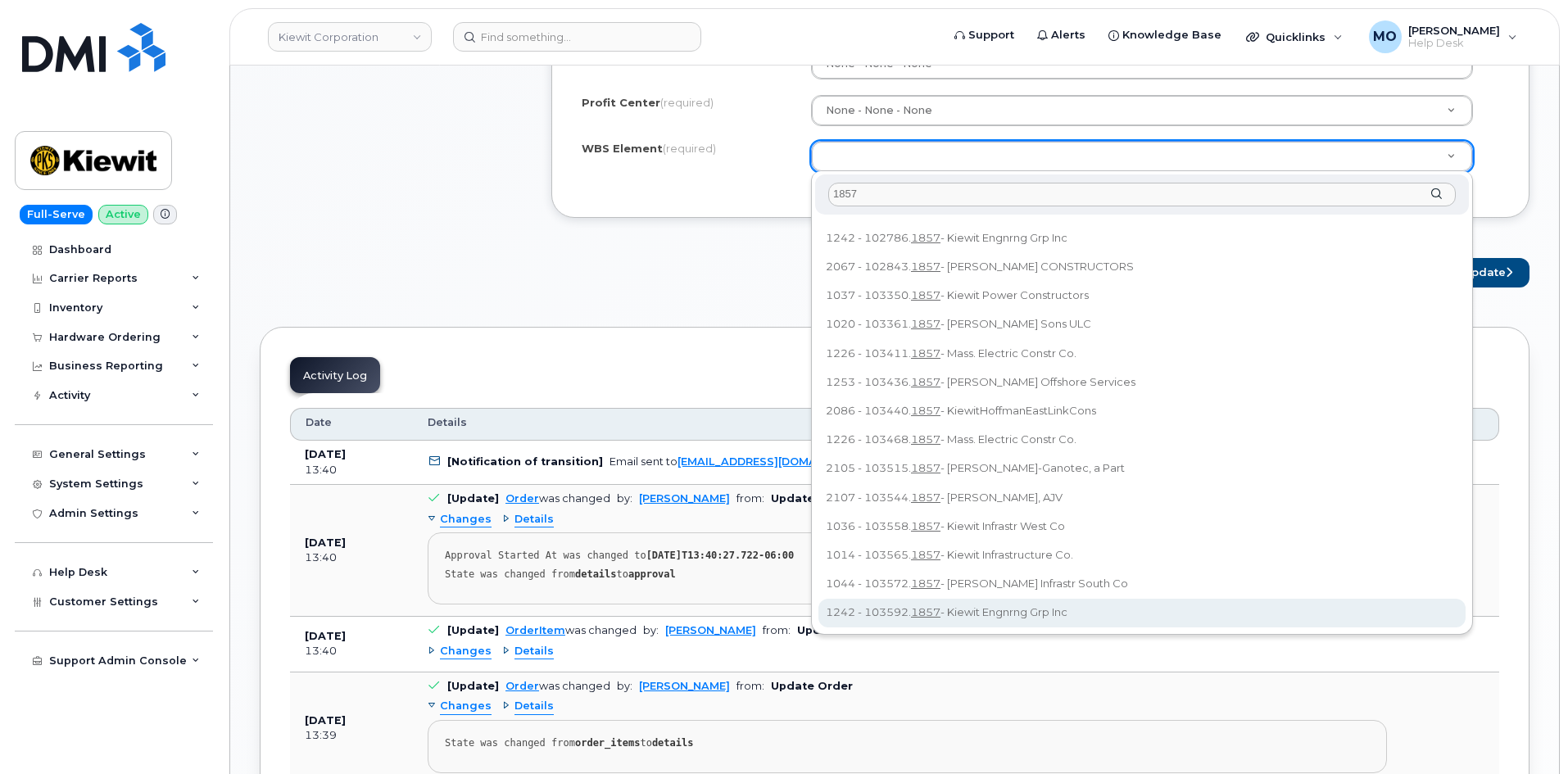
scroll to position [983, 0]
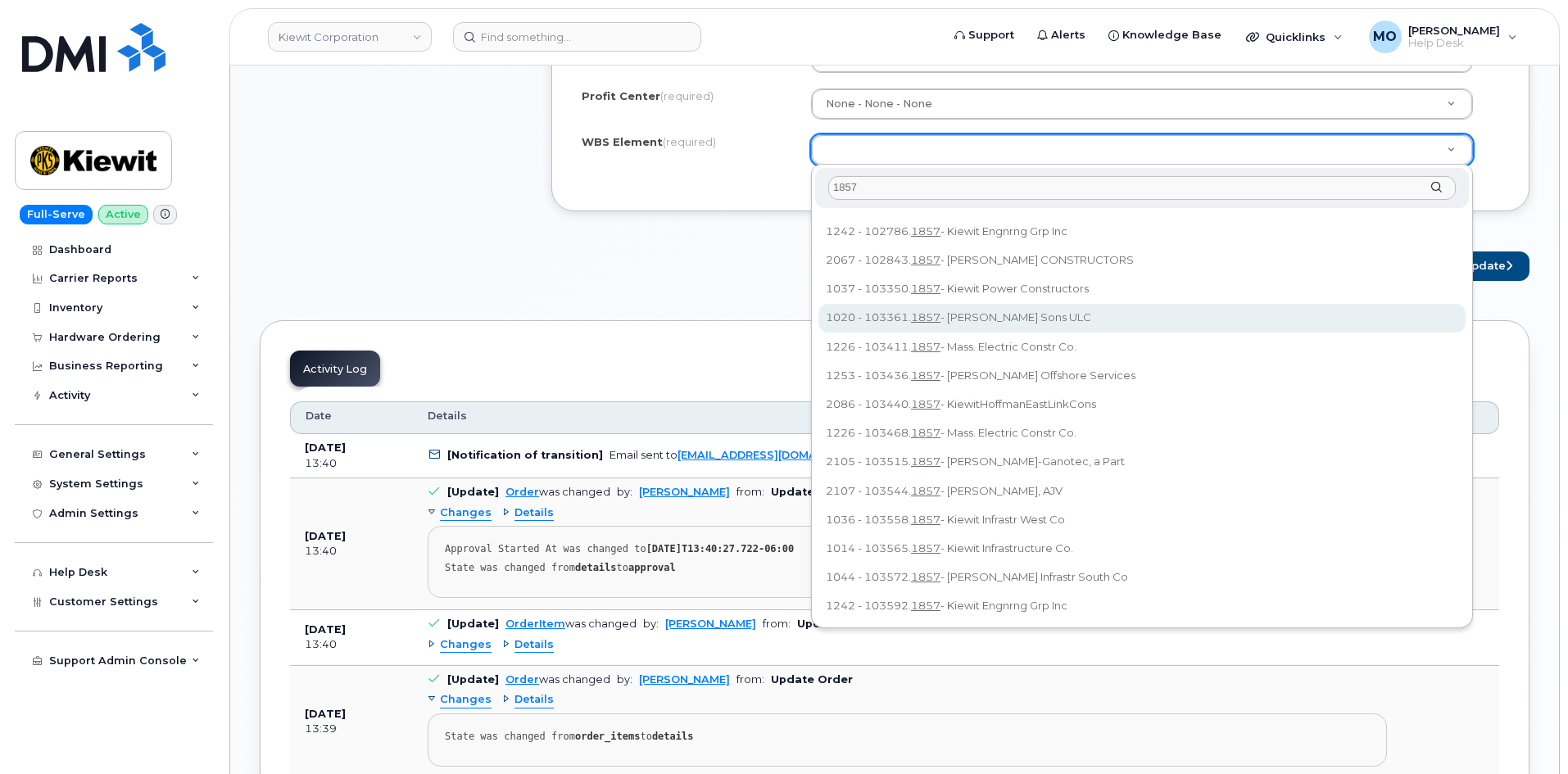
type input "1857"
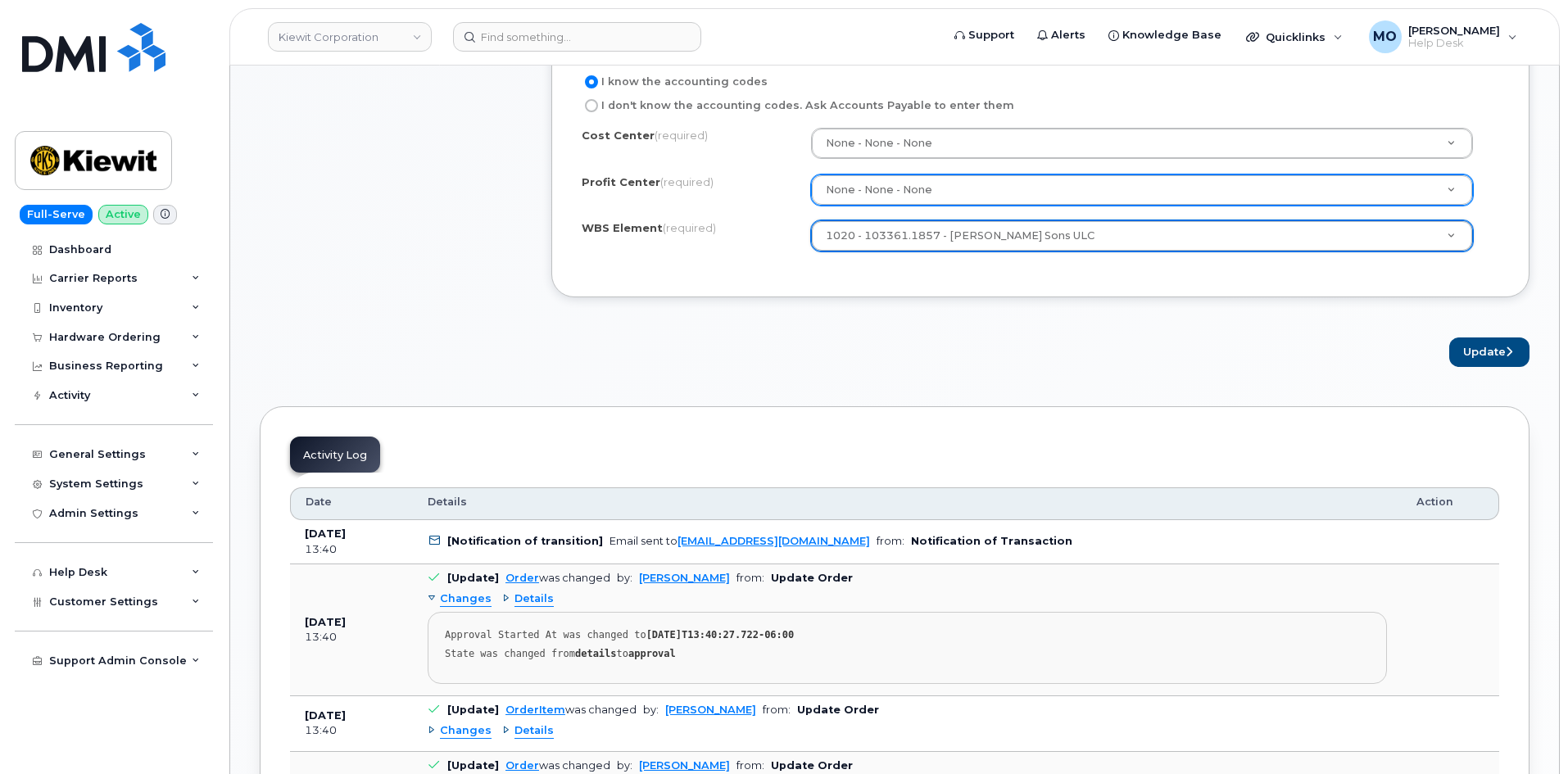
scroll to position [819, 0]
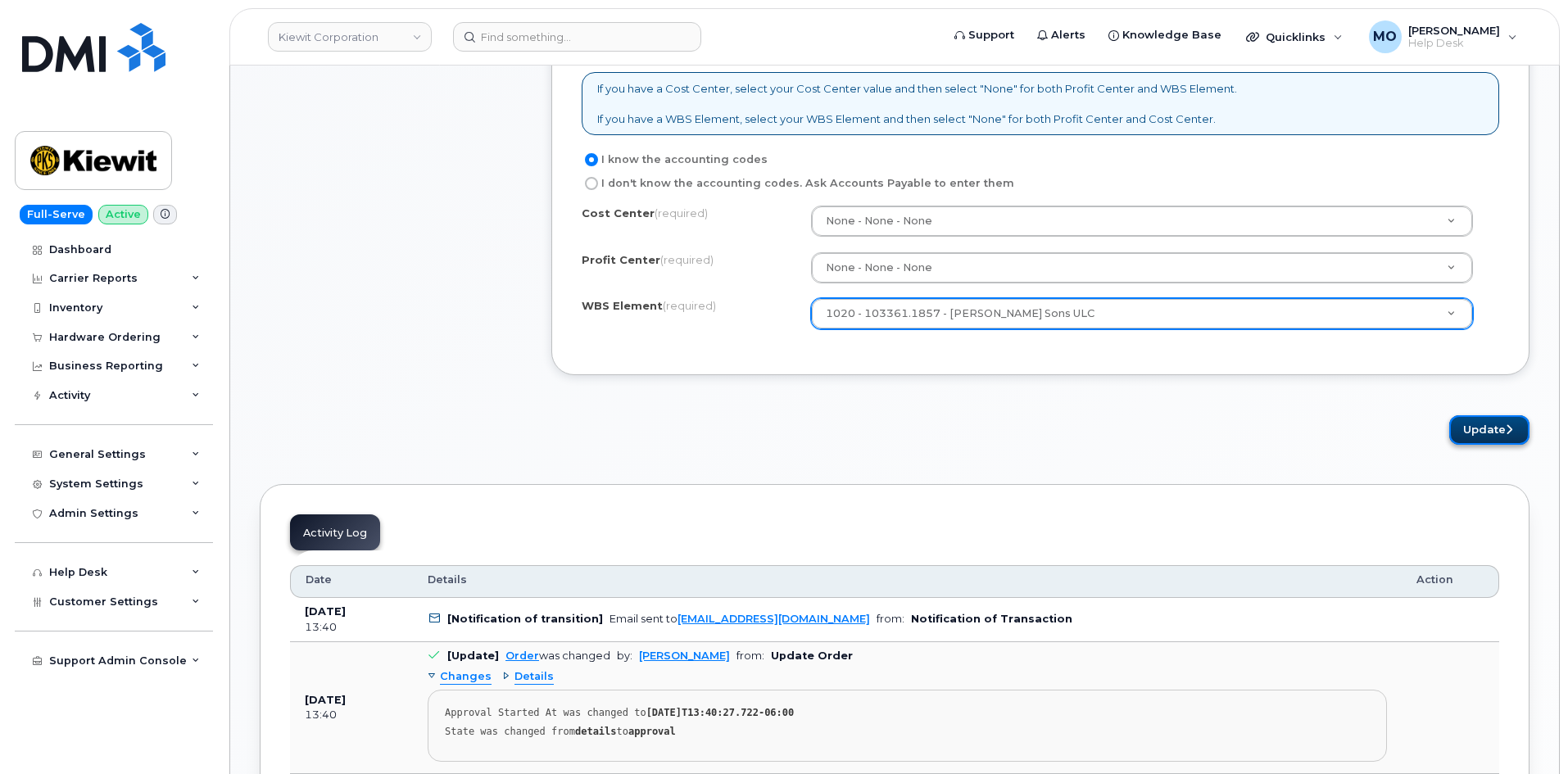
click at [1490, 422] on button "Update" at bounding box center [1489, 430] width 80 height 31
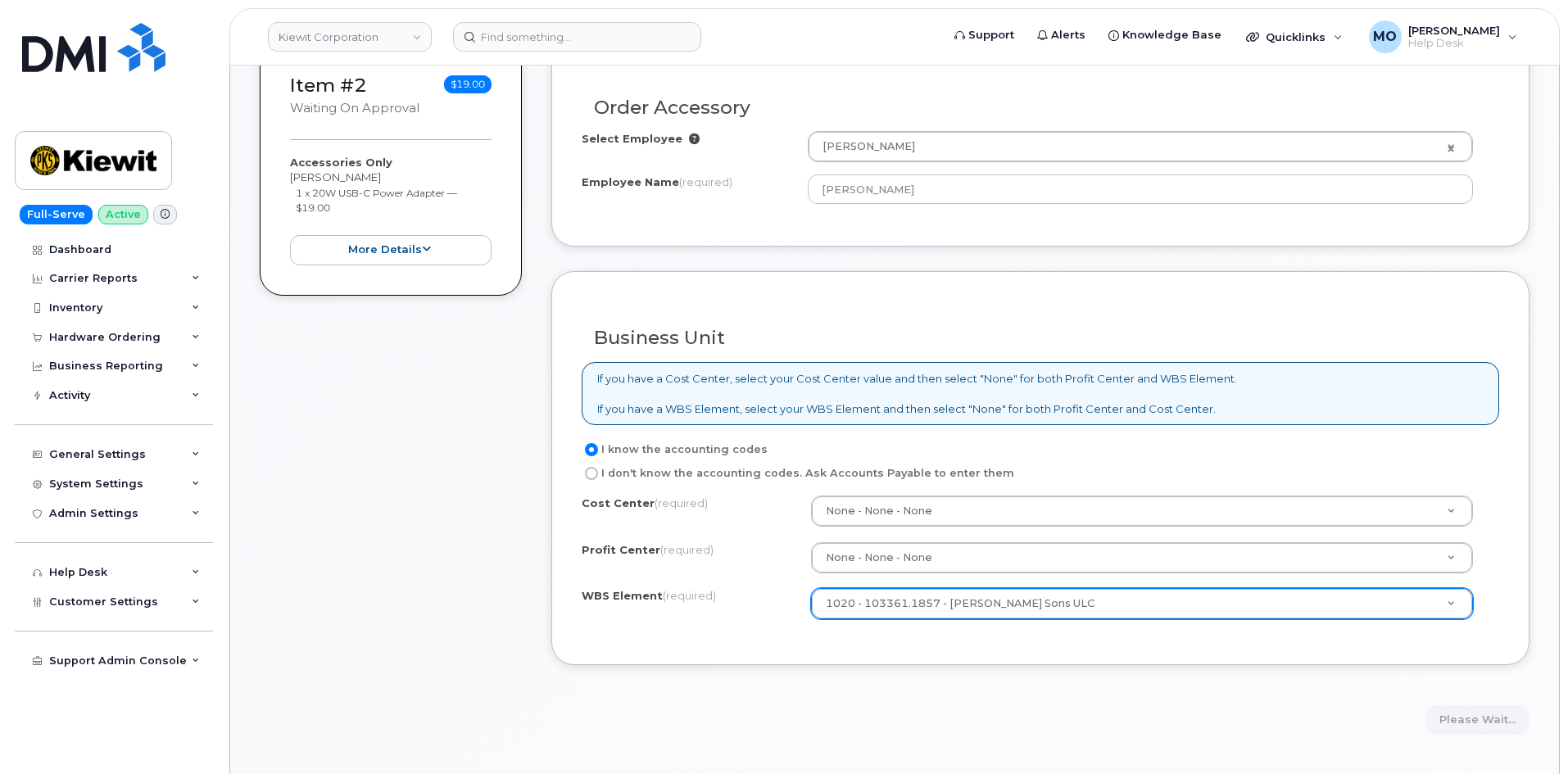
scroll to position [492, 0]
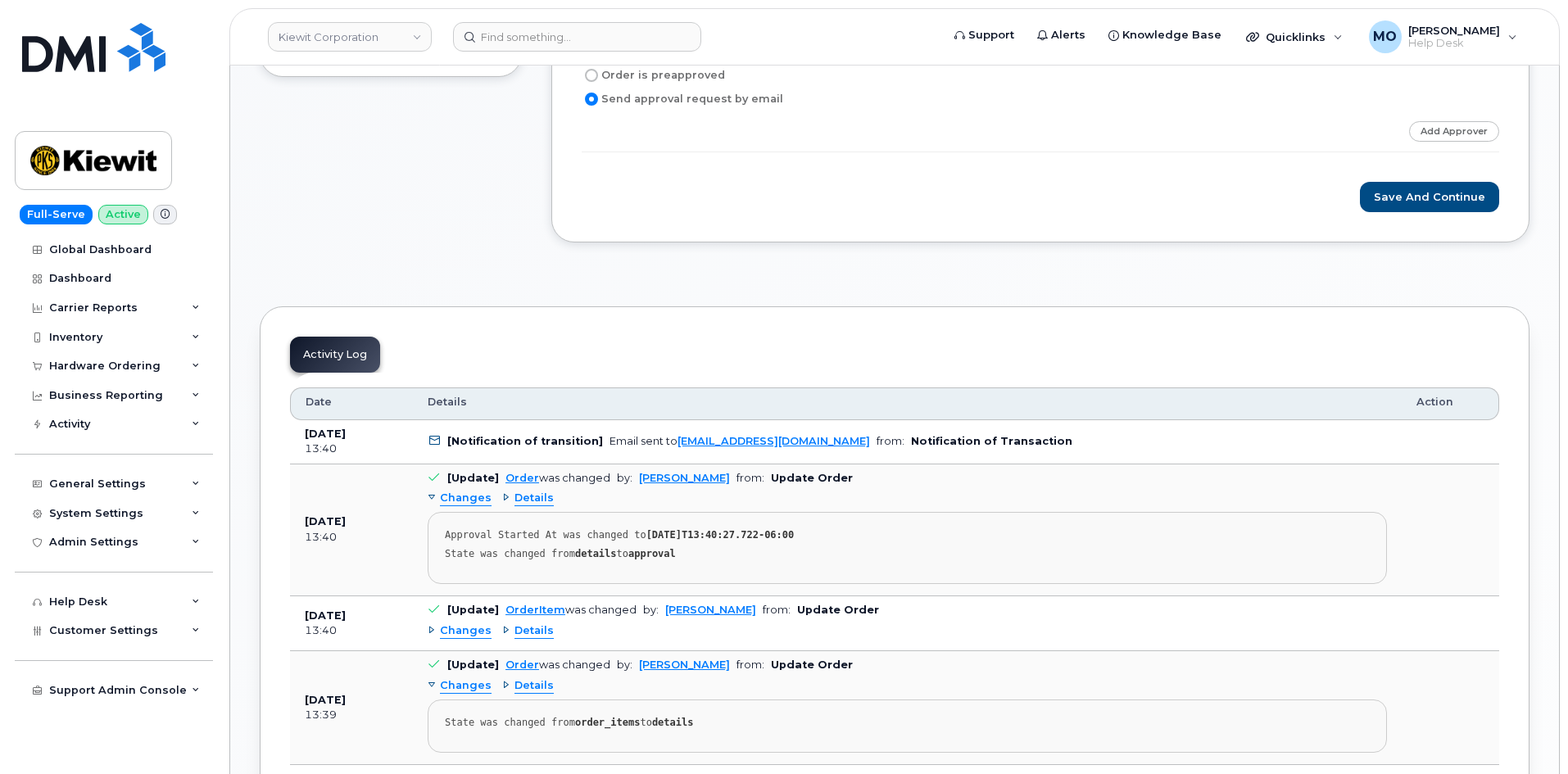
scroll to position [819, 0]
click at [1543, 336] on div "Order No.301149 (Waiting On Approval) Share Order Cancel Order Notice Successfu…" at bounding box center [894, 507] width 1329 height 2520
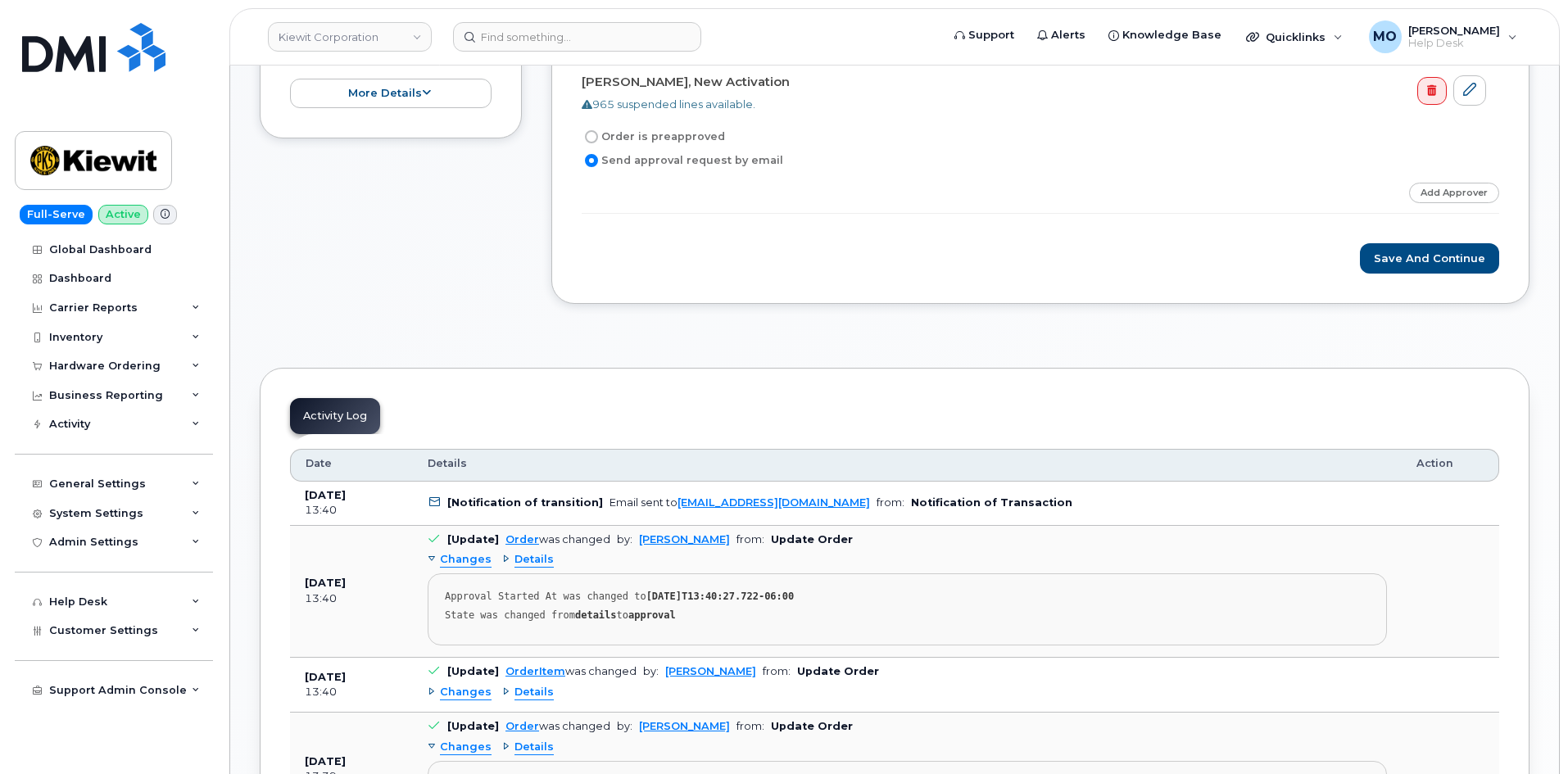
scroll to position [574, 0]
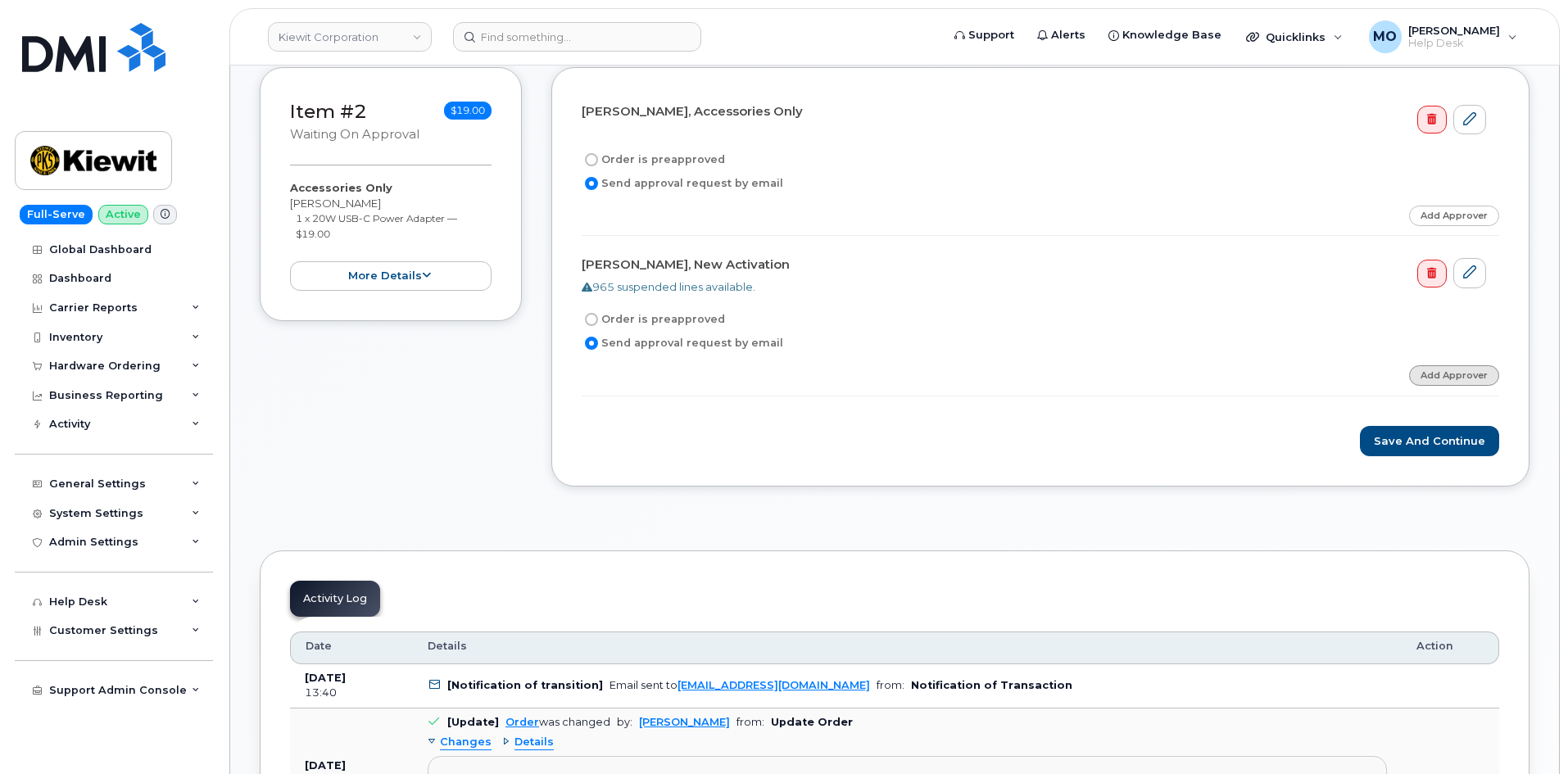
click at [1461, 370] on link "Add Approver" at bounding box center [1453, 375] width 90 height 20
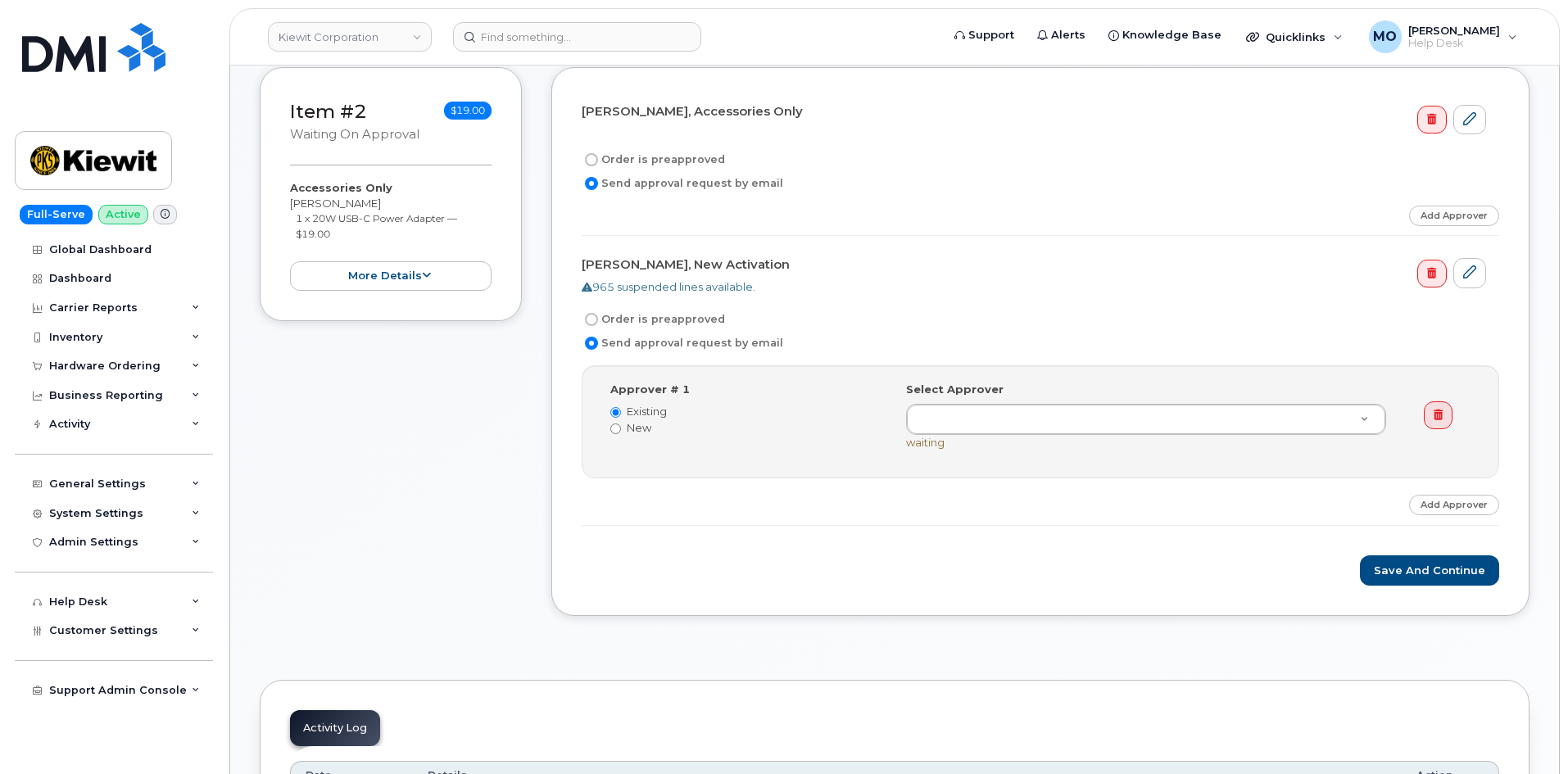
click at [625, 432] on label "New" at bounding box center [745, 428] width 271 height 16
click at [621, 432] on input "New" at bounding box center [615, 428] width 10 height 10
radio input "true"
radio input "false"
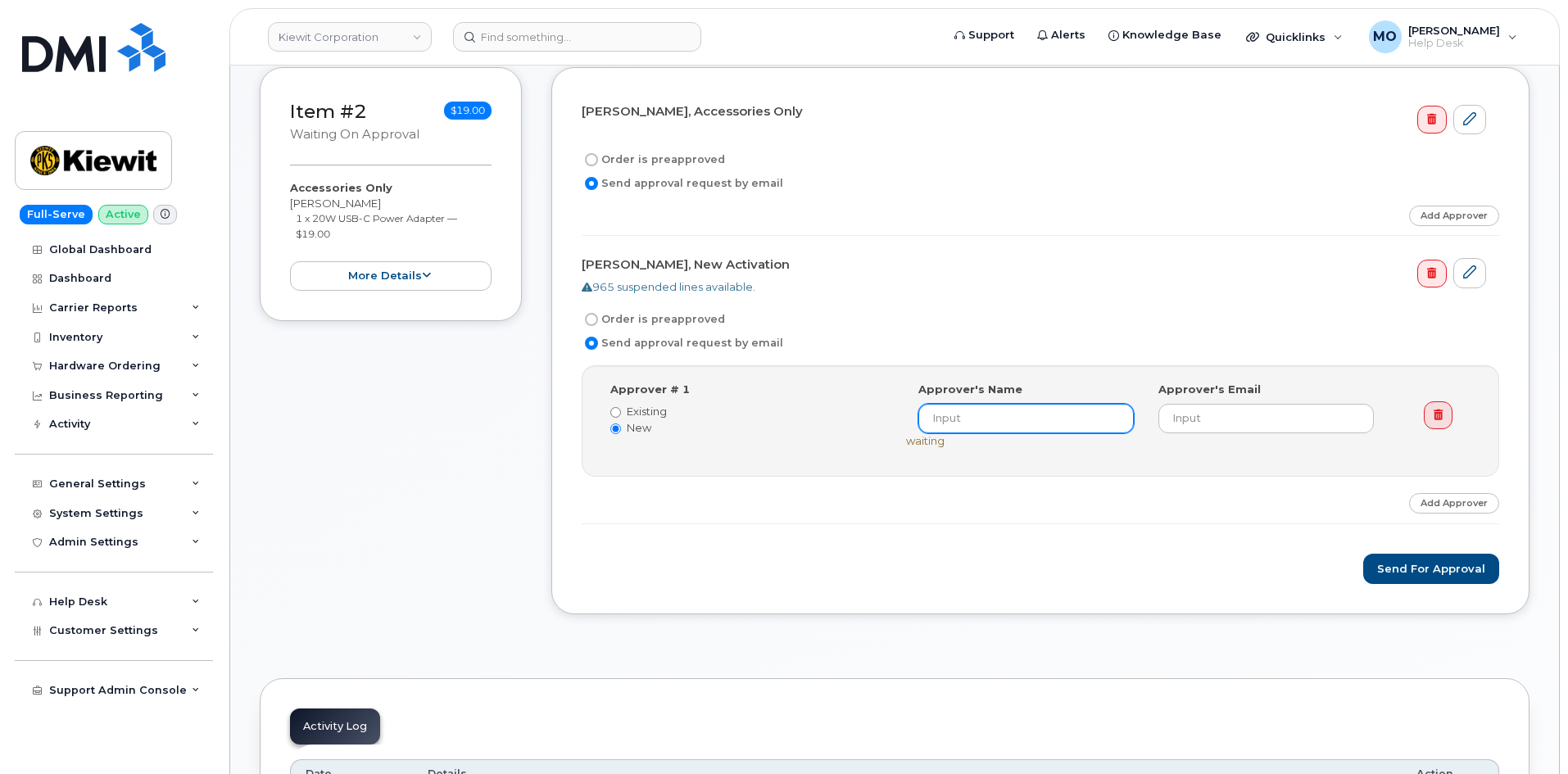
click at [1009, 424] on input at bounding box center [1026, 418] width 215 height 30
click at [1011, 410] on input at bounding box center [1026, 418] width 215 height 30
type input "[PERSON_NAME]"
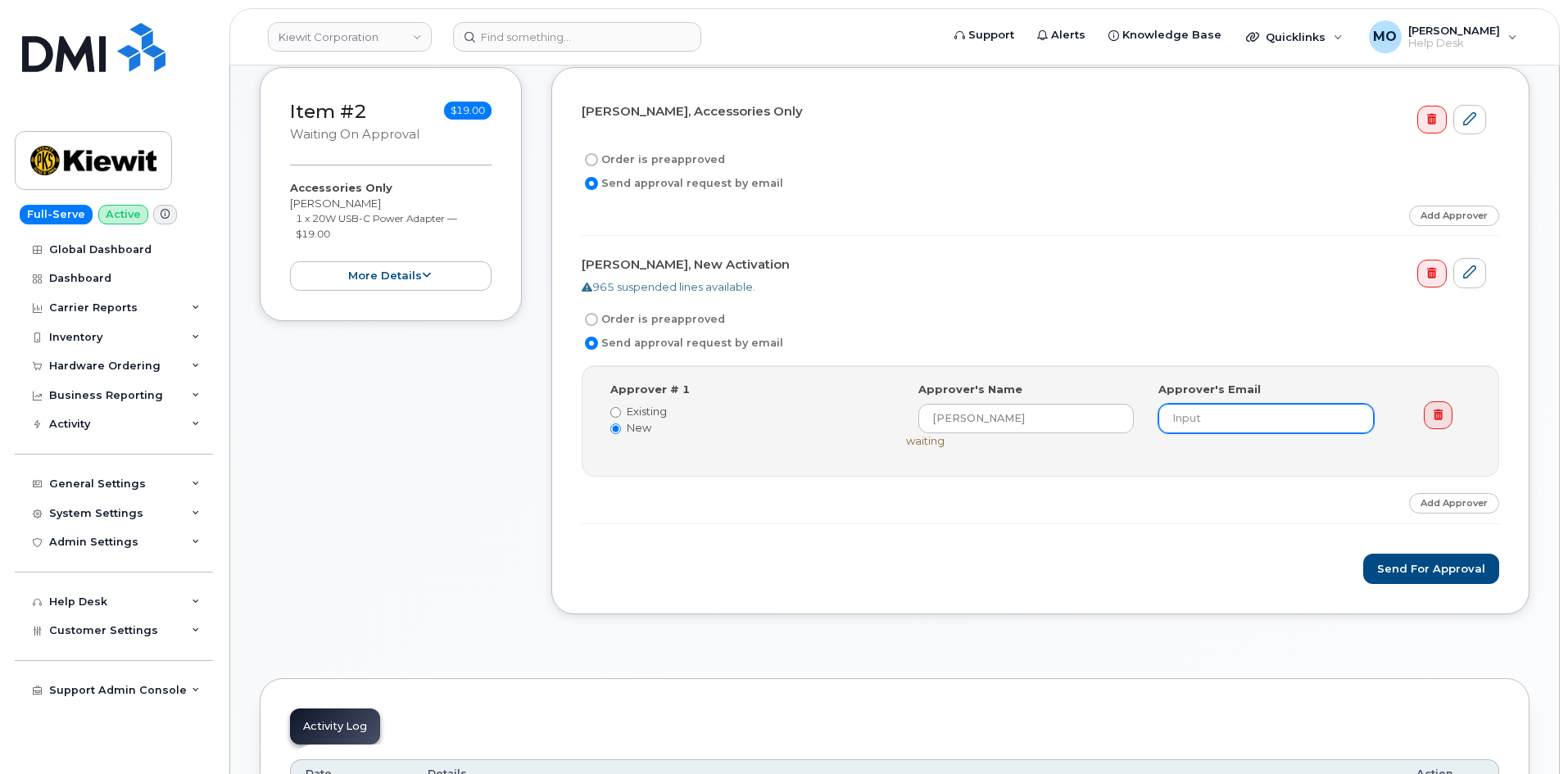
click at [1217, 411] on input "email" at bounding box center [1265, 418] width 215 height 30
paste input "[PERSON_NAME][EMAIL_ADDRESS][PERSON_NAME][PERSON_NAME][DOMAIN_NAME]"
type input "[PERSON_NAME][EMAIL_ADDRESS][PERSON_NAME][PERSON_NAME][DOMAIN_NAME]"
click at [1437, 502] on link "Add Approver" at bounding box center [1453, 503] width 90 height 20
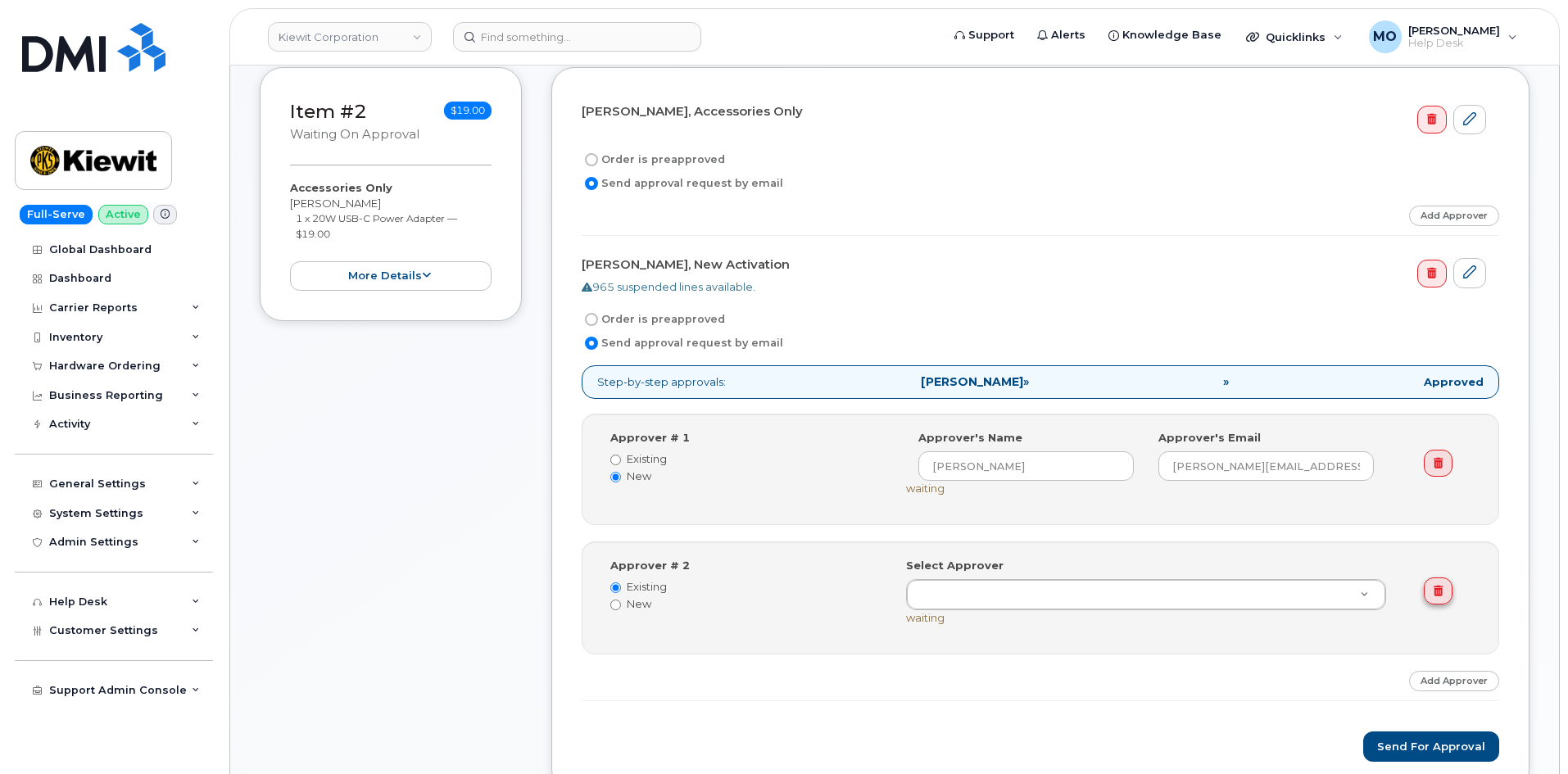
click at [1432, 591] on link at bounding box center [1438, 591] width 29 height 28
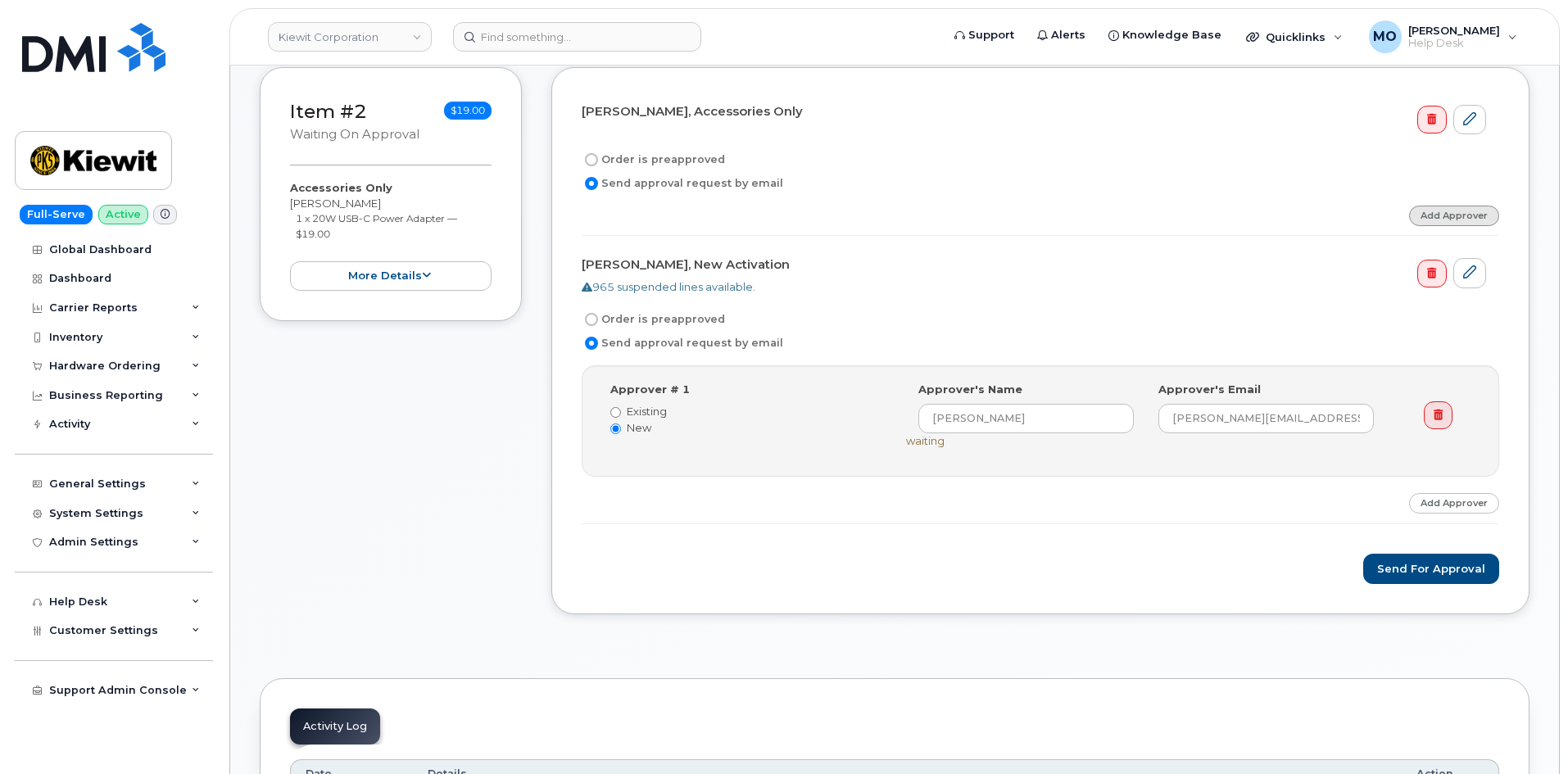
click at [1453, 216] on link "Add Approver" at bounding box center [1453, 216] width 90 height 20
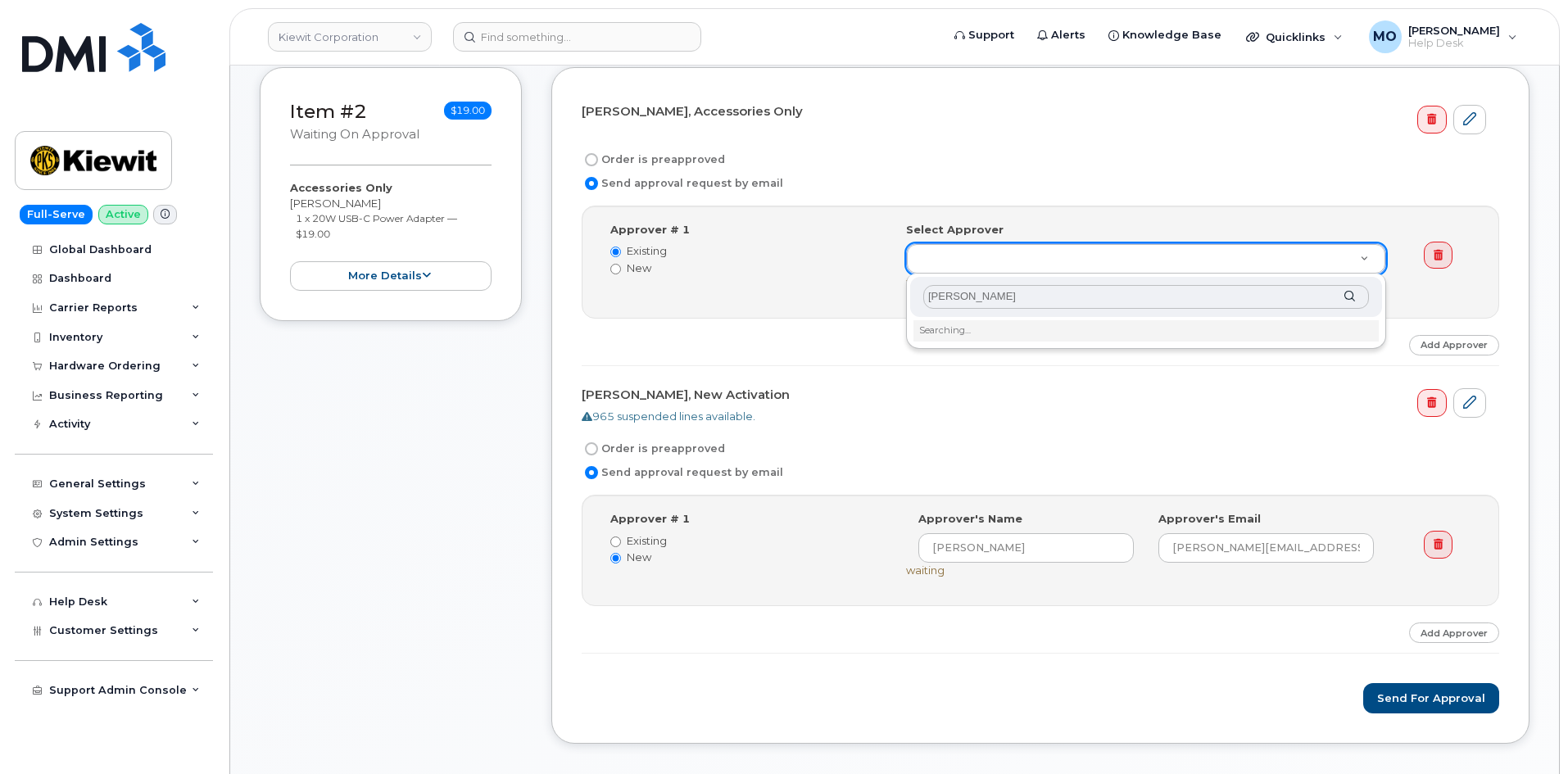
type input "Jessie"
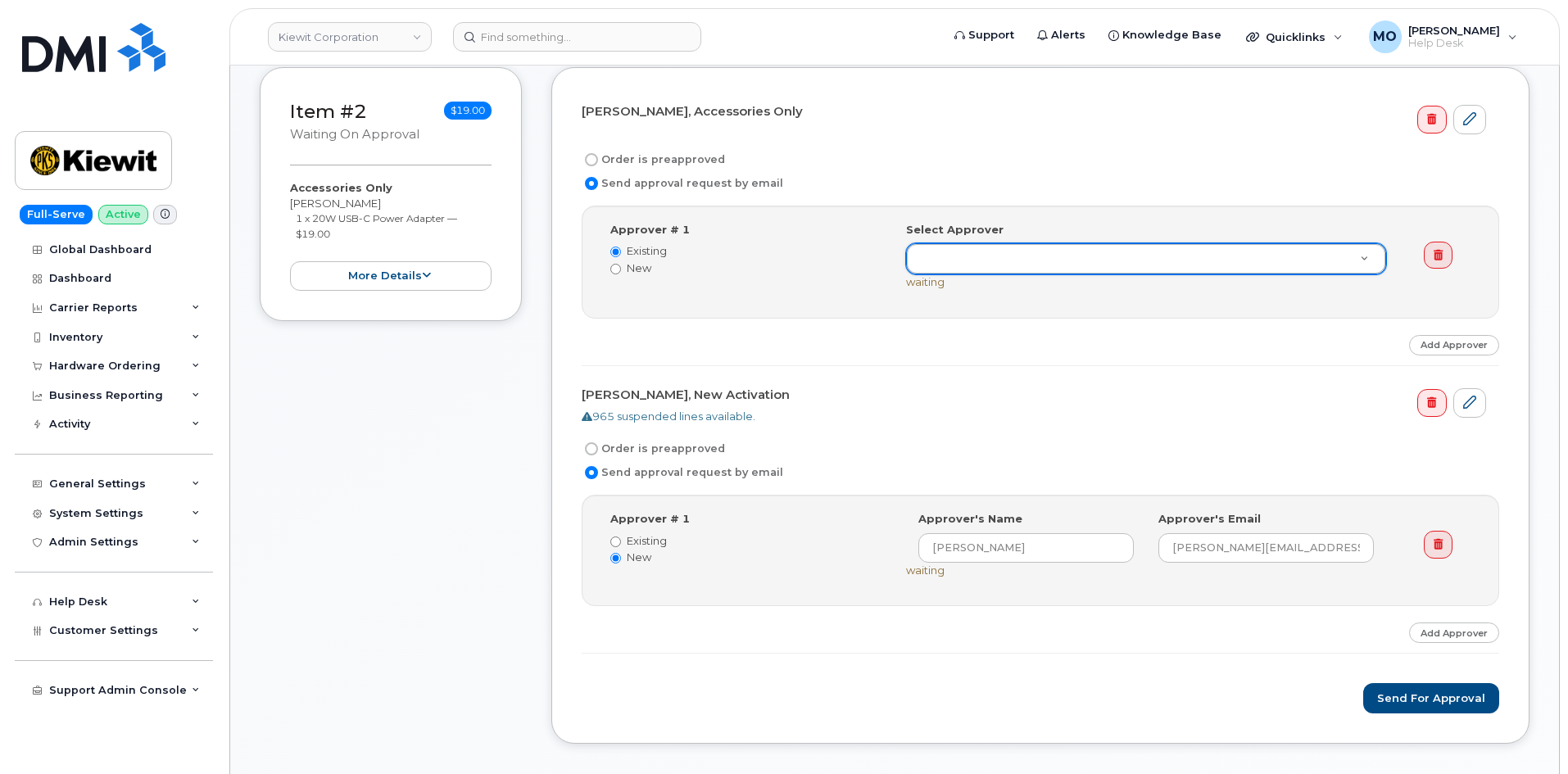
click at [642, 270] on label "New" at bounding box center [745, 268] width 271 height 16
click at [621, 270] on input "New" at bounding box center [615, 268] width 10 height 10
radio input "true"
radio input "false"
click at [1026, 252] on input at bounding box center [1026, 258] width 215 height 30
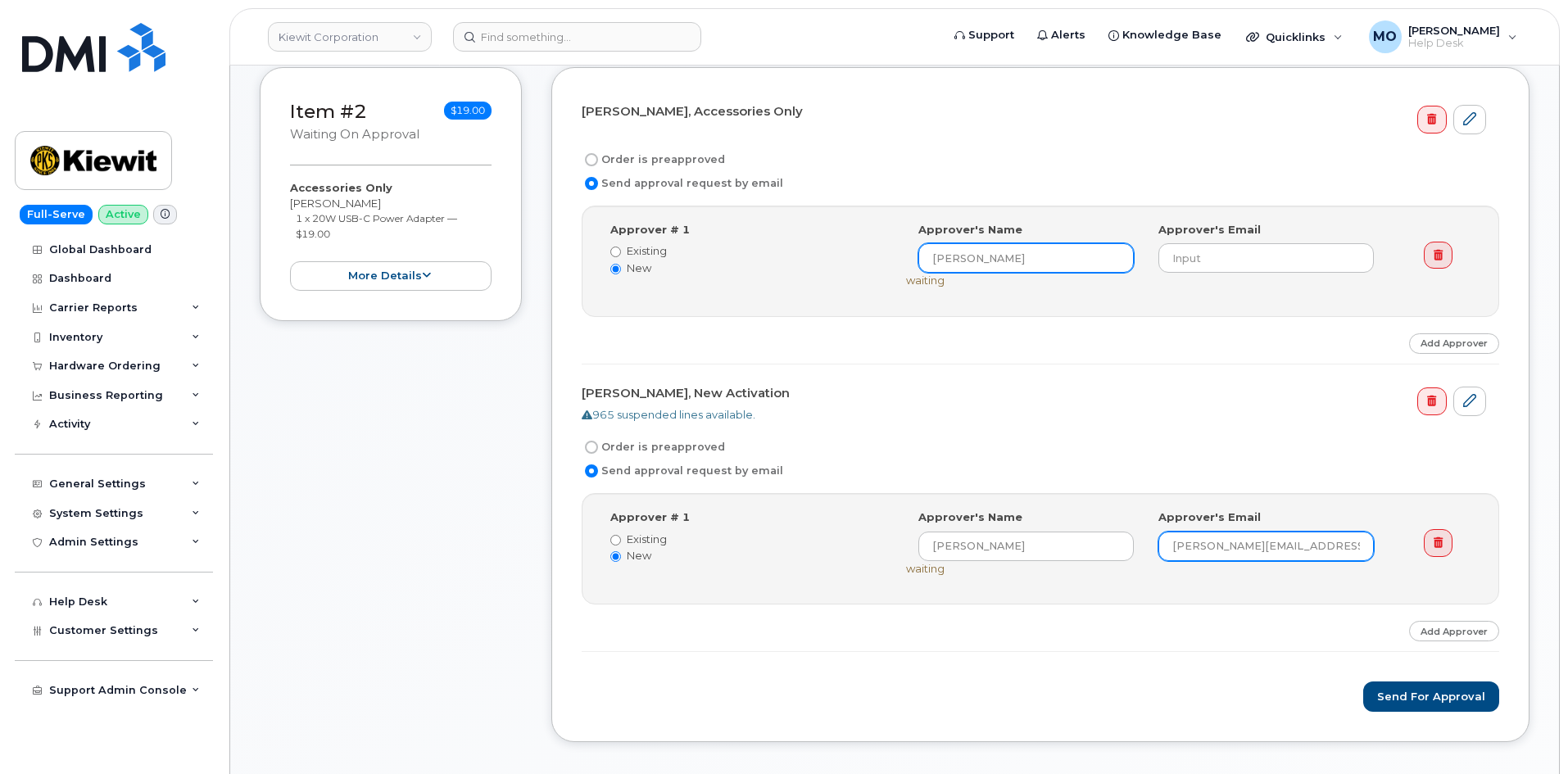
type input "[PERSON_NAME]"
drag, startPoint x: 1357, startPoint y: 540, endPoint x: 1147, endPoint y: 547, distance: 210.1
click at [1143, 548] on div "Approver's Name Jessie Marler Approver's Email JESSIE.MARLER@KIEWIT.COM" at bounding box center [1146, 535] width 480 height 51
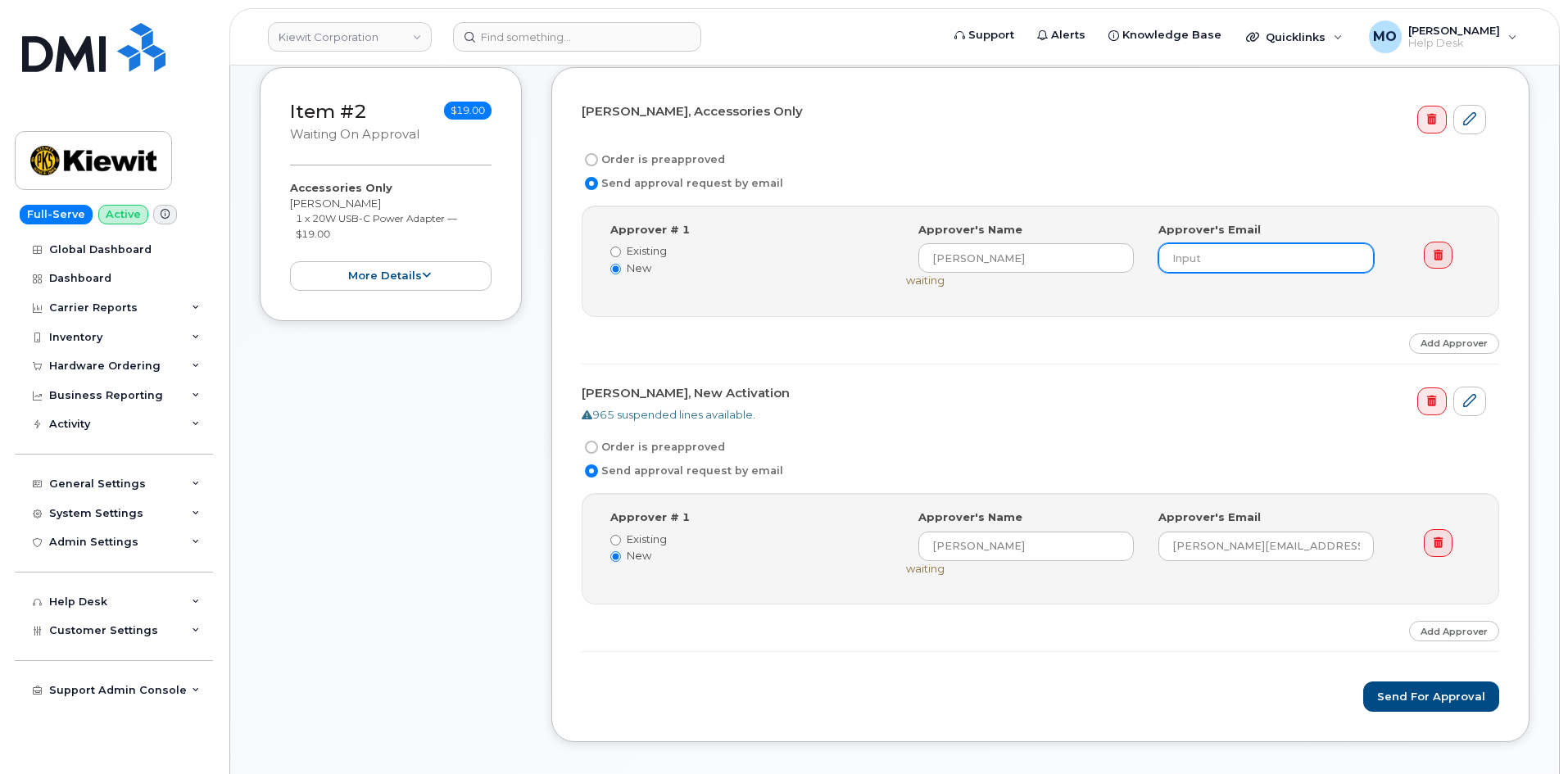
click at [1220, 256] on input "email" at bounding box center [1265, 258] width 215 height 30
paste input "[PERSON_NAME][EMAIL_ADDRESS][PERSON_NAME][PERSON_NAME][DOMAIN_NAME]"
type input "[PERSON_NAME][EMAIL_ADDRESS][PERSON_NAME][PERSON_NAME][DOMAIN_NAME]"
click at [1438, 694] on button "Send for Approval" at bounding box center [1431, 697] width 136 height 31
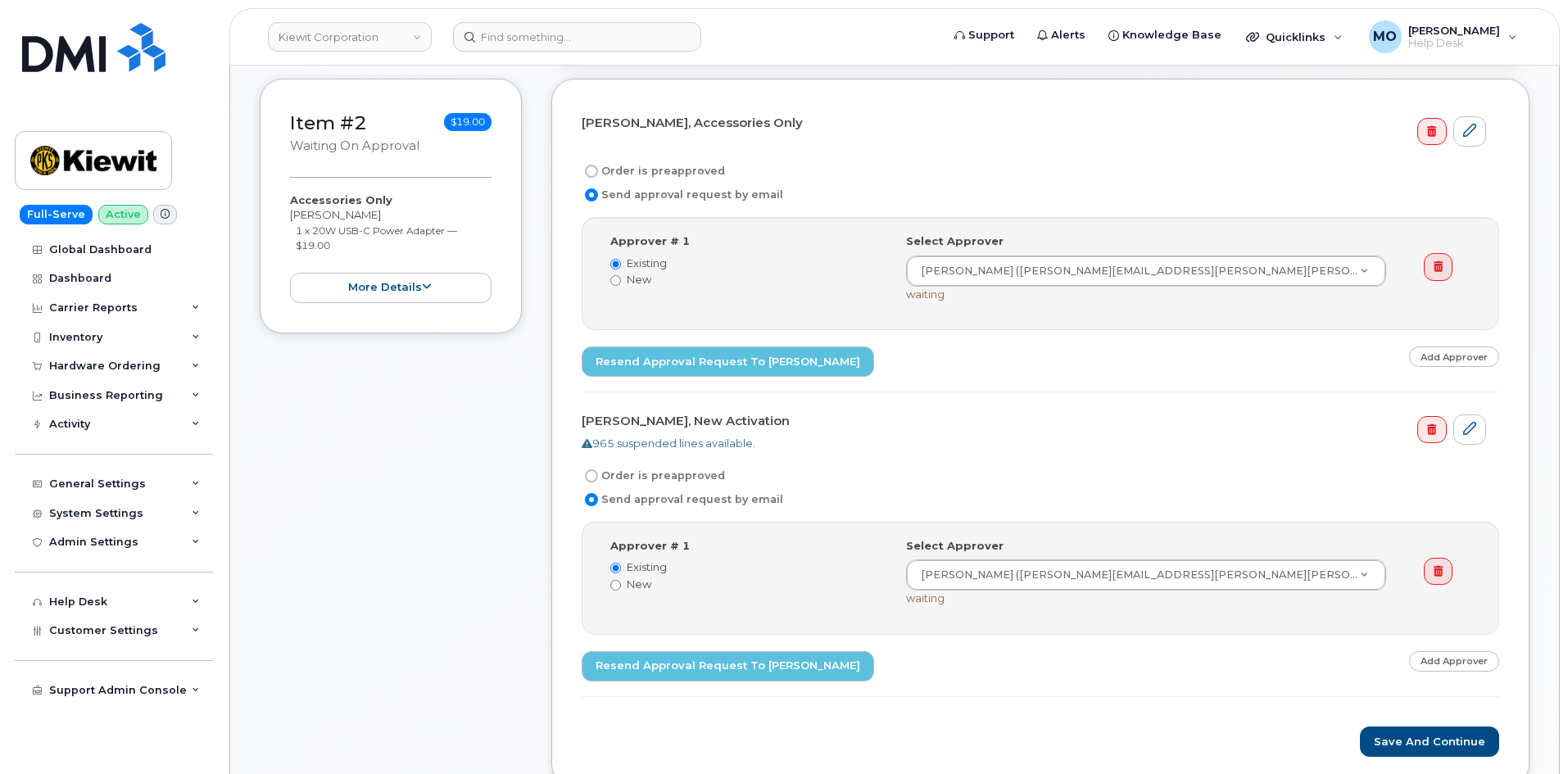
scroll to position [574, 0]
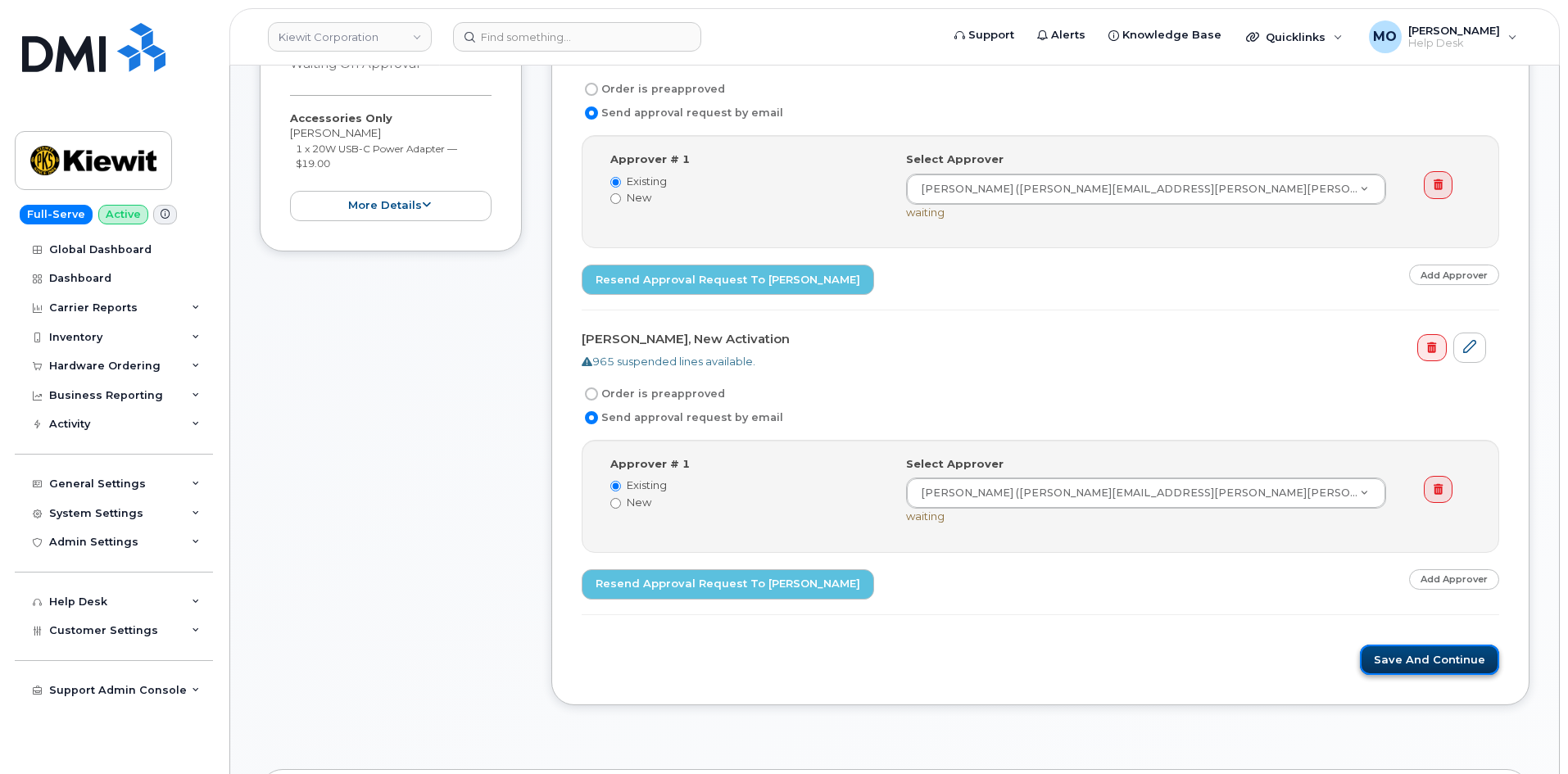
click at [1428, 659] on button "Save and Continue" at bounding box center [1429, 659] width 139 height 31
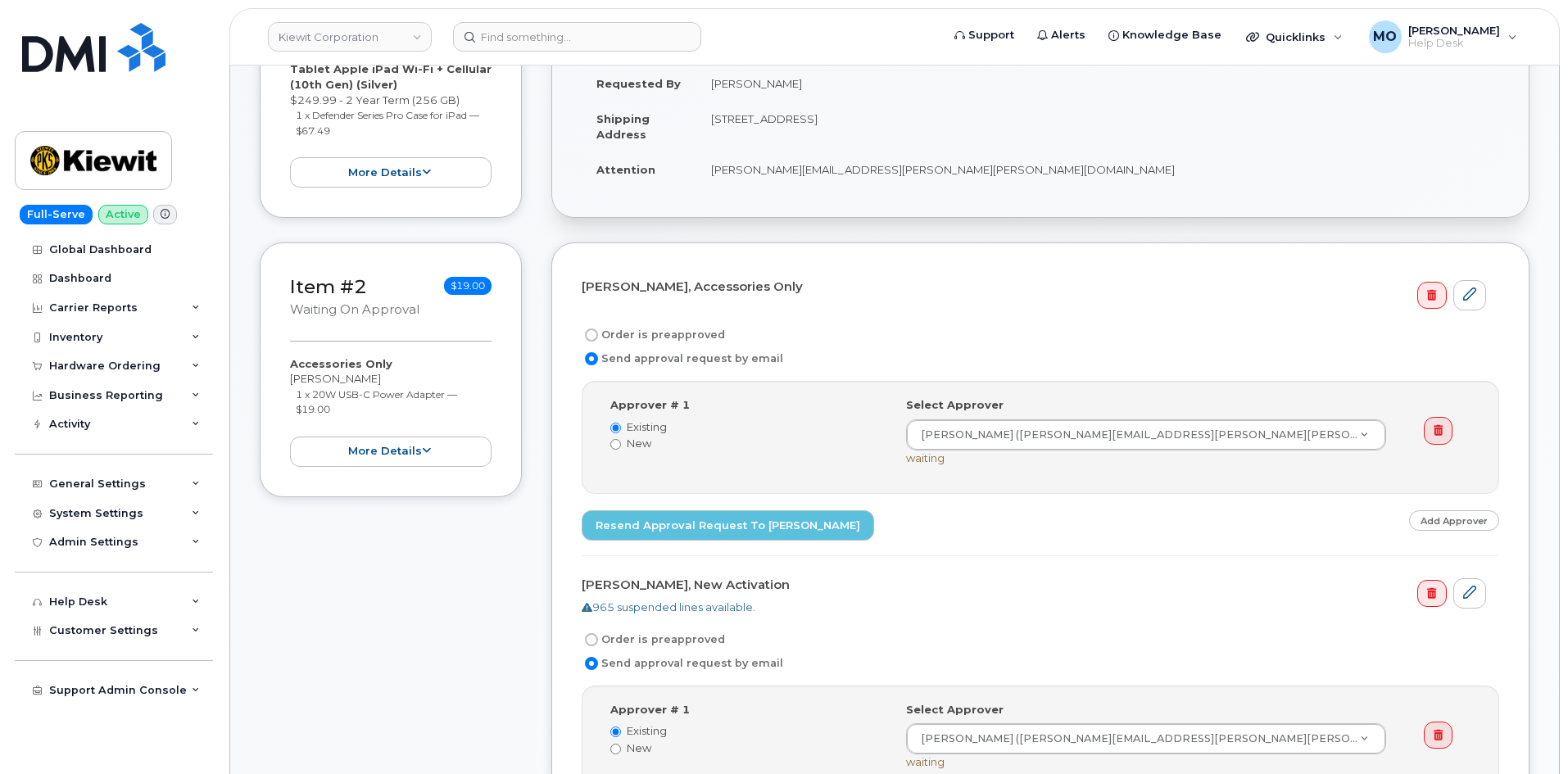
scroll to position [0, 0]
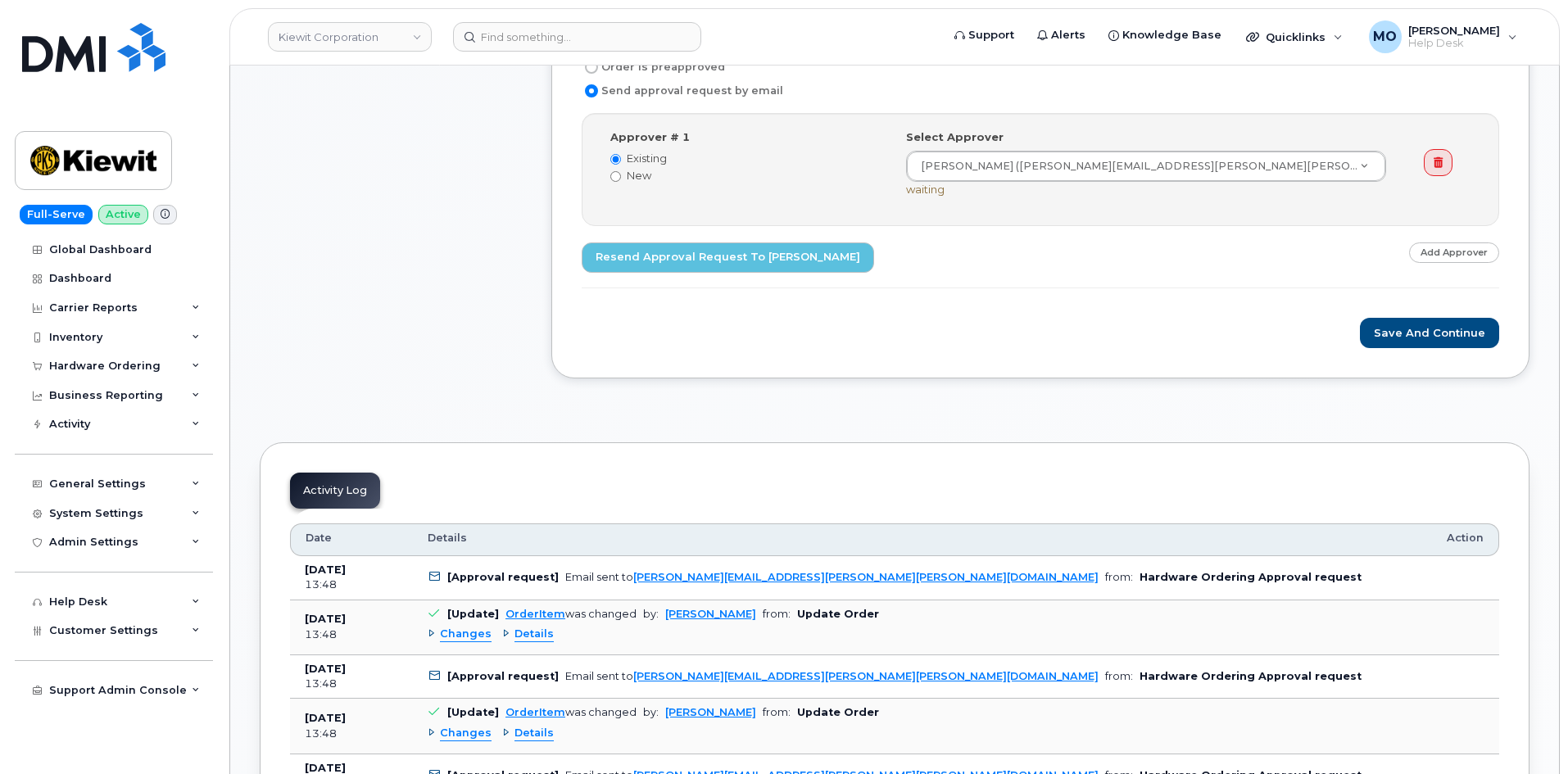
scroll to position [737, 0]
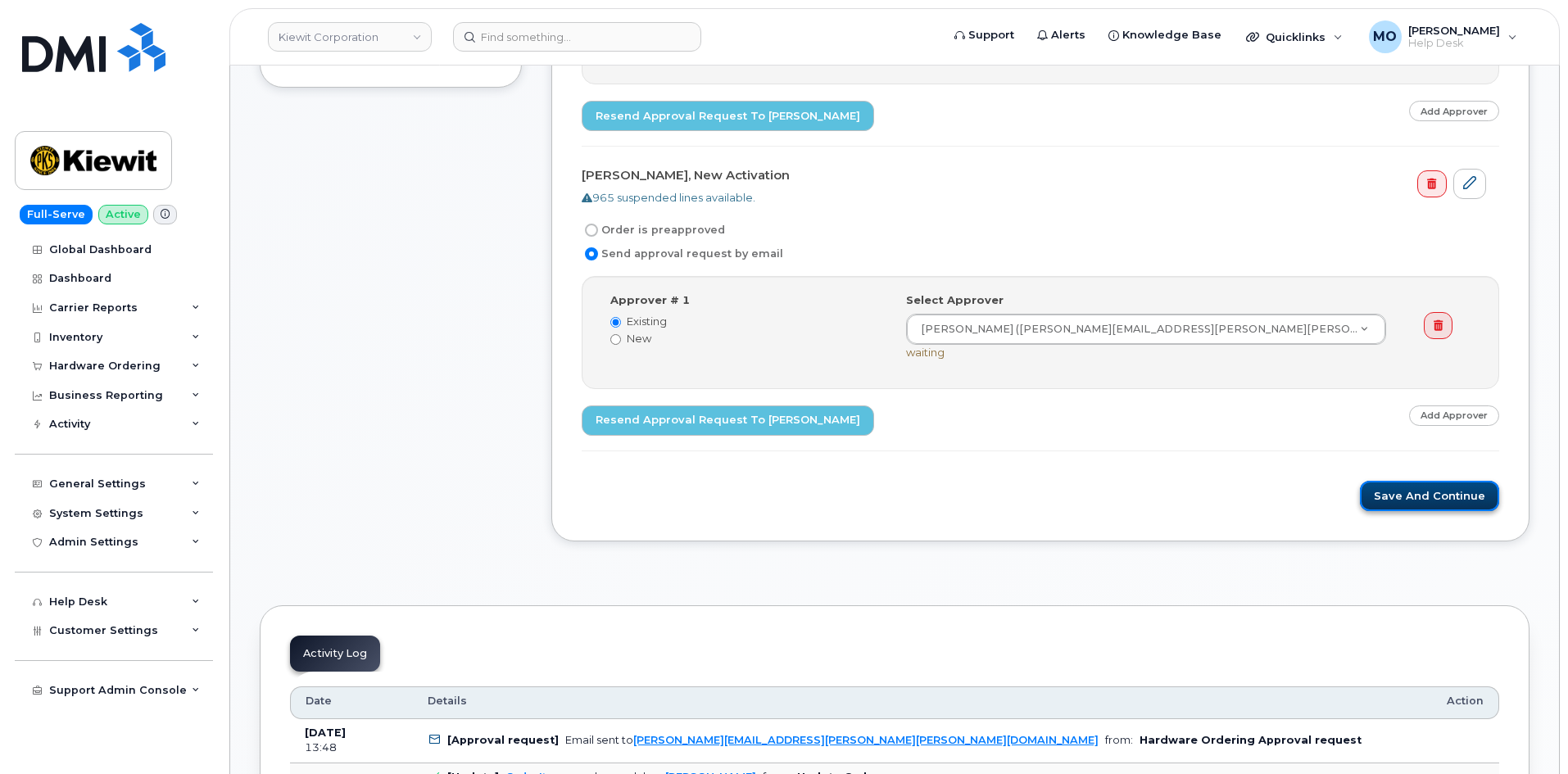
click at [1428, 502] on button "Save and Continue" at bounding box center [1429, 496] width 139 height 31
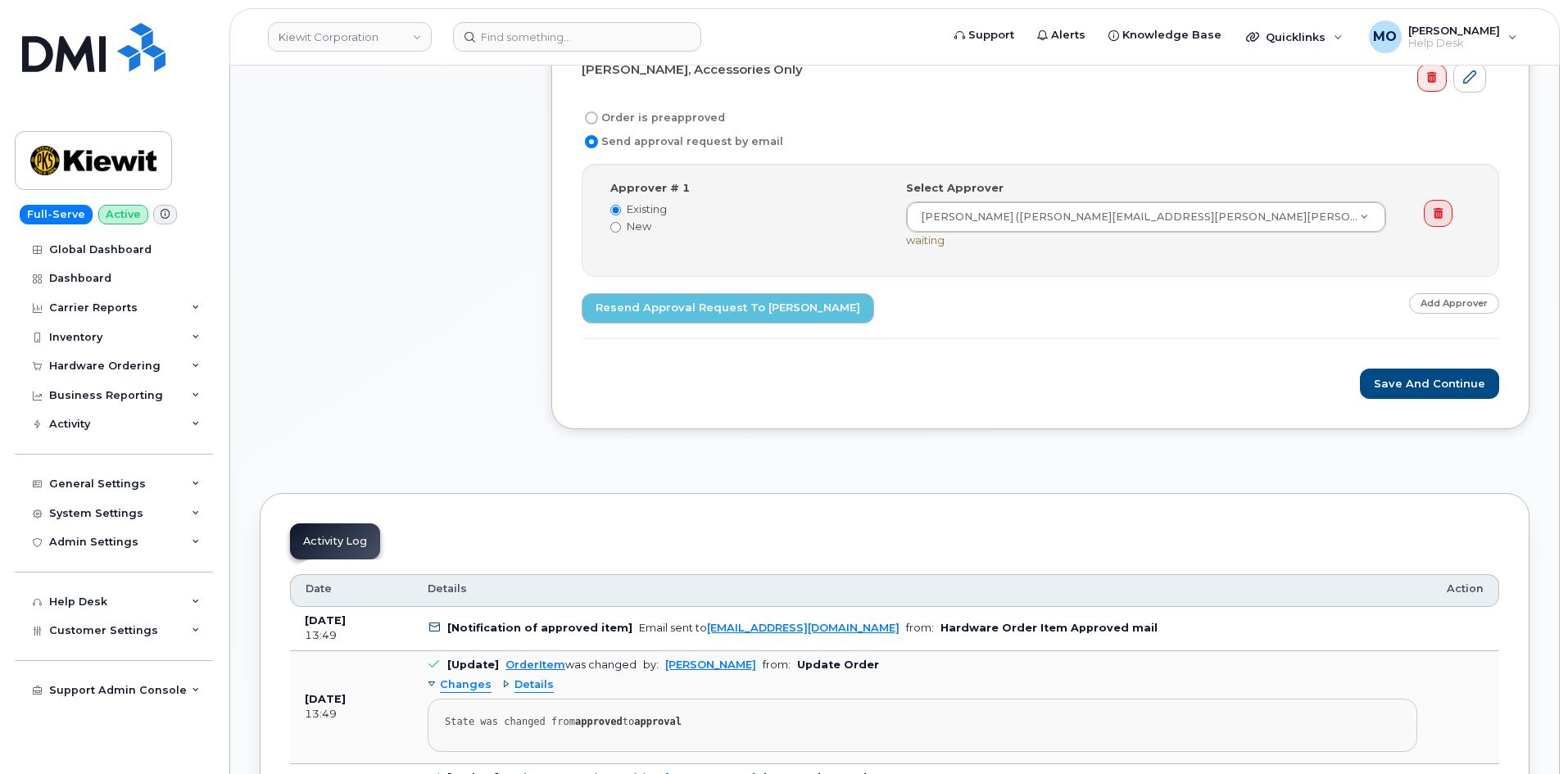
scroll to position [901, 0]
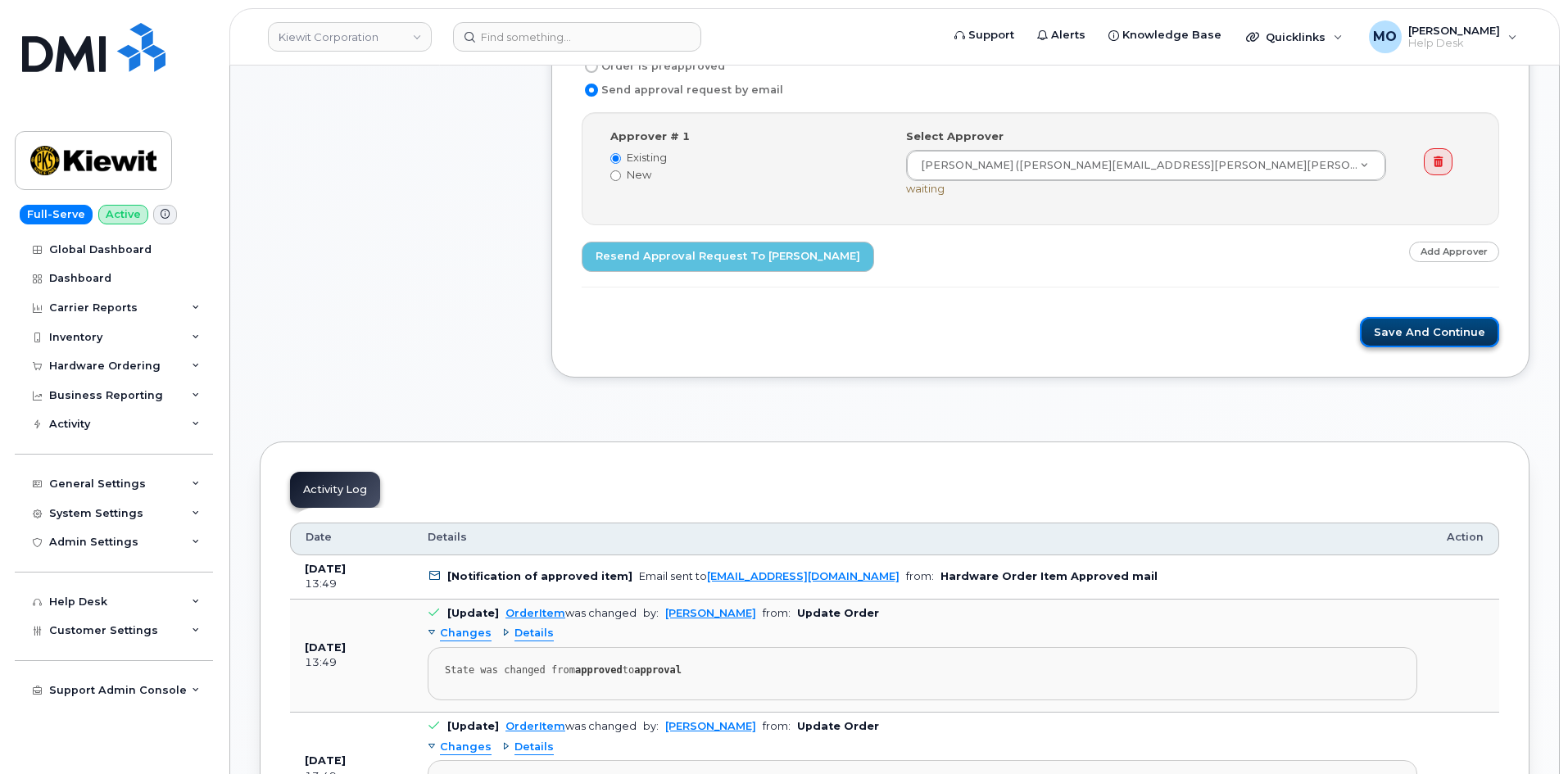
click at [1390, 332] on button "Save and Continue" at bounding box center [1429, 332] width 139 height 31
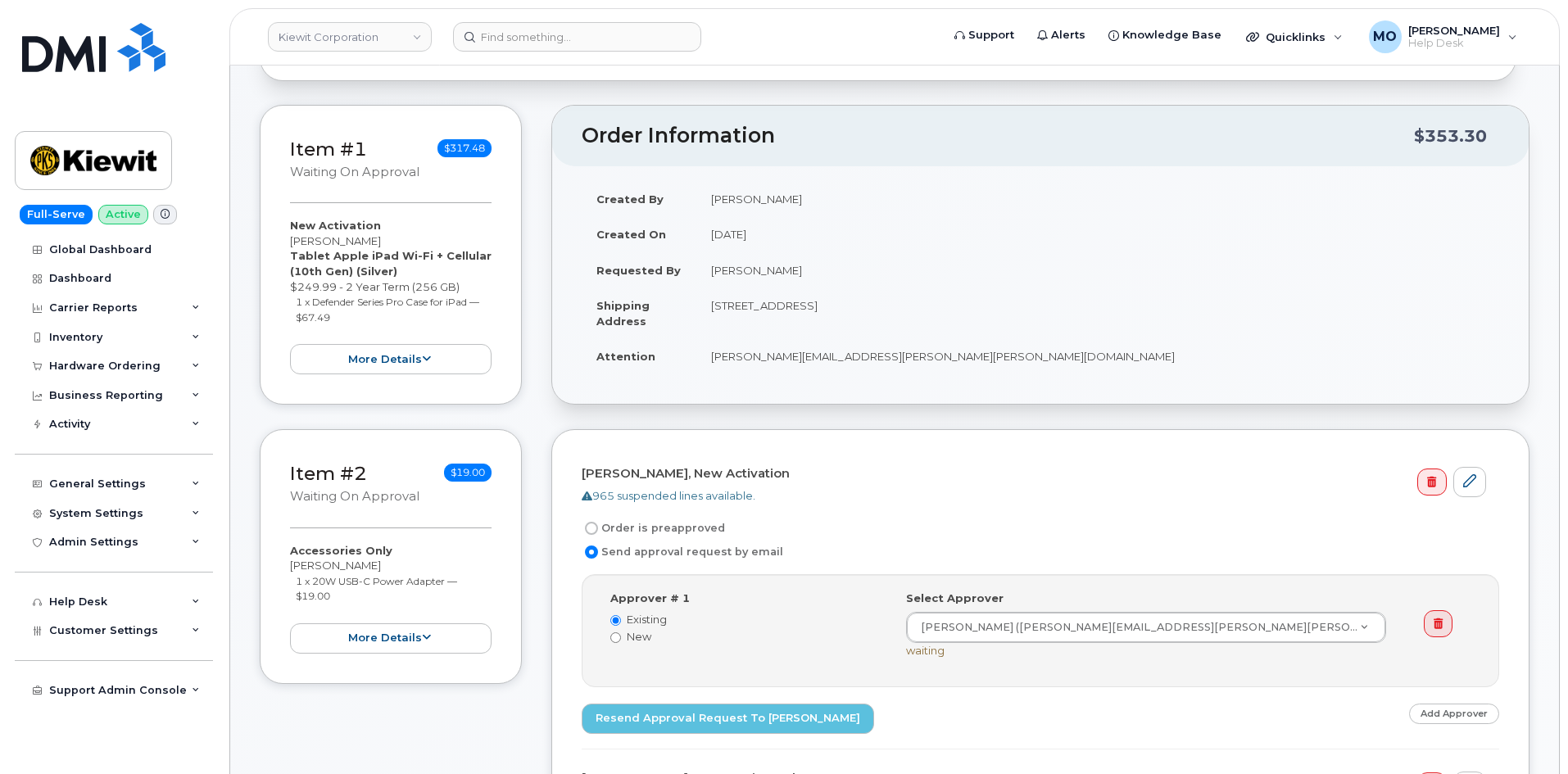
scroll to position [492, 0]
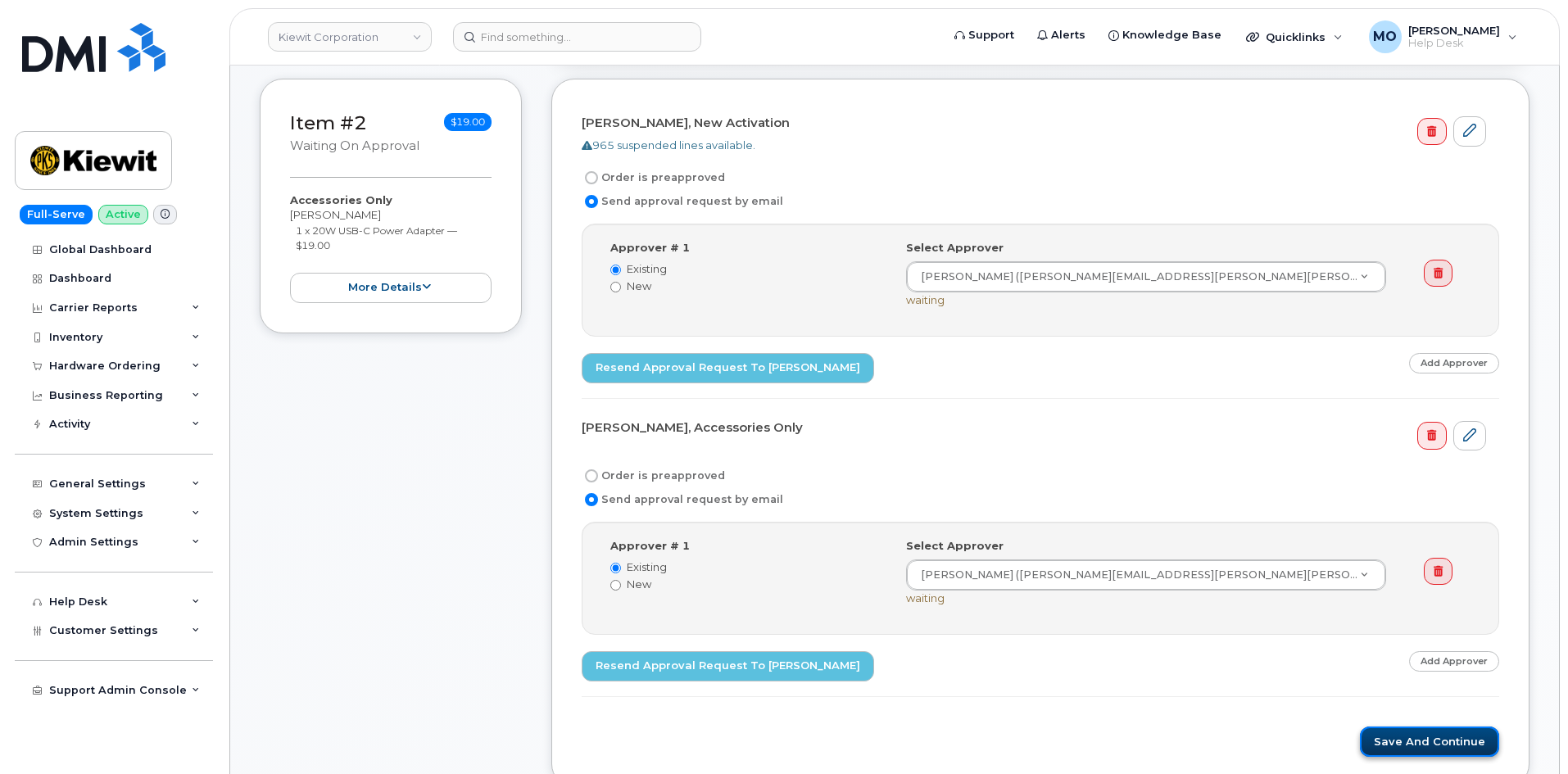
click at [1409, 743] on button "Save and Continue" at bounding box center [1429, 741] width 139 height 31
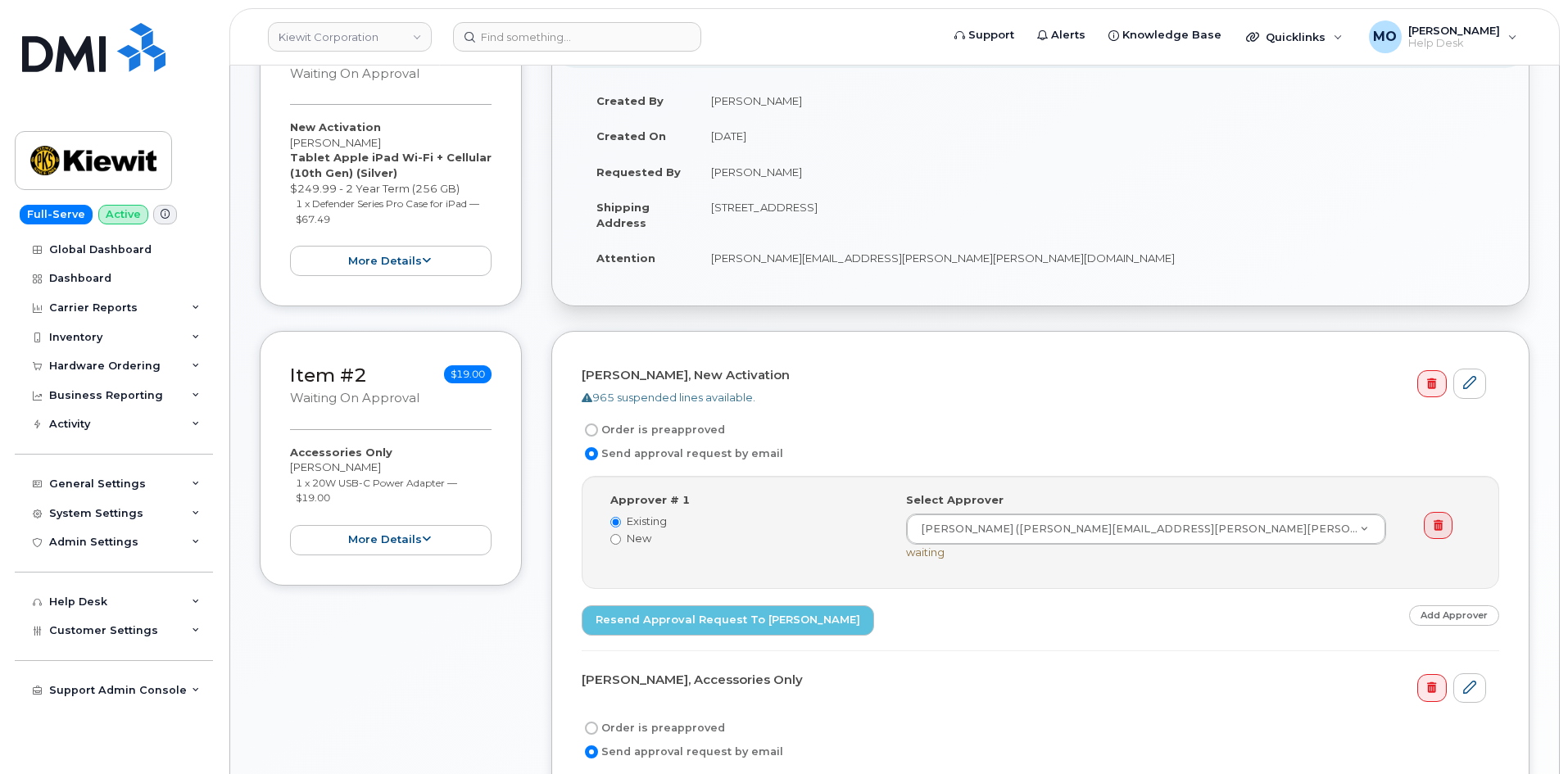
scroll to position [410, 0]
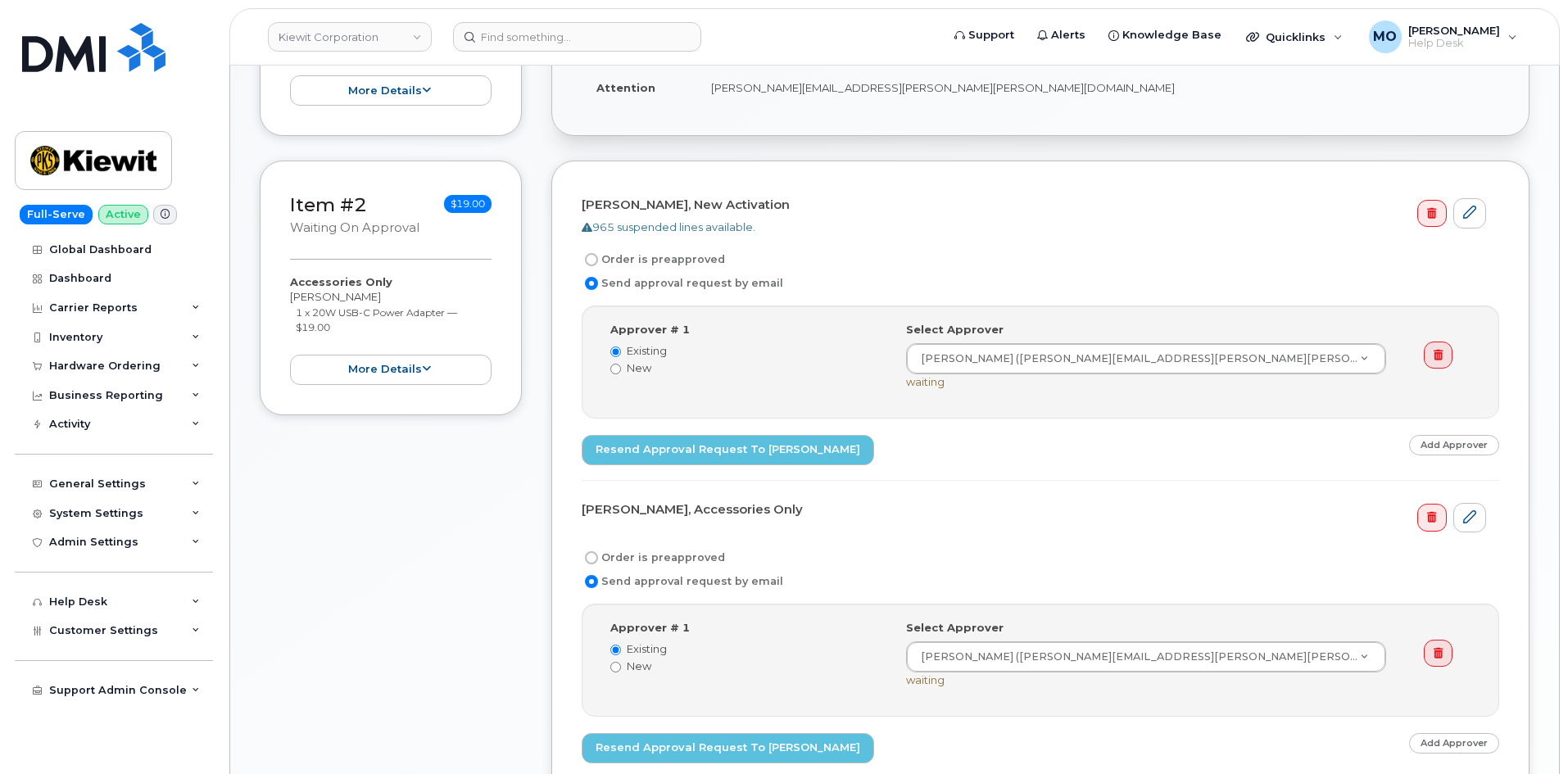
click at [676, 264] on label "Order is preapproved" at bounding box center [653, 259] width 143 height 20
click at [598, 264] on input "Order is preapproved" at bounding box center [592, 260] width 13 height 13
radio input "true"
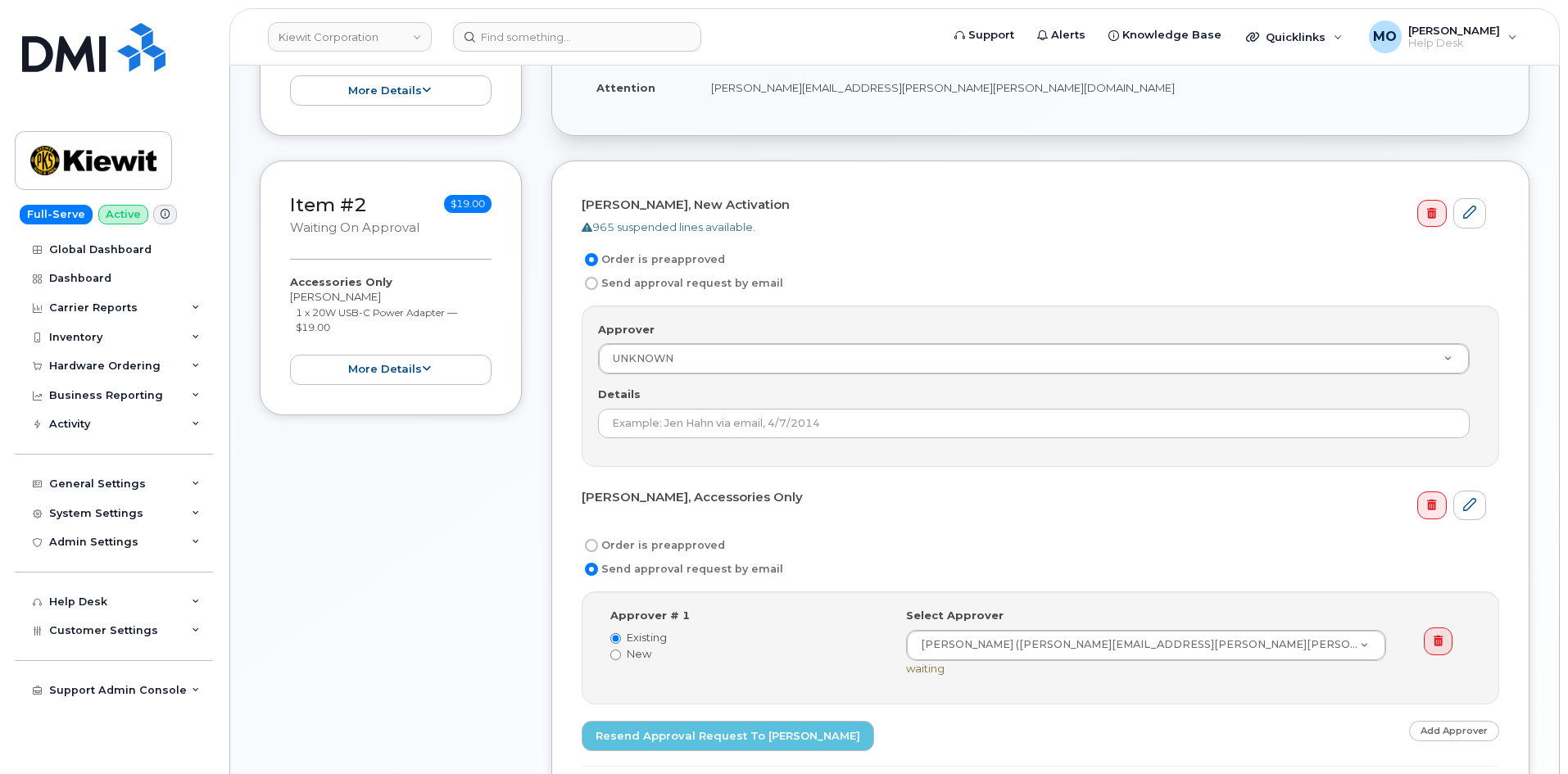
click at [634, 547] on label "Order is preapproved" at bounding box center [653, 545] width 143 height 20
click at [598, 547] on input "Order is preapproved" at bounding box center [592, 546] width 13 height 13
radio input "true"
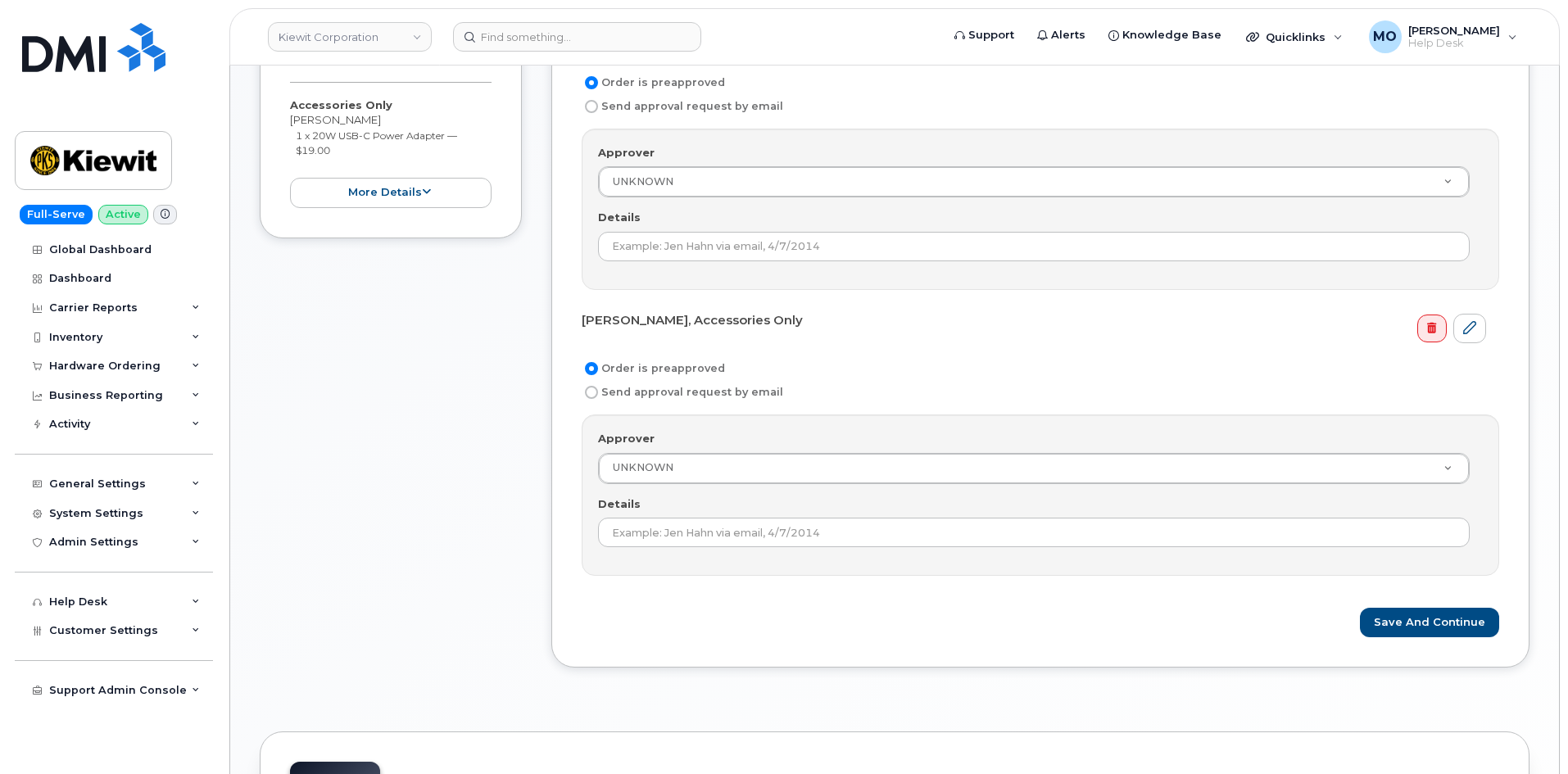
scroll to position [737, 0]
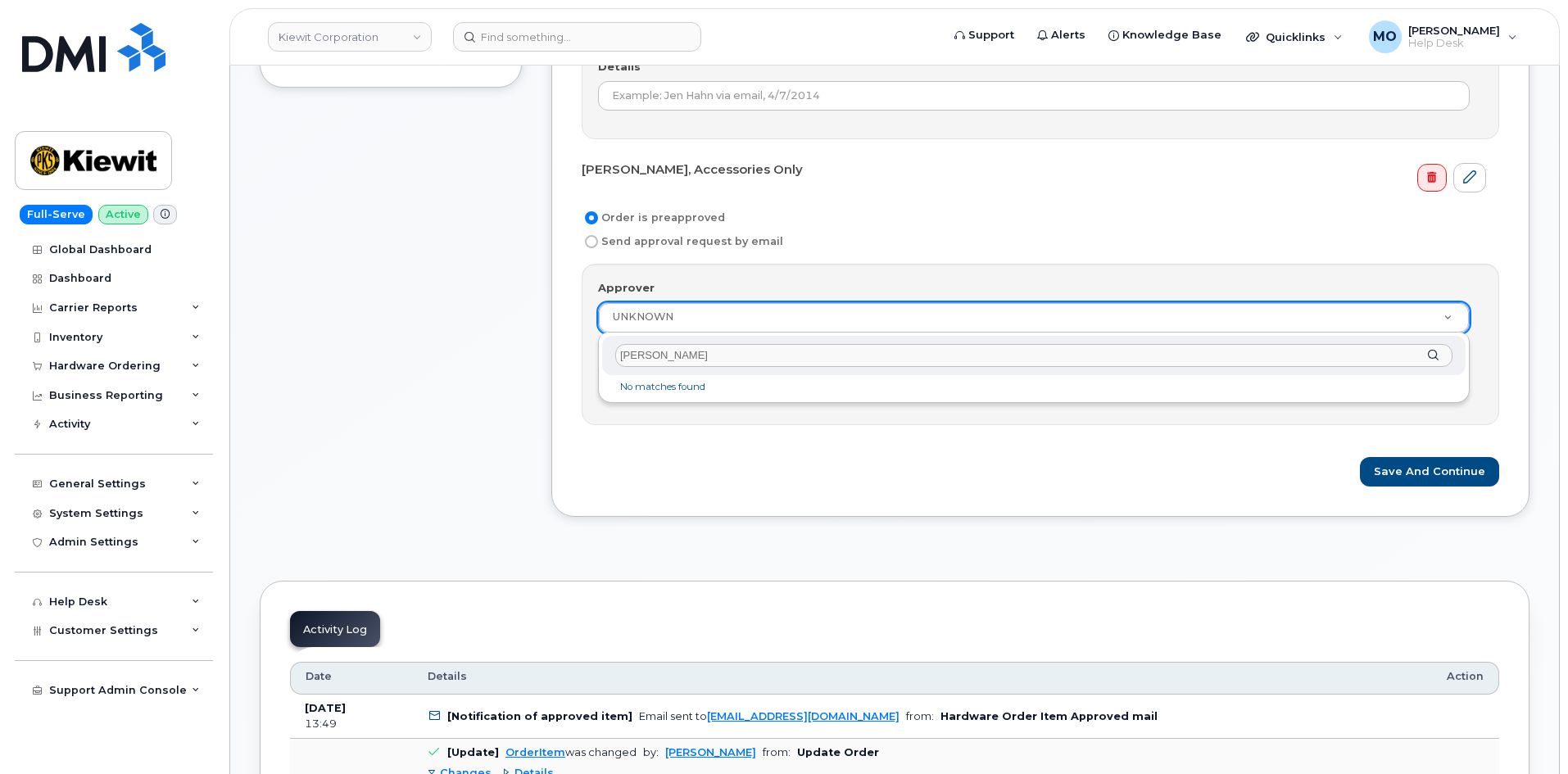
type input "[PERSON_NAME]"
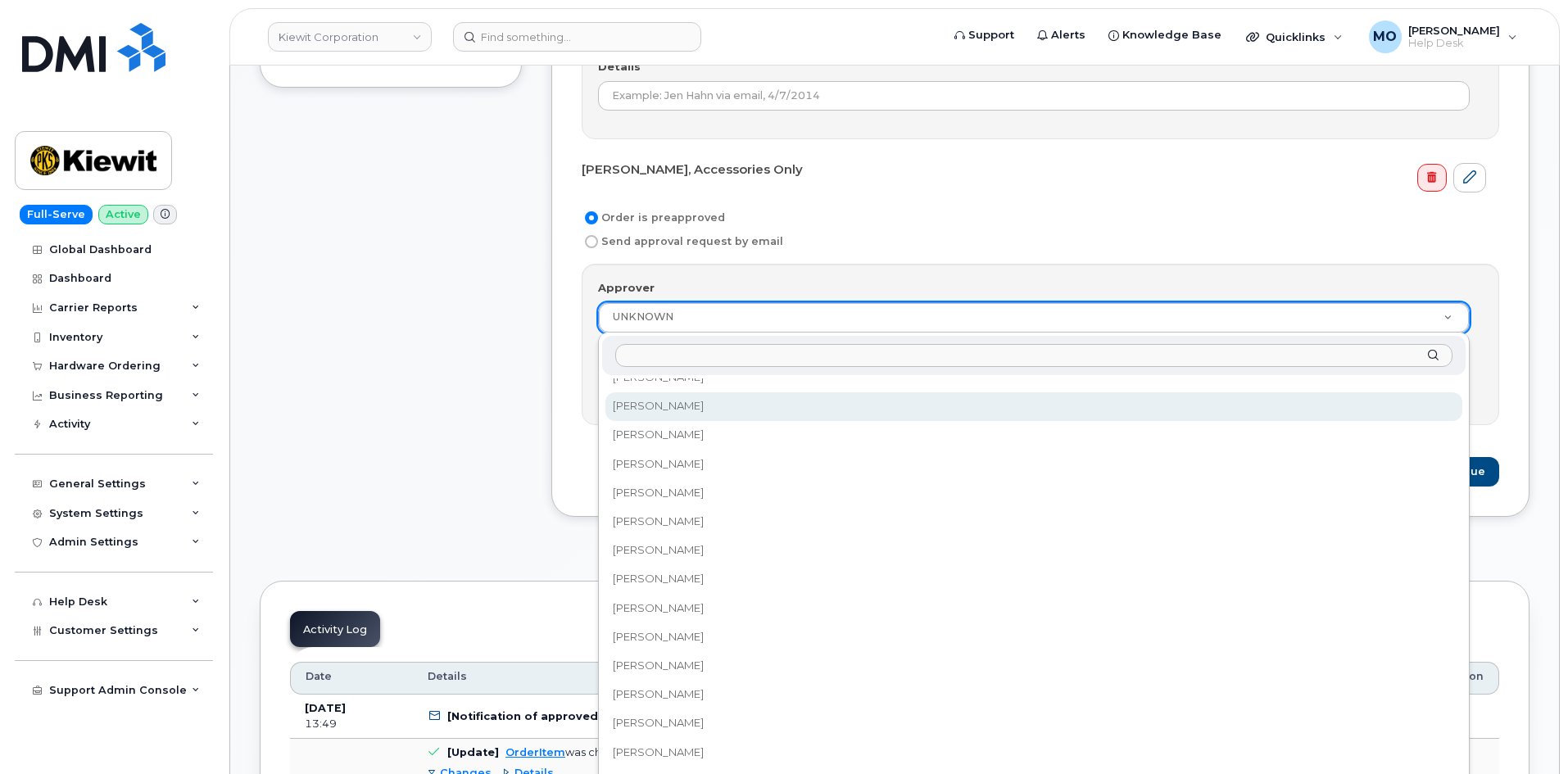
scroll to position [4958, 0]
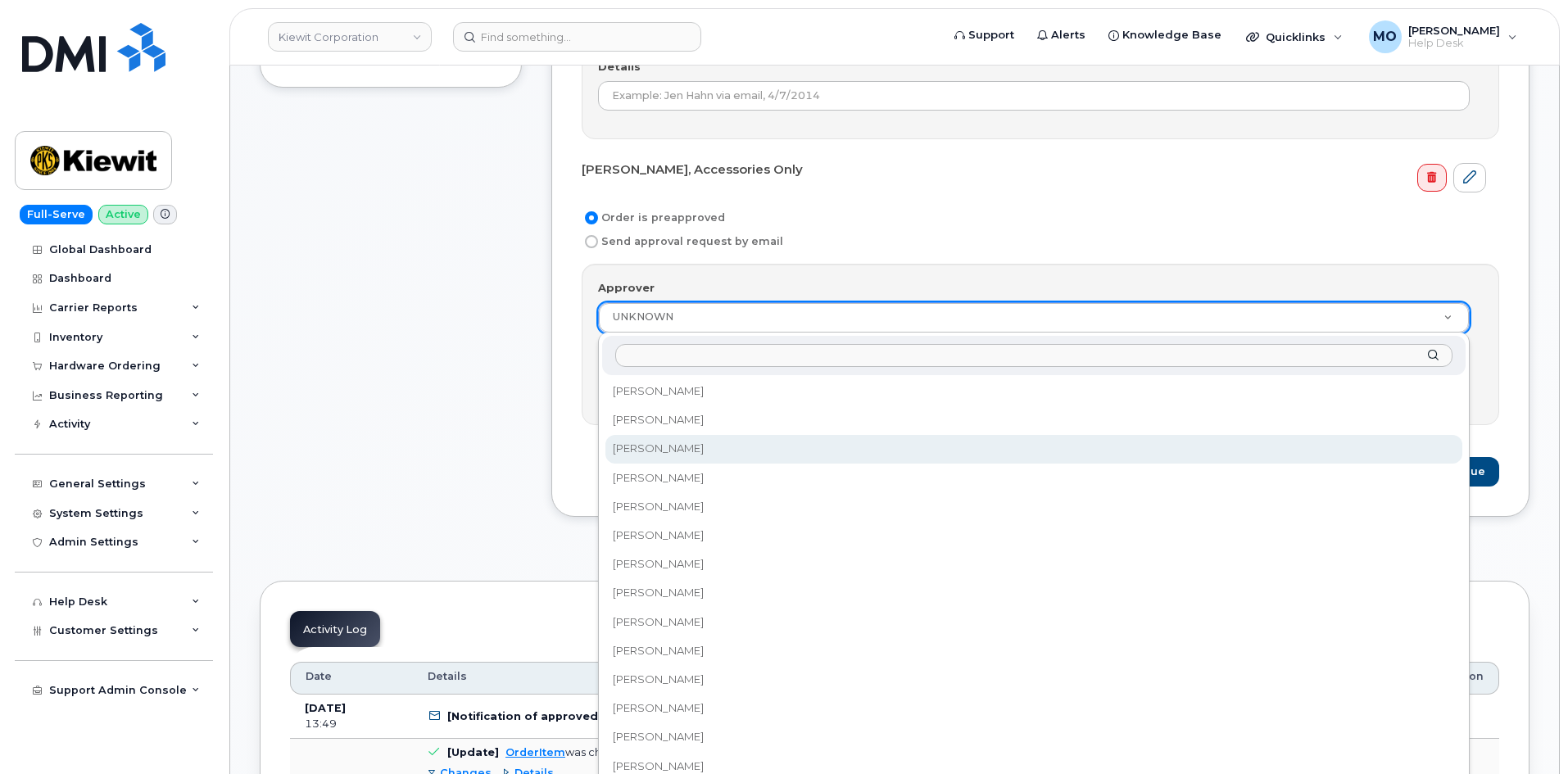
select select "2151133"
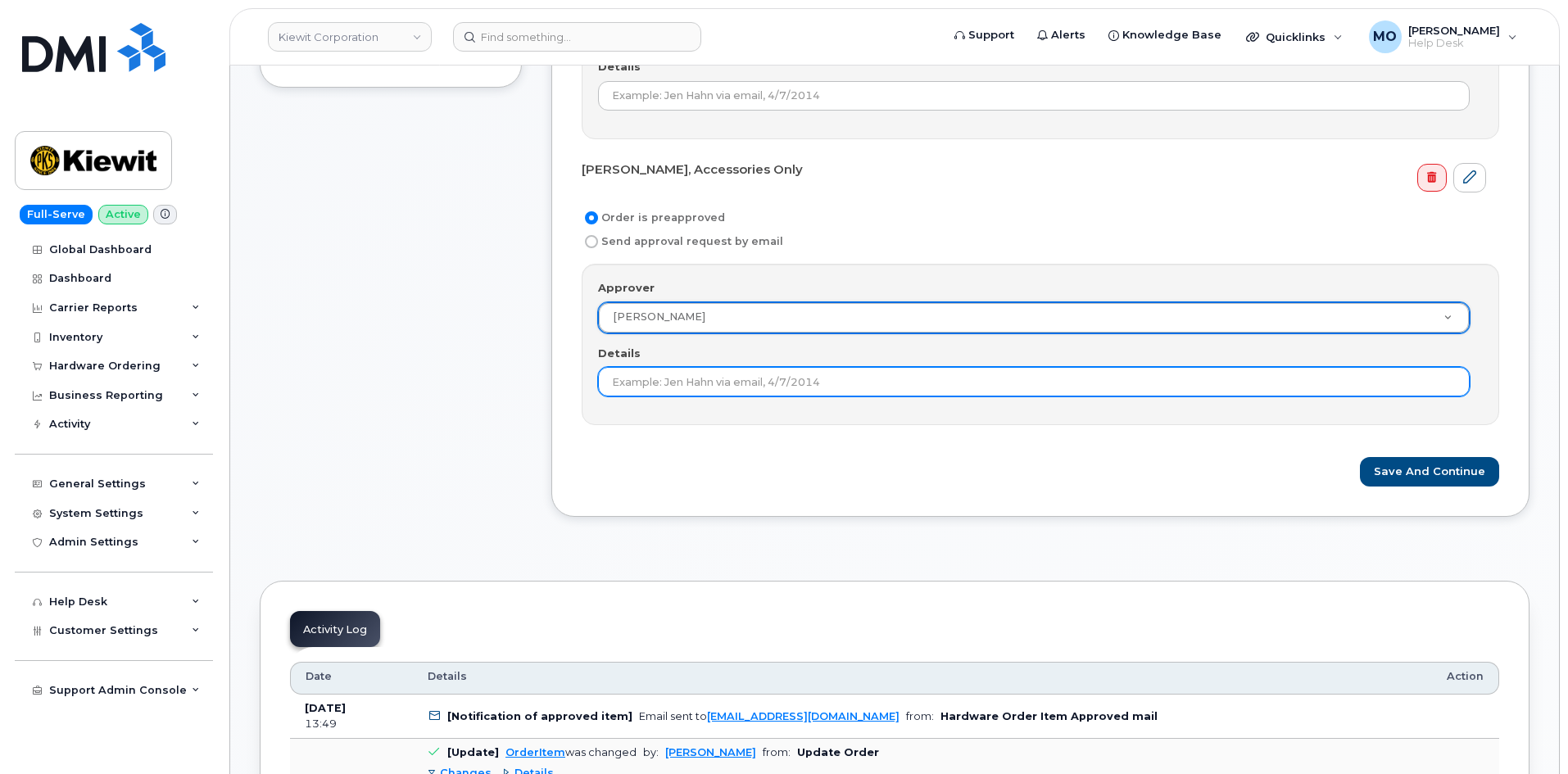
click at [1077, 371] on input "Details" at bounding box center [1034, 382] width 872 height 30
drag, startPoint x: 1061, startPoint y: 384, endPoint x: 1055, endPoint y: 370, distance: 15.2
click at [1061, 384] on input "Details" at bounding box center [1034, 382] width 872 height 30
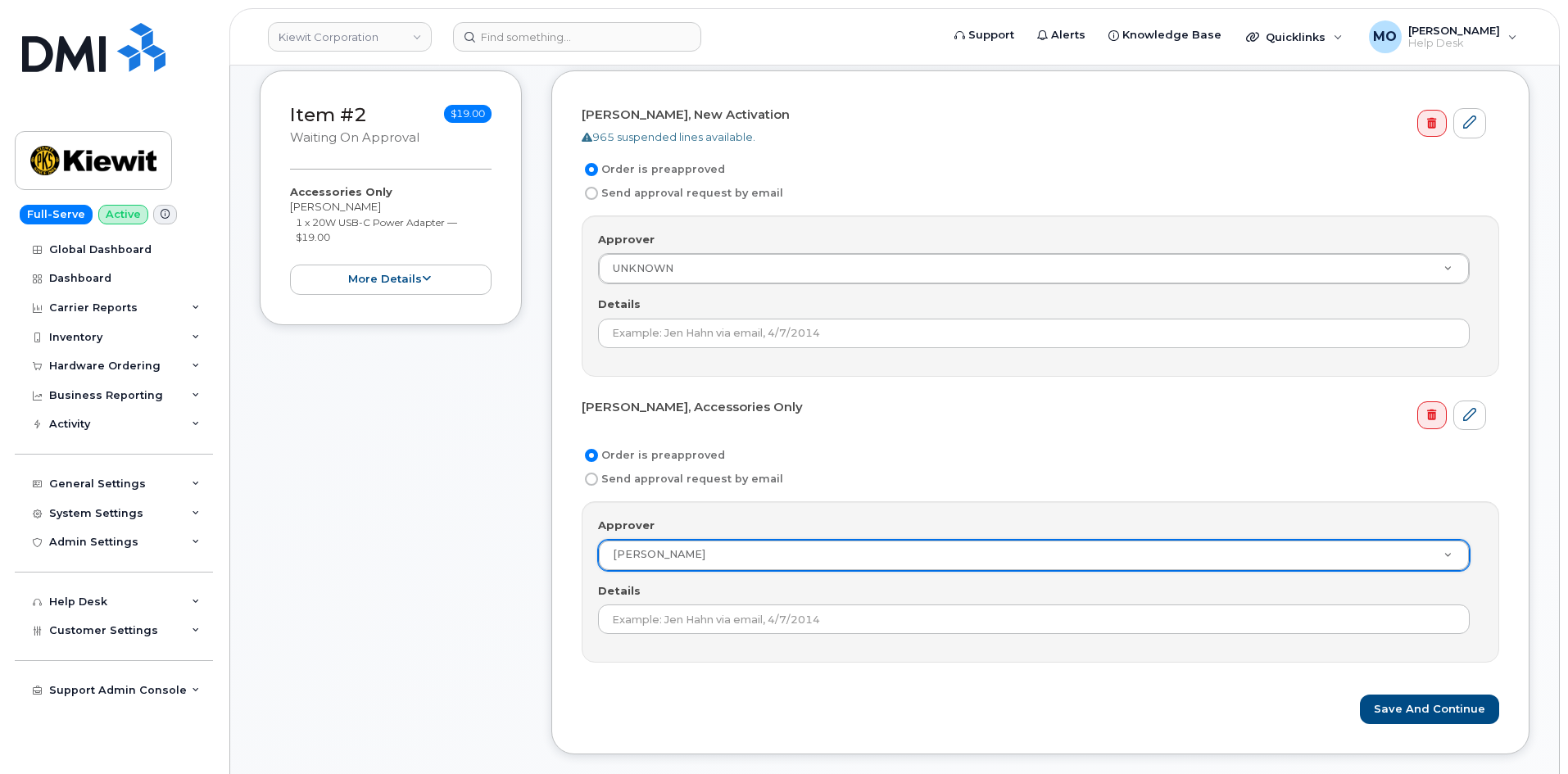
scroll to position [492, 0]
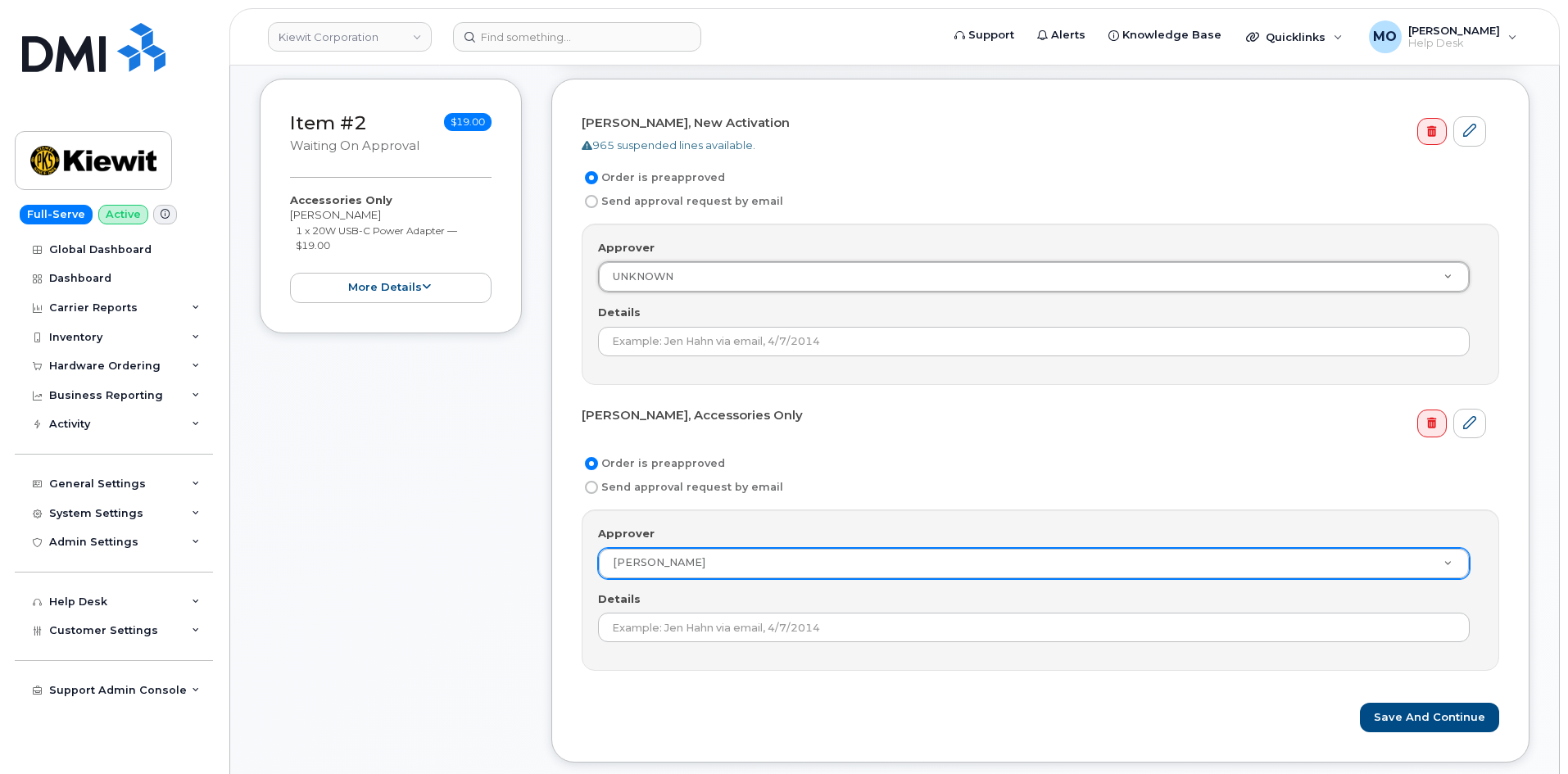
click at [698, 195] on label "Send approval request by email" at bounding box center [682, 201] width 201 height 20
click at [598, 195] on input "Send approval request by email" at bounding box center [592, 201] width 13 height 13
radio input "true"
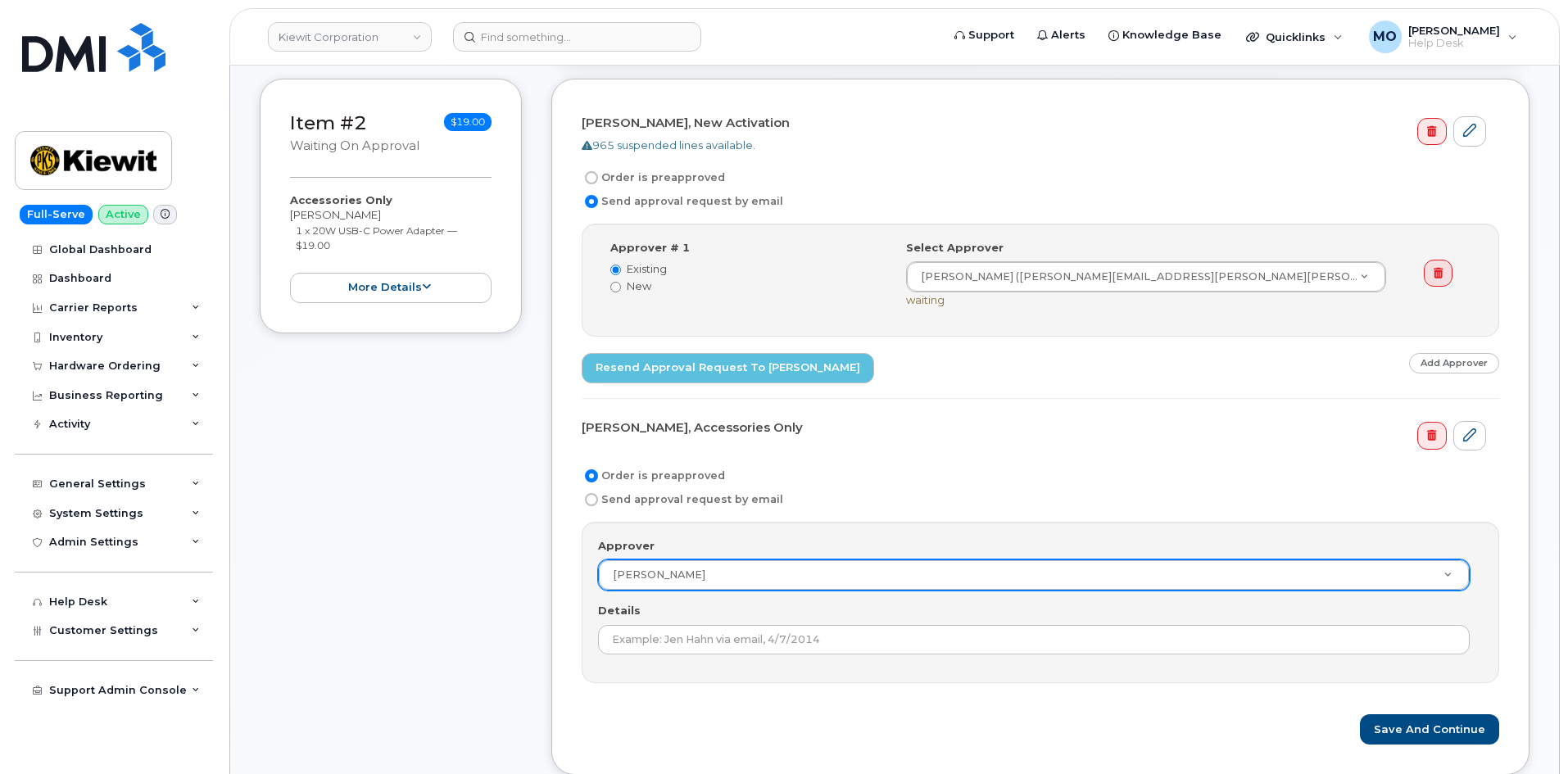
click at [597, 497] on input "Send approval request by email" at bounding box center [592, 499] width 13 height 13
radio input "true"
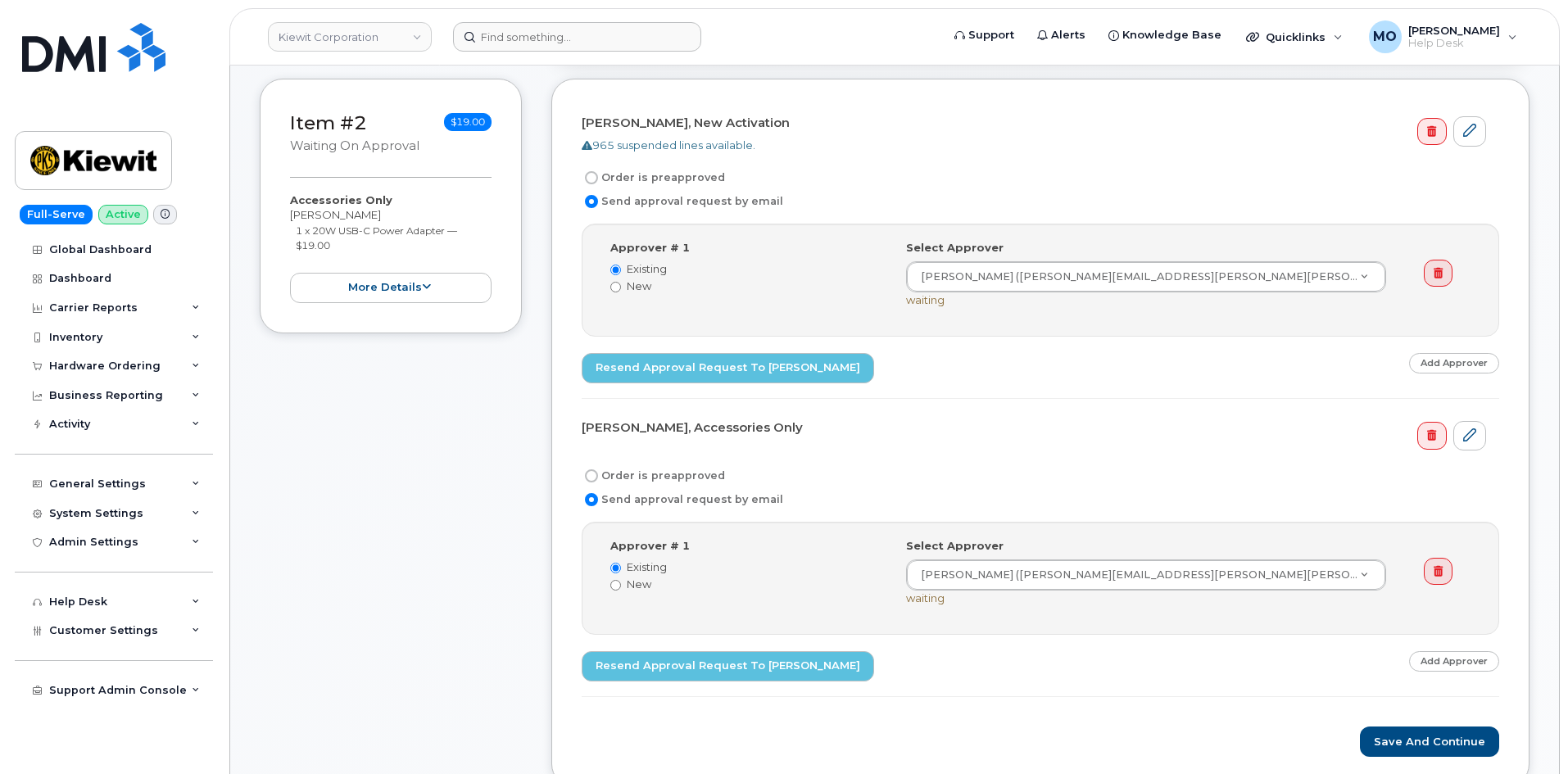
click at [754, 24] on form at bounding box center [691, 37] width 477 height 30
click at [634, 180] on label "Order is preapproved" at bounding box center [653, 177] width 143 height 20
click at [598, 180] on input "Order is preapproved" at bounding box center [592, 178] width 13 height 13
radio input "true"
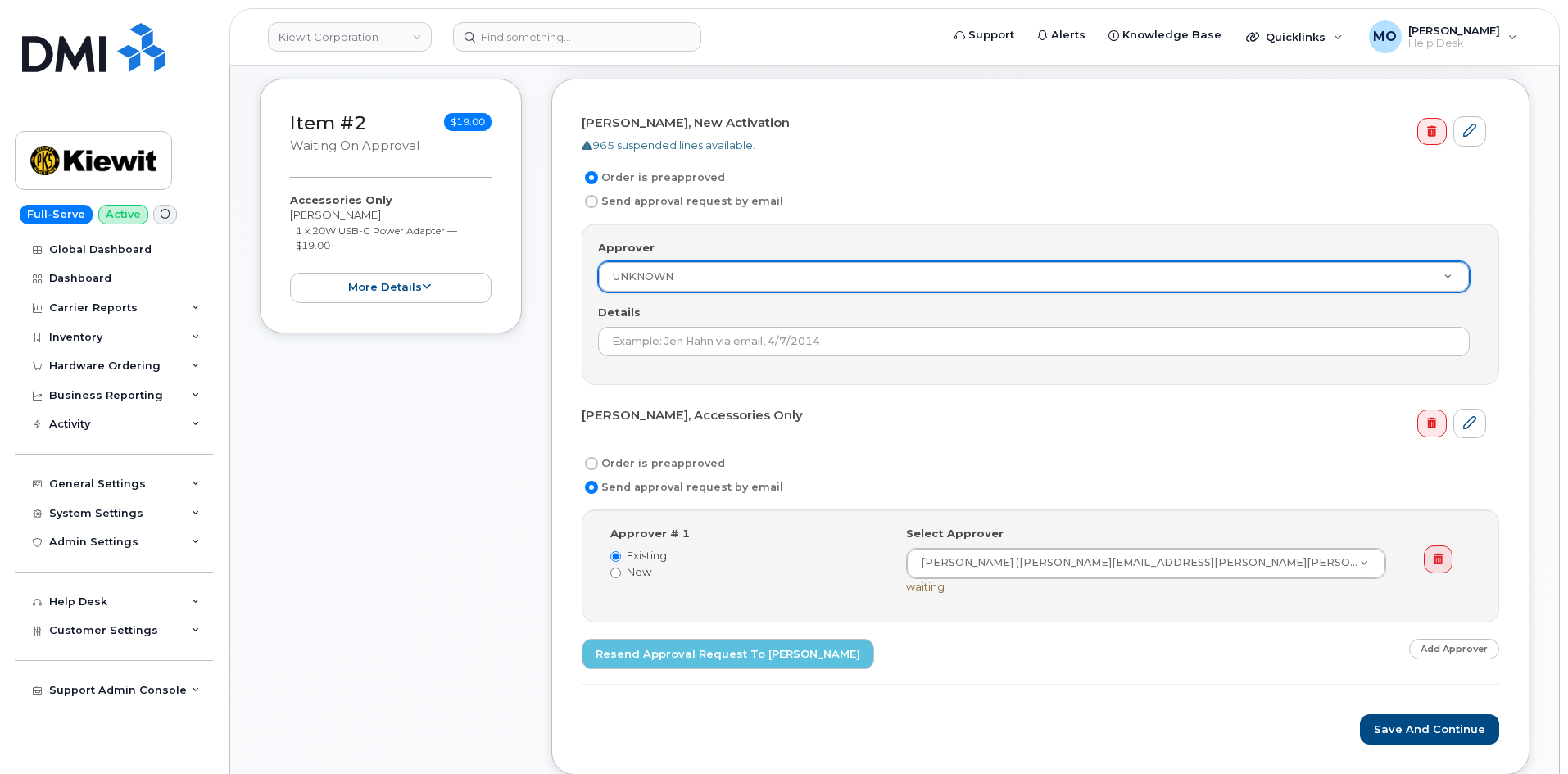
click at [630, 196] on label "Send approval request by email" at bounding box center [682, 201] width 201 height 20
click at [598, 196] on input "Send approval request by email" at bounding box center [592, 201] width 13 height 13
radio input "true"
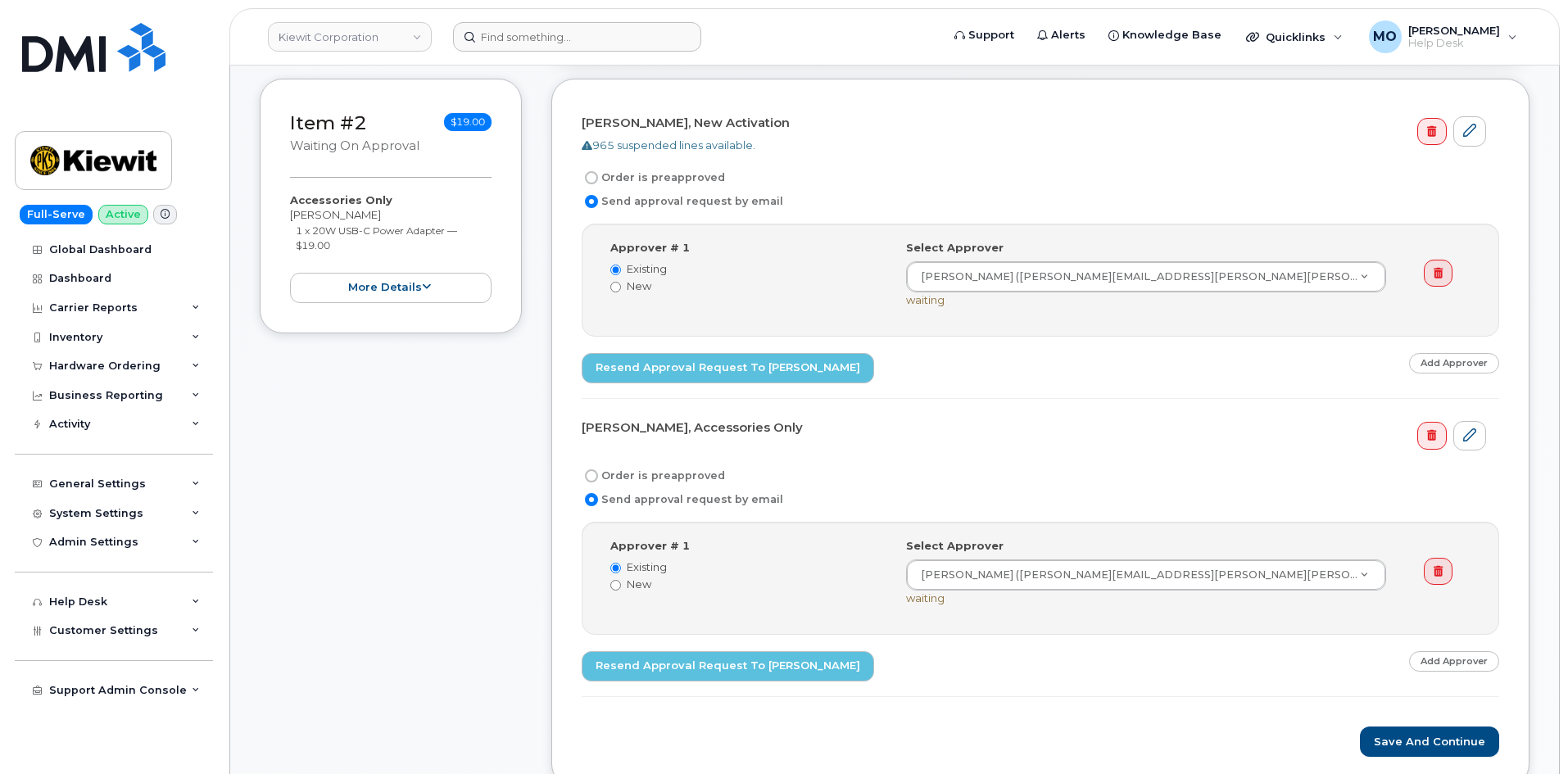
click at [799, 29] on form at bounding box center [691, 37] width 477 height 30
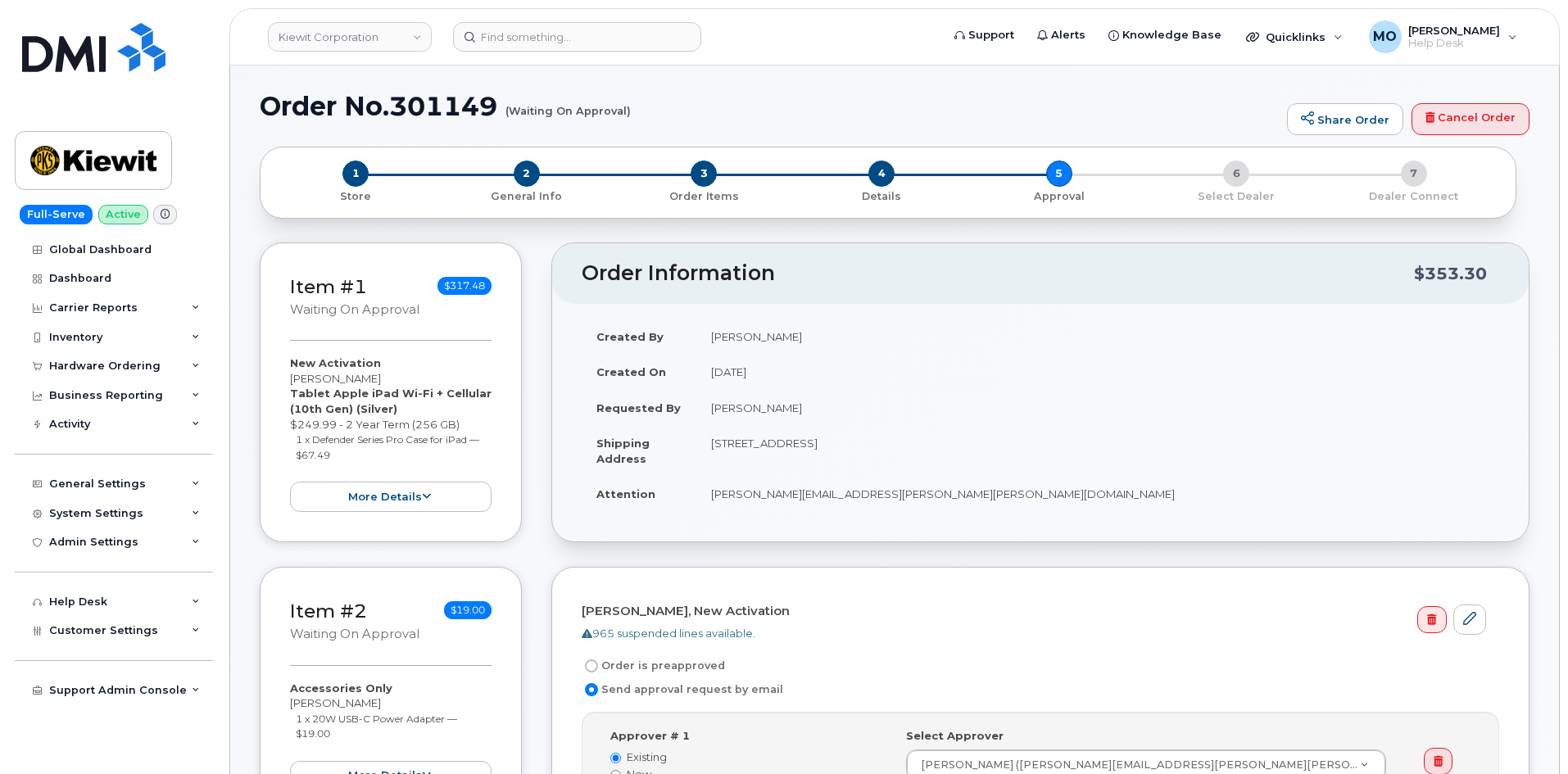
scroll to position [0, 0]
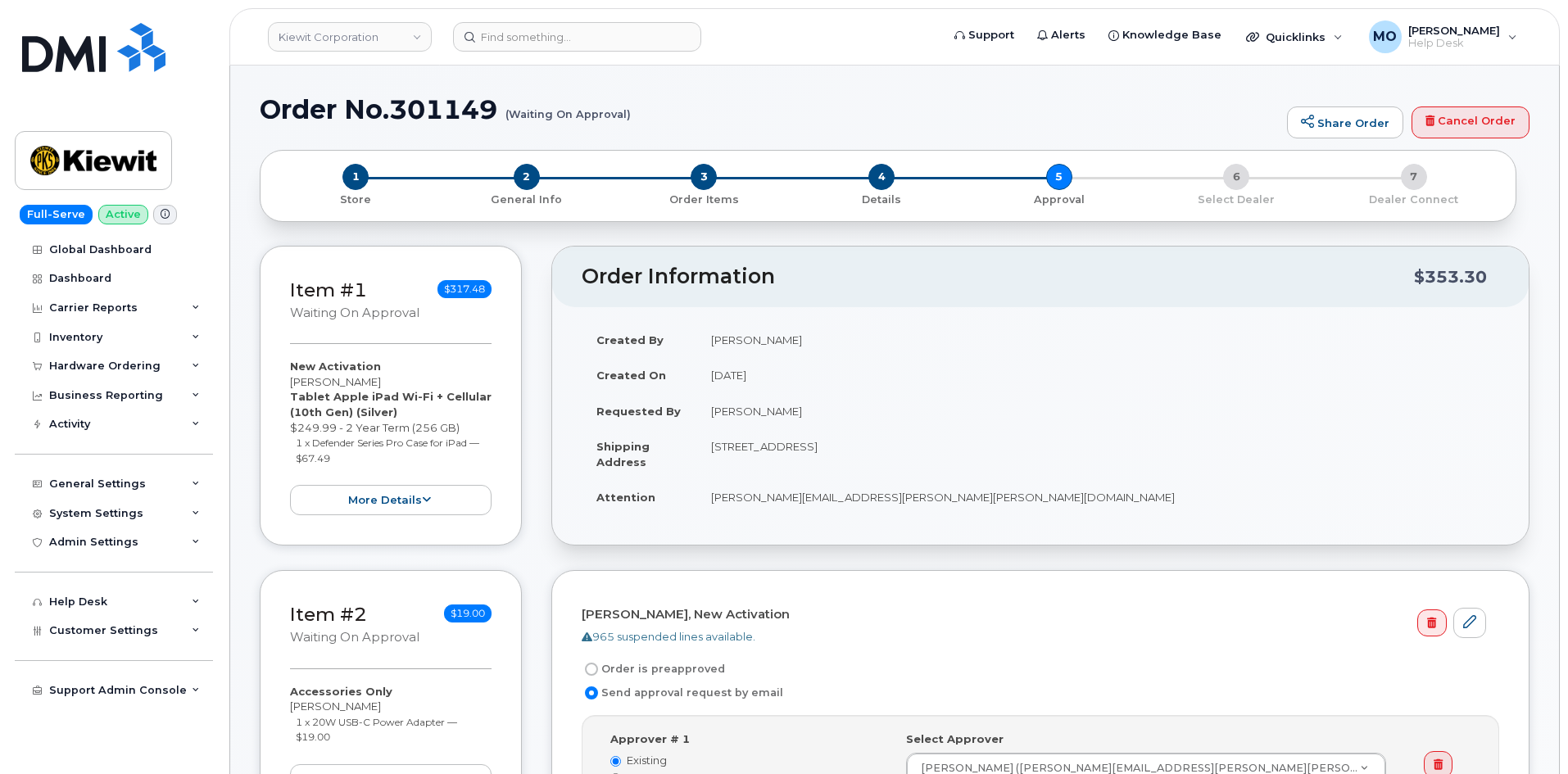
click at [1474, 369] on td "[DATE]" at bounding box center [1098, 374] width 803 height 36
click at [566, 32] on input at bounding box center [577, 37] width 248 height 30
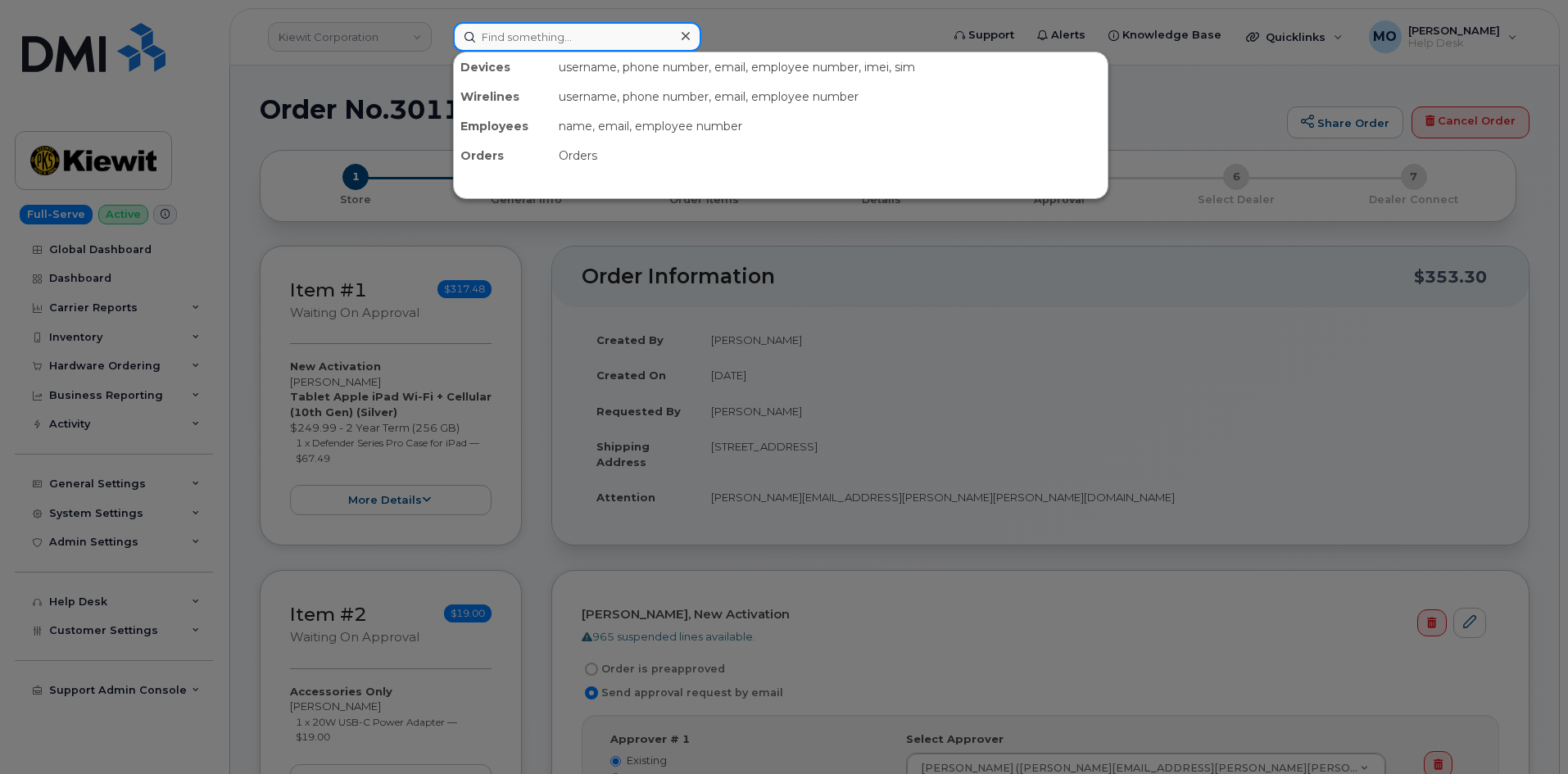
paste input "301089"
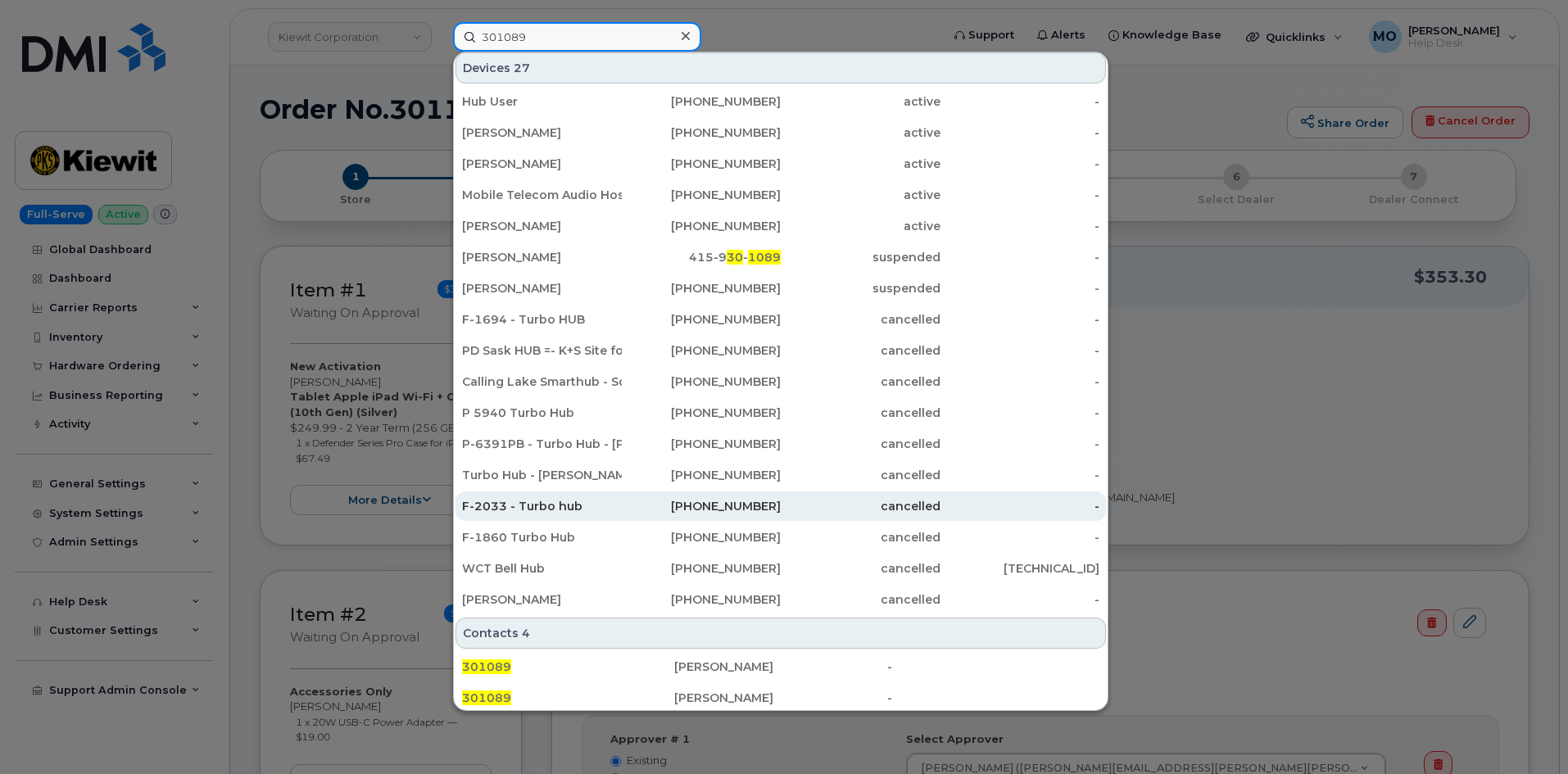
scroll to position [394, 0]
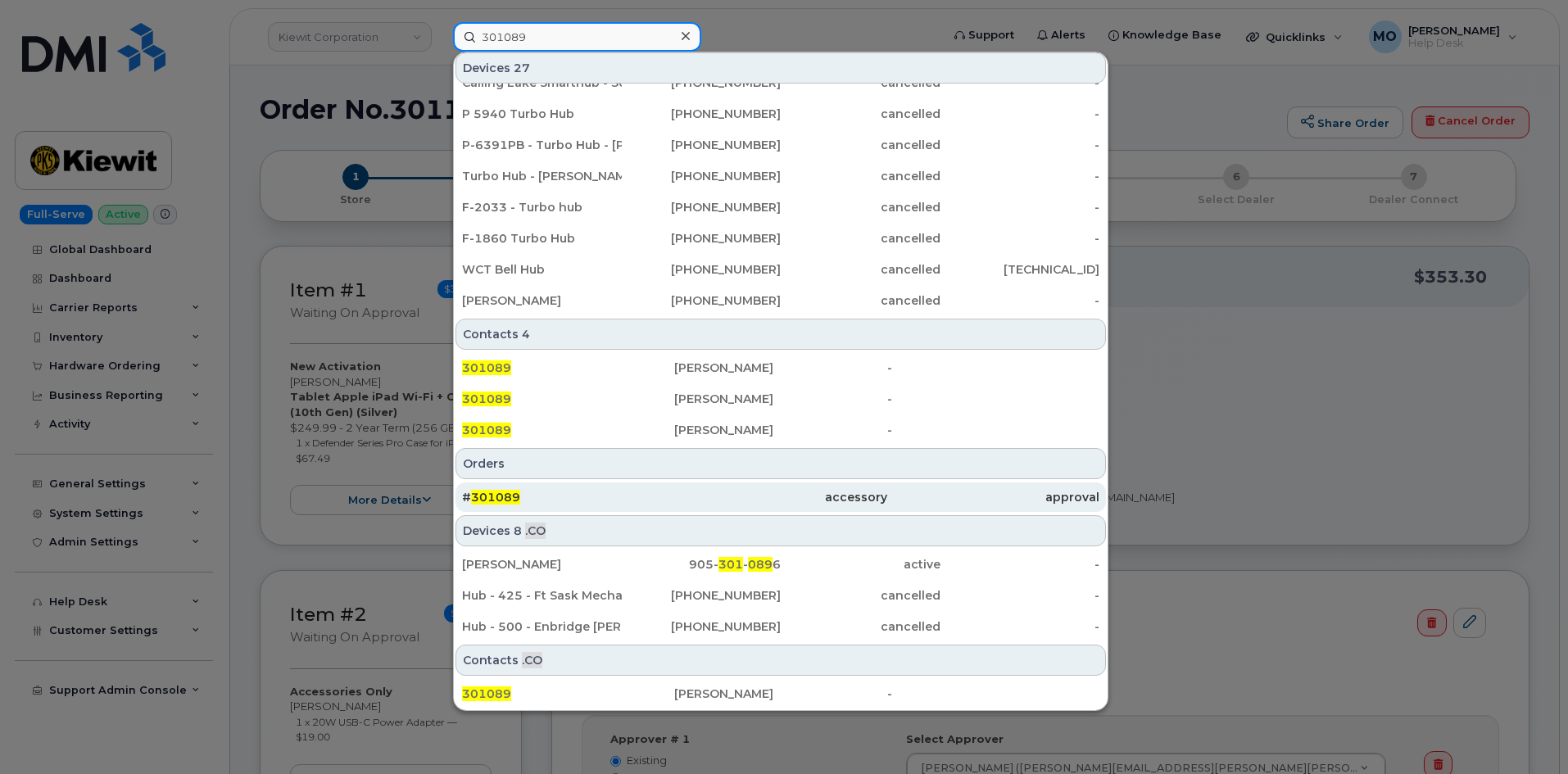
type input "301089"
click at [539, 492] on div "# 301089" at bounding box center [568, 497] width 212 height 17
click at [785, 498] on div "accessory" at bounding box center [781, 497] width 212 height 17
click at [621, 496] on div "# 301089" at bounding box center [568, 497] width 212 height 17
click at [632, 498] on div "# 301089" at bounding box center [568, 497] width 212 height 17
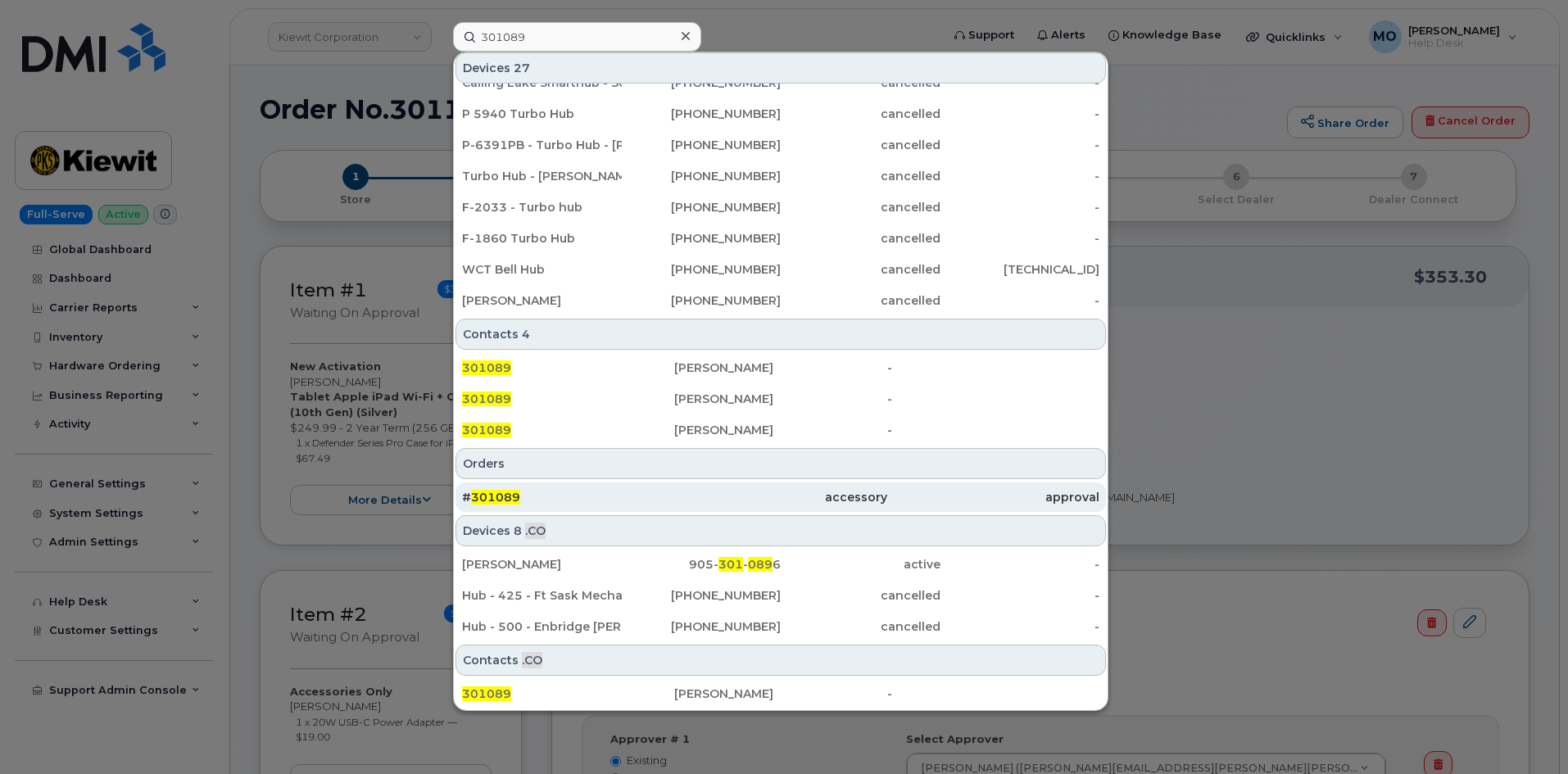
click at [621, 502] on div "# 301089" at bounding box center [568, 497] width 212 height 17
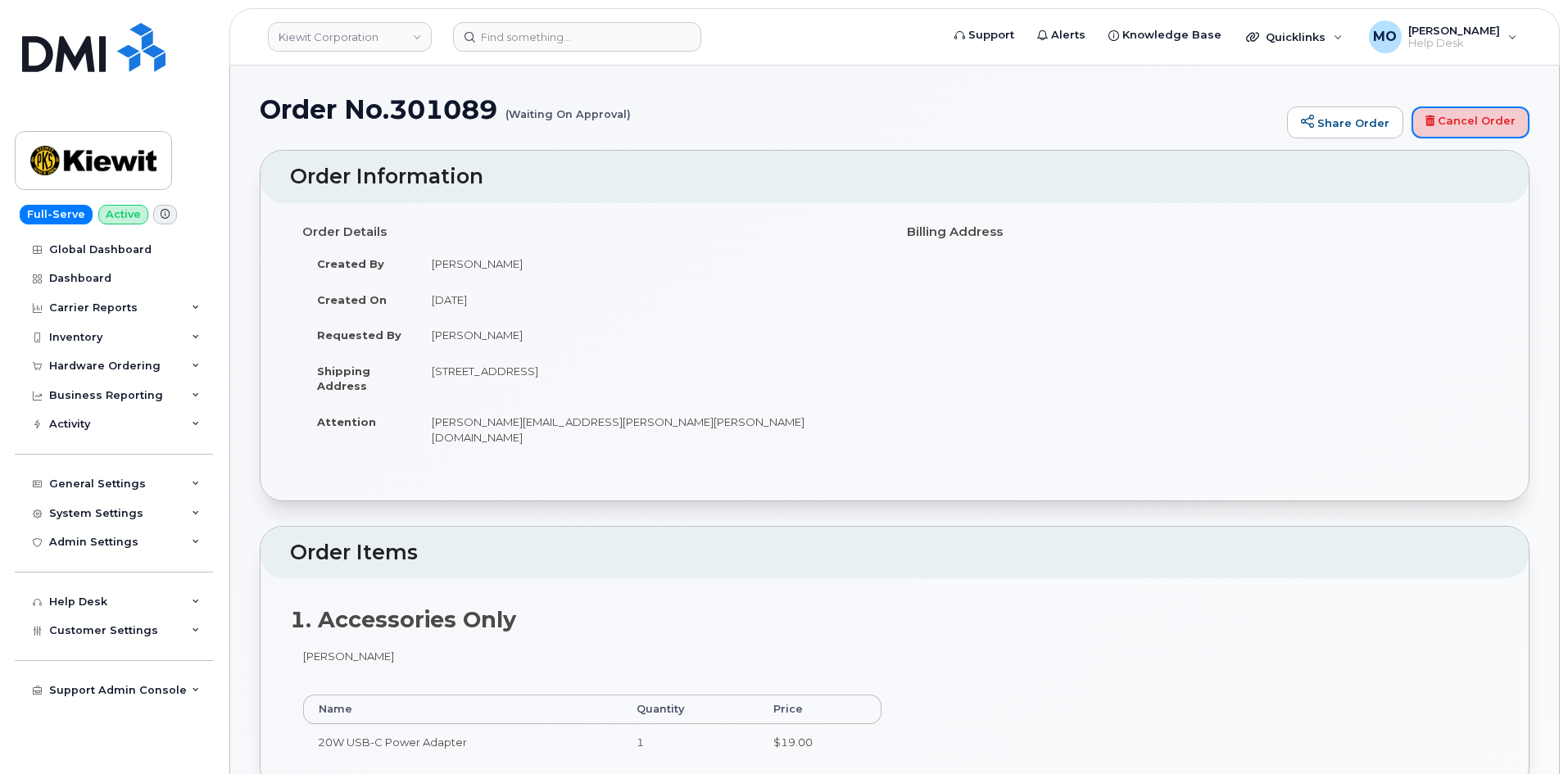
drag, startPoint x: 1448, startPoint y: 124, endPoint x: 852, endPoint y: 82, distance: 597.5
click at [1448, 125] on link "Cancel Order" at bounding box center [1470, 122] width 118 height 33
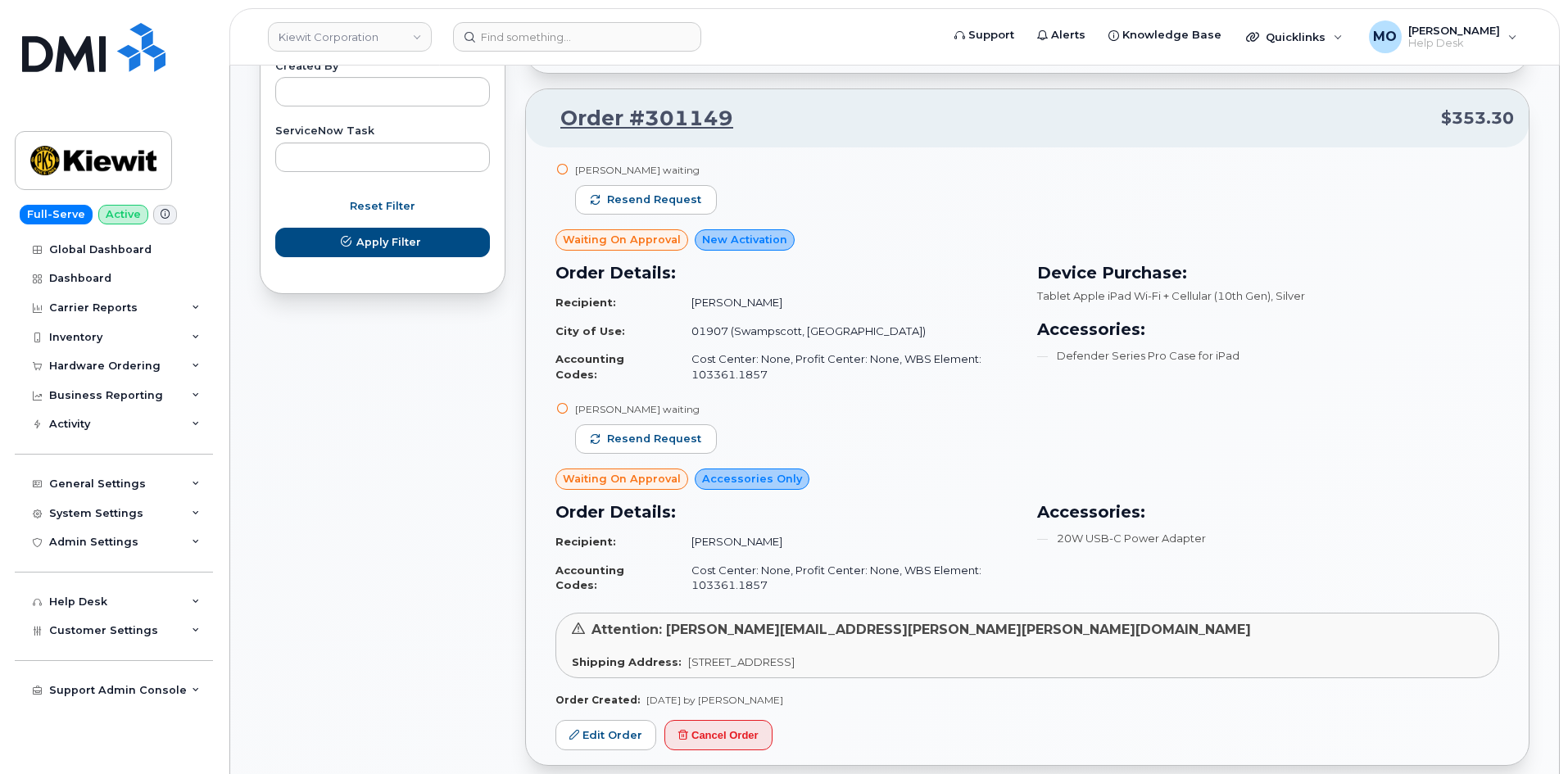
scroll to position [983, 0]
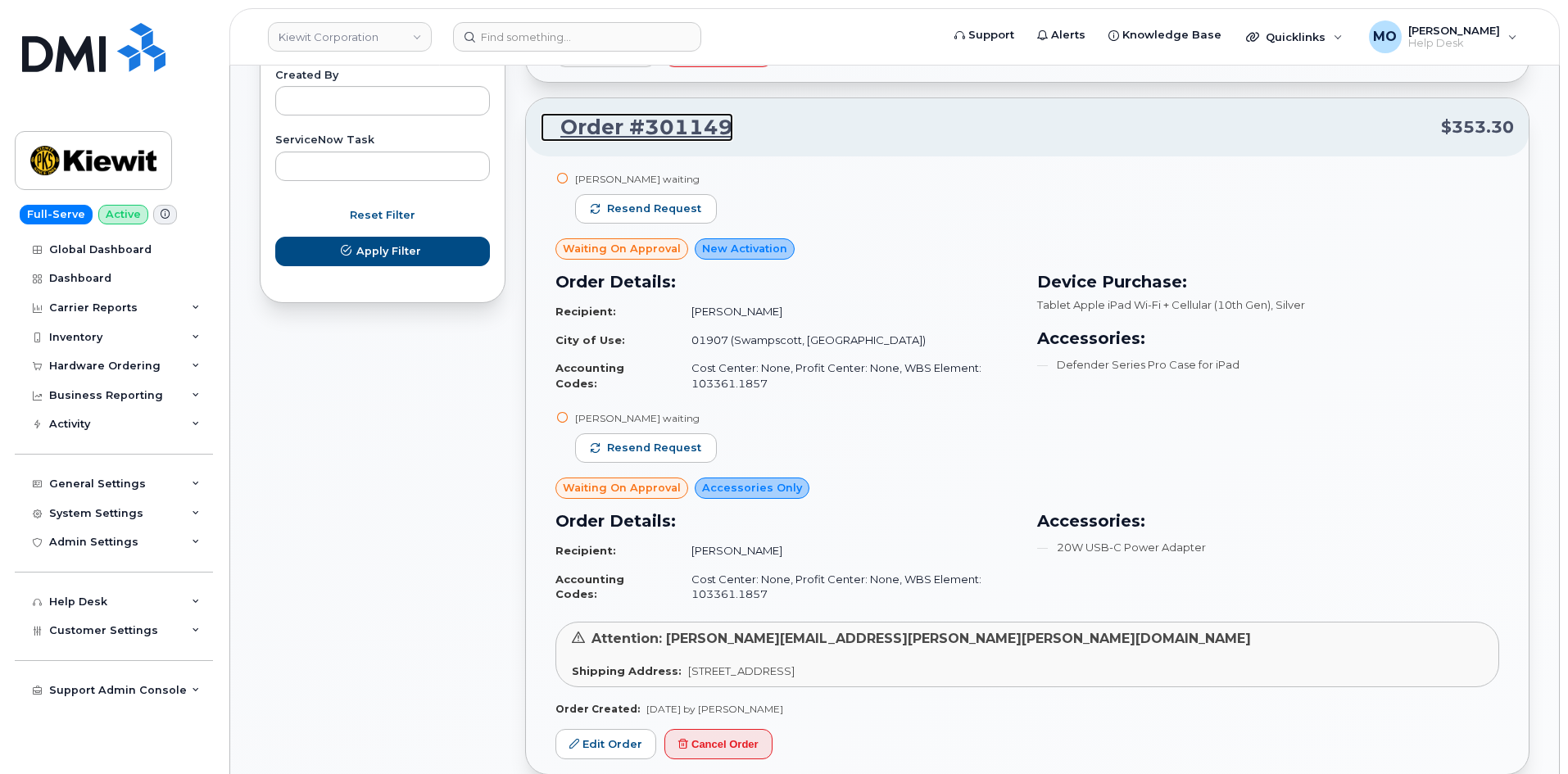
click at [587, 134] on link "Order #301149" at bounding box center [636, 128] width 193 height 30
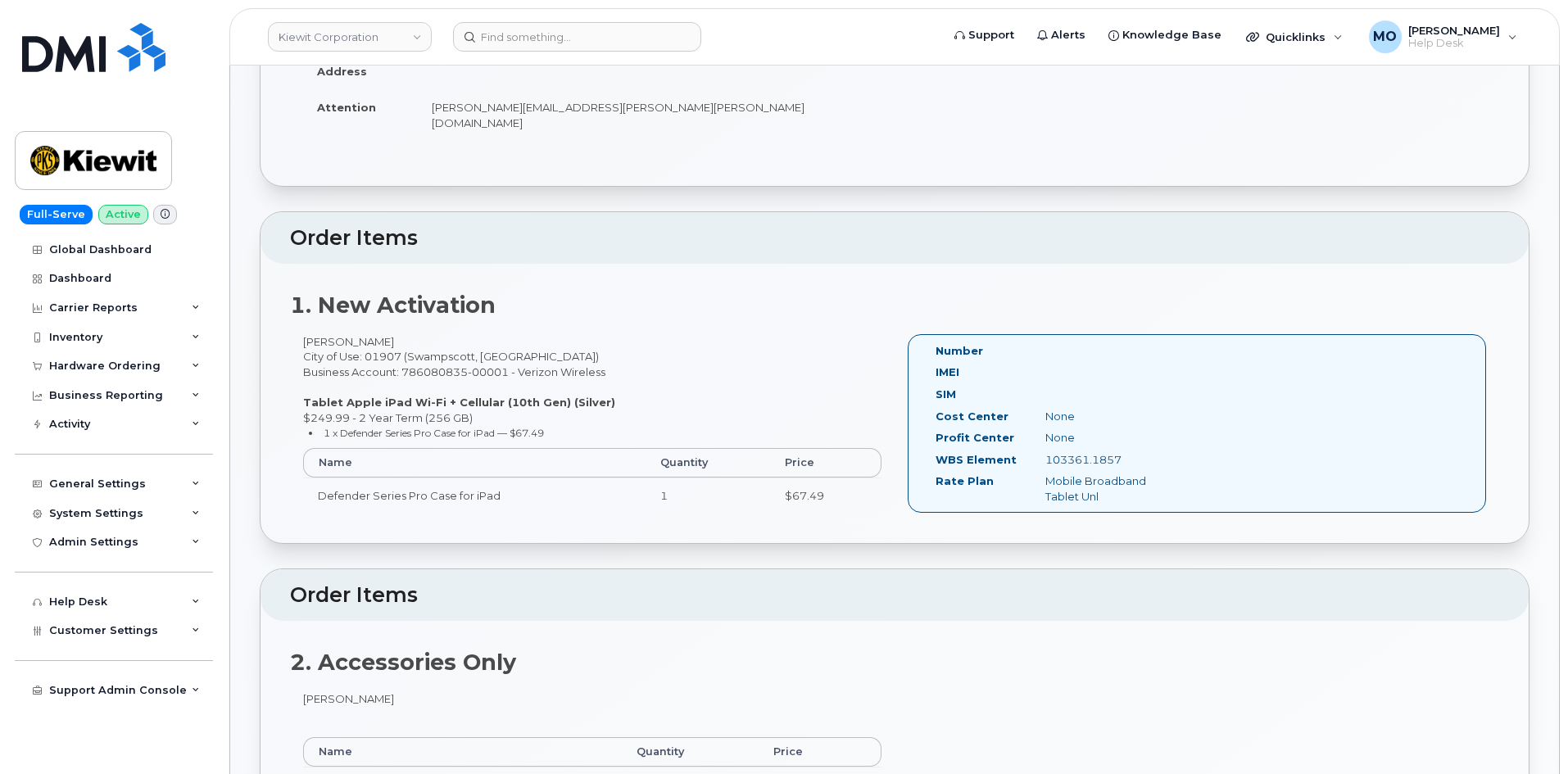
scroll to position [328, 0]
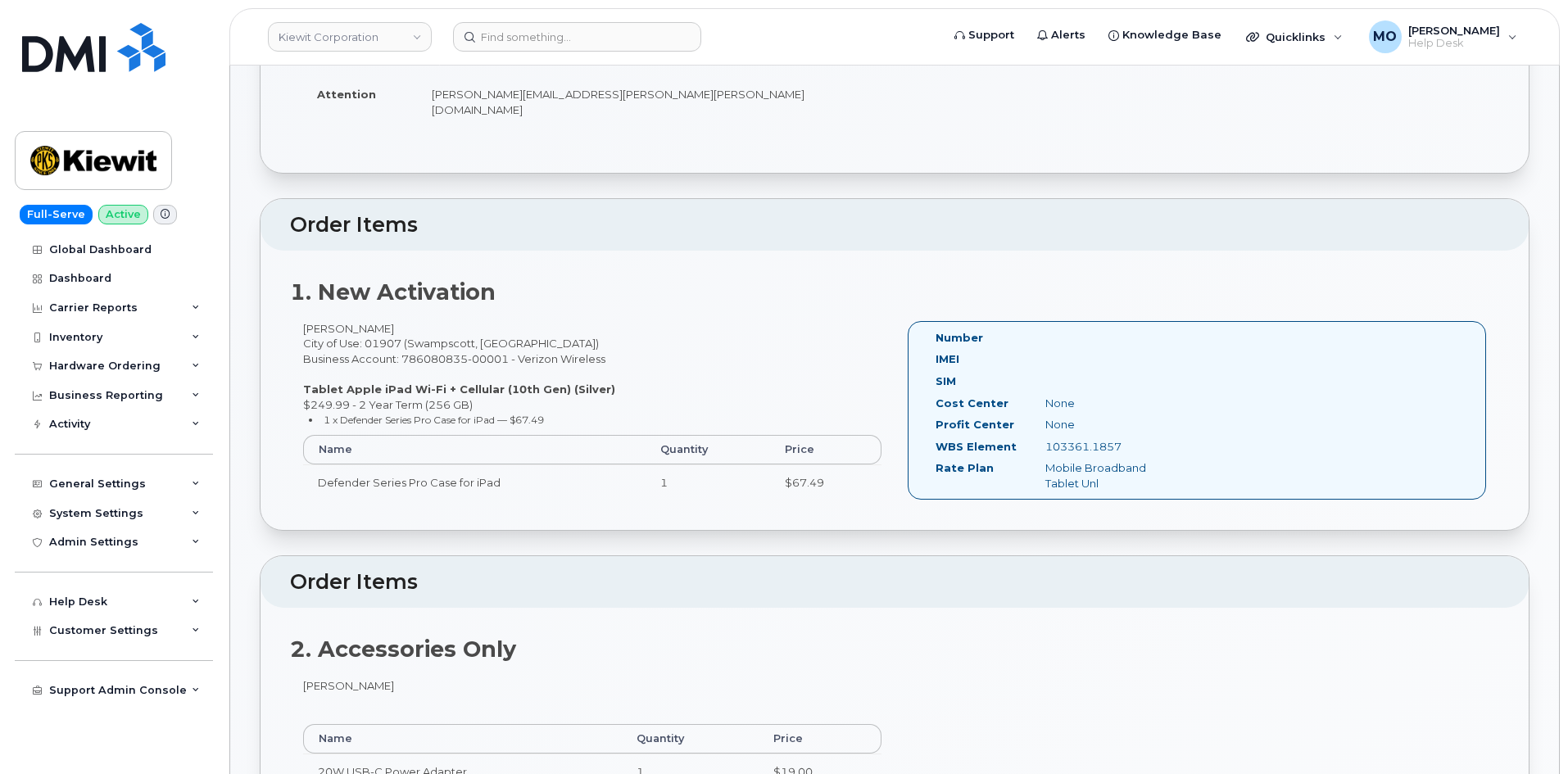
click at [781, 435] on th "Price" at bounding box center [826, 450] width 112 height 30
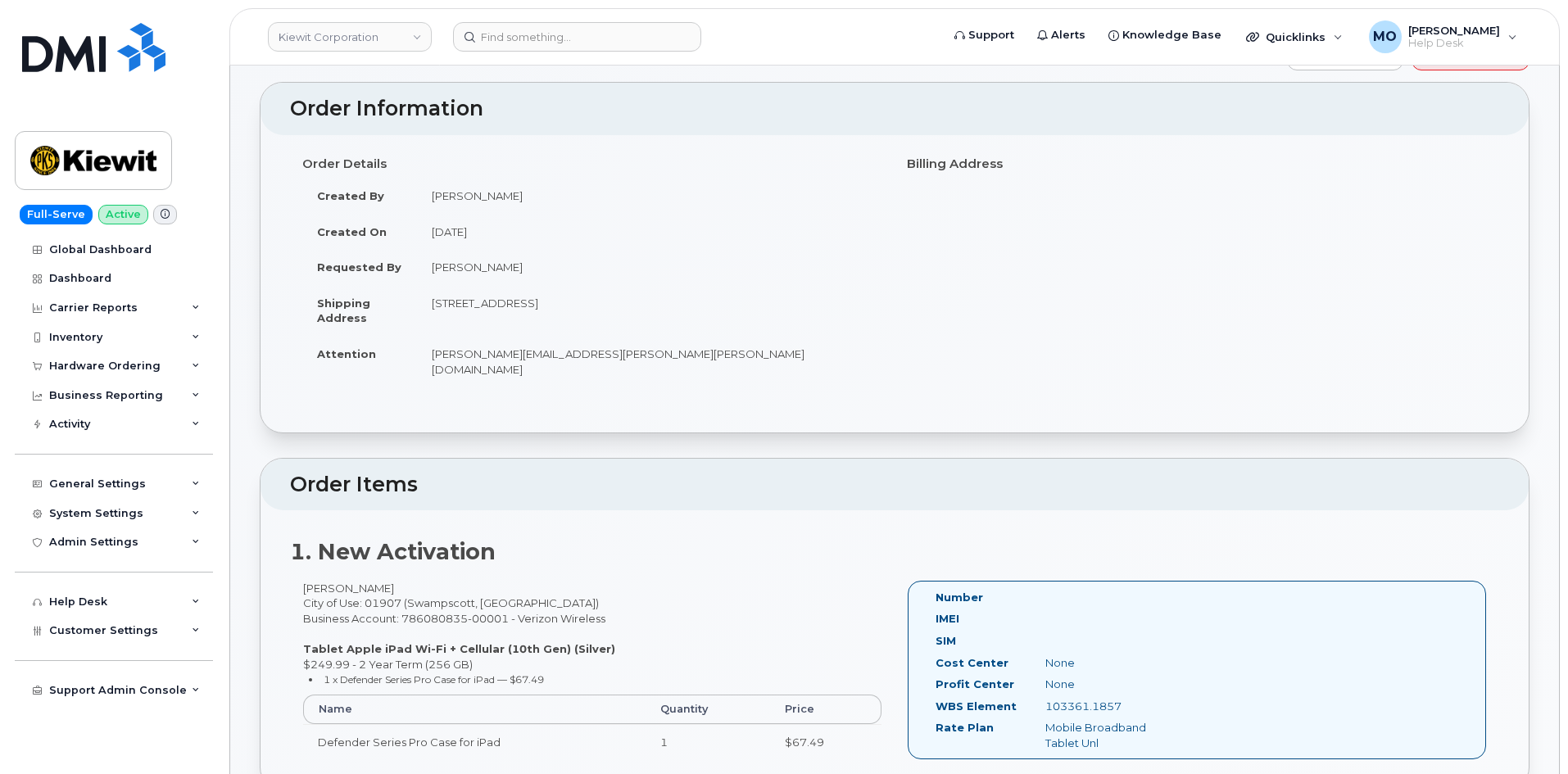
scroll to position [0, 0]
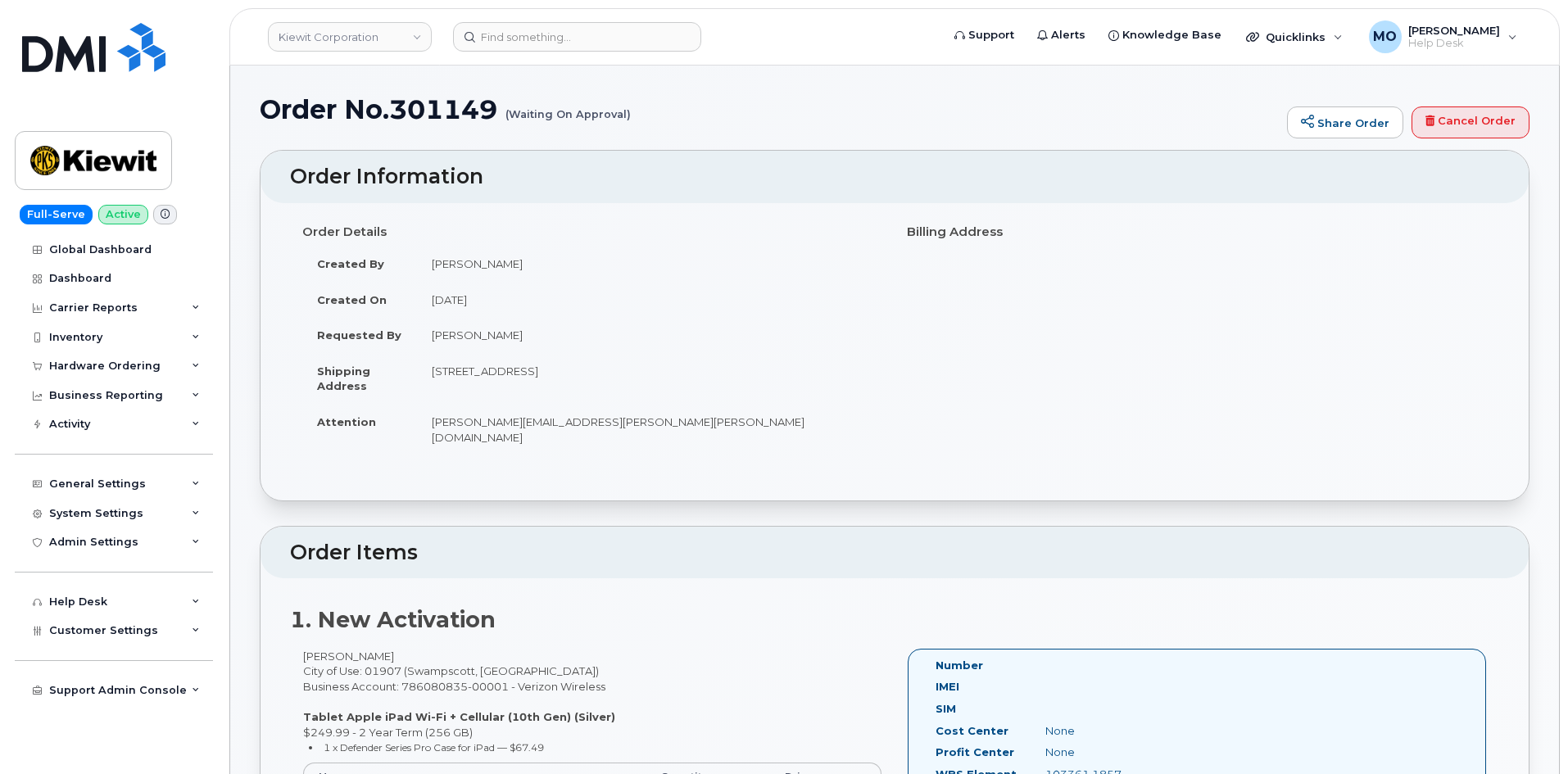
click at [194, 107] on div "Full-Serve Active Global Dashboard Dashboard Carrier Reports Monthly Billing Da…" at bounding box center [111, 387] width 222 height 774
drag, startPoint x: 391, startPoint y: 113, endPoint x: 508, endPoint y: 118, distance: 117.1
click at [508, 118] on h1 "Order No.301149 (Waiting On Approval)" at bounding box center [770, 109] width 1019 height 29
copy h1 "301149"
click at [606, 43] on input at bounding box center [577, 37] width 248 height 30
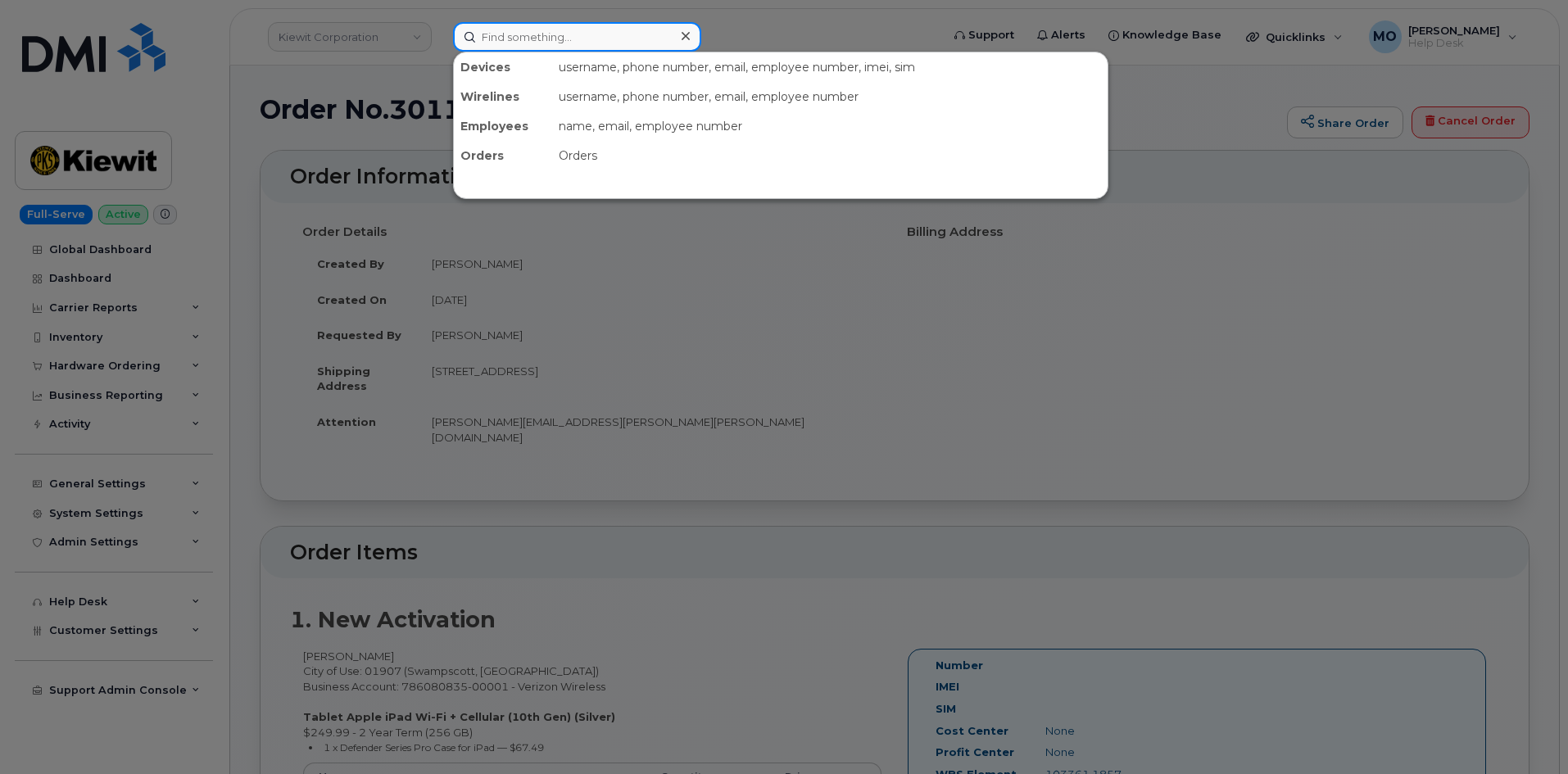
paste input "301149"
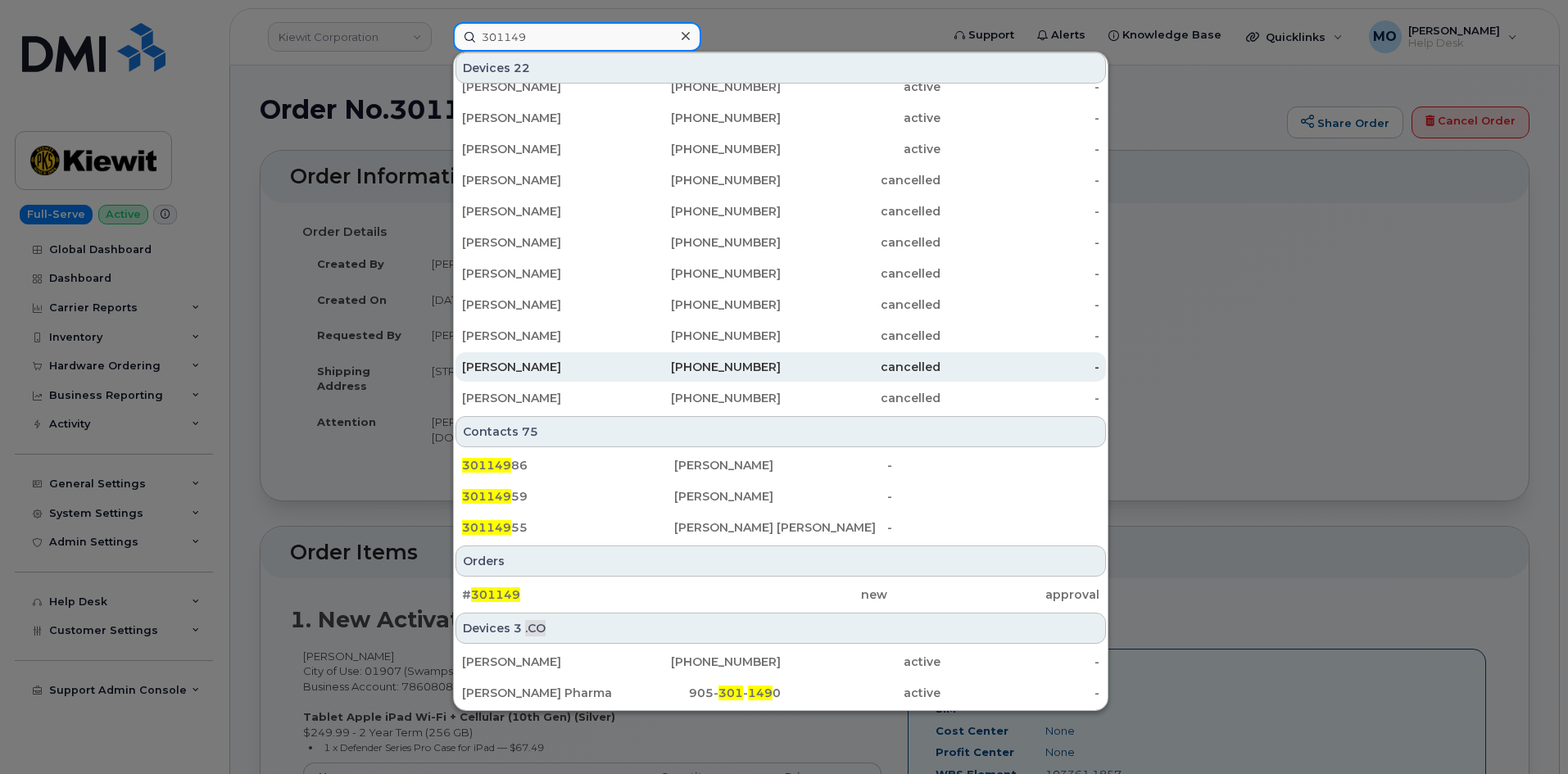
scroll to position [394, 0]
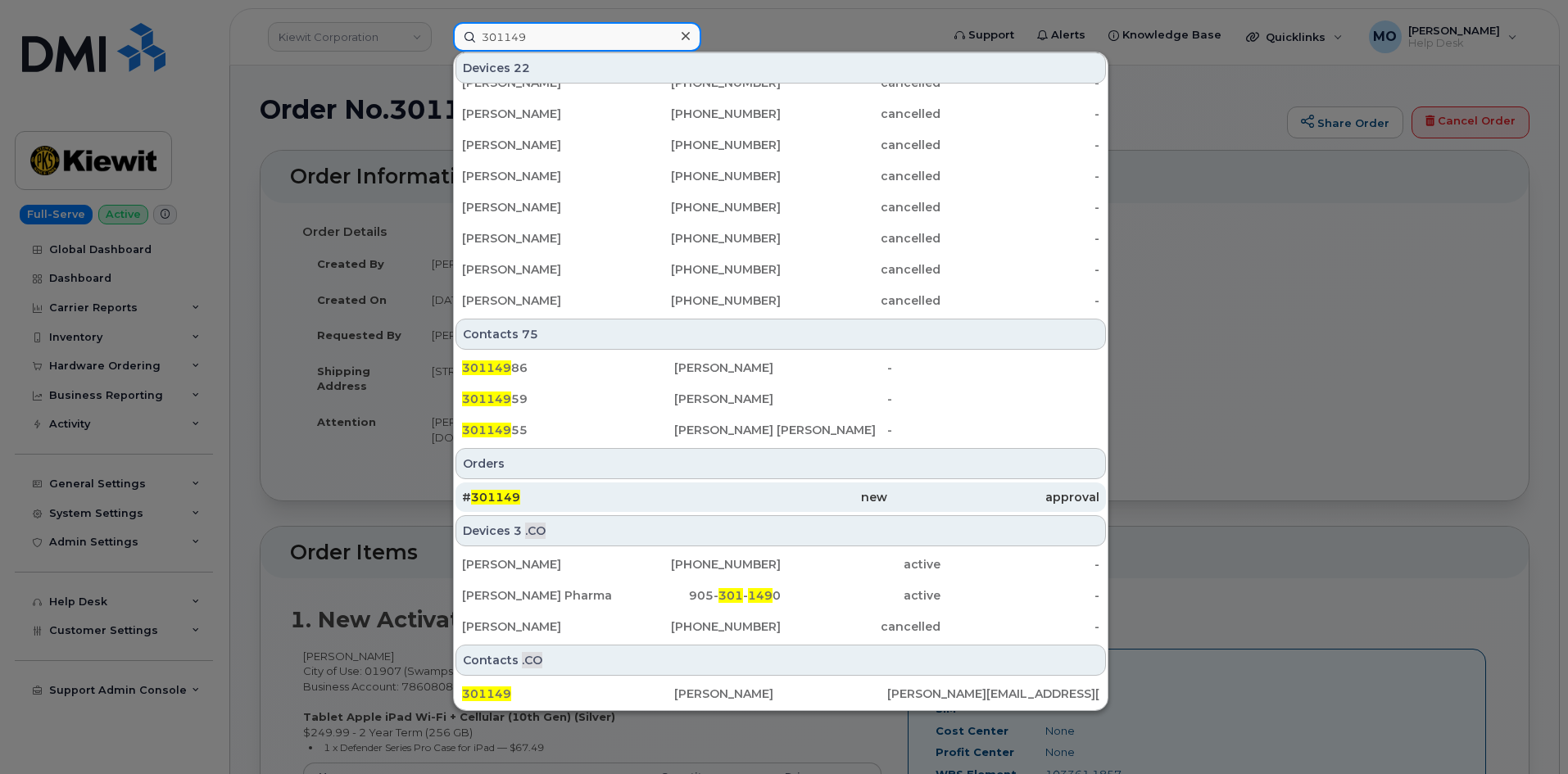
type input "301149"
click at [760, 500] on div "new" at bounding box center [781, 497] width 212 height 17
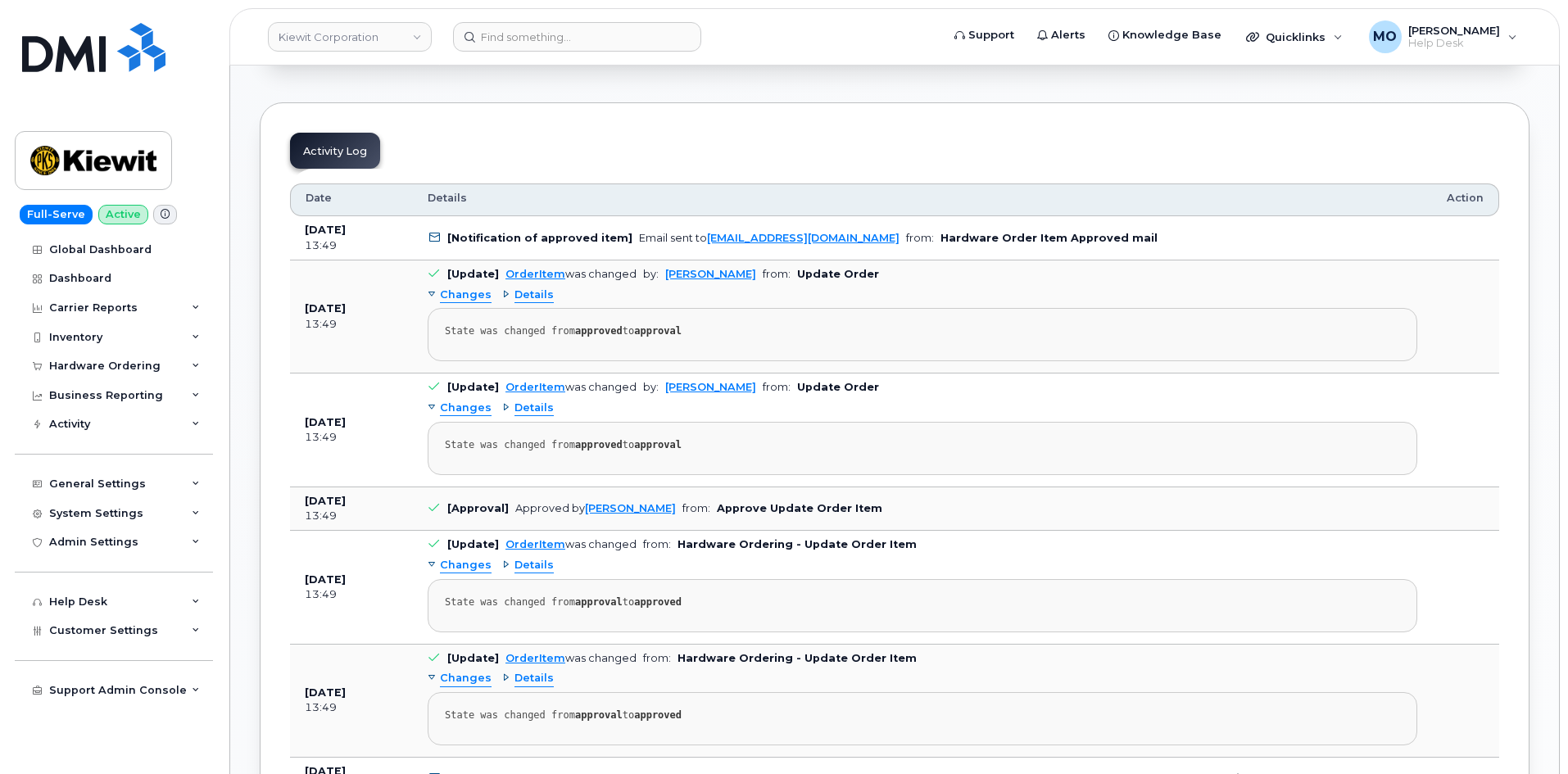
scroll to position [1065, 0]
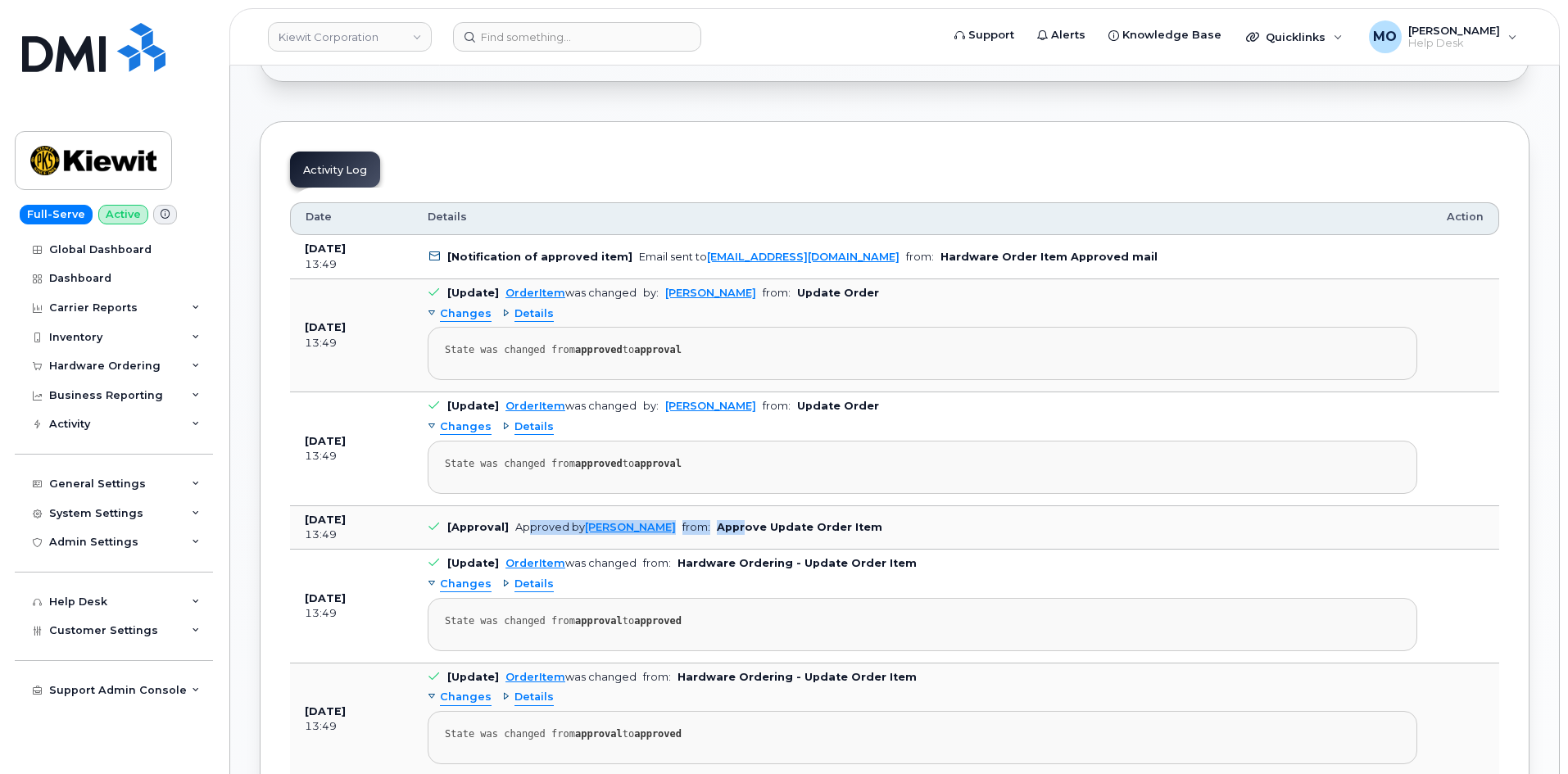
drag, startPoint x: 526, startPoint y: 512, endPoint x: 718, endPoint y: 519, distance: 192.1
click at [718, 519] on td "[Approval] Approved by Jessie Marler from: Approve Update Order Item" at bounding box center [922, 527] width 1019 height 44
click at [943, 523] on td "[Approval] Approved by Jessie Marler from: Approve Update Order Item" at bounding box center [922, 527] width 1019 height 44
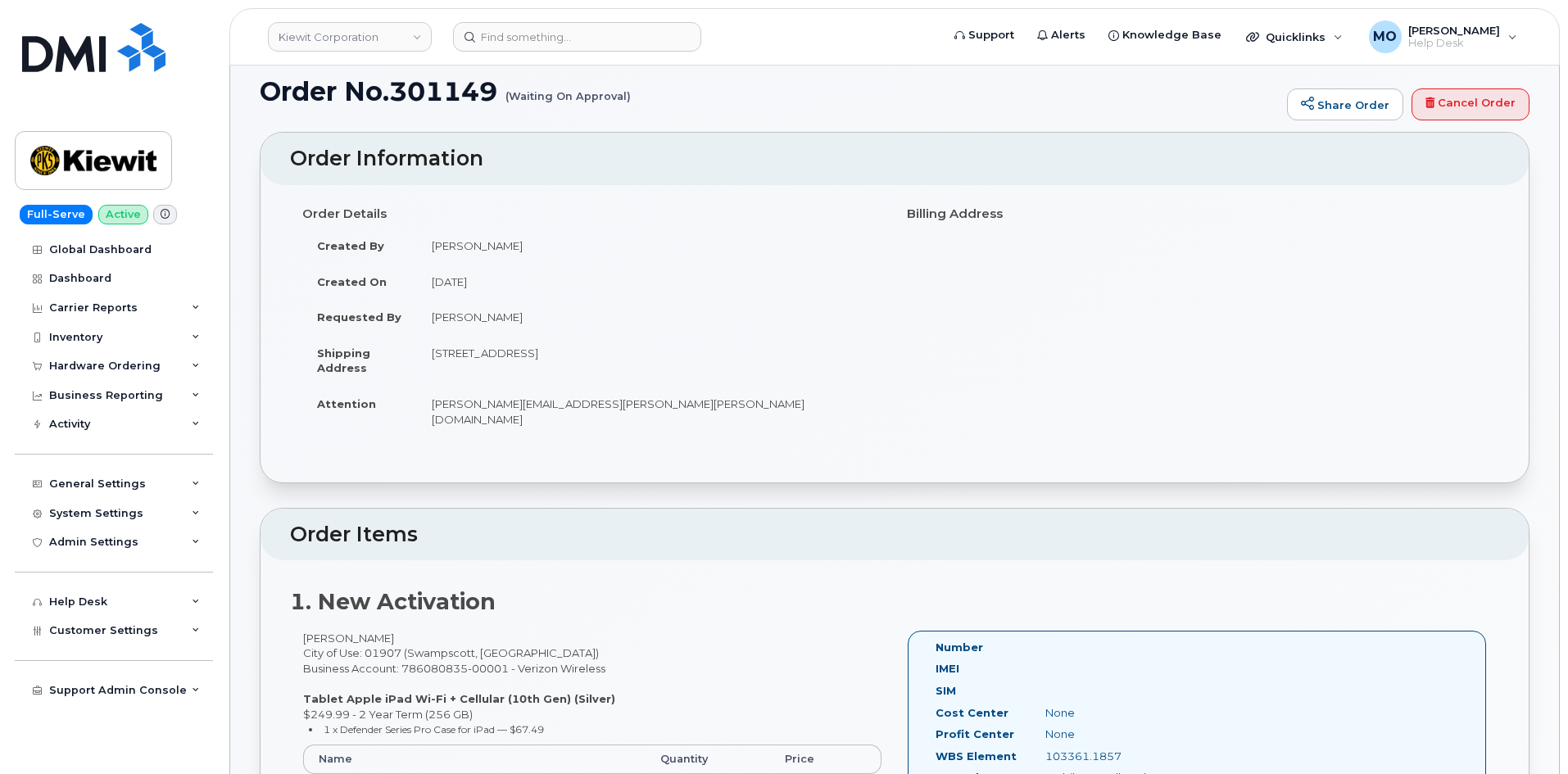
scroll to position [0, 0]
